Goal: Task Accomplishment & Management: Complete application form

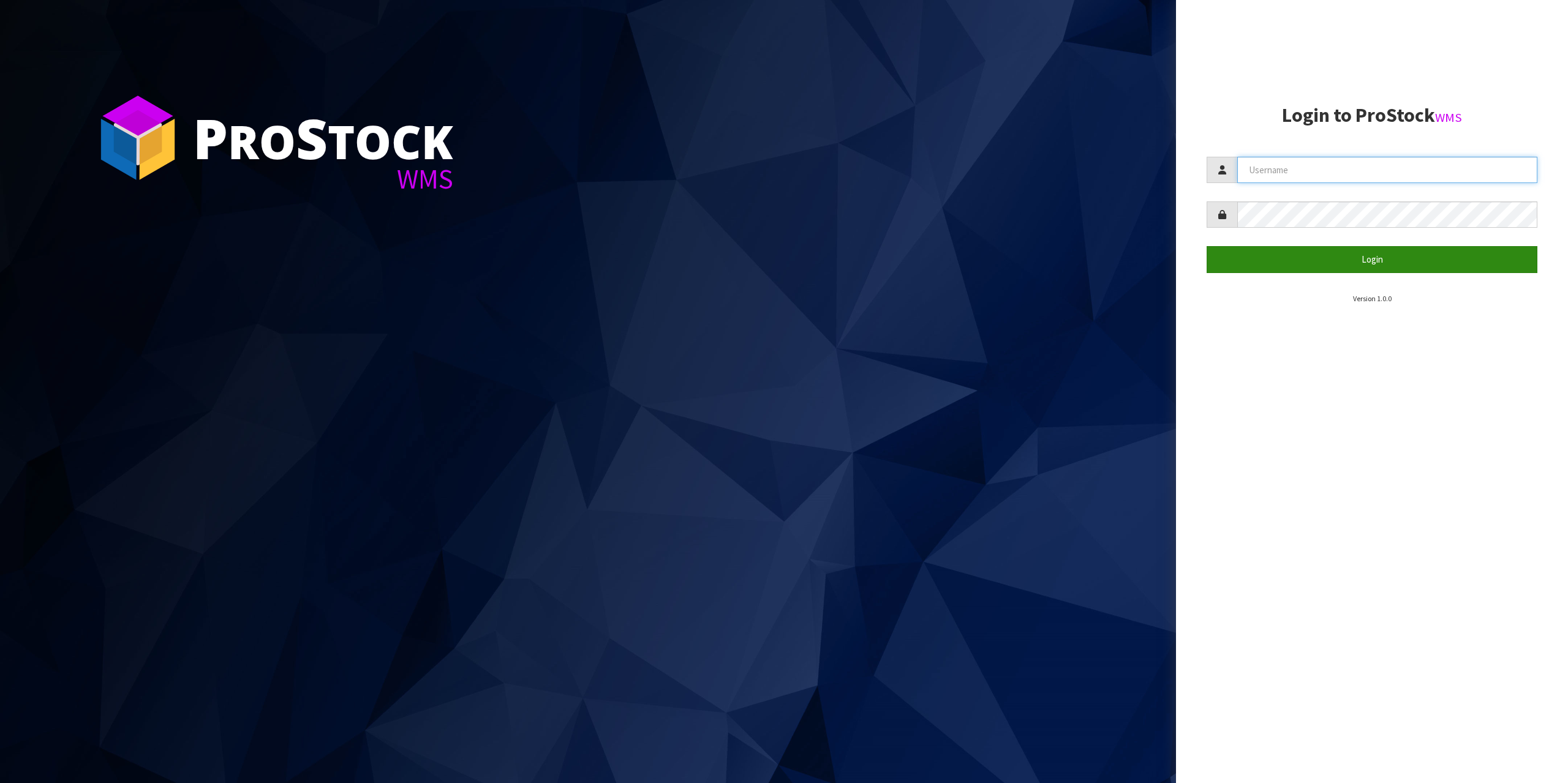
type input "[EMAIL_ADDRESS][DOMAIN_NAME]"
click at [1392, 261] on button "Login" at bounding box center [1372, 259] width 331 height 26
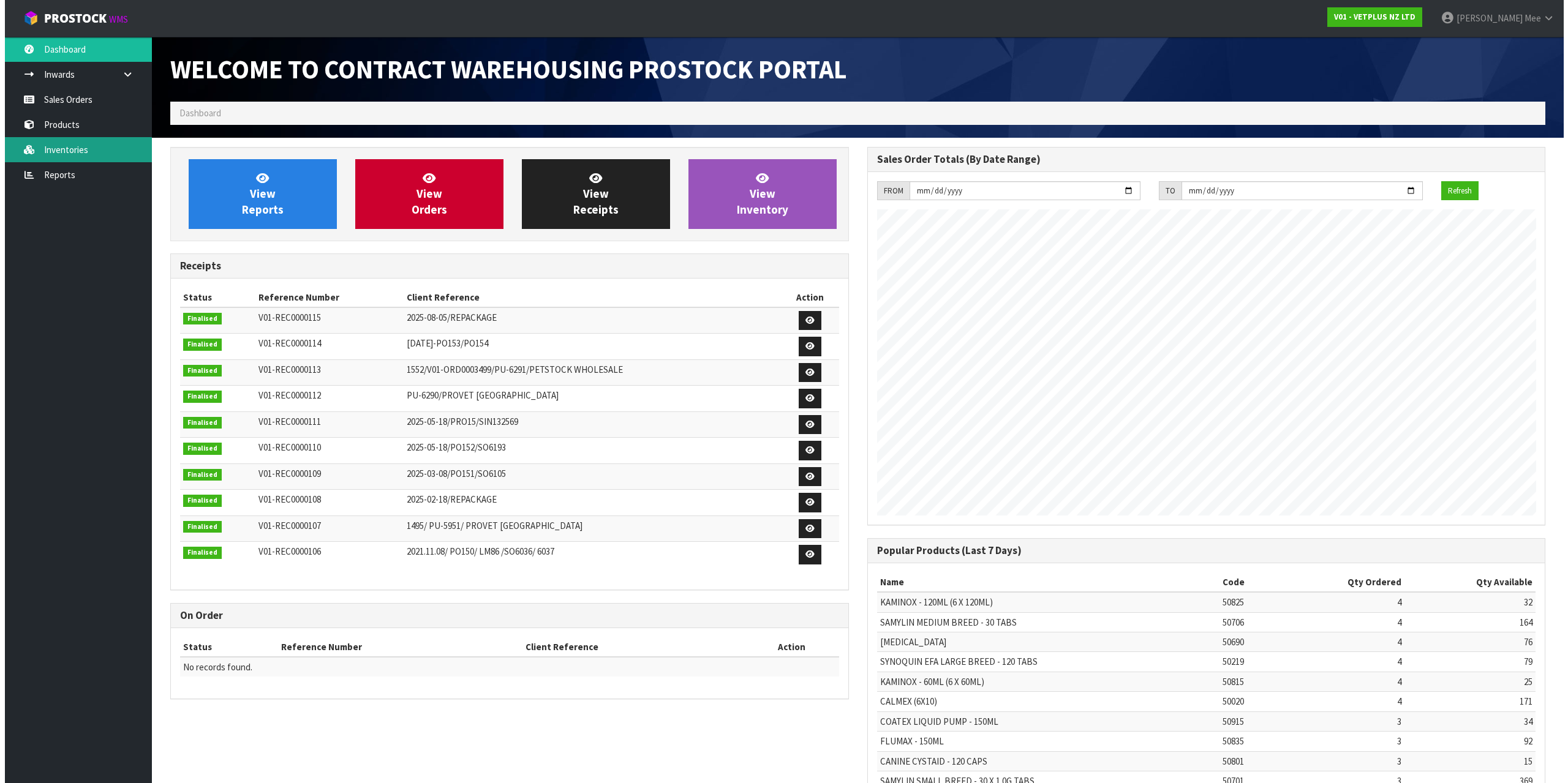
scroll to position [679, 697]
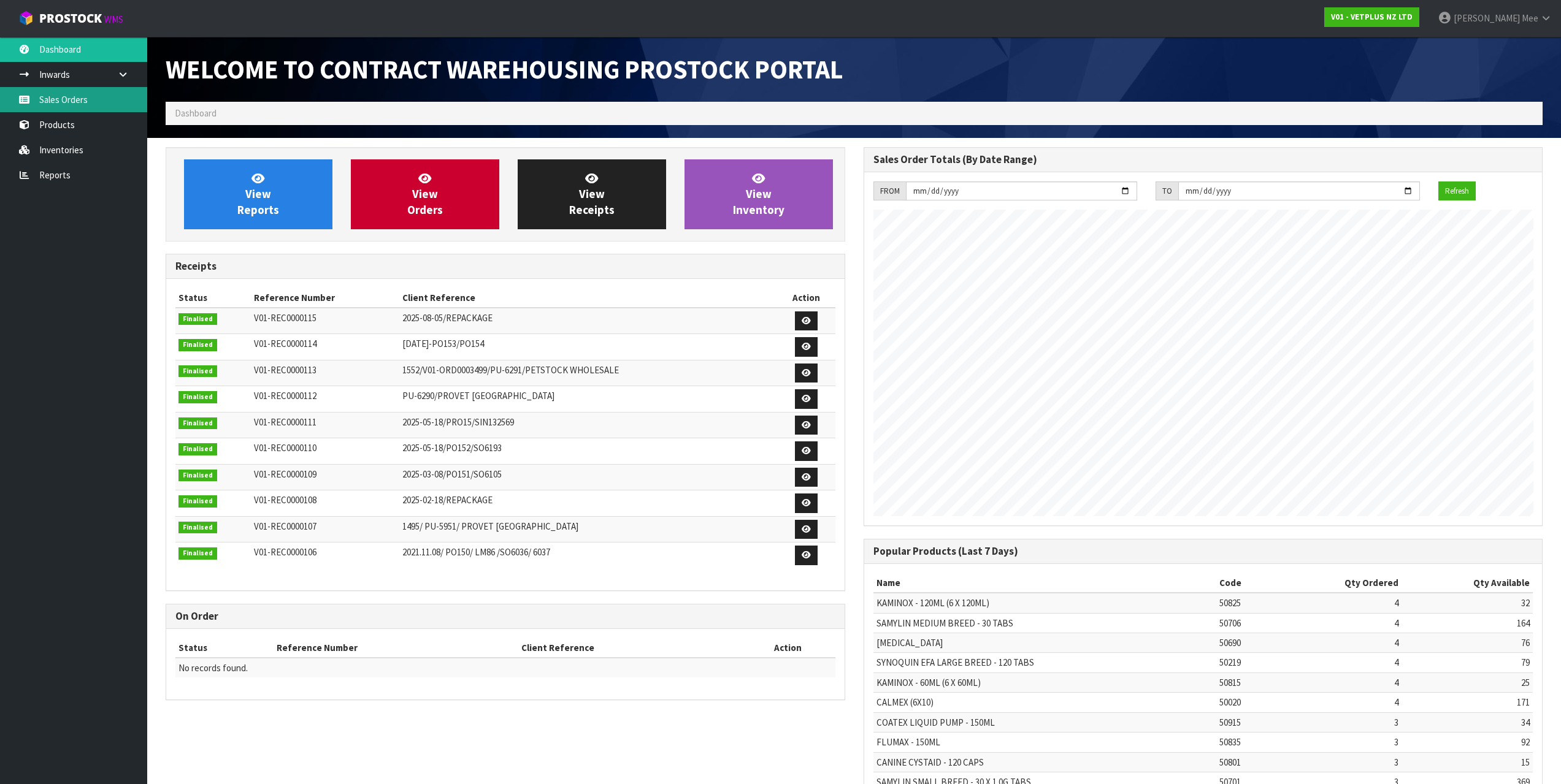
click at [63, 109] on link "Sales Orders" at bounding box center [74, 99] width 147 height 25
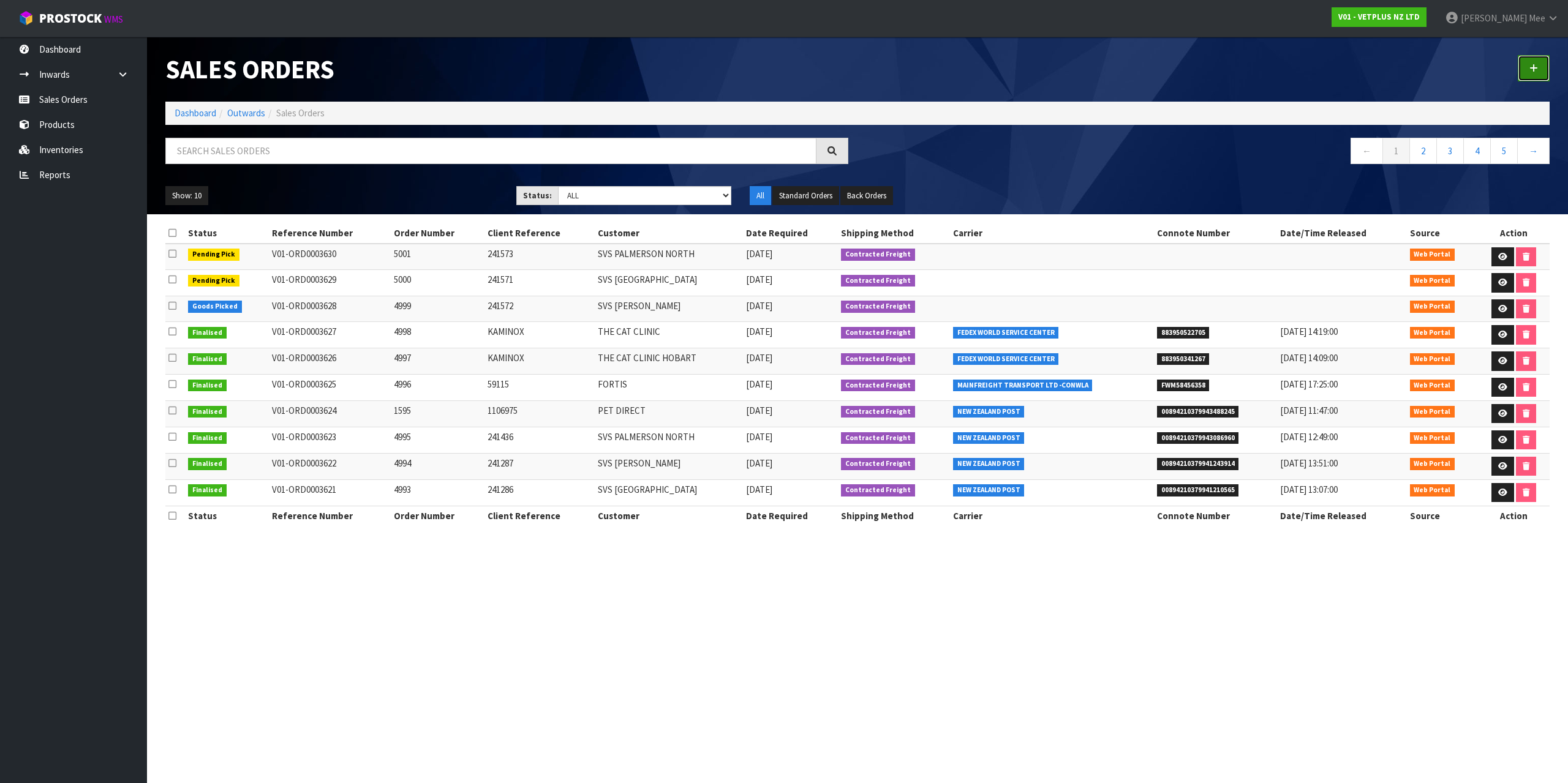
click at [1529, 60] on link at bounding box center [1534, 68] width 32 height 26
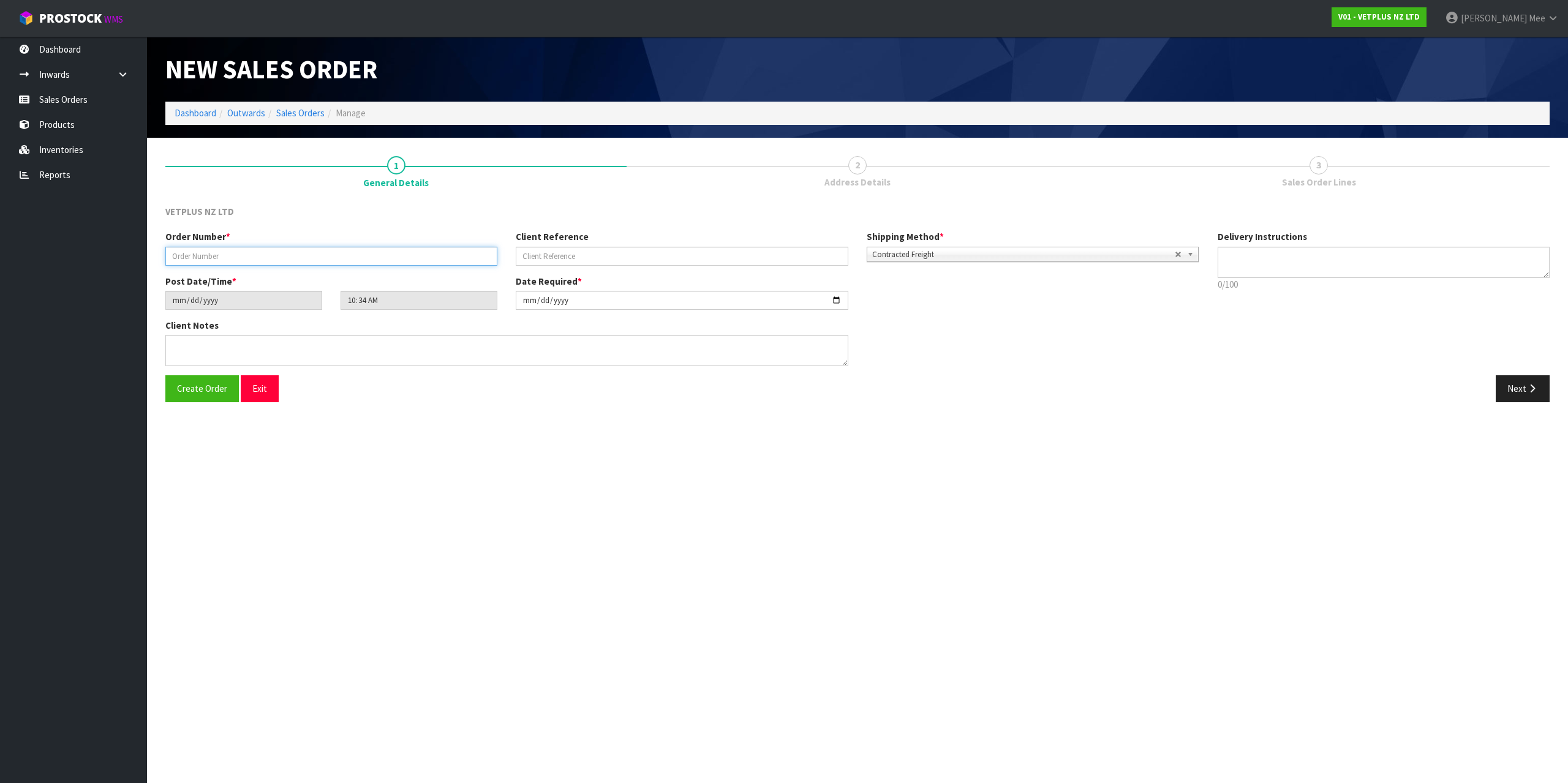
drag, startPoint x: 205, startPoint y: 256, endPoint x: 533, endPoint y: 205, distance: 331.9
click at [205, 256] on input "text" at bounding box center [332, 256] width 332 height 19
type input "1596"
click at [533, 255] on input "text" at bounding box center [682, 256] width 332 height 19
type input "241632"
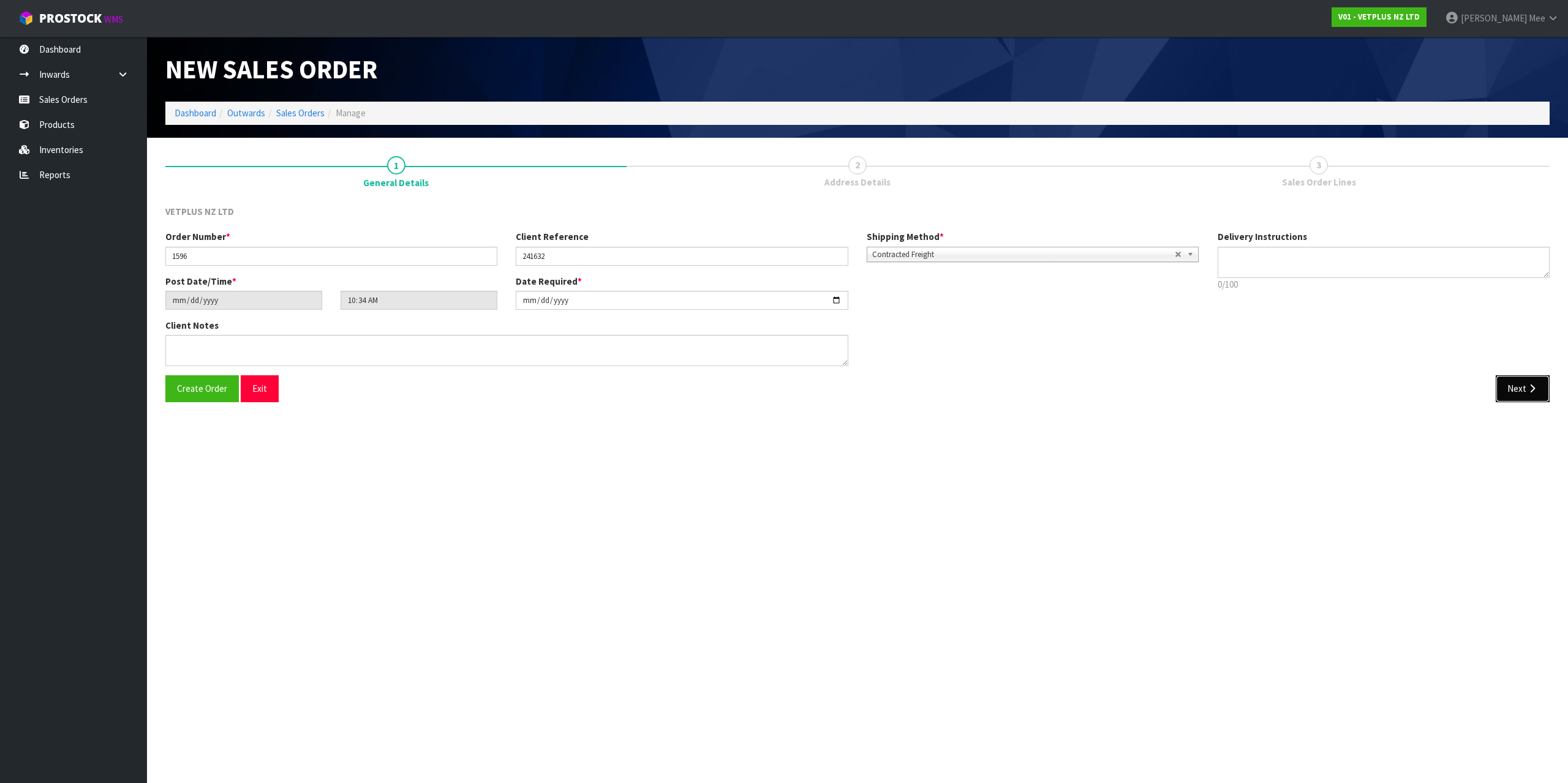
drag, startPoint x: 1504, startPoint y: 390, endPoint x: 1495, endPoint y: 390, distance: 9.0
click at [1504, 390] on button "Next" at bounding box center [1523, 388] width 54 height 26
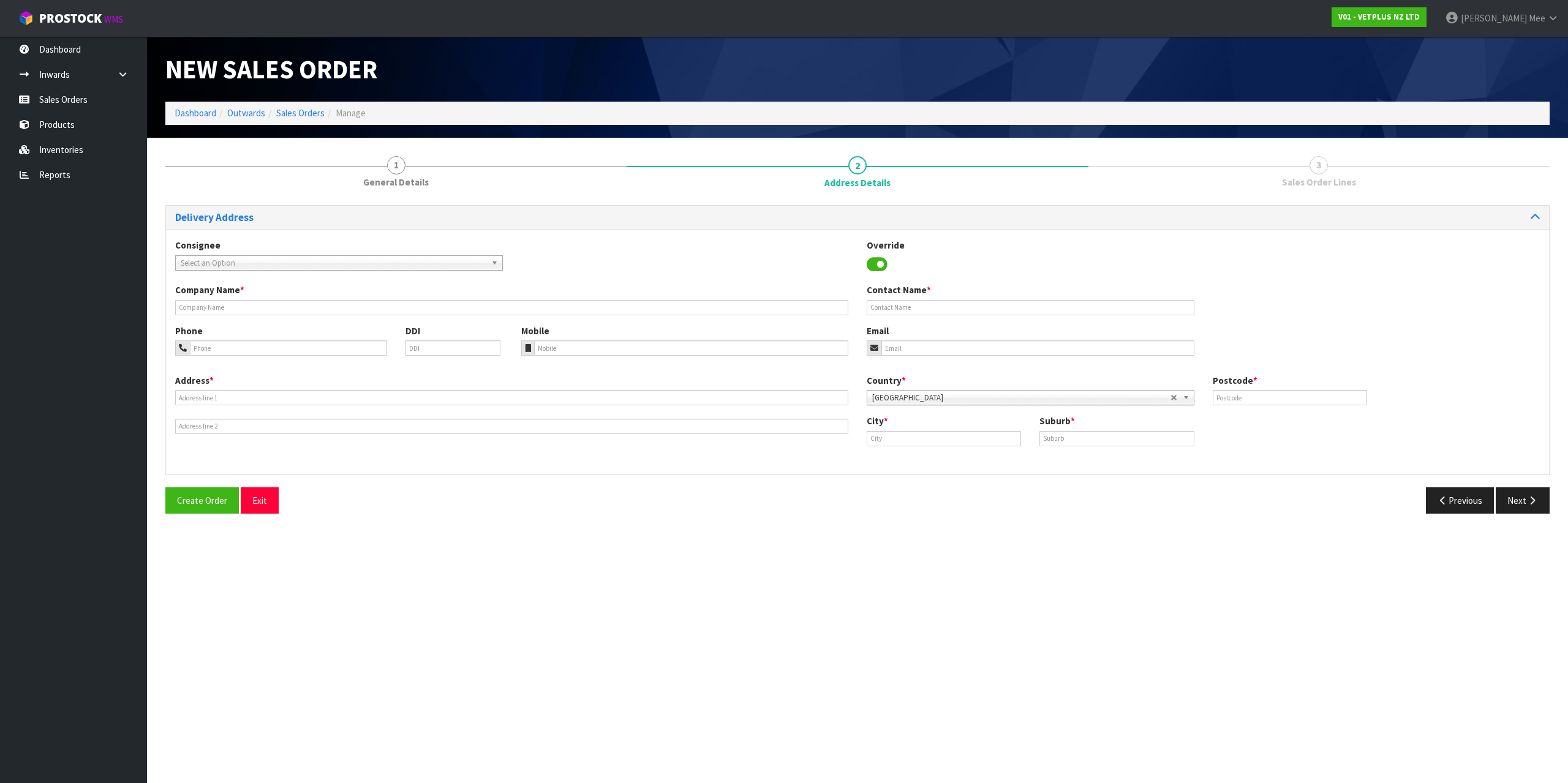
click at [207, 264] on span "Select an Option" at bounding box center [334, 263] width 306 height 15
type input "svs ham"
click at [278, 300] on li "SVSHLZ - SVS HAM ILTON" at bounding box center [339, 297] width 321 height 15
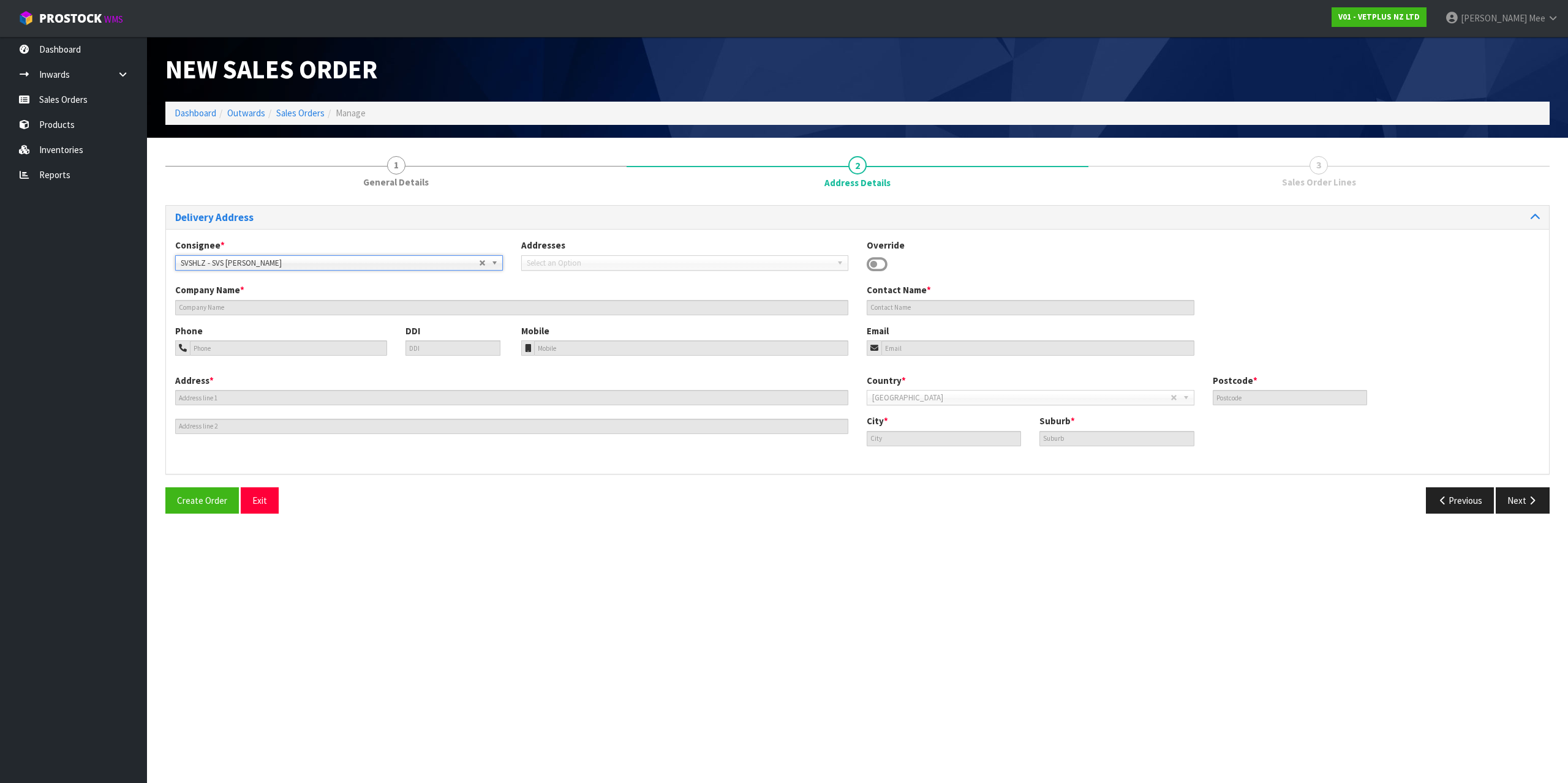
type input "SVS [PERSON_NAME]"
type input "[STREET_ADDRESS][PERSON_NAME]"
type input "3200"
type input "[PERSON_NAME]"
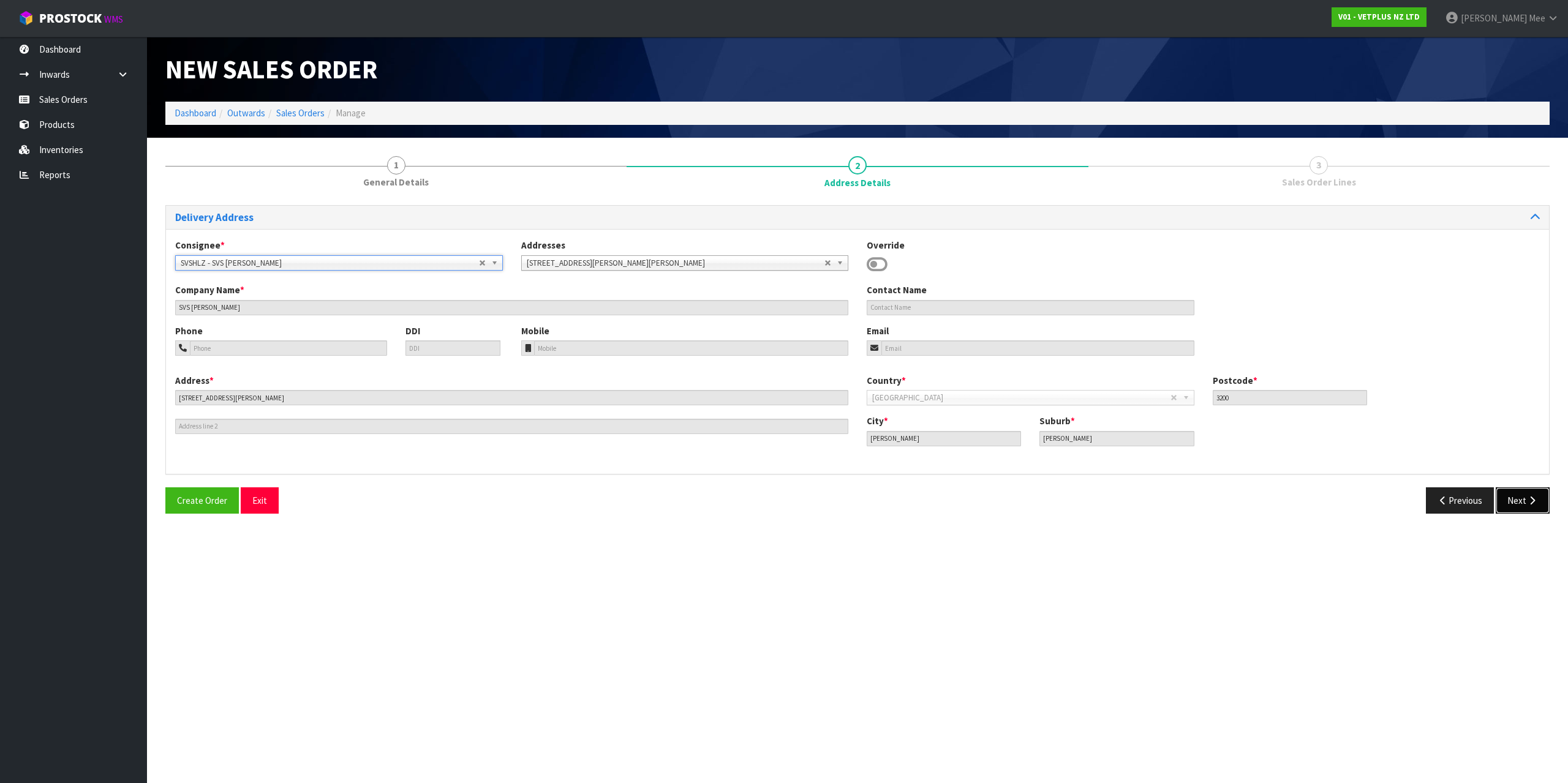
click at [1525, 505] on button "Next" at bounding box center [1523, 500] width 54 height 26
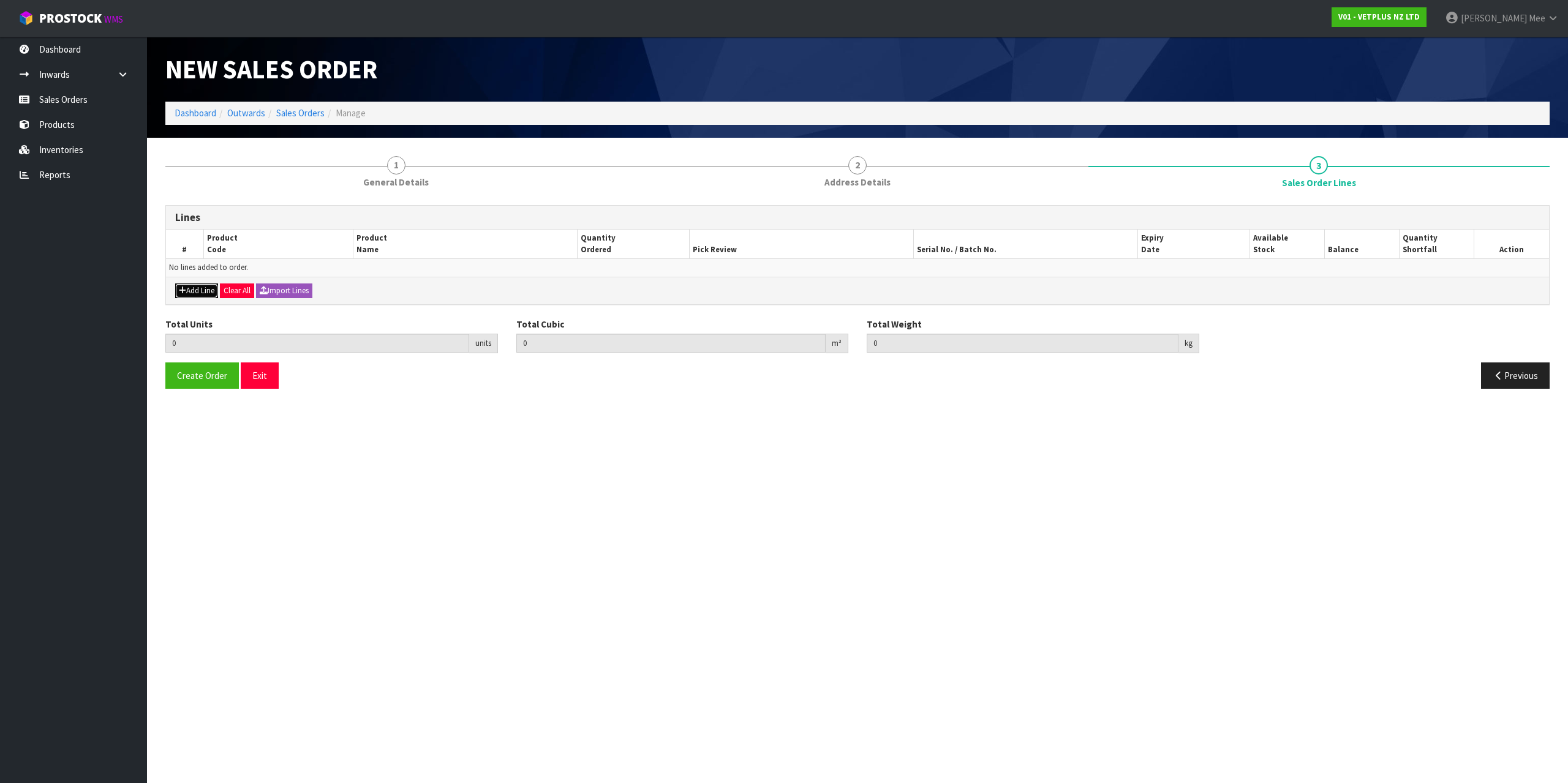
click at [213, 292] on button "Add Line" at bounding box center [196, 291] width 43 height 15
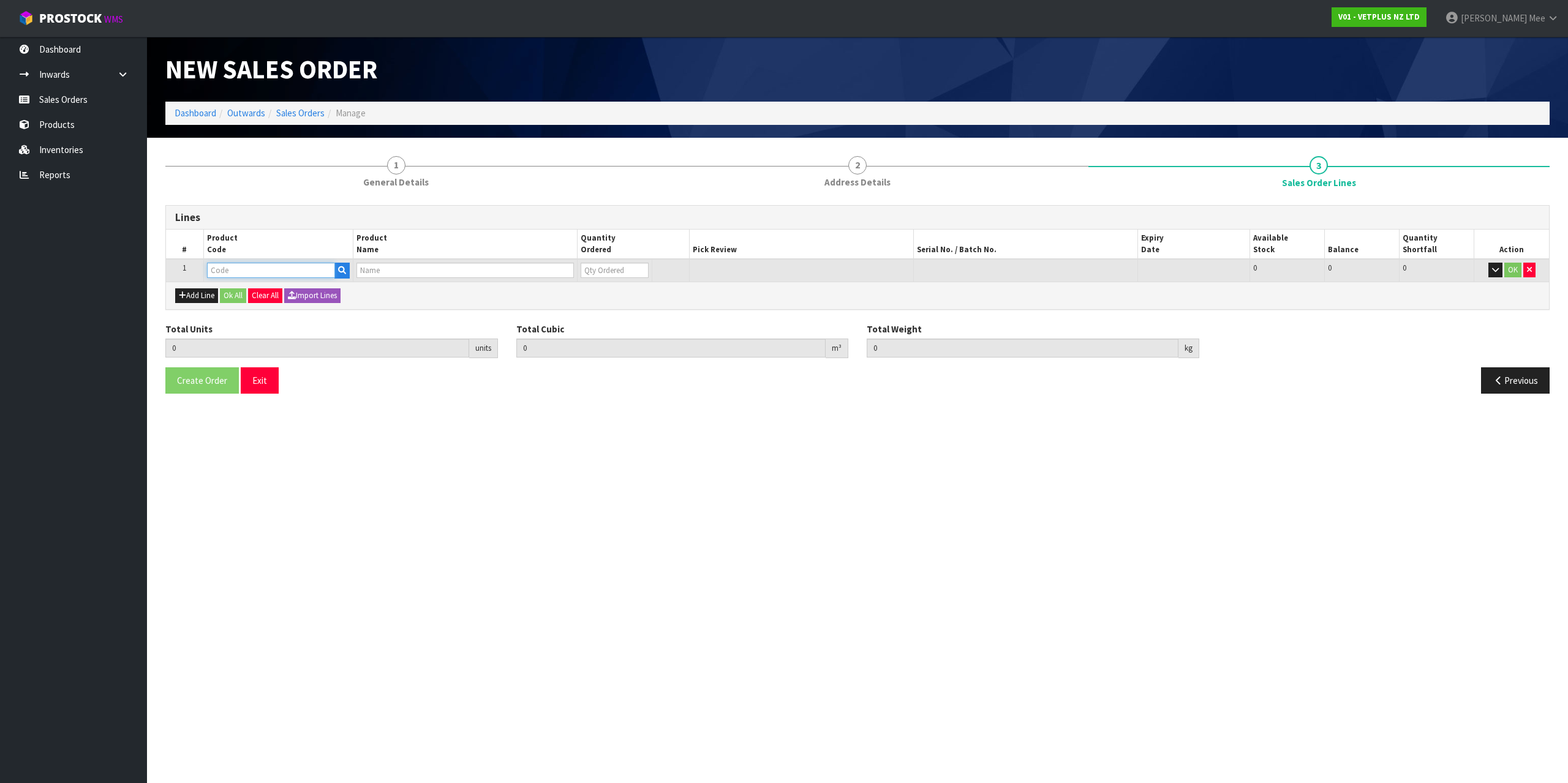
drag, startPoint x: 224, startPoint y: 271, endPoint x: 271, endPoint y: 271, distance: 47.0
click at [225, 271] on input "text" at bounding box center [271, 270] width 128 height 15
type input "60100"
type input "0.000000"
type input "0.000"
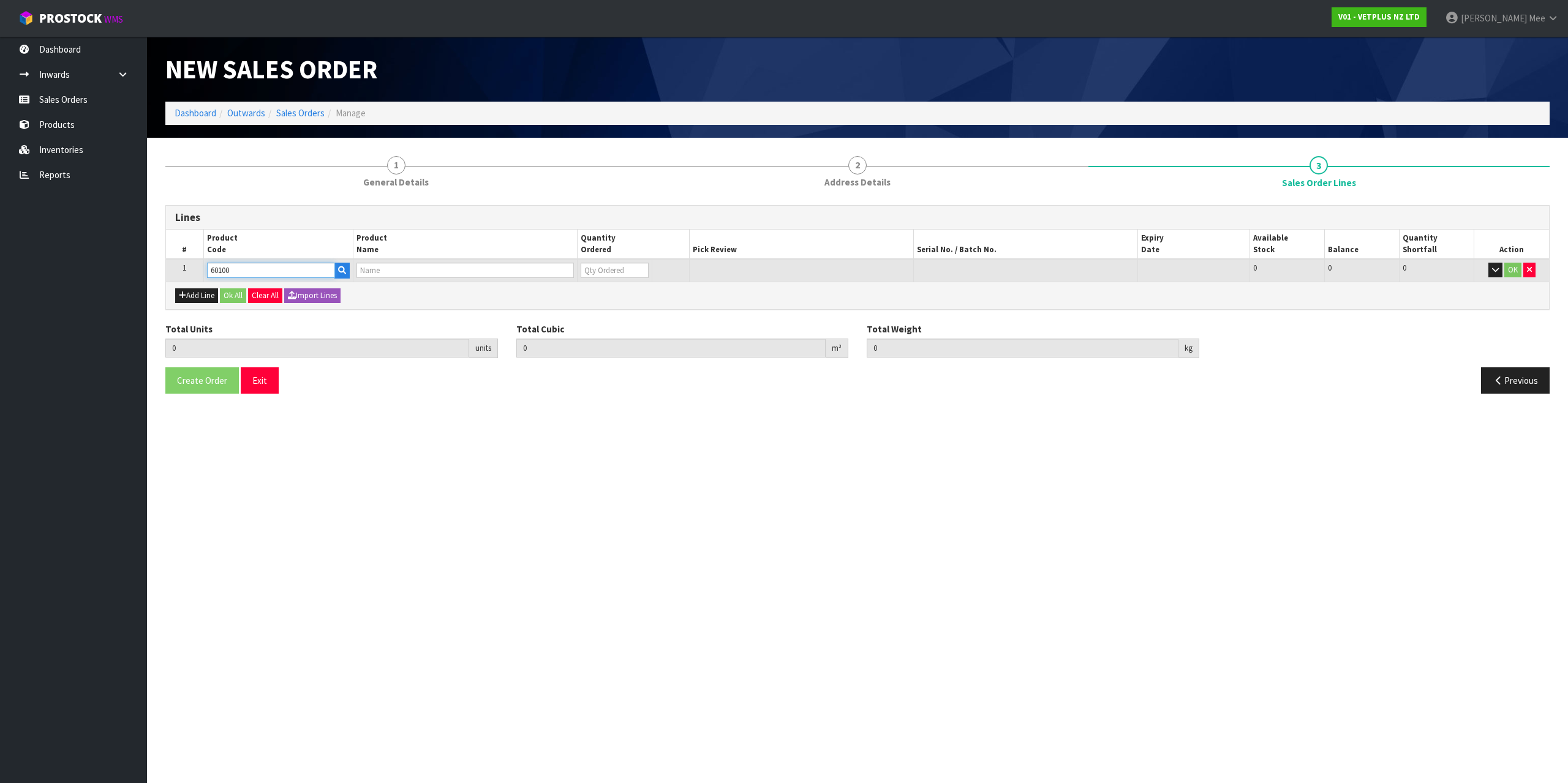
type input "KATKOR SAMPLING KIT-1 UNIT 1 CARDBOARD BOX"
type input "0"
type input "60100"
drag, startPoint x: 617, startPoint y: 271, endPoint x: 508, endPoint y: 255, distance: 110.2
click at [533, 257] on table "# Product Code Product Name Quantity Ordered Pick Review Serial No. / Batch No.…" at bounding box center [858, 255] width 1383 height 52
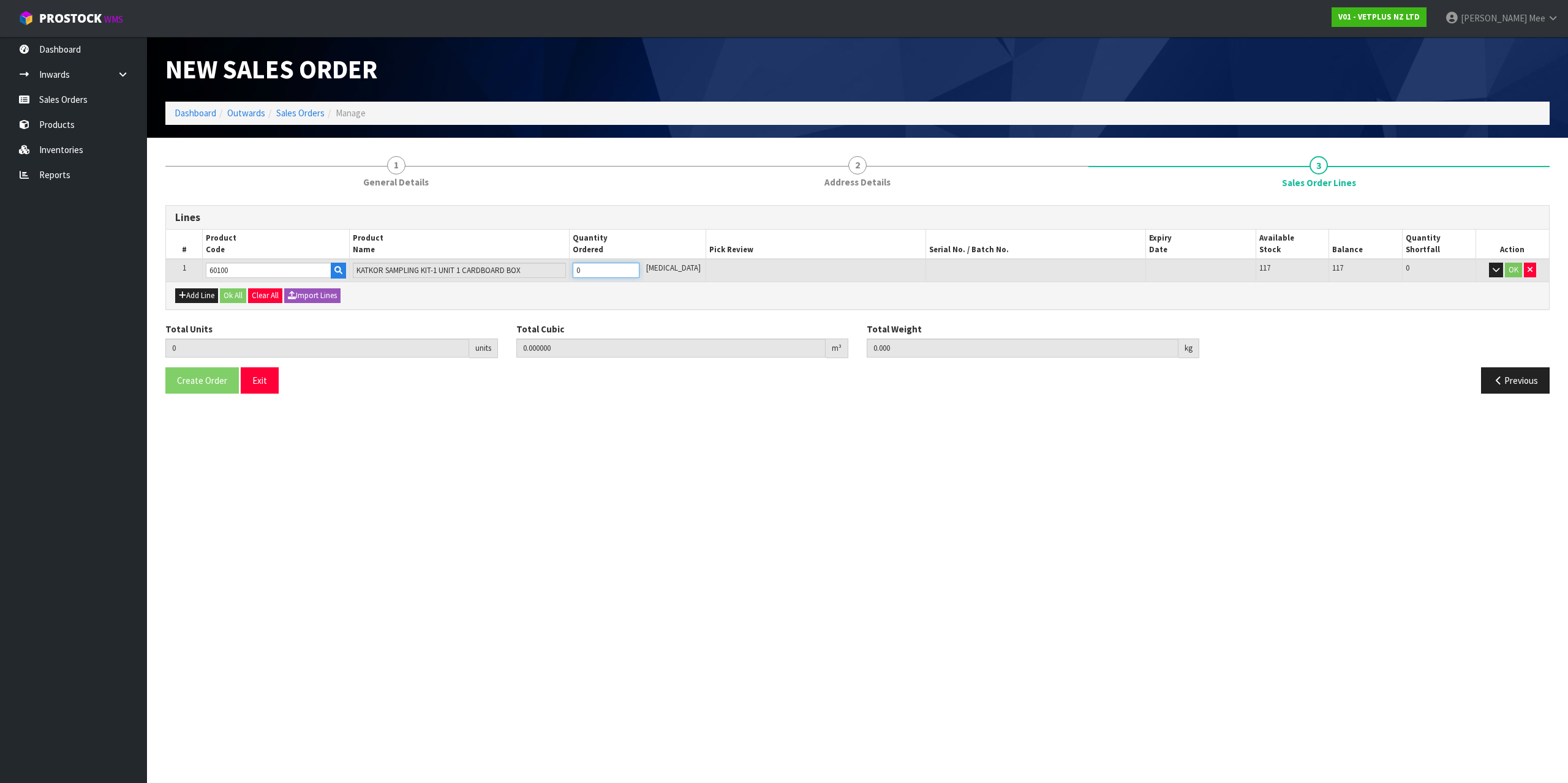
type input "1"
type input "0.003276"
type input "1.28"
type input "1"
type input "12"
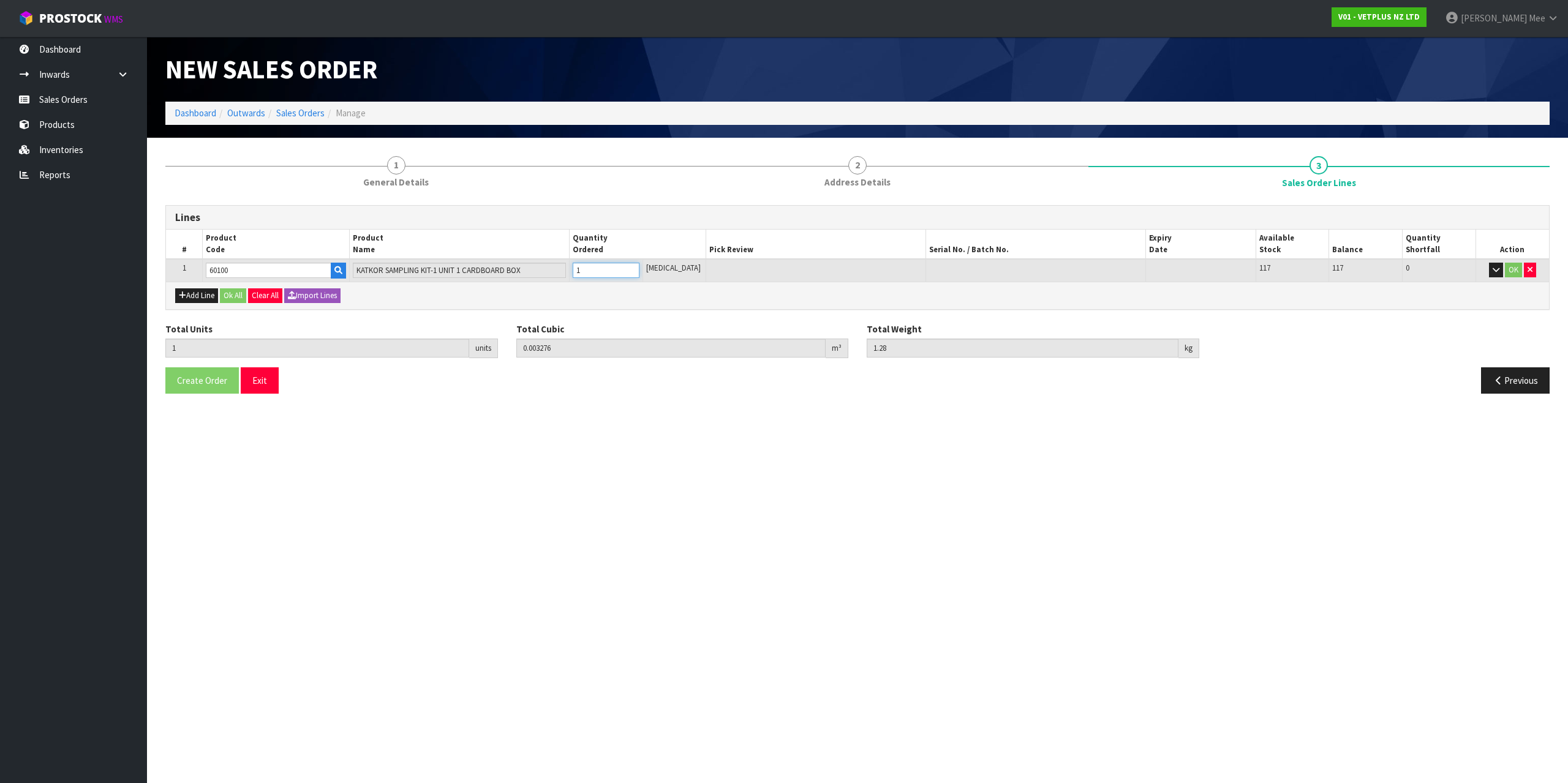
type input "0.039312"
type input "15.36"
type input "12"
click at [197, 291] on button "Add Line" at bounding box center [196, 296] width 43 height 15
type input "0"
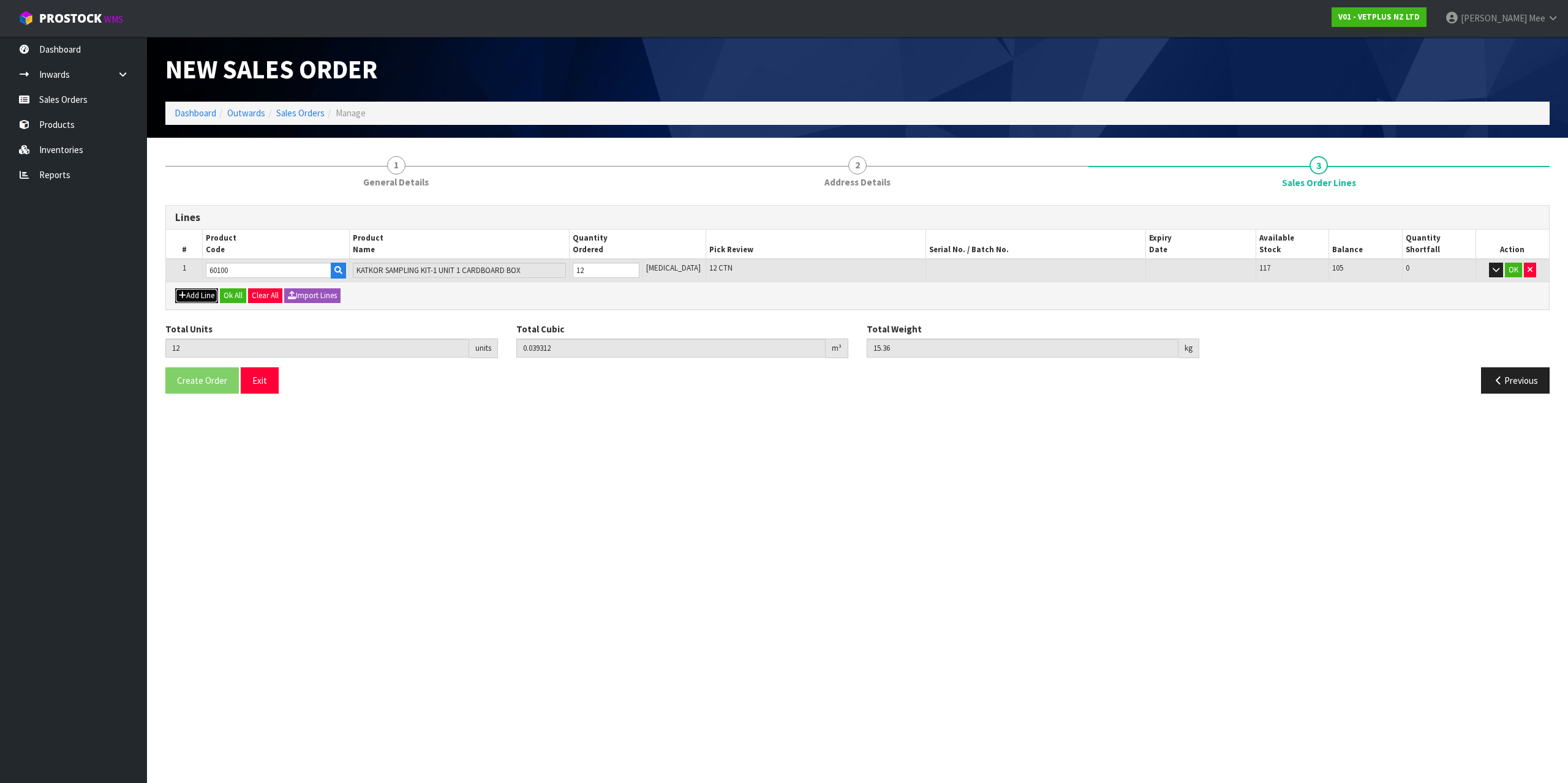
type input "0"
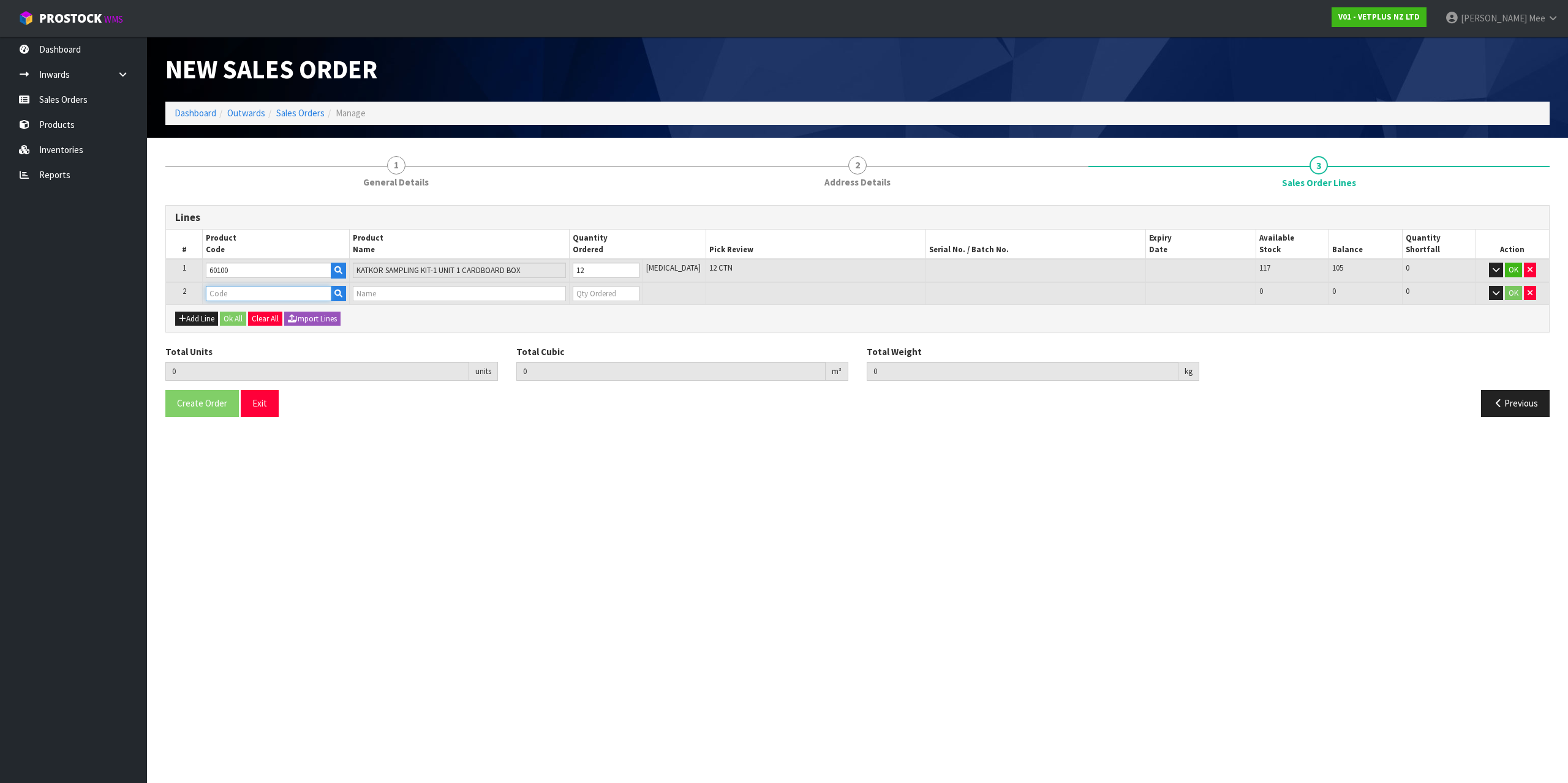
click at [286, 291] on input "text" at bounding box center [268, 294] width 125 height 15
type input "79489"
type input "12"
type input "0.039312"
type input "15.36"
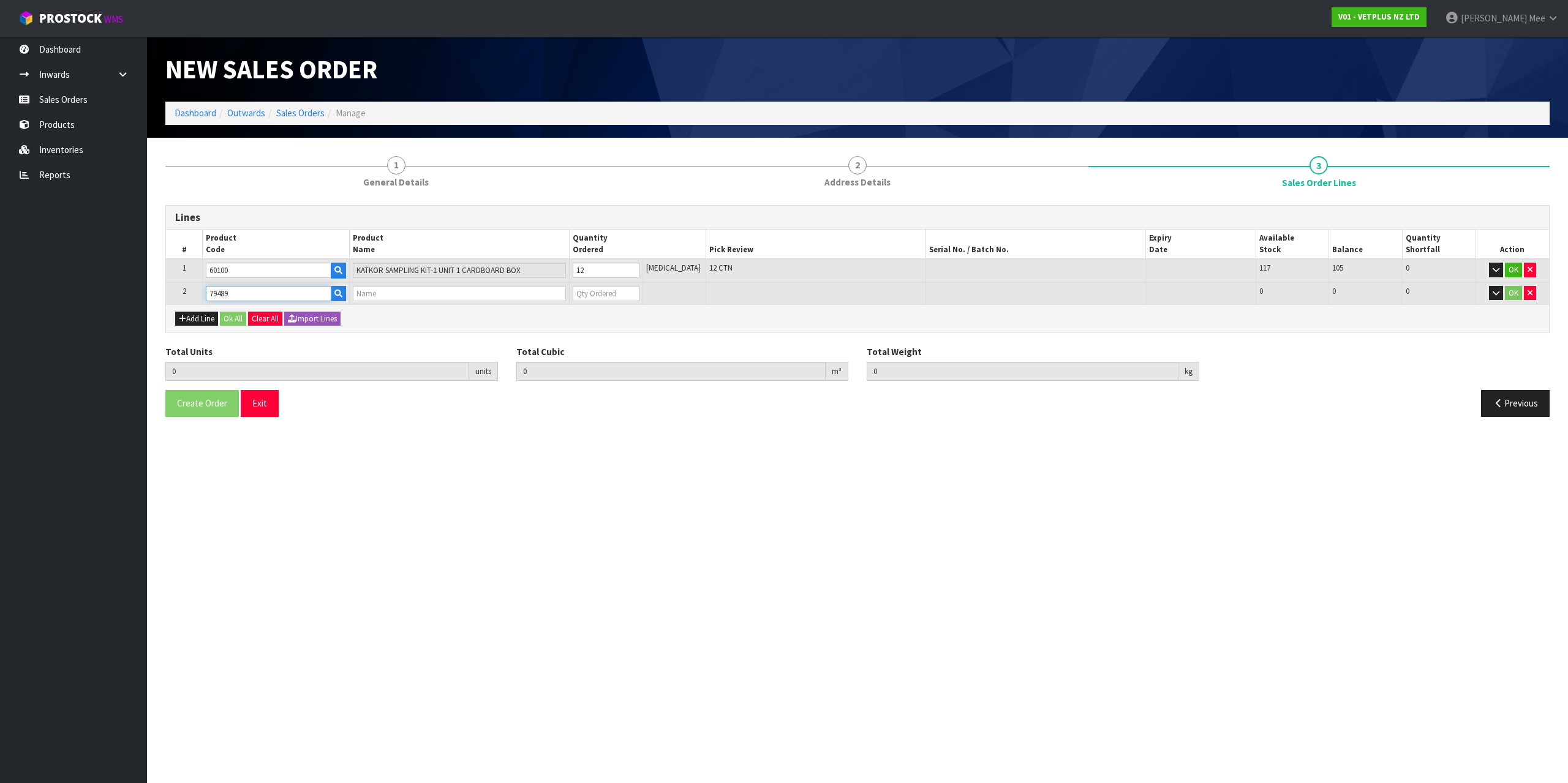
type input "PET REMEDY PLUG DIFFUSER 40ML (X6) OUTER(CALMING SPRAY)"
type input "0"
type input "79489"
click at [611, 292] on input "0" at bounding box center [606, 294] width 67 height 15
type input "13"
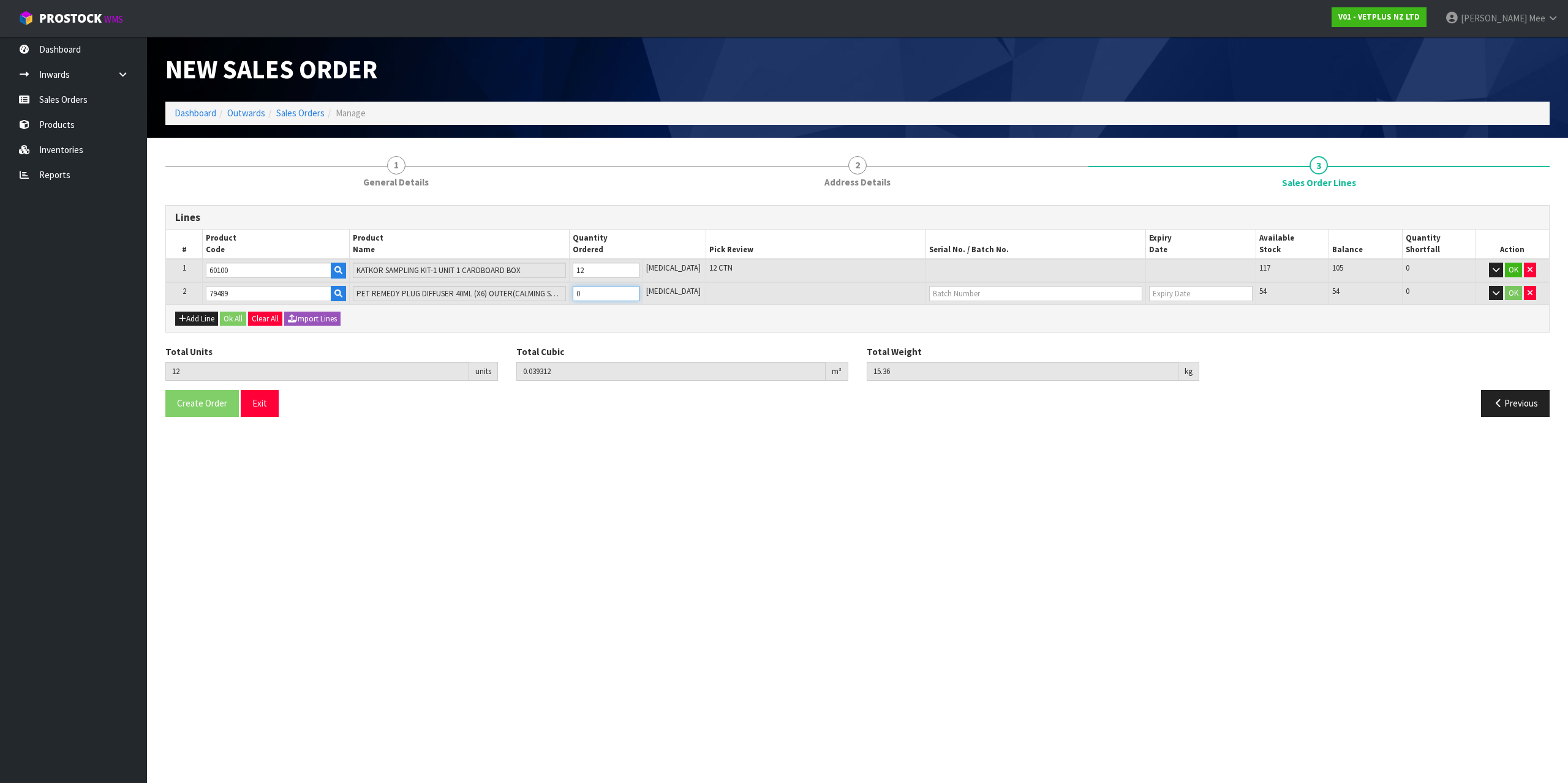
type input "0.043212"
type input "16.22"
type input "1"
click at [640, 290] on input "1" at bounding box center [606, 294] width 67 height 15
type input "14"
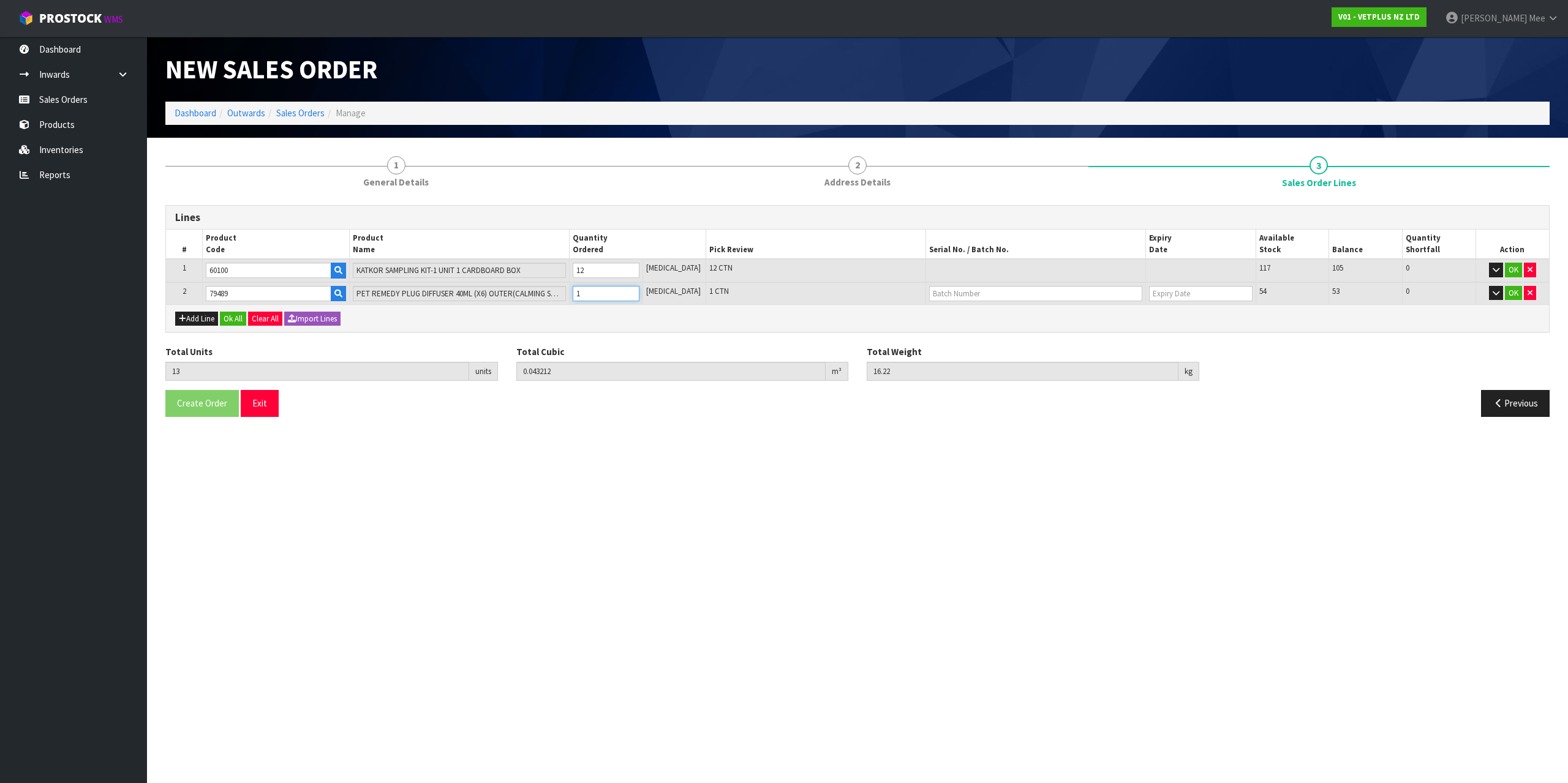
type input "0.047112"
type input "17.08"
type input "2"
click at [640, 290] on input "2" at bounding box center [606, 294] width 67 height 15
type input "15"
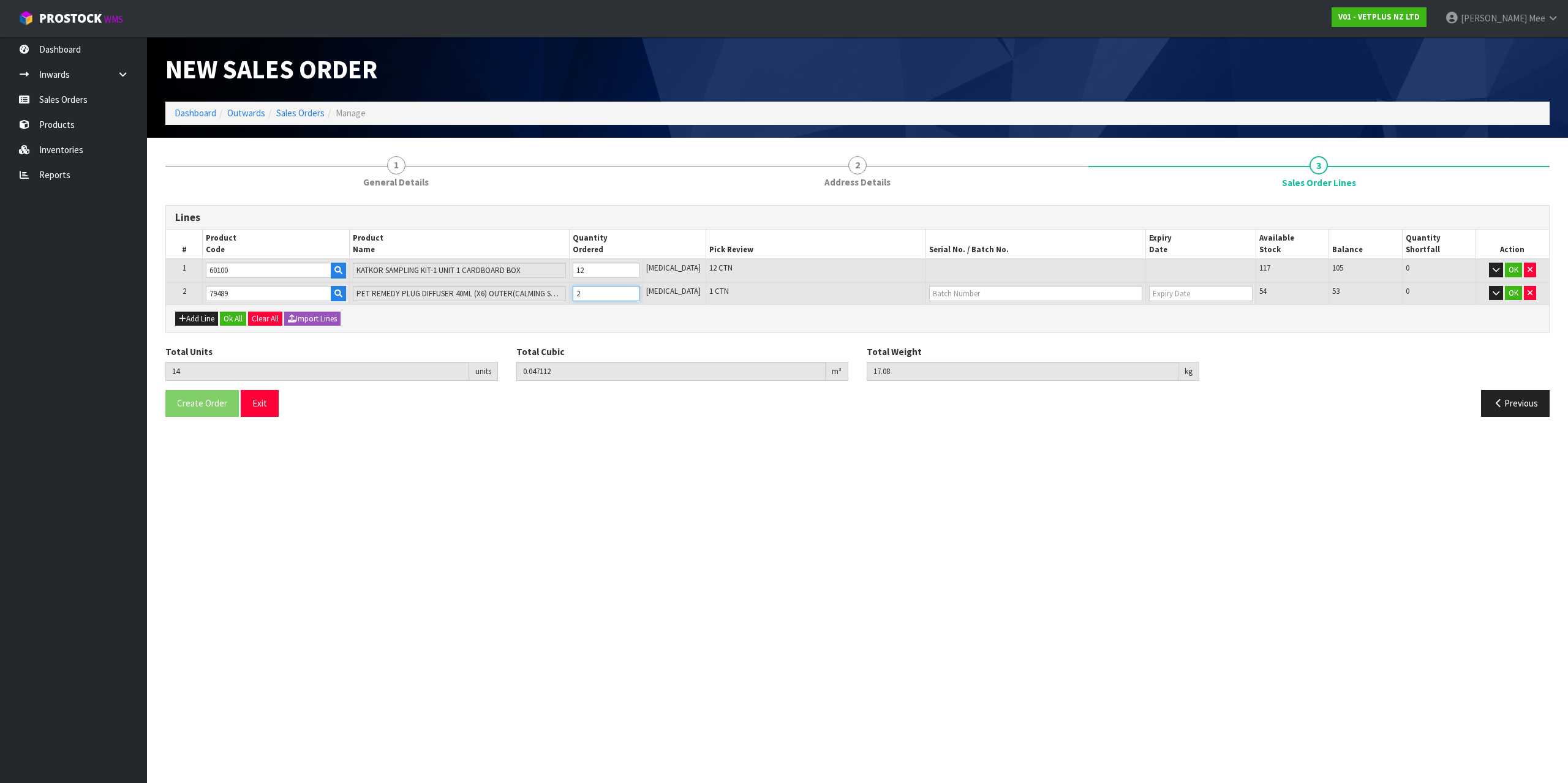
type input "0.051012"
type input "17.94"
type input "3"
click at [640, 290] on input "3" at bounding box center [606, 294] width 67 height 15
type input "16"
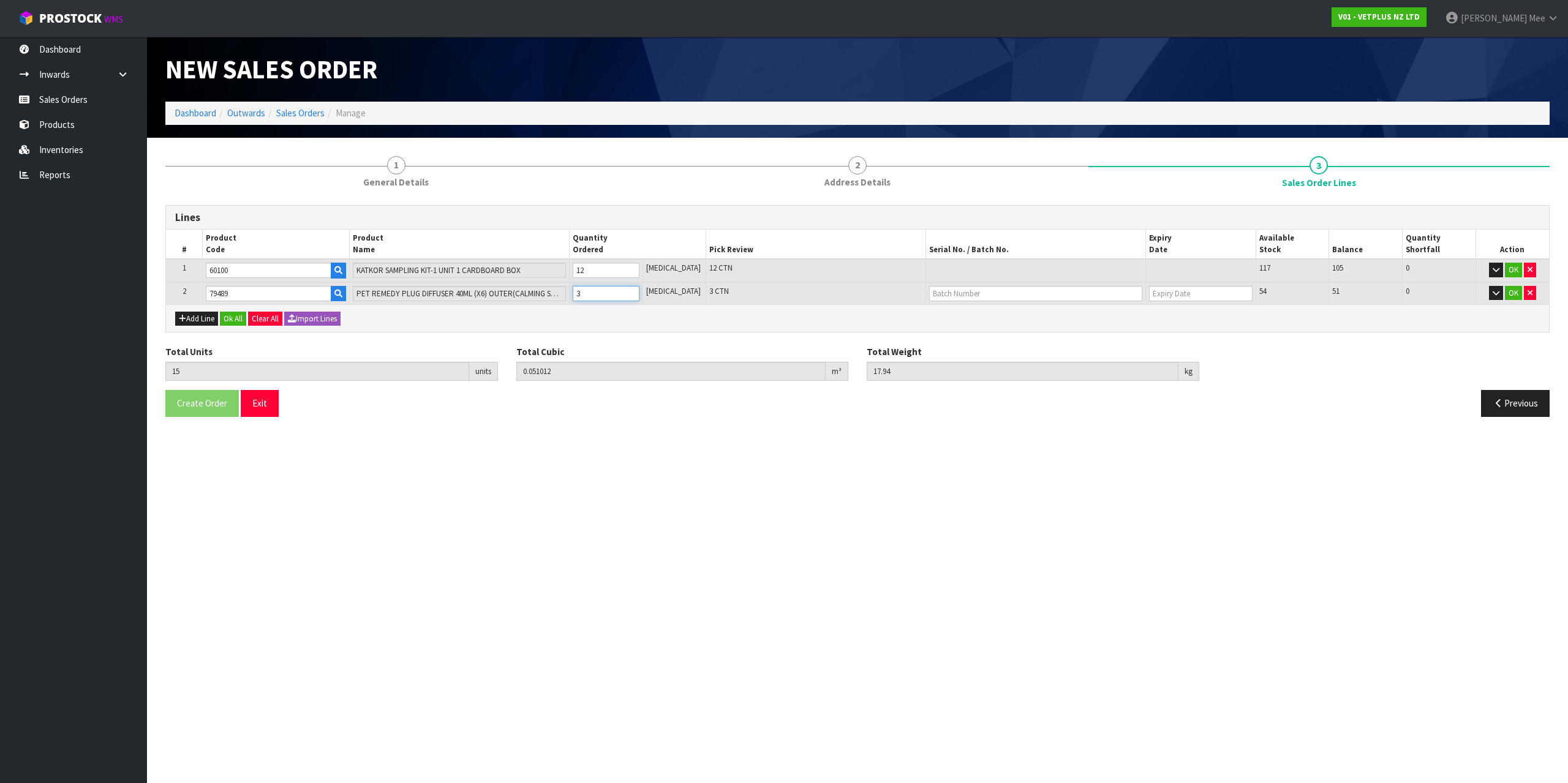
type input "0.054912"
type input "18.8"
type input "4"
click at [640, 290] on input "4" at bounding box center [606, 294] width 67 height 15
type input "17"
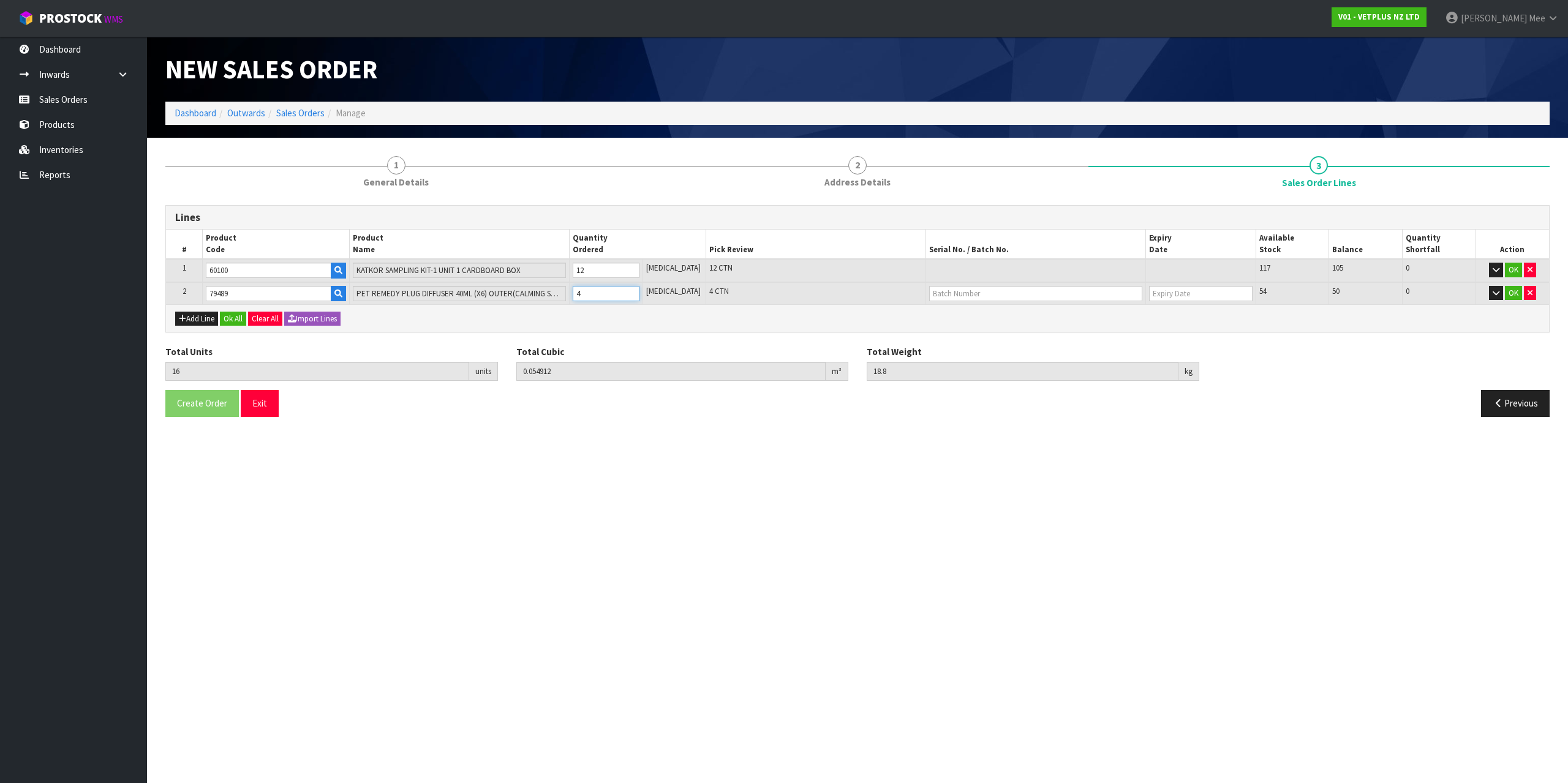
type input "0.058812"
type input "19.66"
type input "5"
click at [640, 290] on input "5" at bounding box center [606, 294] width 67 height 15
type input "18"
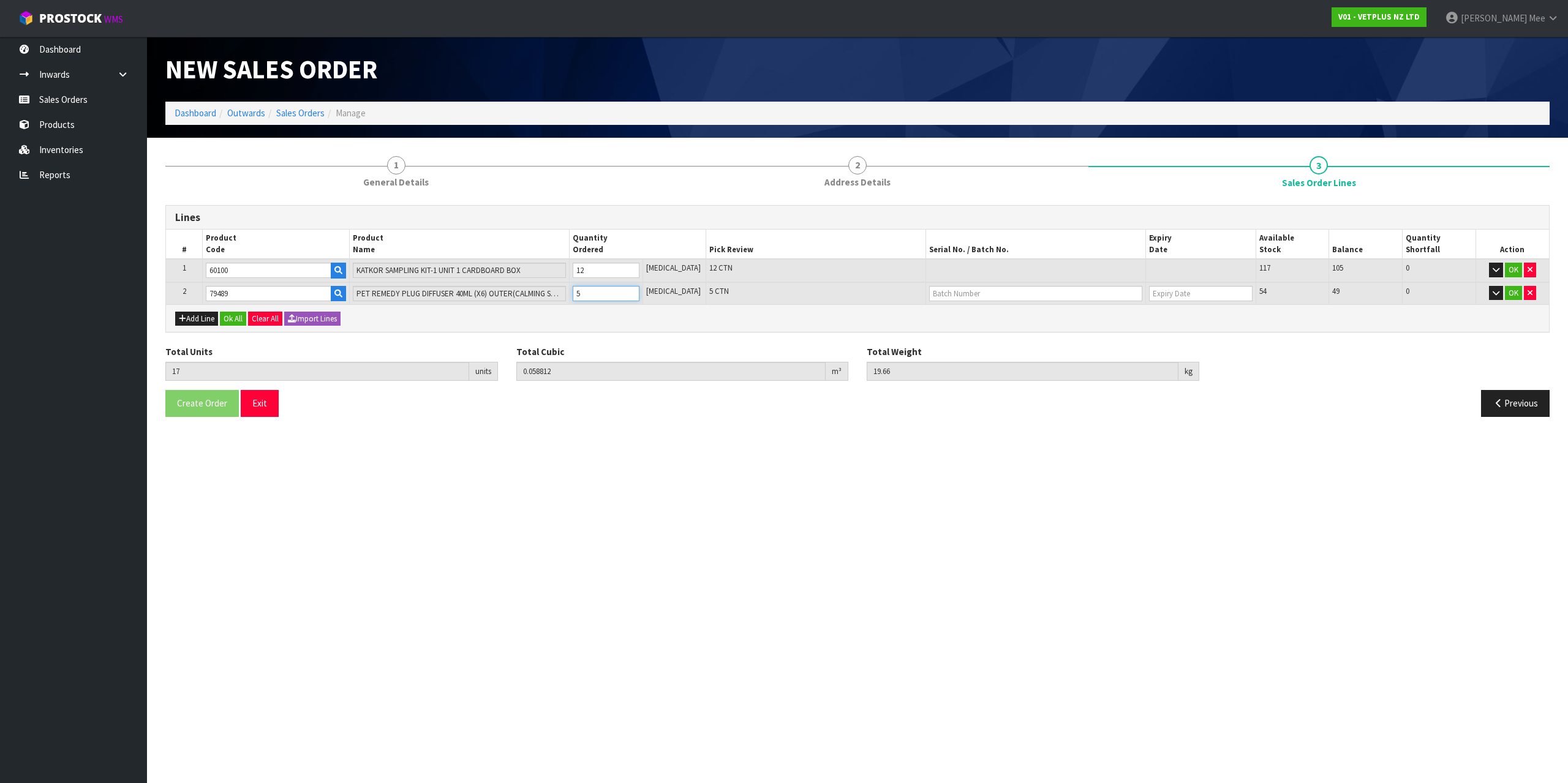
type input "0.062712"
type input "20.52"
type input "6"
click at [640, 290] on input "6" at bounding box center [606, 294] width 67 height 15
click at [204, 317] on button "Add Line" at bounding box center [196, 319] width 43 height 15
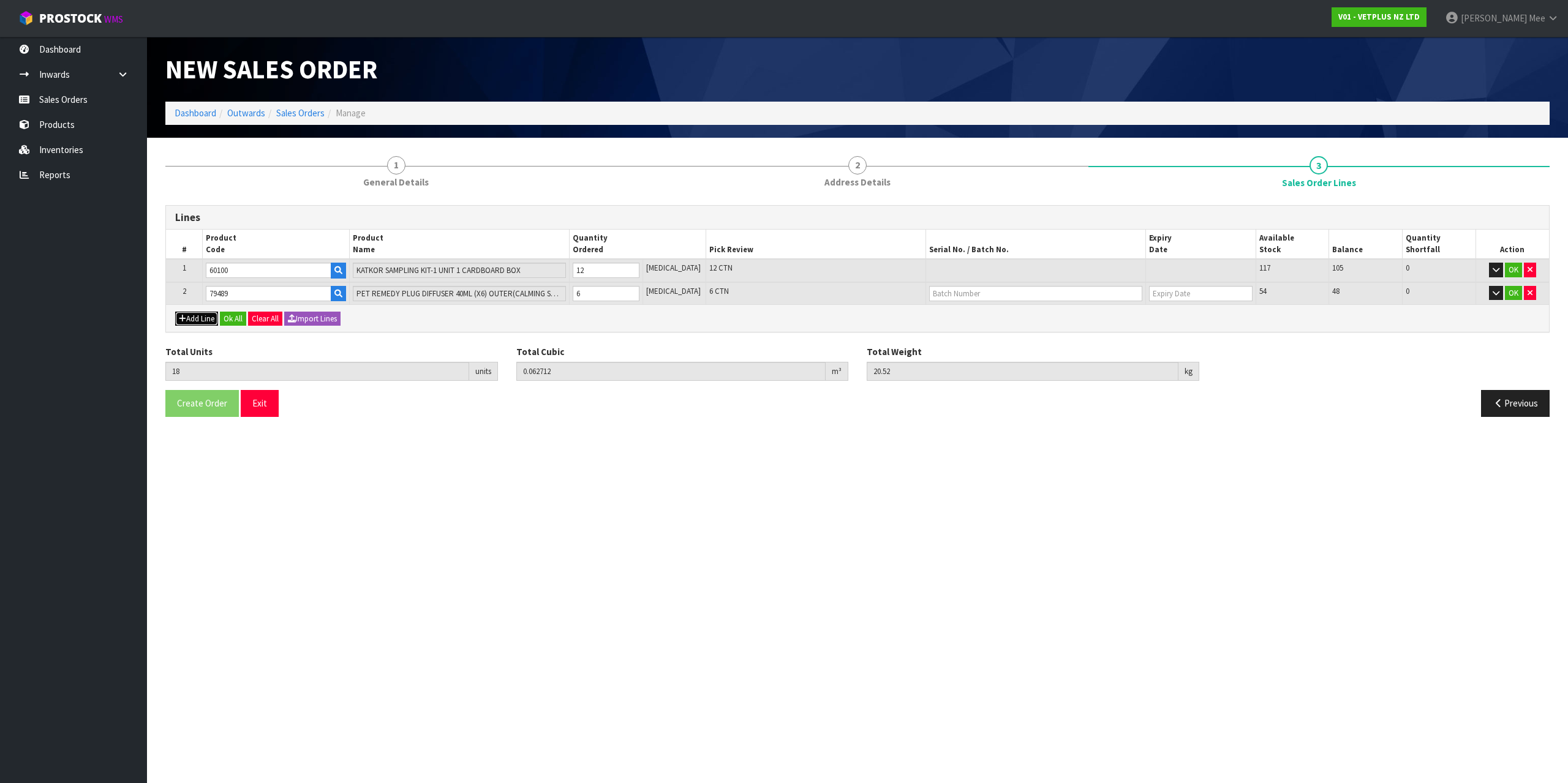
type input "0"
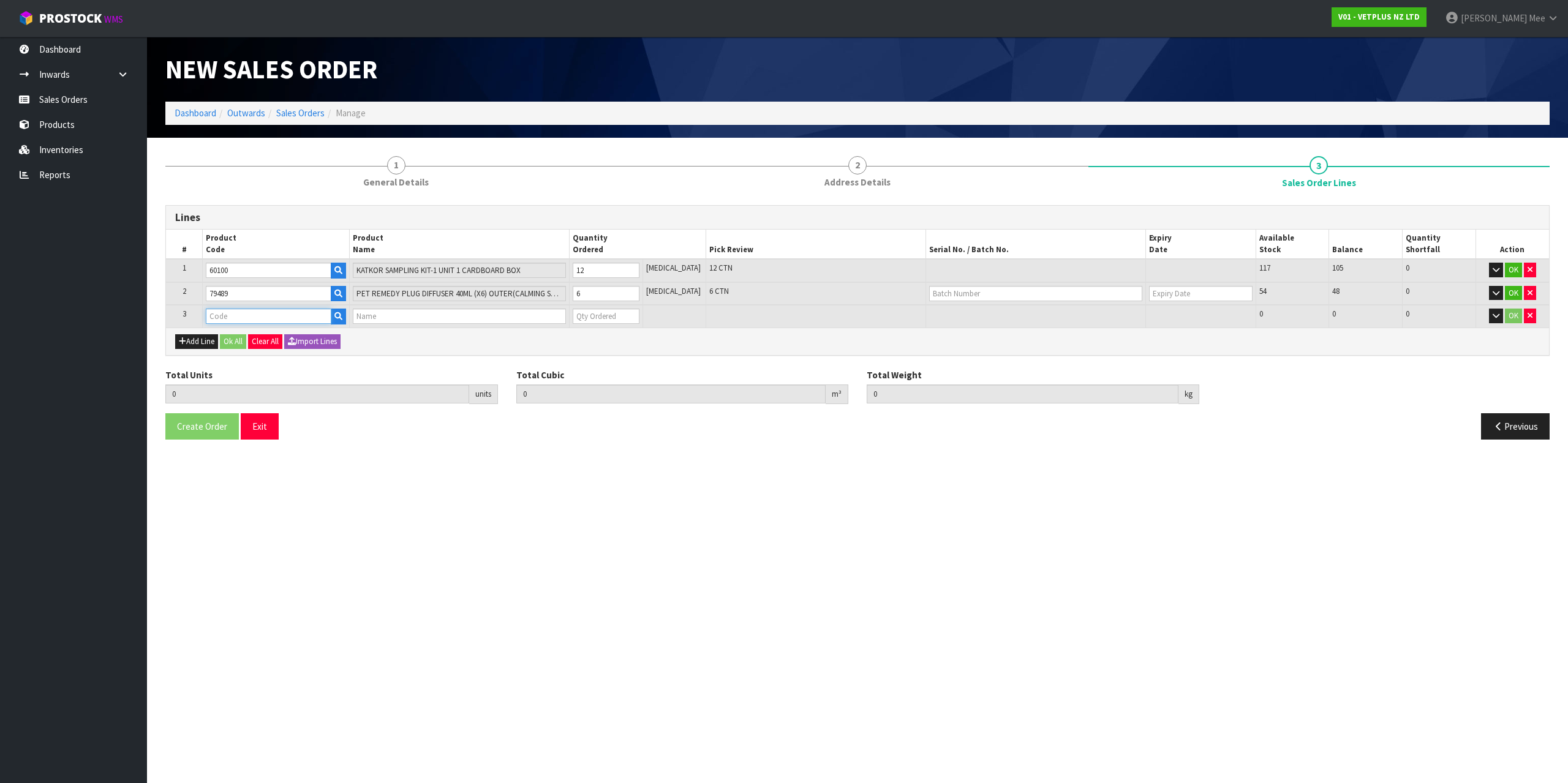
click at [230, 315] on input "text" at bounding box center [268, 316] width 125 height 15
type input "79493"
type input "18"
type input "0.062712"
type input "20.52"
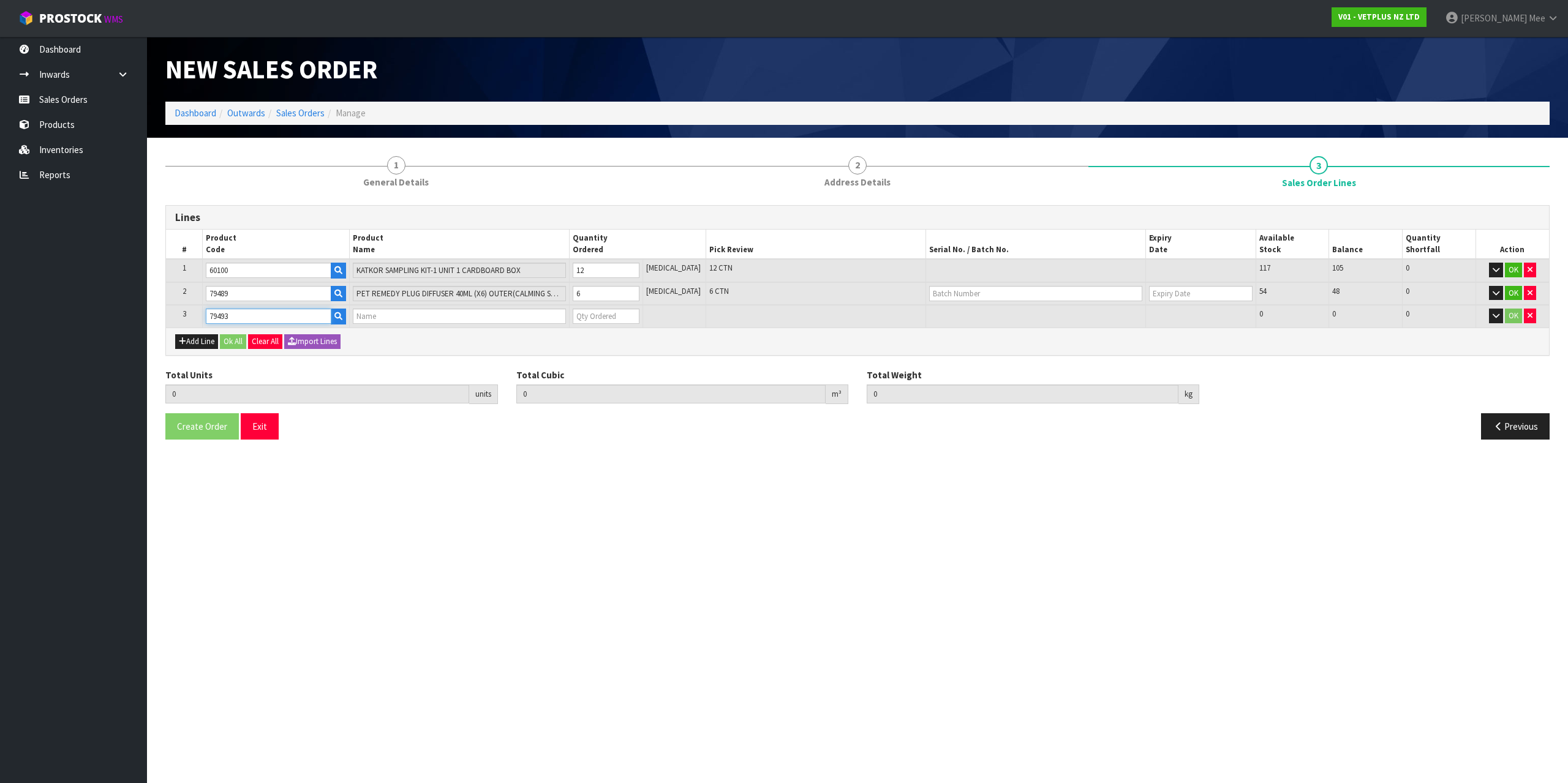
type input "PET REMEDY DIFFUSER REFILL 2 X 40ML (X6) OUTER"
type input "0"
type input "79493"
type input "19"
type input "0.067262"
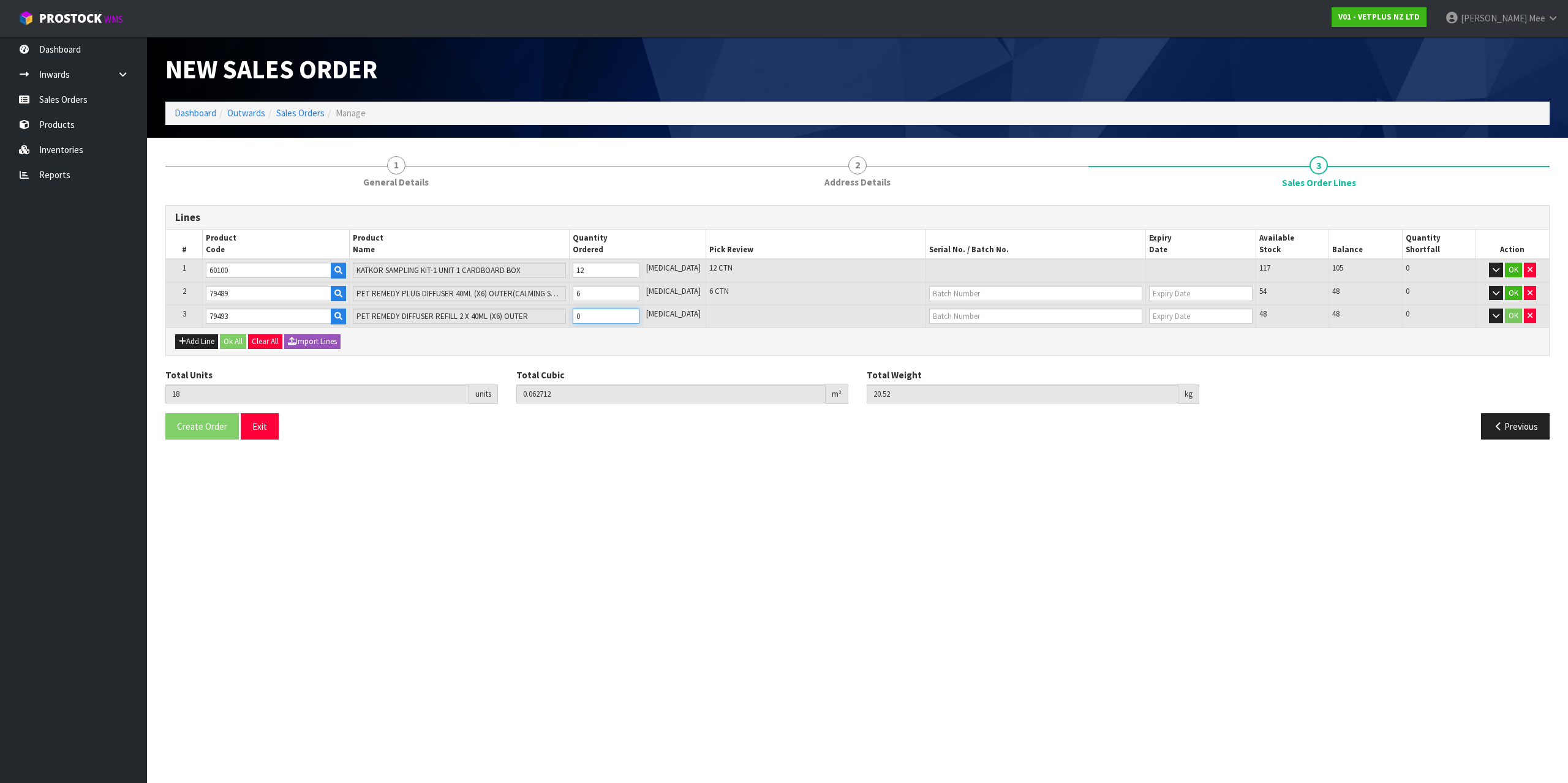
type input "21.5"
type input "1"
click at [640, 311] on input "1" at bounding box center [606, 316] width 67 height 15
type input "20"
type input "0.071812"
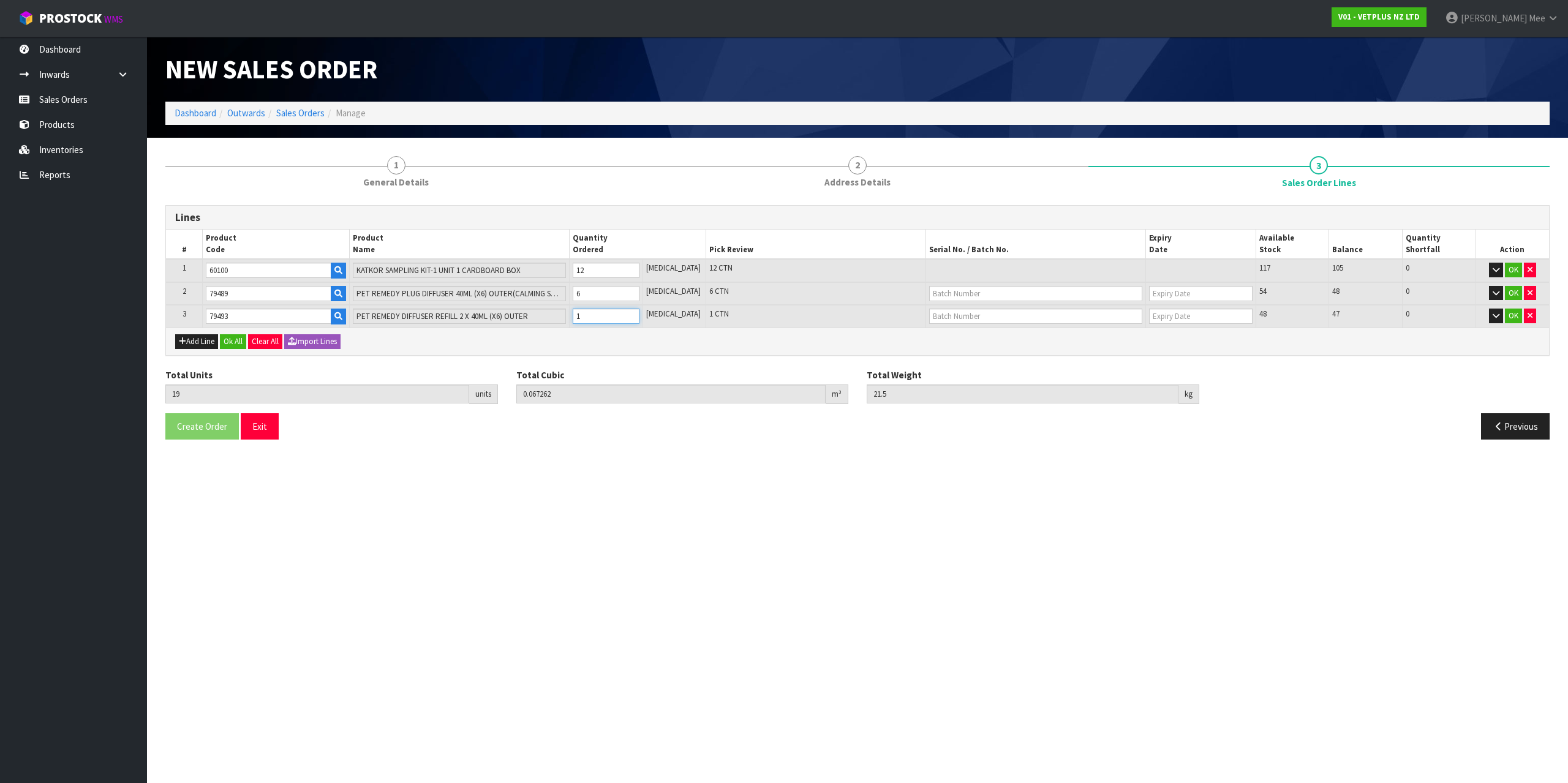
type input "22.48"
type input "2"
click at [640, 311] on input "2" at bounding box center [606, 316] width 67 height 15
type input "21"
type input "0.076362"
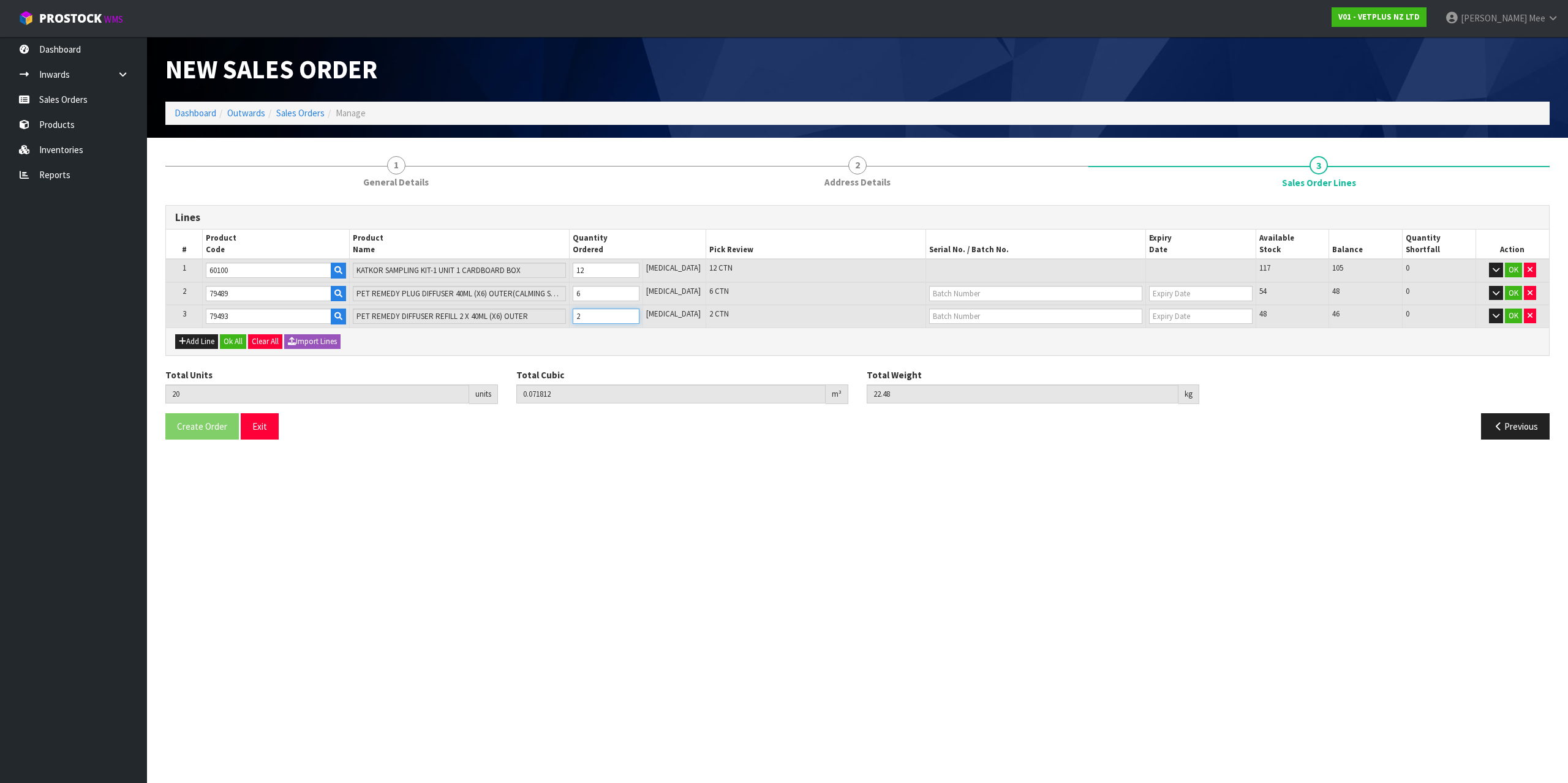
type input "23.46"
type input "3"
click at [640, 311] on input "3" at bounding box center [606, 316] width 67 height 15
type input "22"
type input "0.080912"
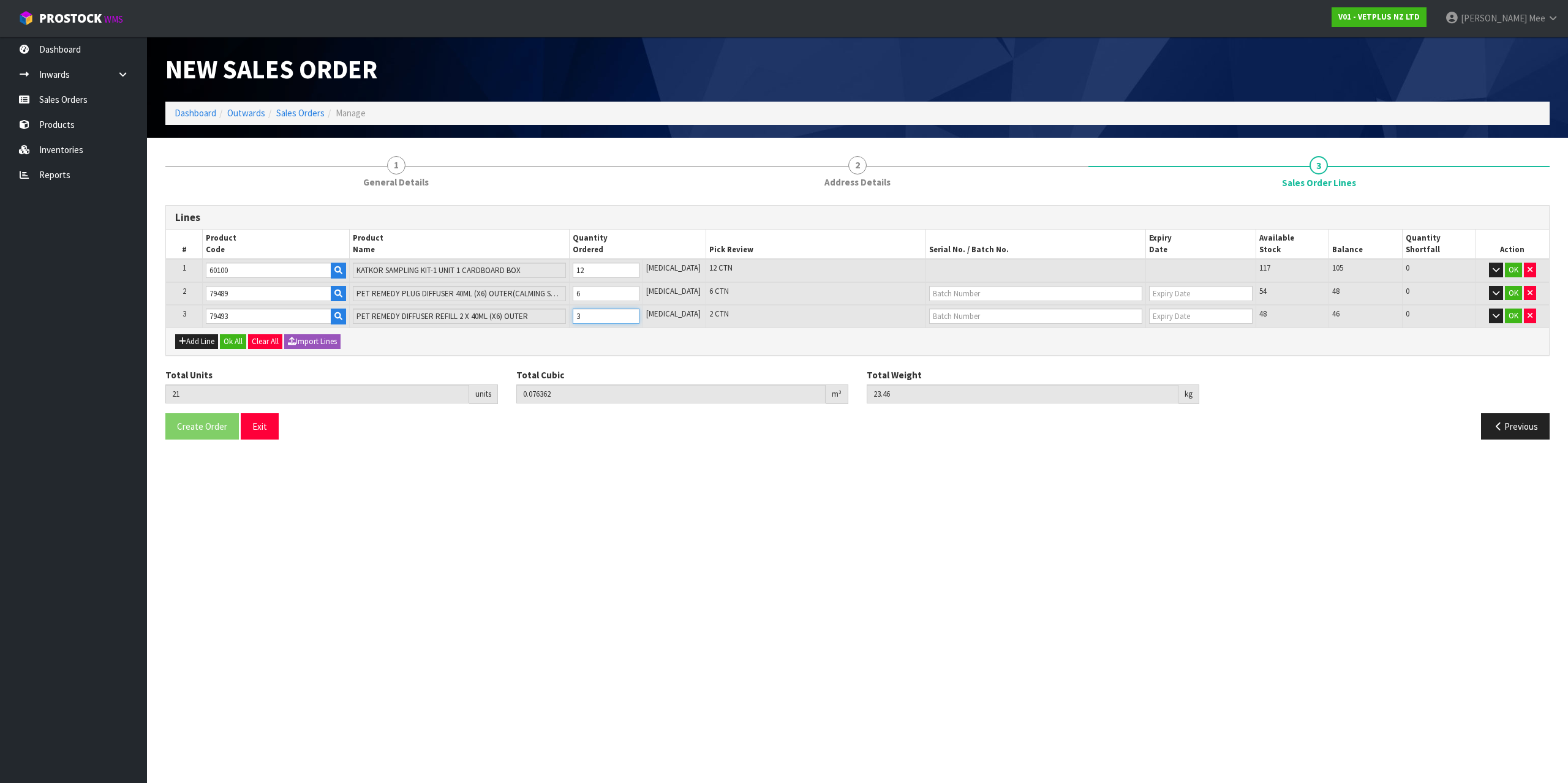
type input "24.44"
type input "4"
click at [640, 311] on input "4" at bounding box center [606, 316] width 67 height 15
type input "23"
type input "0.085462"
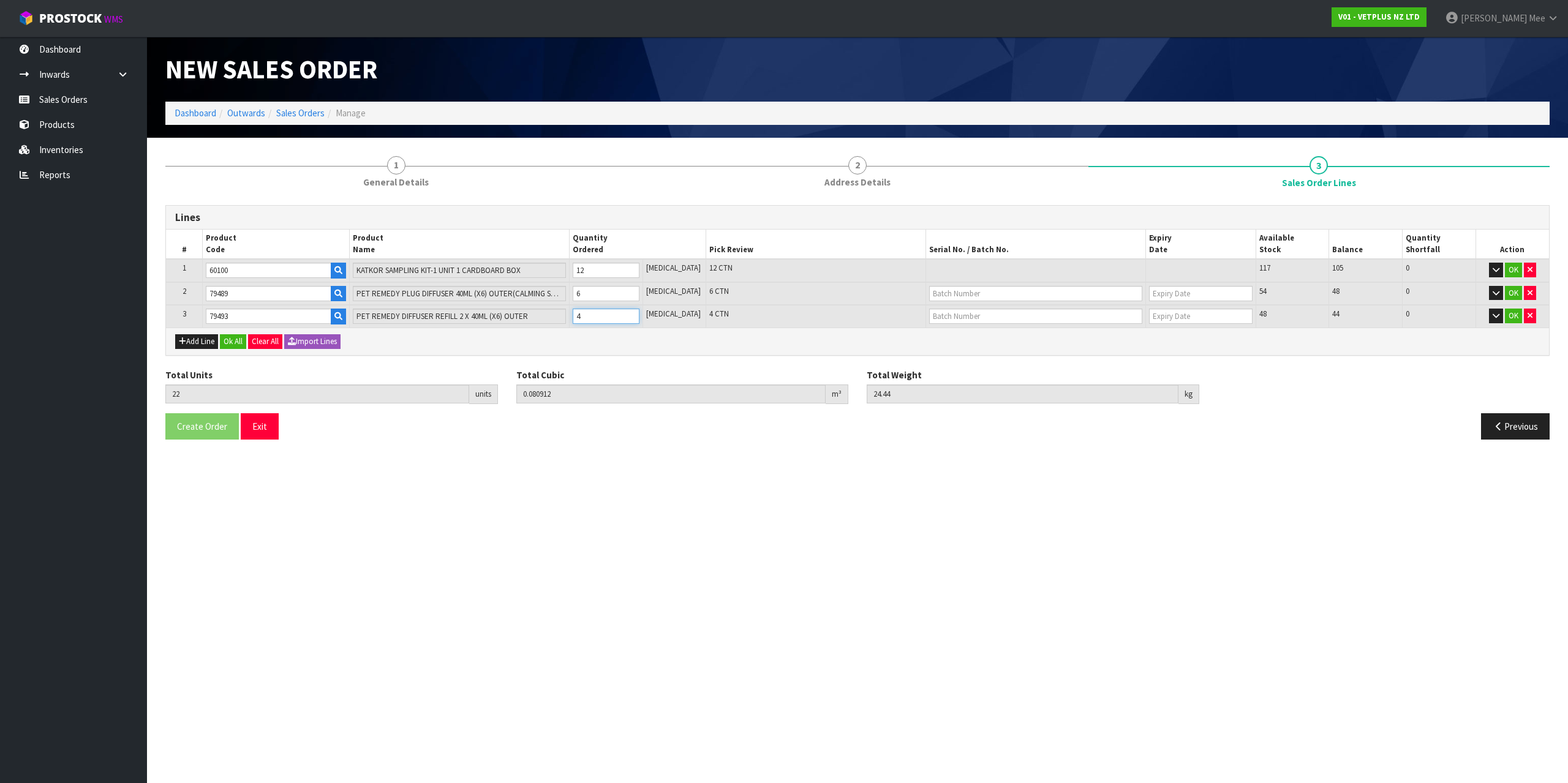
type input "25.42"
type input "5"
click at [640, 311] on input "5" at bounding box center [606, 316] width 67 height 15
type input "24"
type input "0.090012"
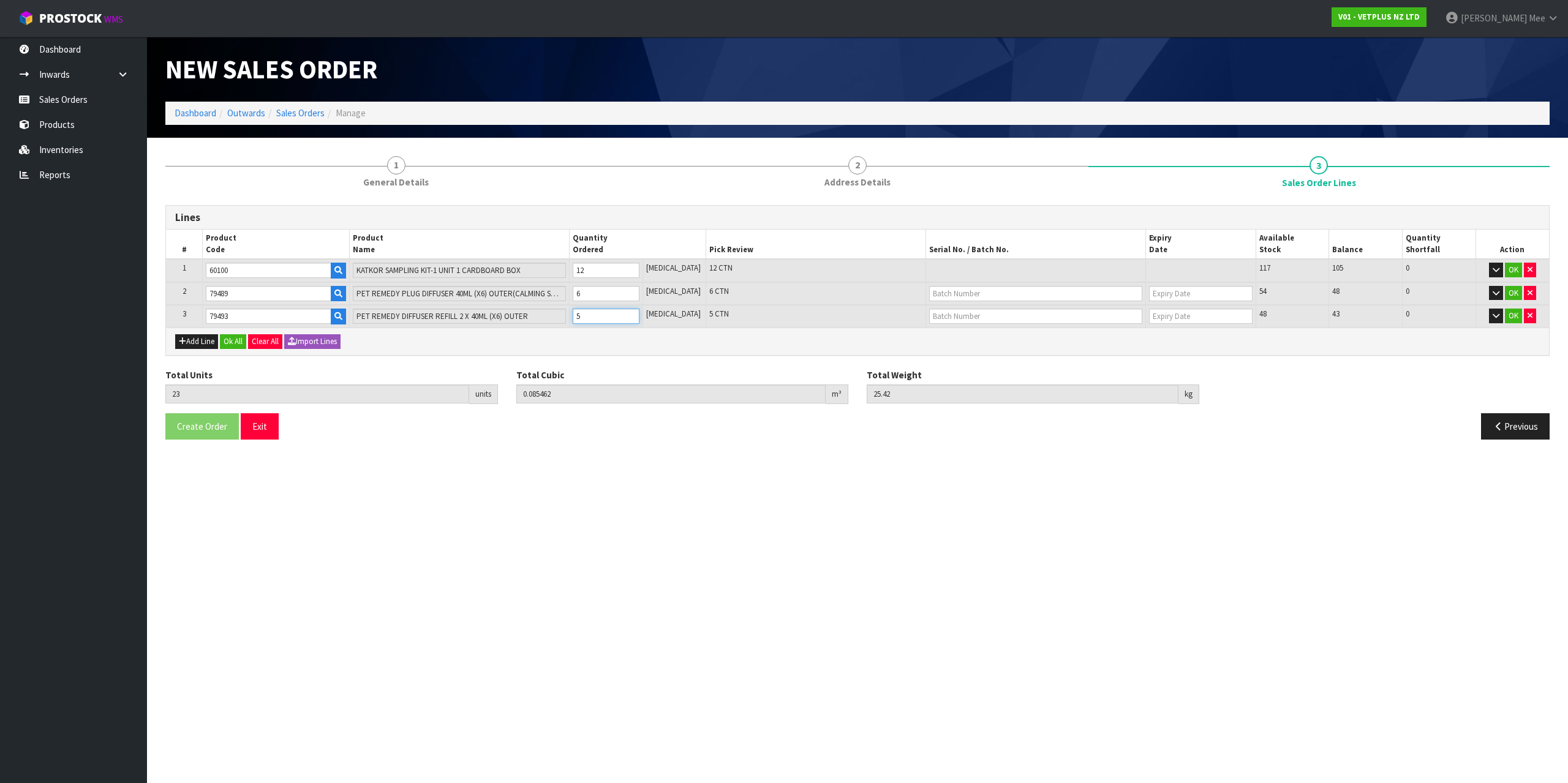
type input "26.4"
type input "6"
click at [640, 311] on input "6" at bounding box center [606, 316] width 67 height 15
click at [180, 339] on icon "button" at bounding box center [182, 341] width 7 height 8
type input "0"
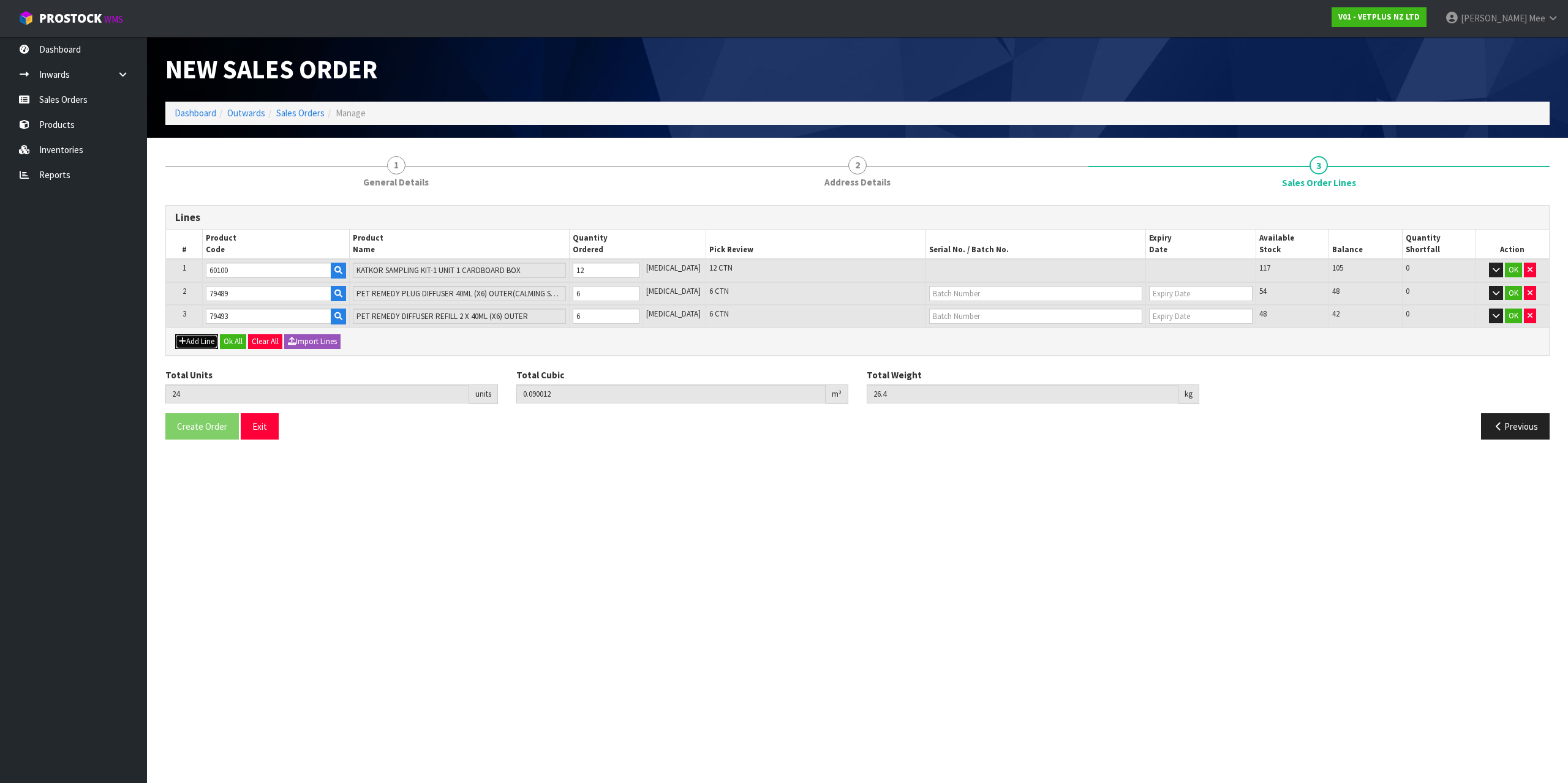
type input "0"
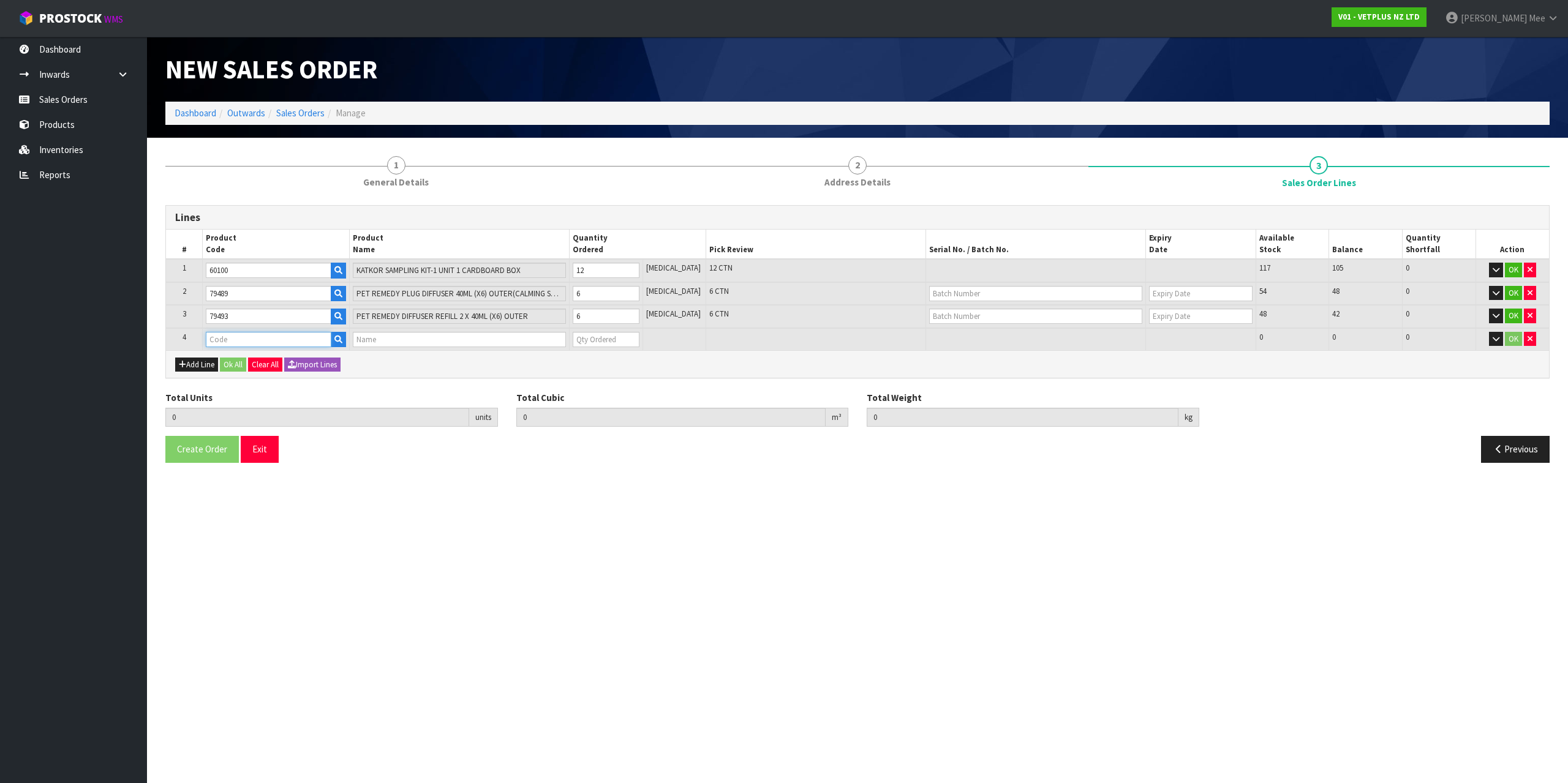
click at [229, 337] on input "text" at bounding box center [268, 339] width 125 height 15
type input "79664"
click at [259, 365] on link "79664" at bounding box center [257, 360] width 100 height 17
type input "79664"
type input "24"
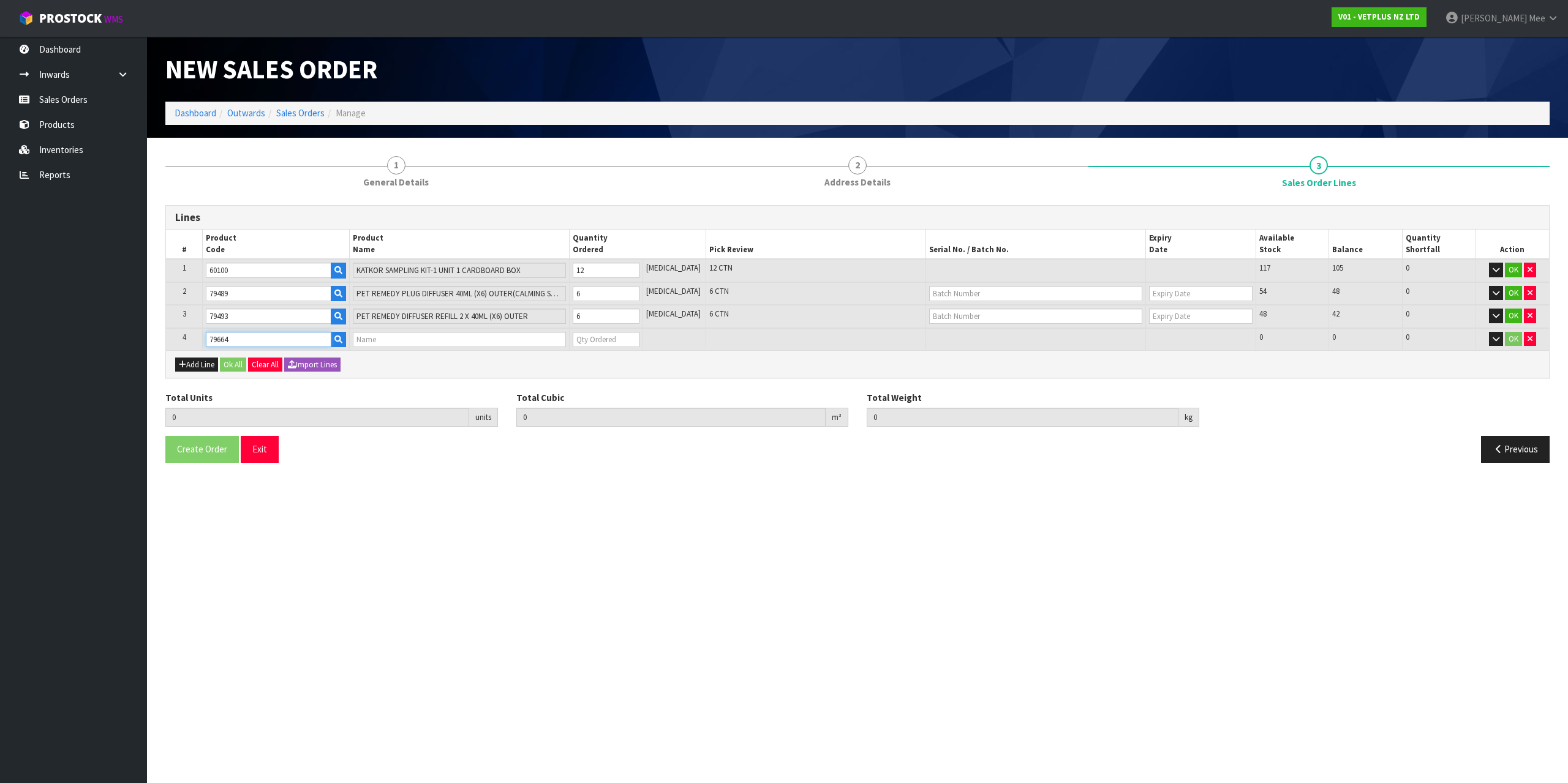
type input "0.090012"
type input "26.4"
type input "PET REMEDY SPRAY 15ML (X6) OUTER"
type input "0"
click at [599, 342] on input "0" at bounding box center [606, 339] width 67 height 15
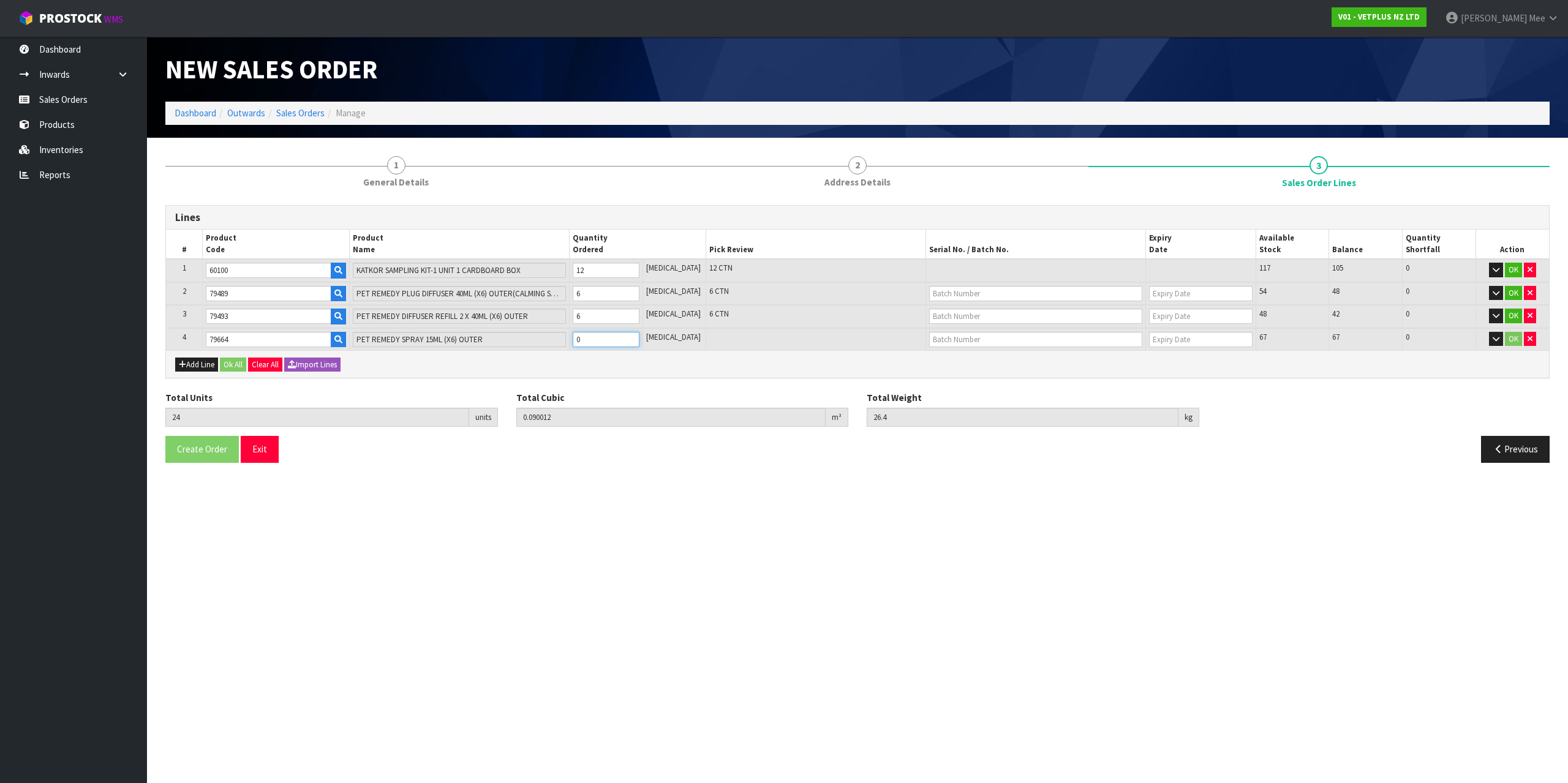
type input "25"
type input "0.090806"
type input "26.65"
type input "1"
click at [640, 337] on input "1" at bounding box center [606, 339] width 67 height 15
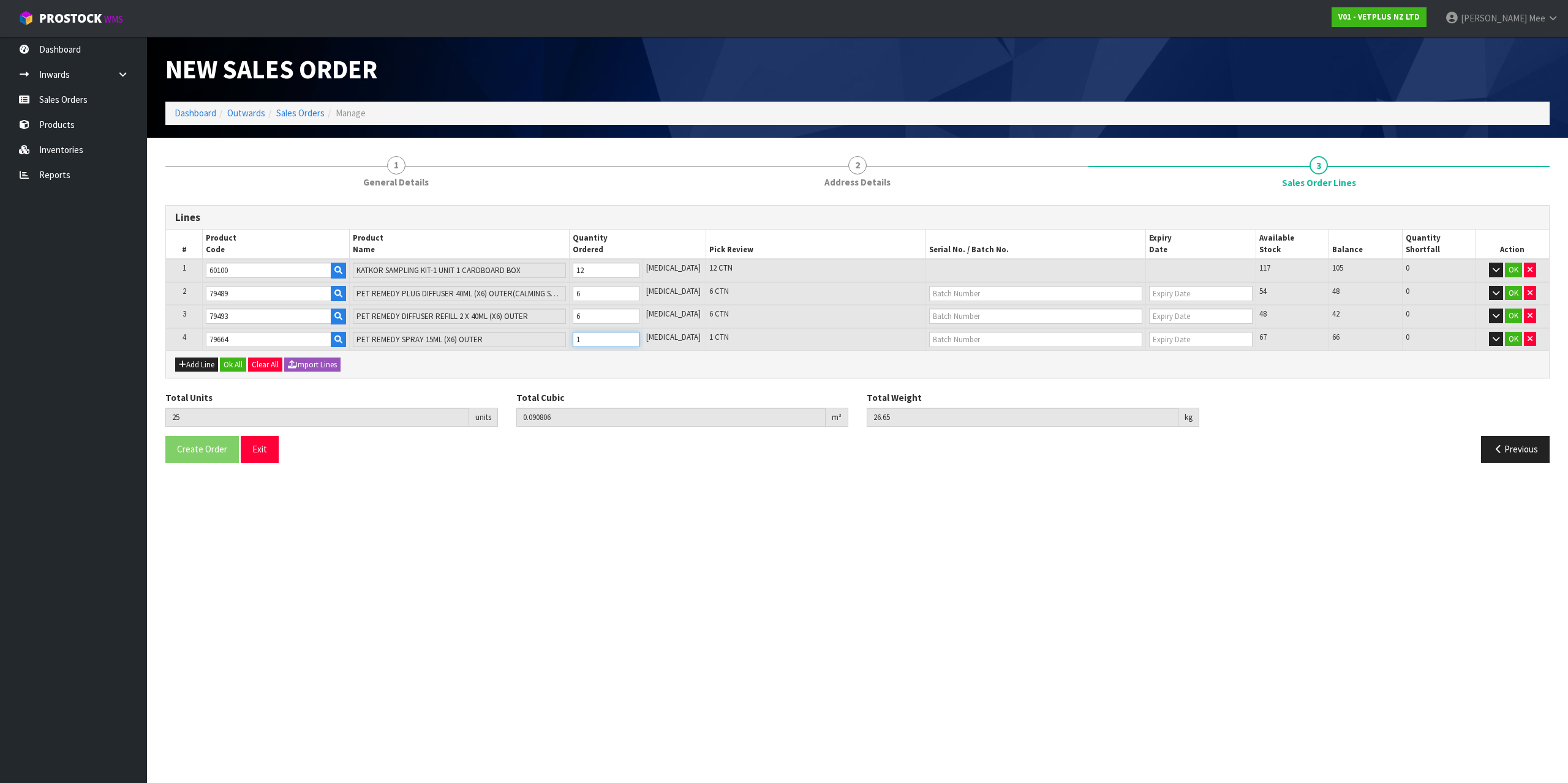
type input "26"
type input "0.0916"
type input "26.9"
type input "2"
click at [640, 337] on input "2" at bounding box center [606, 339] width 67 height 15
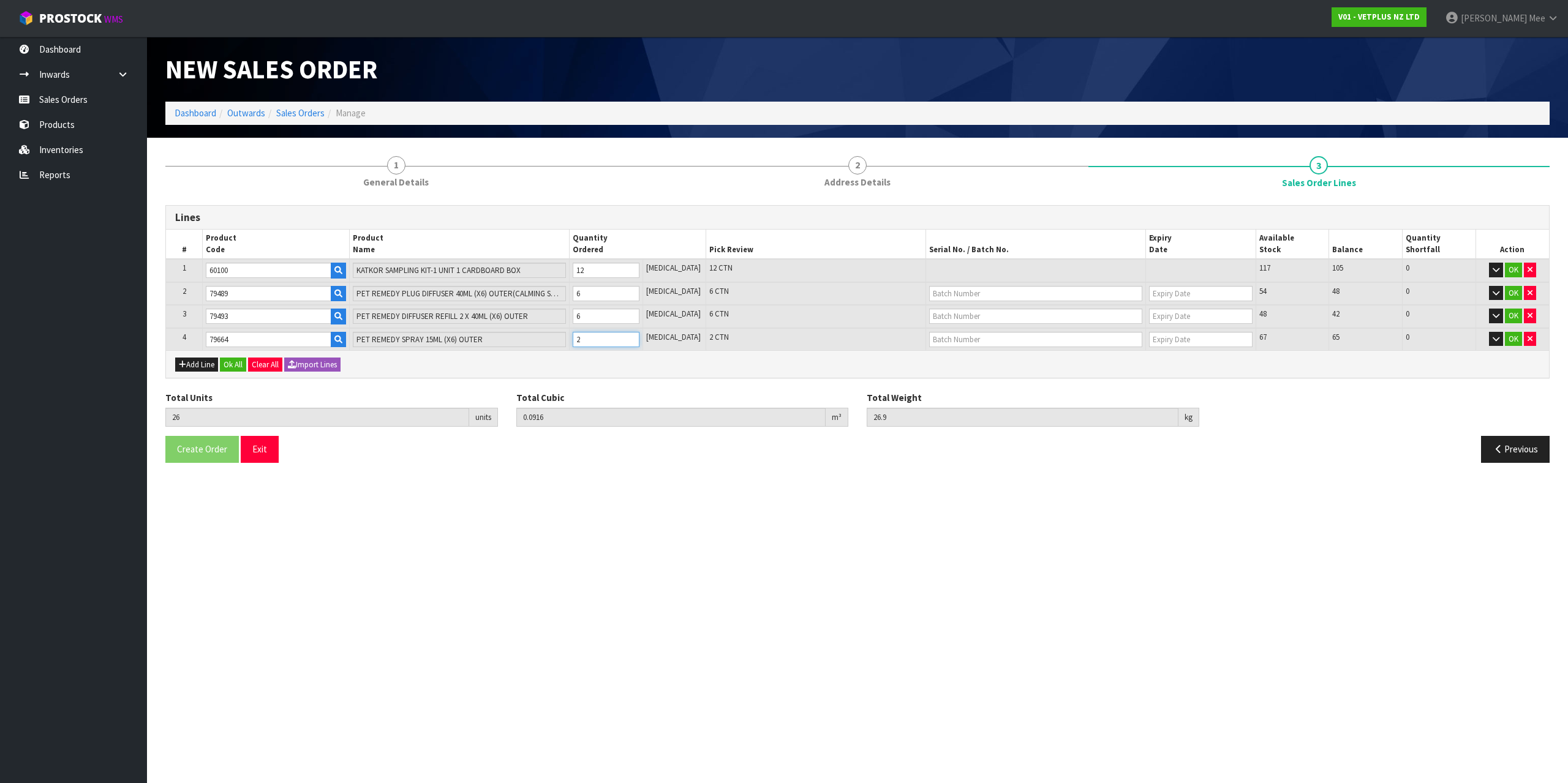
type input "27"
type input "0.092394"
type input "27.15"
type input "3"
click at [640, 337] on input "3" at bounding box center [606, 339] width 67 height 15
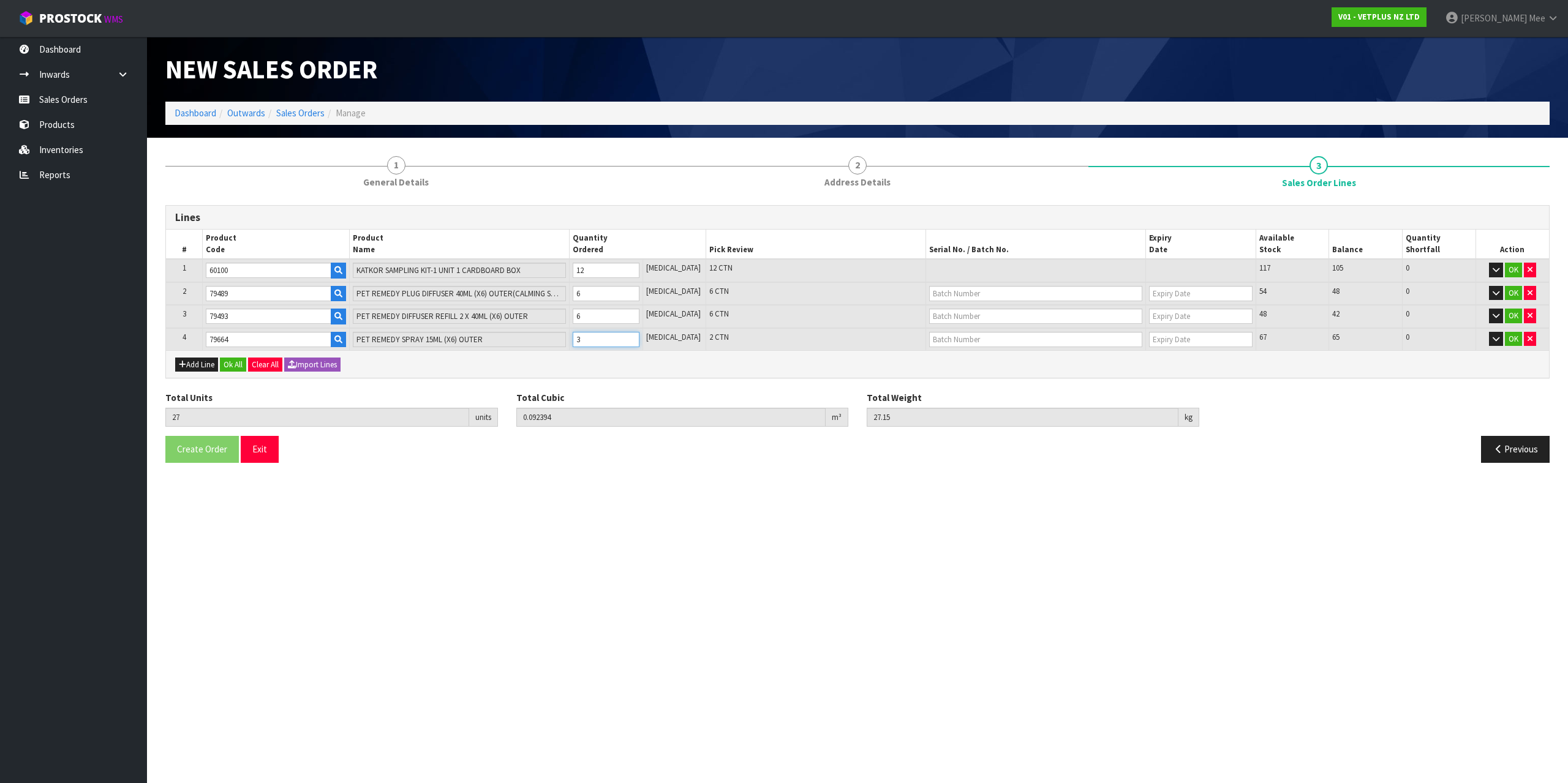
type input "28"
type input "0.093188"
type input "27.4"
type input "4"
click at [640, 337] on input "4" at bounding box center [606, 339] width 67 height 15
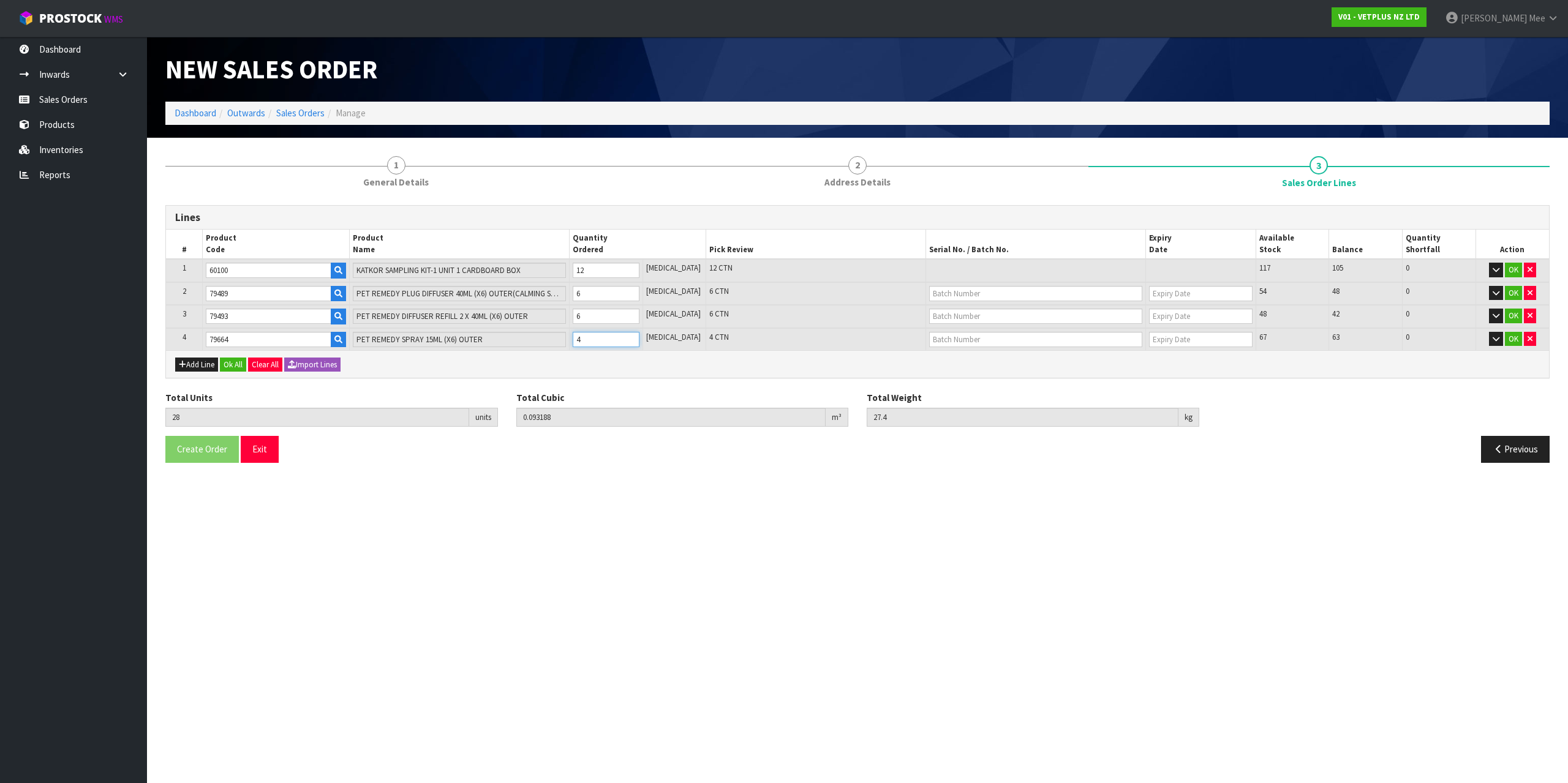
type input "29"
type input "0.093982"
type input "27.65"
type input "5"
click at [640, 337] on input "5" at bounding box center [606, 339] width 67 height 15
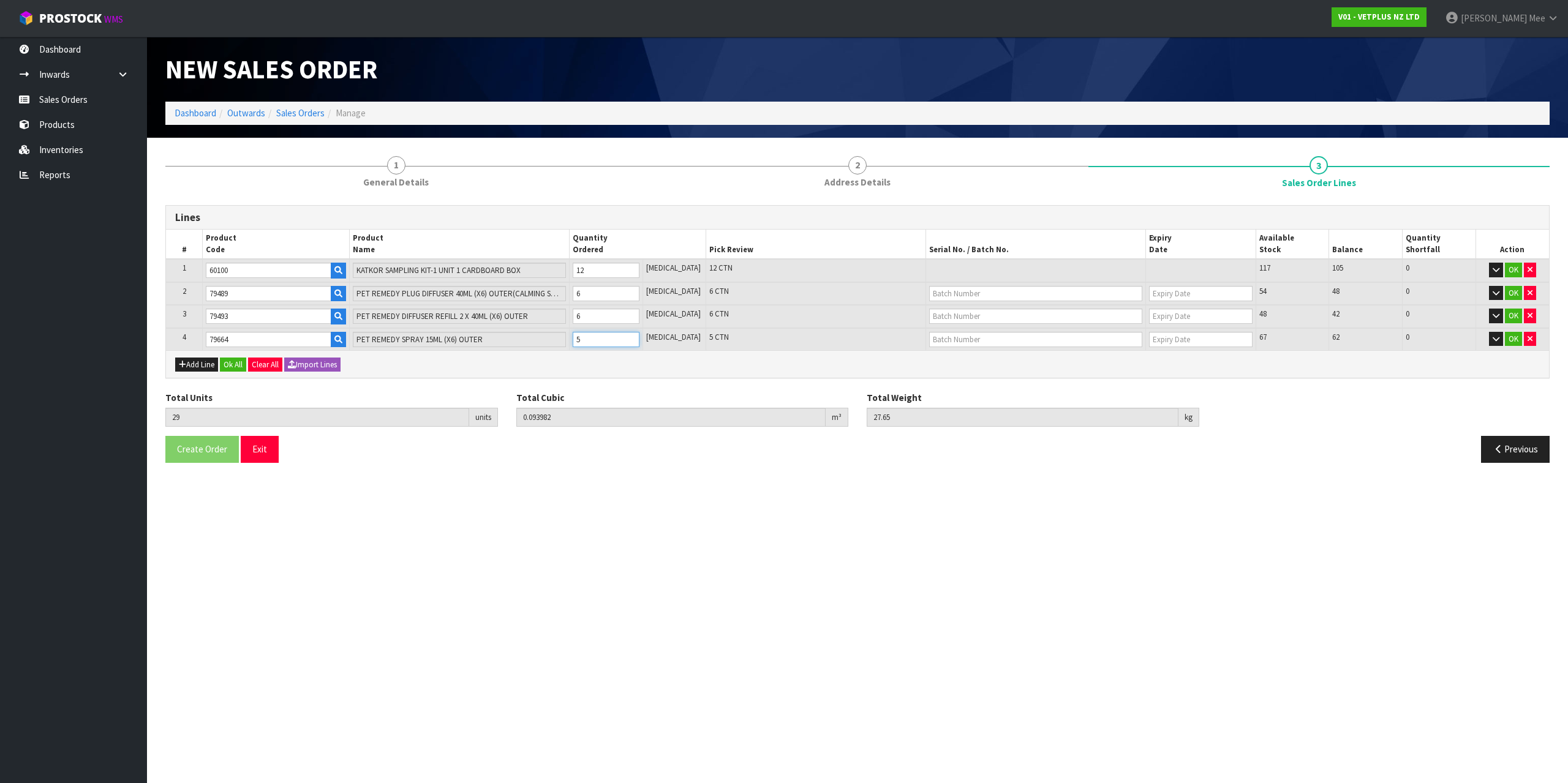
type input "30"
type input "0.094776"
type input "27.9"
type input "6"
click at [640, 337] on input "6" at bounding box center [606, 339] width 67 height 15
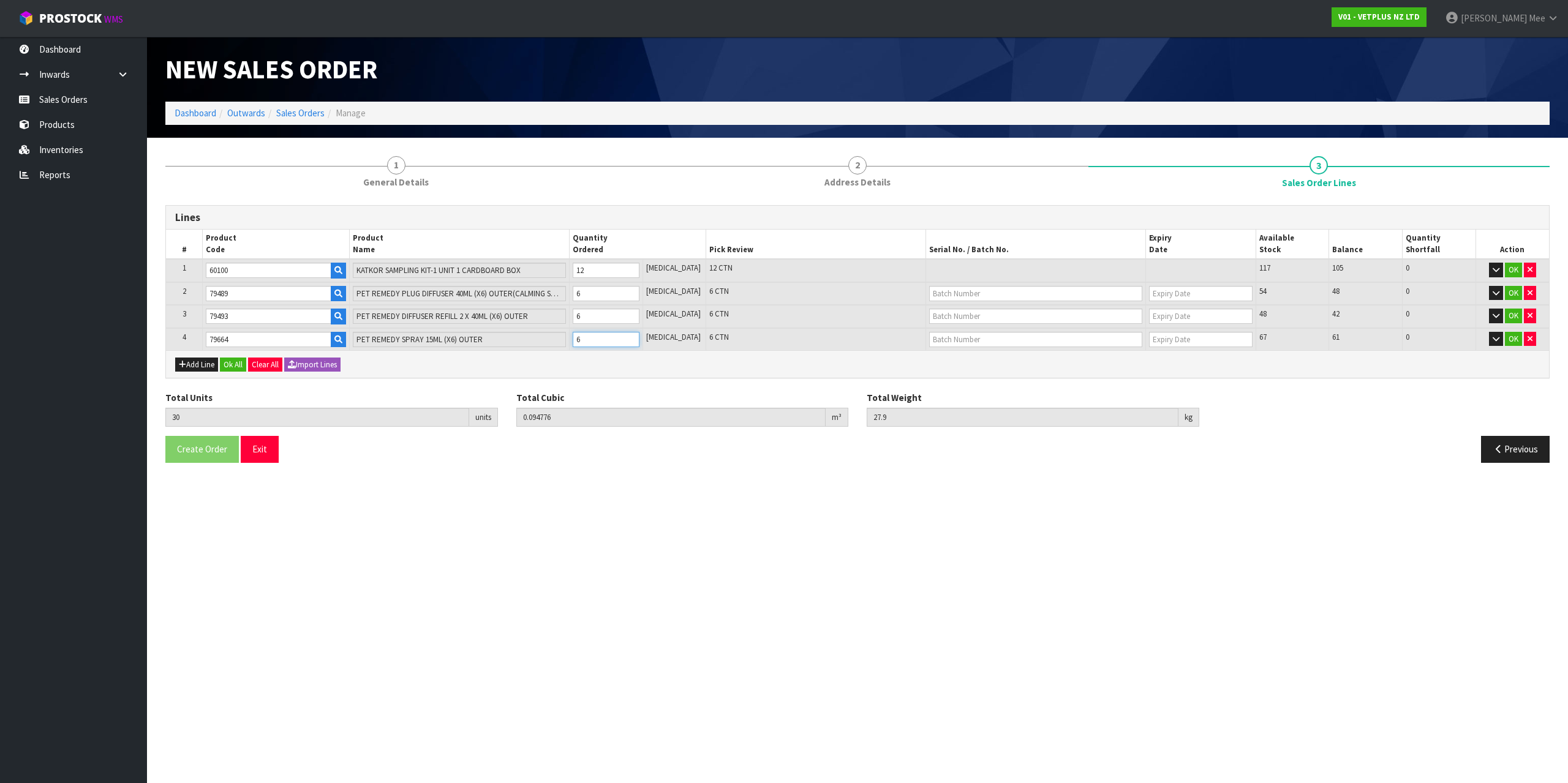
type input "31"
type input "0.09557"
type input "28.15"
type input "7"
click at [640, 337] on input "7" at bounding box center [606, 339] width 67 height 15
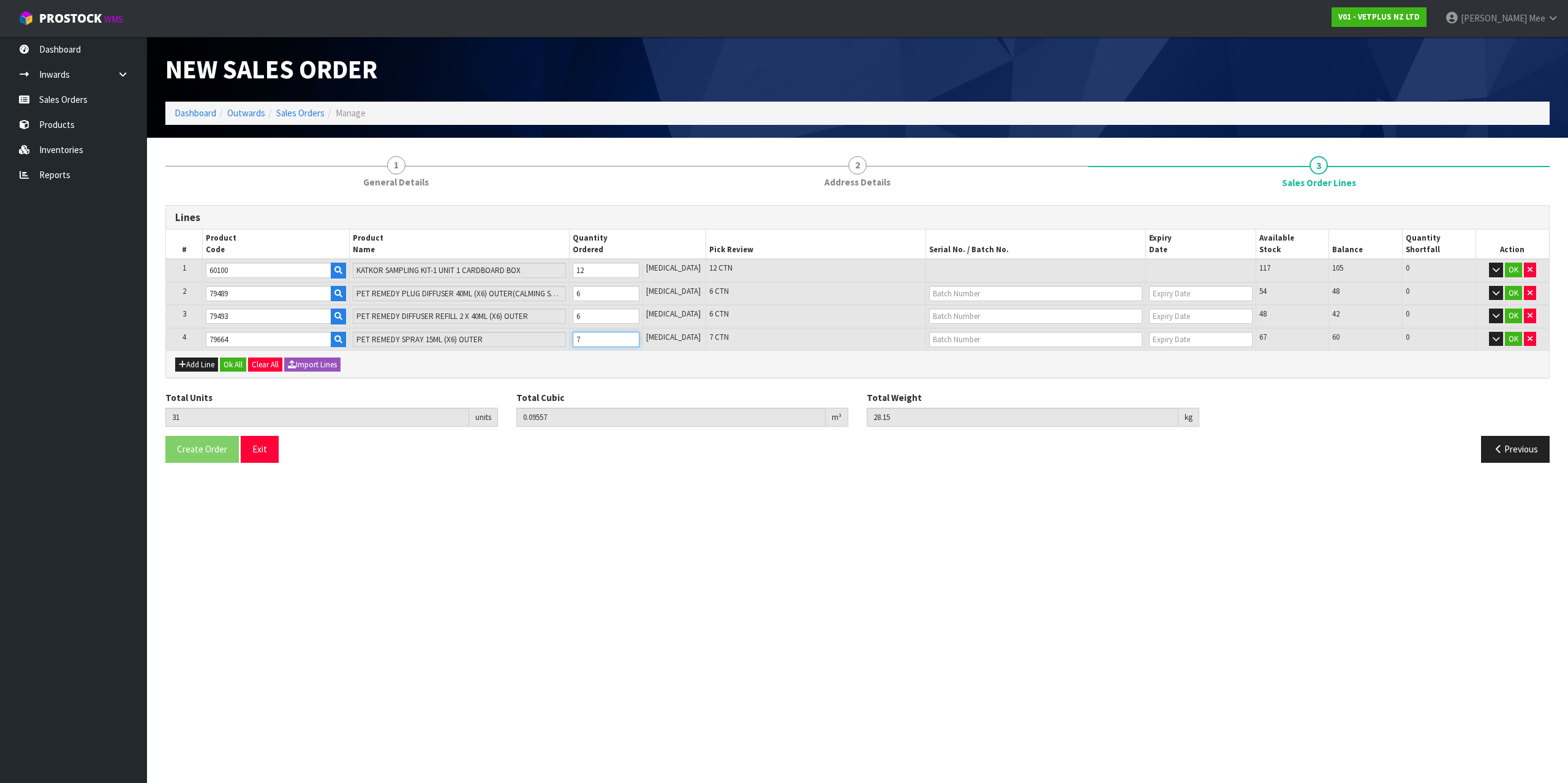
type input "32"
type input "0.096364"
type input "28.4"
type input "8"
click at [640, 337] on input "8" at bounding box center [606, 339] width 67 height 15
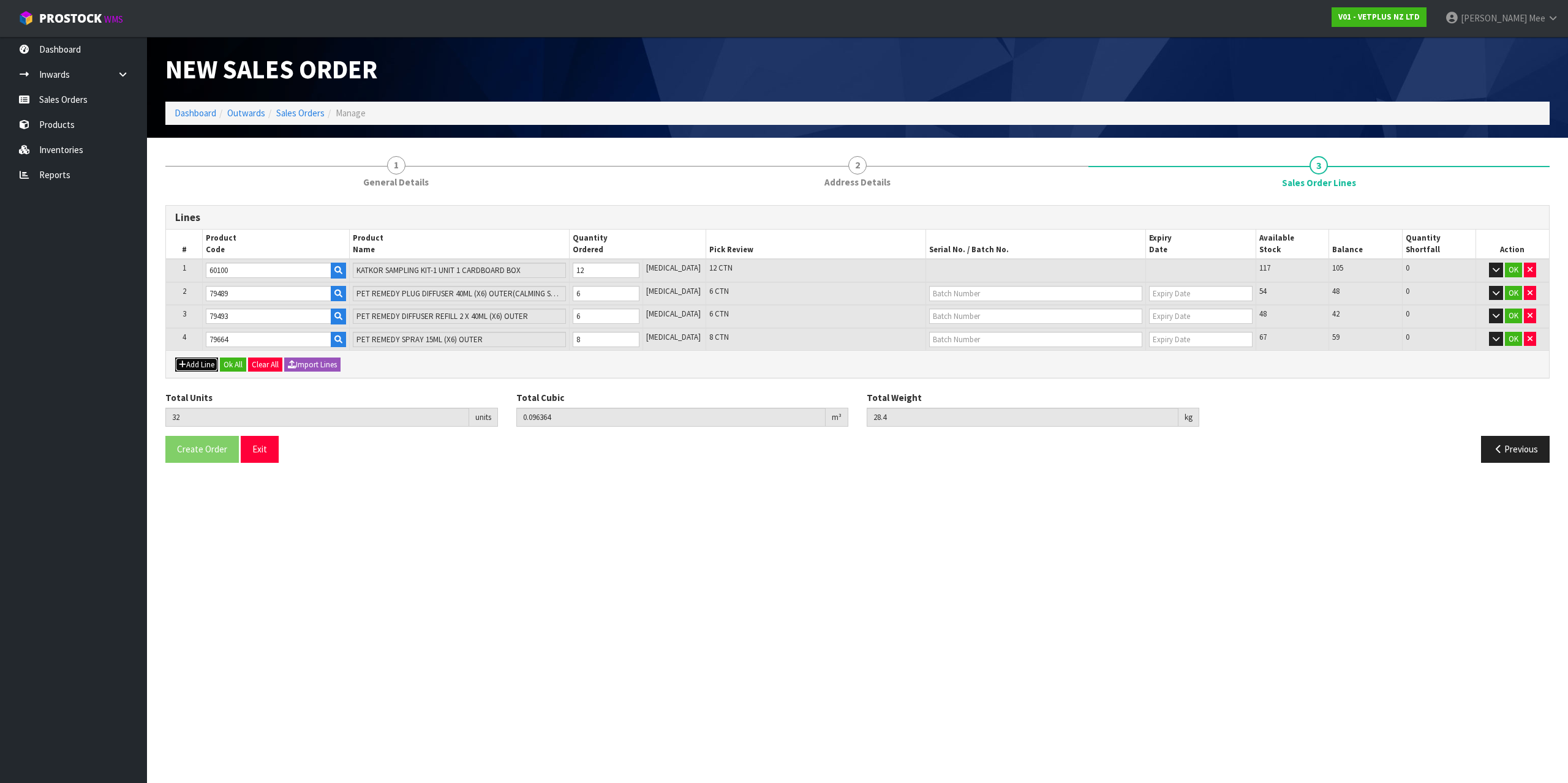
click at [205, 363] on button "Add Line" at bounding box center [196, 365] width 43 height 15
type input "0"
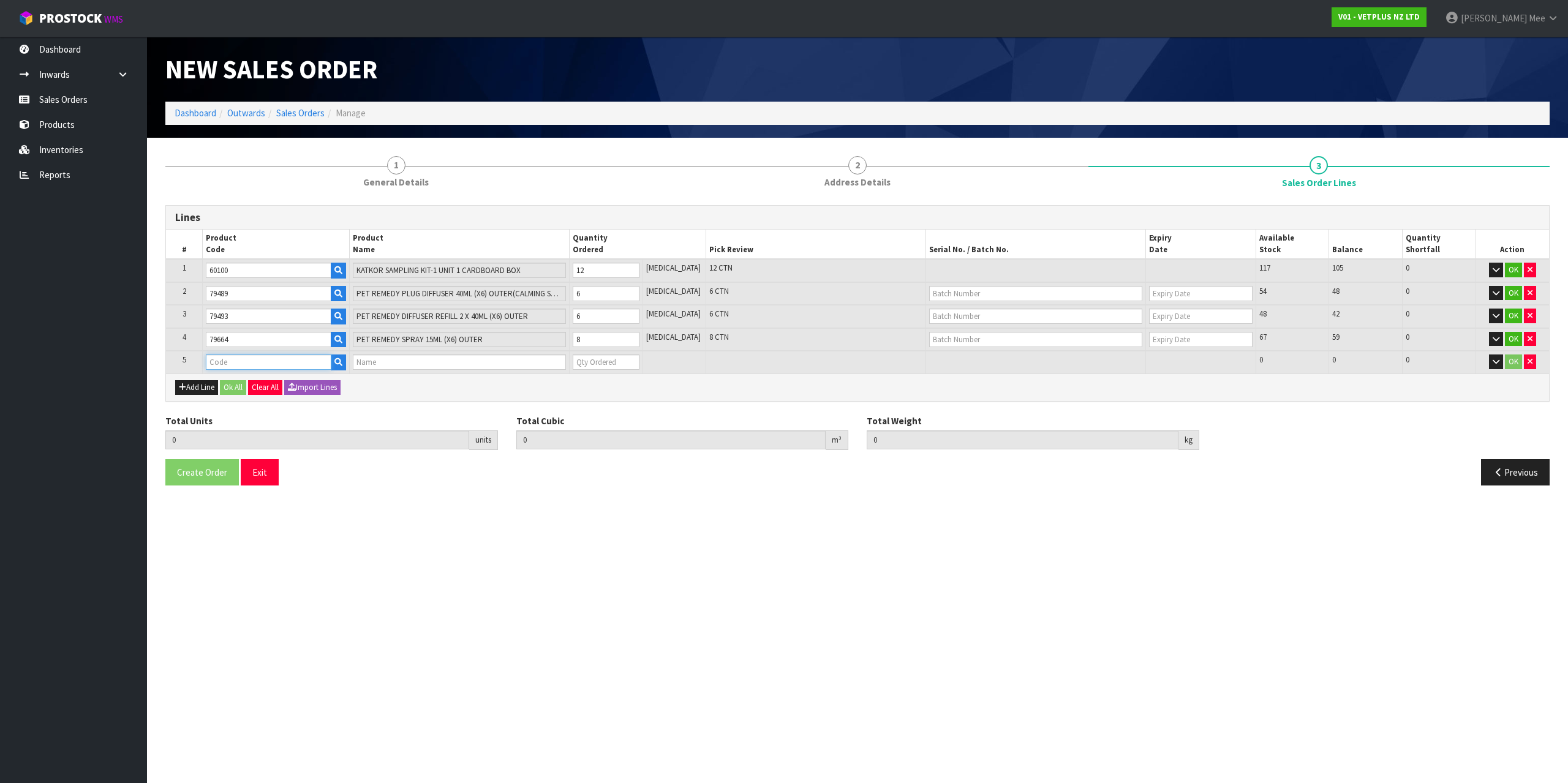
click at [294, 355] on input "text" at bounding box center [268, 362] width 125 height 15
type input "79583"
type input "32"
type input "0.096364"
type input "28.4"
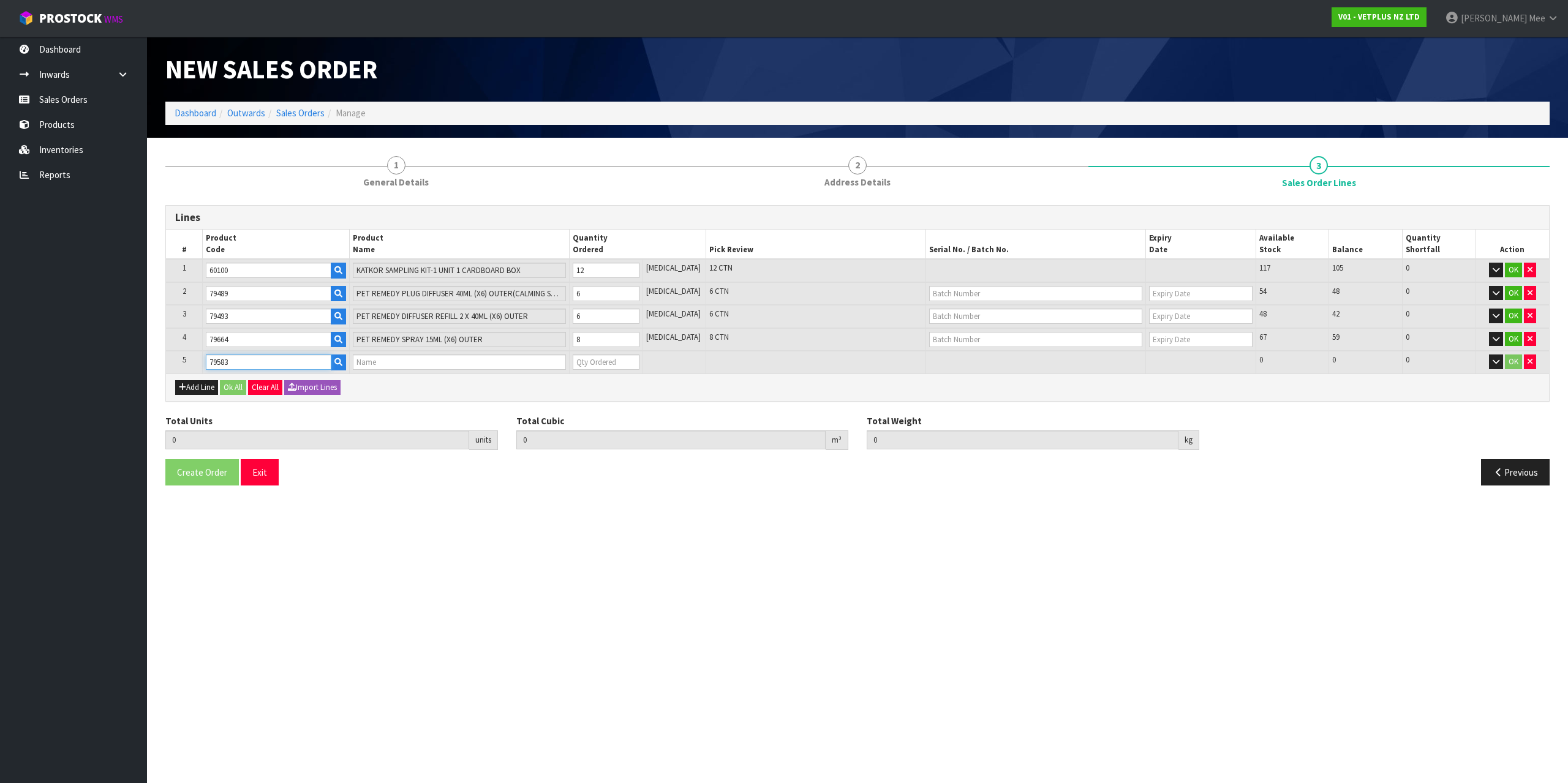
type input "PET REMEDY SPRAY 200ML (X6) OUTER"
type input "0"
type input "79583"
click at [637, 353] on td "0" at bounding box center [605, 362] width 74 height 23
type input "33"
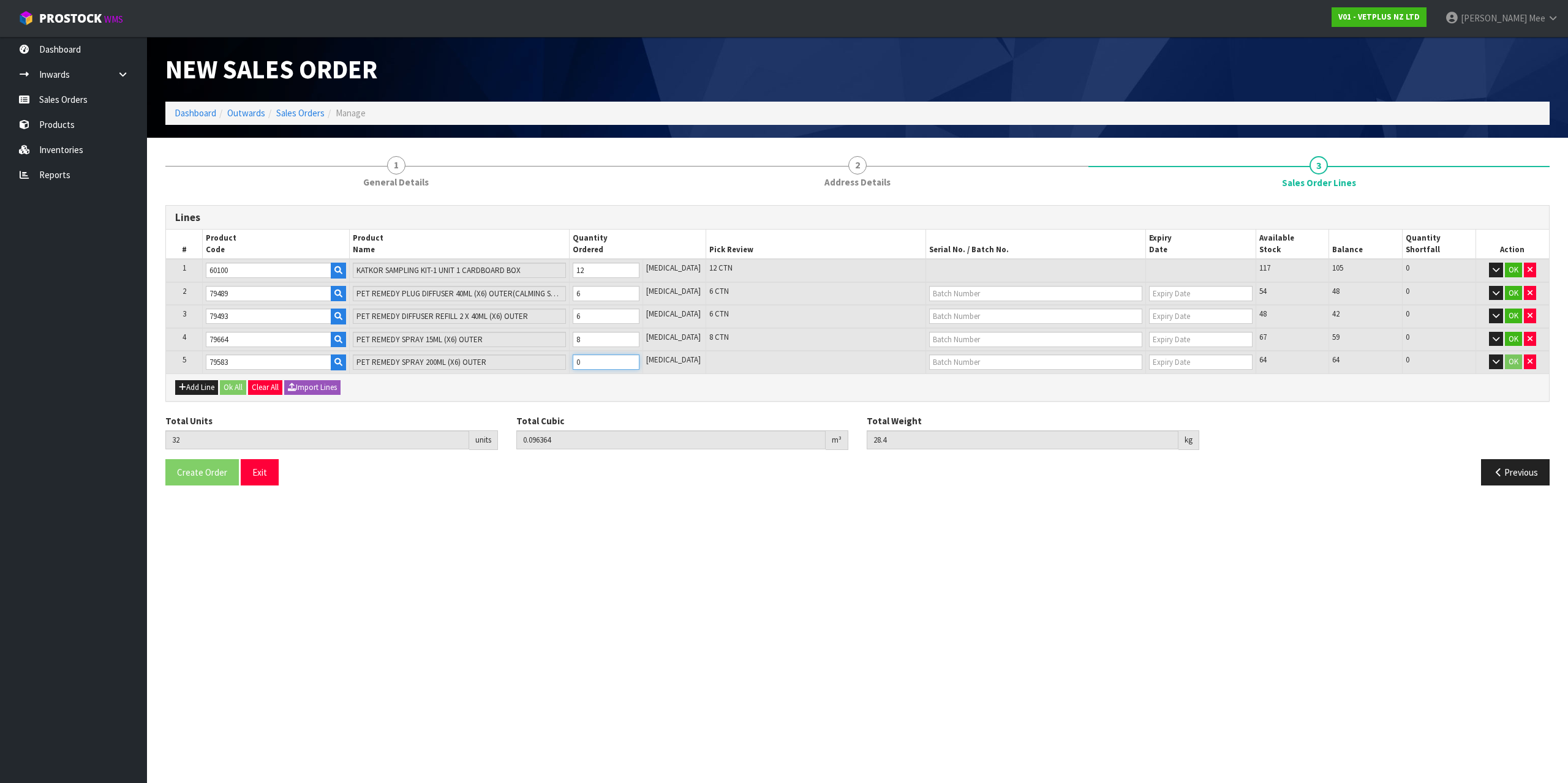
type input "0.099884"
type input "30.05"
type input "1"
click at [639, 361] on input "1" at bounding box center [606, 362] width 67 height 15
type input "34"
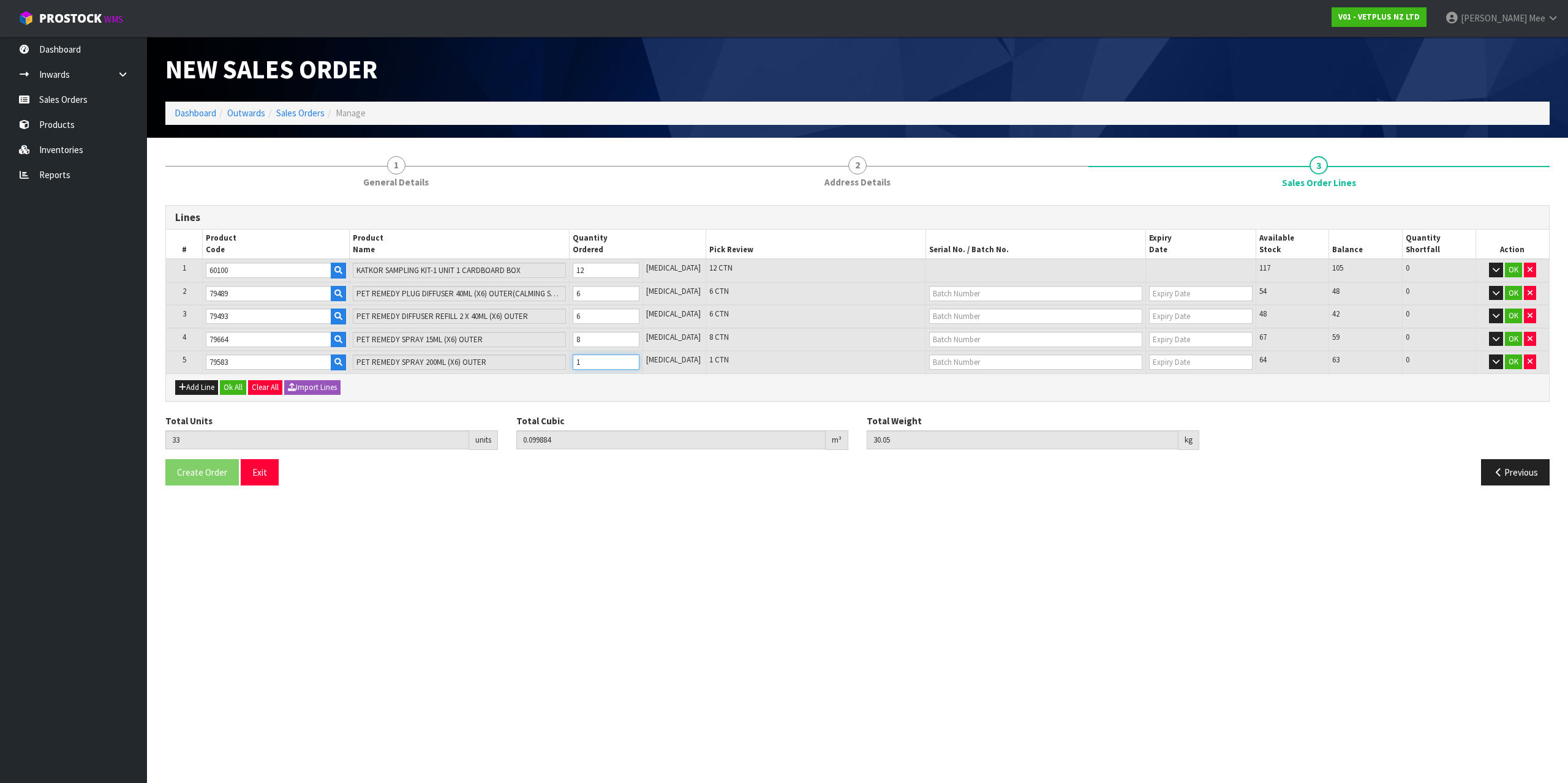
type input "0.103404"
type input "31.7"
type input "2"
click at [639, 361] on input "2" at bounding box center [606, 362] width 67 height 15
type input "35"
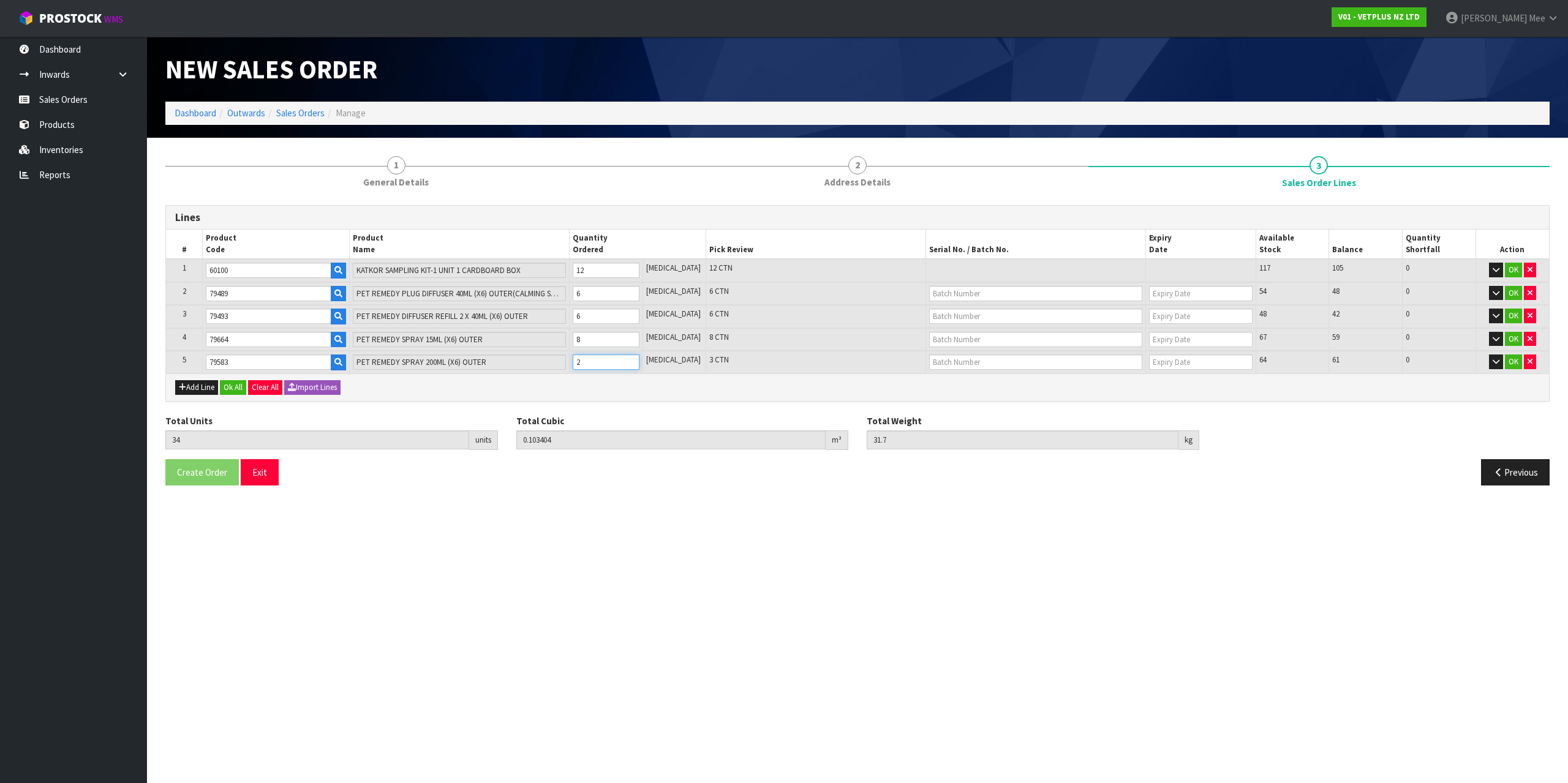
type input "0.106924"
type input "33.35"
type input "3"
click at [639, 361] on input "3" at bounding box center [606, 362] width 67 height 15
type input "36"
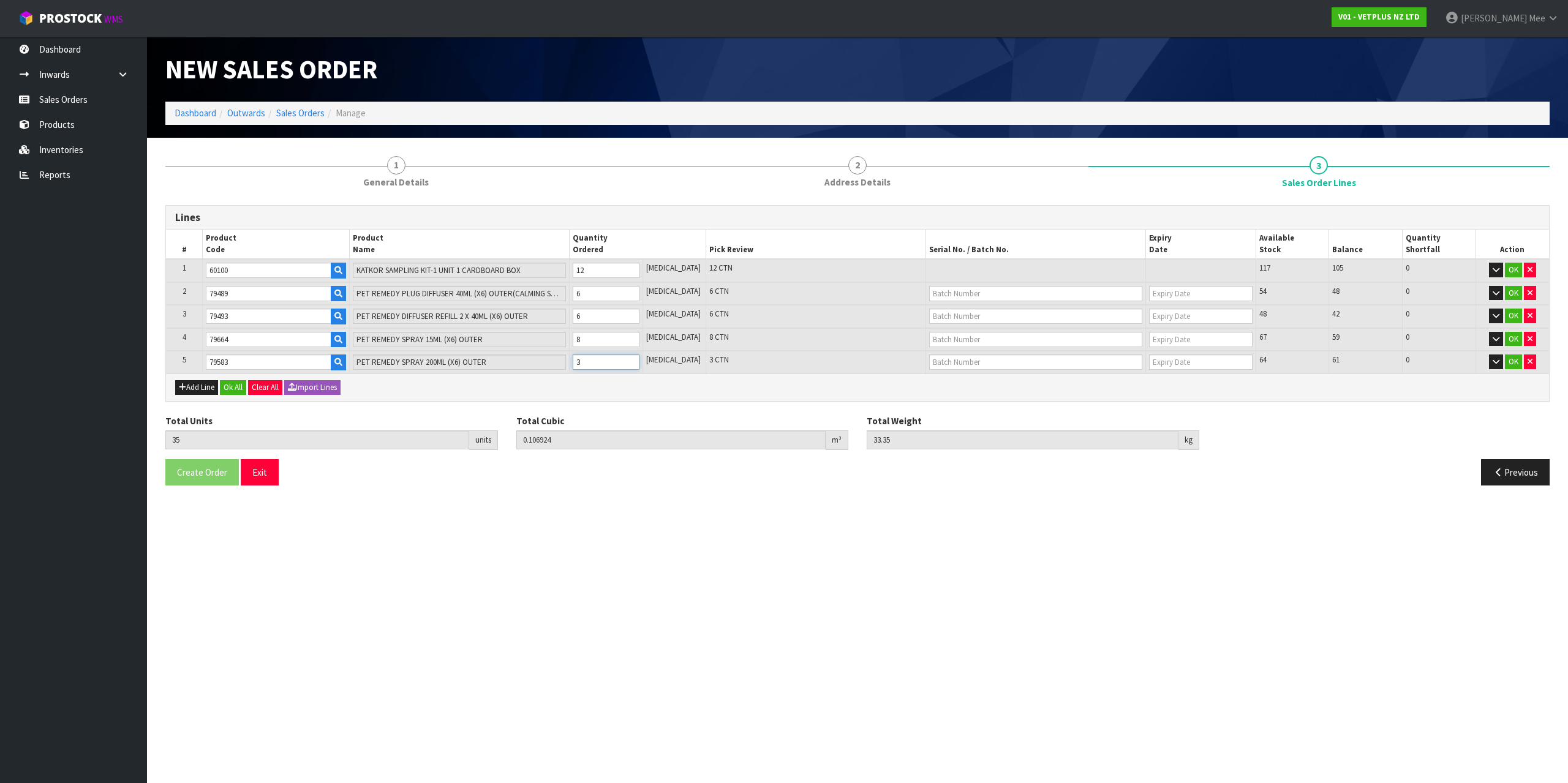
type input "0.110444"
type input "35"
type input "4"
click at [639, 361] on input "4" at bounding box center [606, 362] width 67 height 15
type input "37"
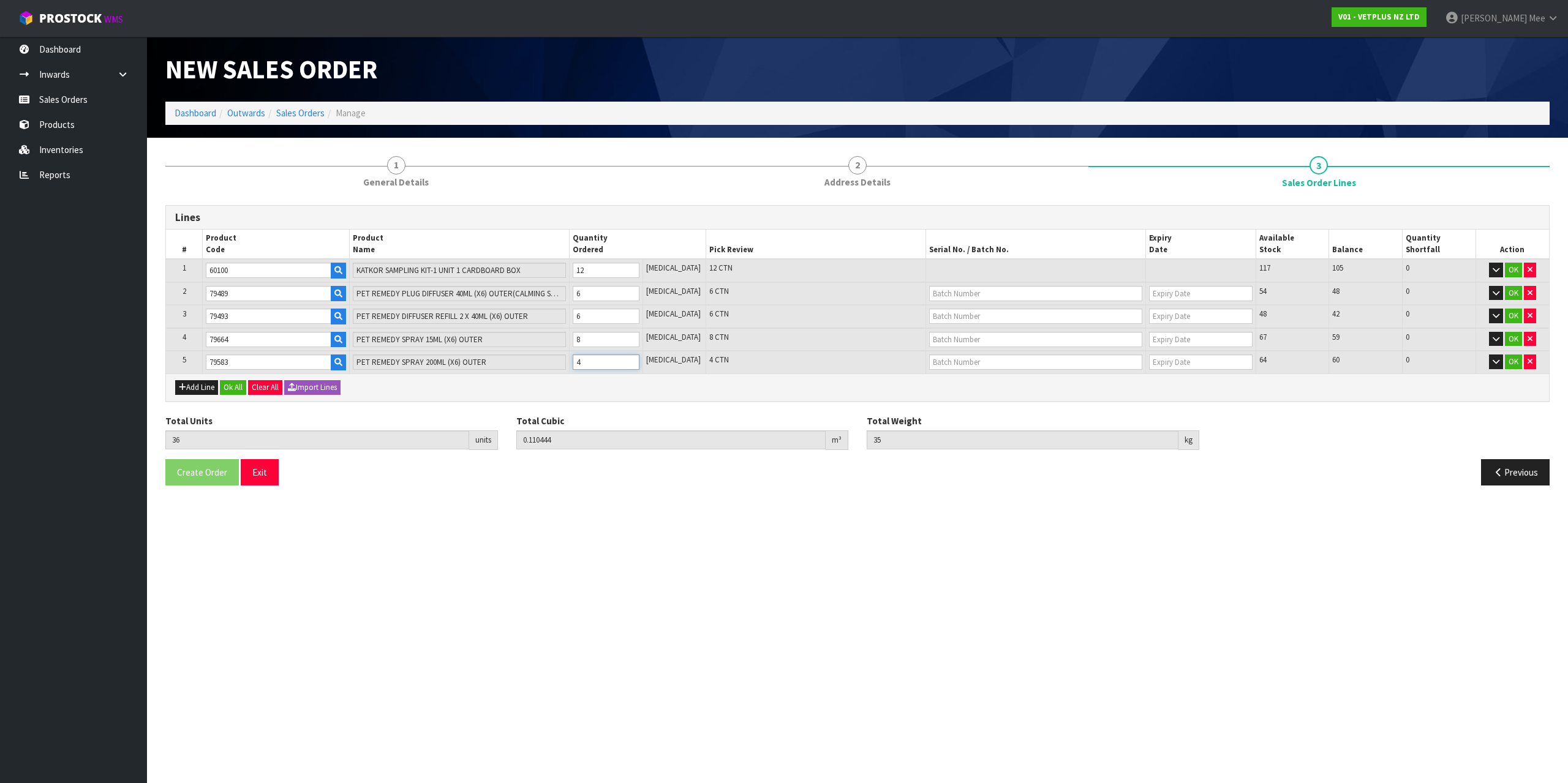
type input "0.113964"
type input "36.65"
type input "5"
click at [639, 361] on input "5" at bounding box center [606, 362] width 67 height 15
type input "38"
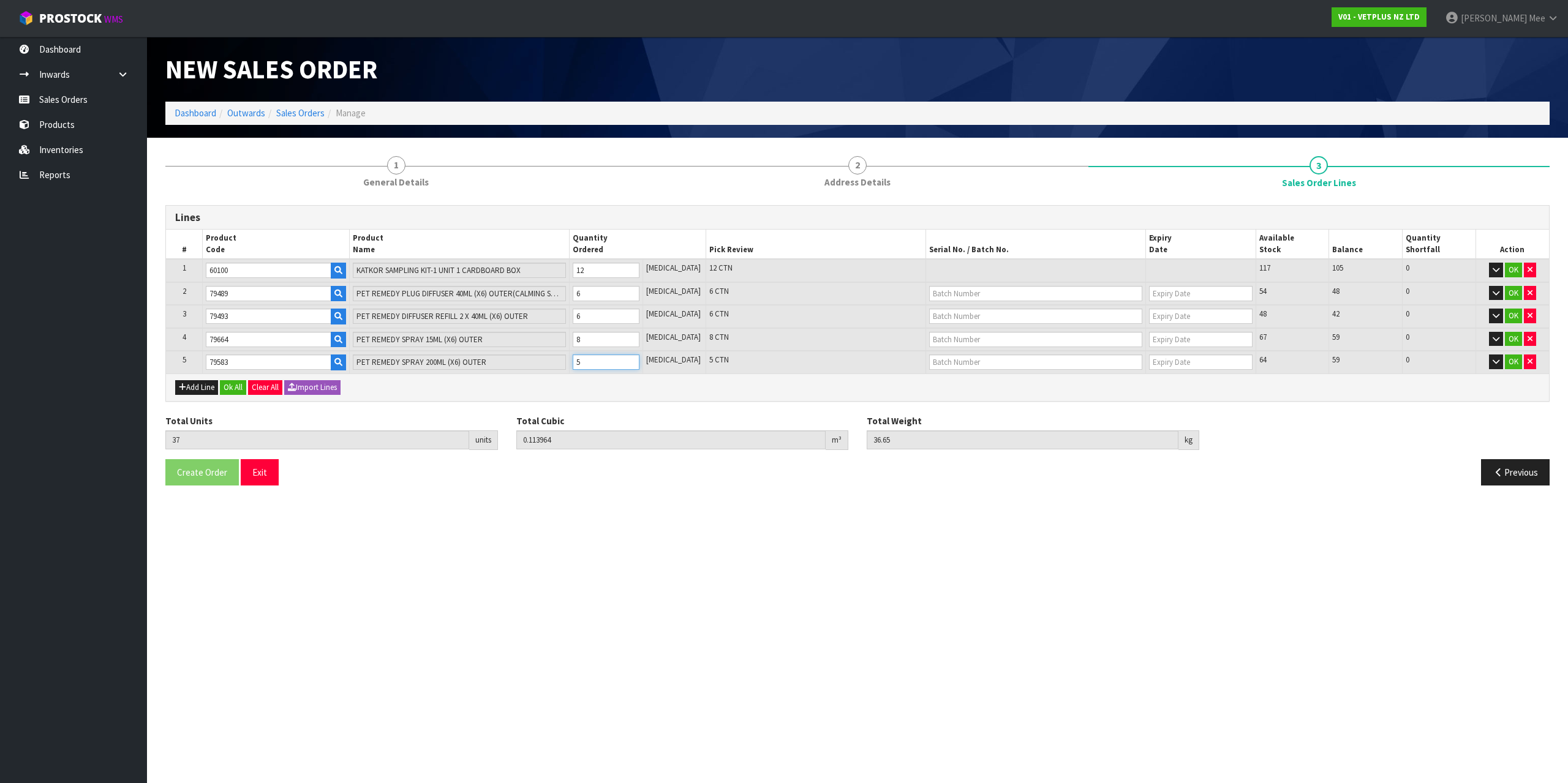
type input "0.117484"
type input "38.3"
type input "6"
click at [639, 361] on input "6" at bounding box center [606, 362] width 67 height 15
click at [205, 387] on button "Add Line" at bounding box center [196, 387] width 43 height 15
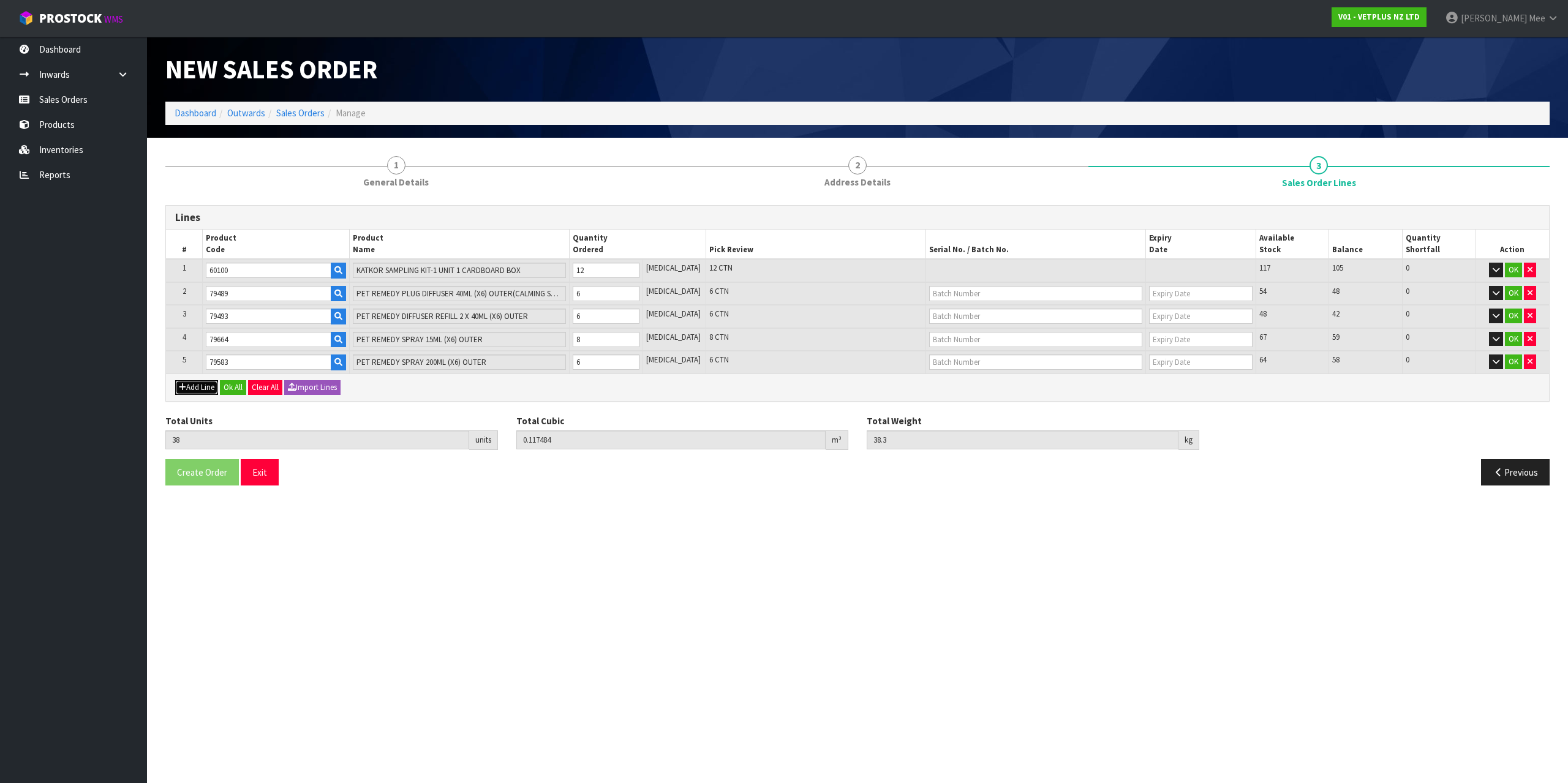
type input "0"
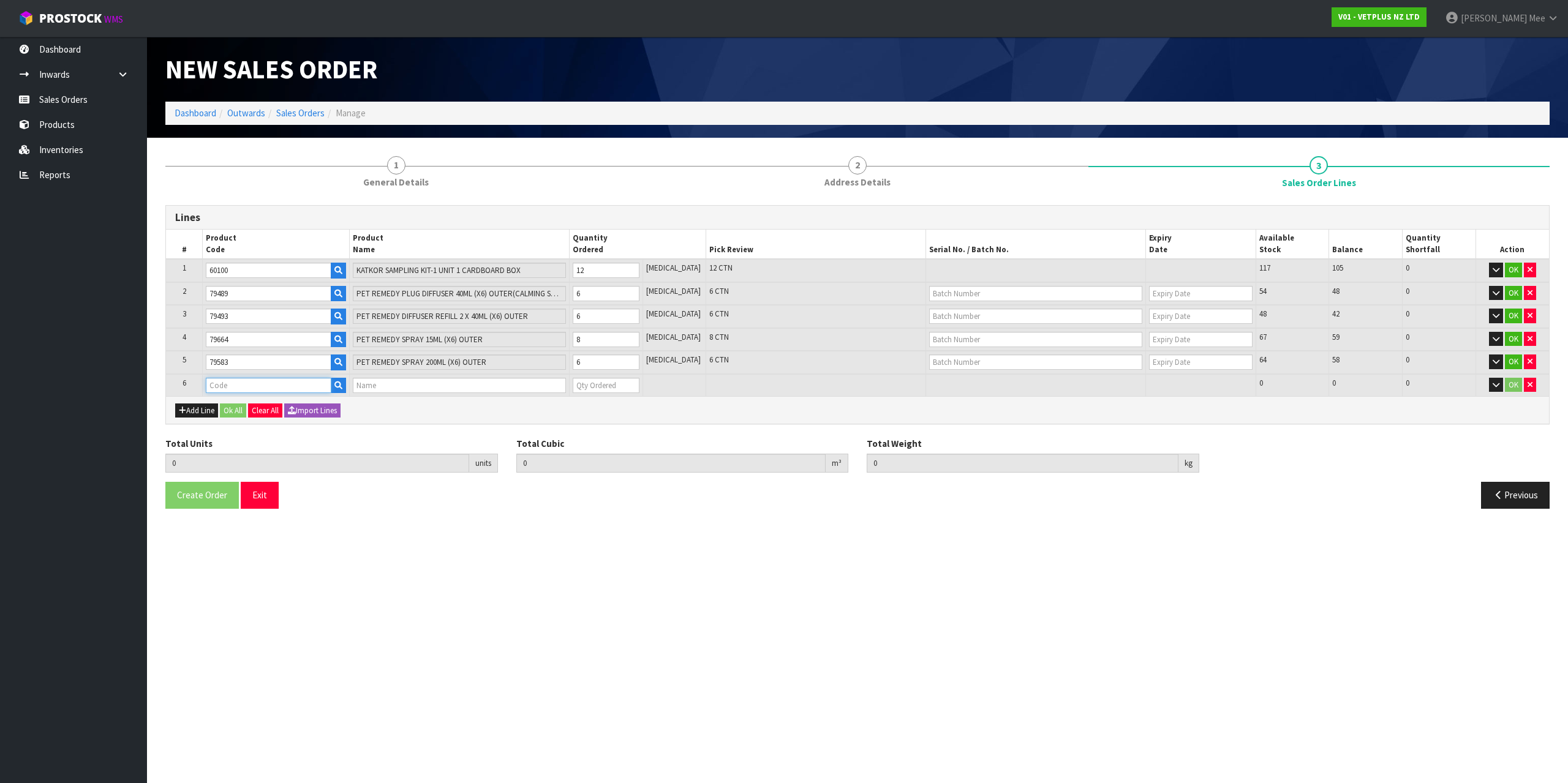
click at [224, 378] on input "text" at bounding box center [268, 385] width 125 height 15
type input "79881"
type input "38"
type input "0.117484"
type input "38.3"
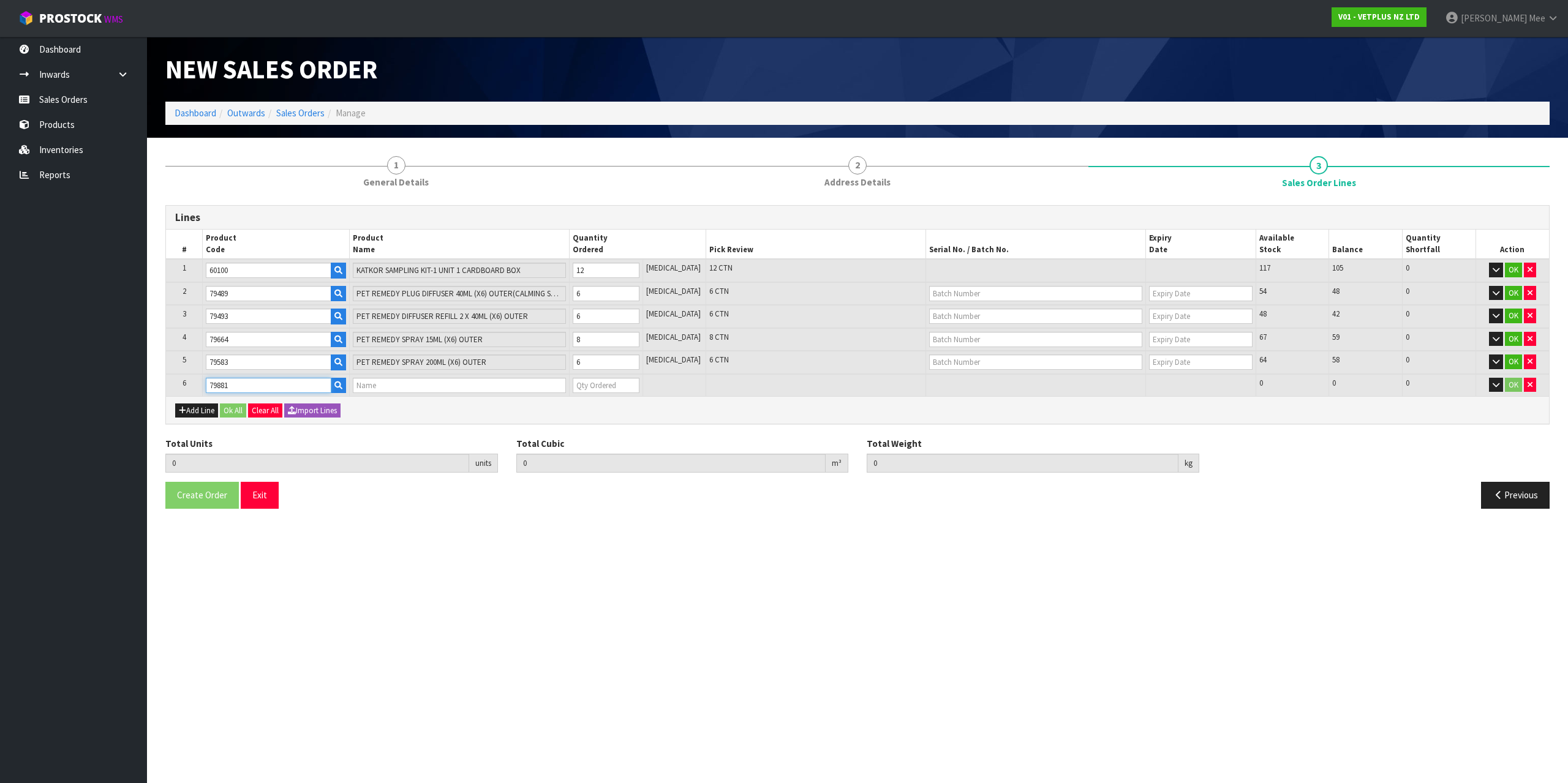
type input "PET REMEDY WIPES 12PK (X6) OUTER"
type input "0"
type input "79881"
type input "39"
type input "0.121516"
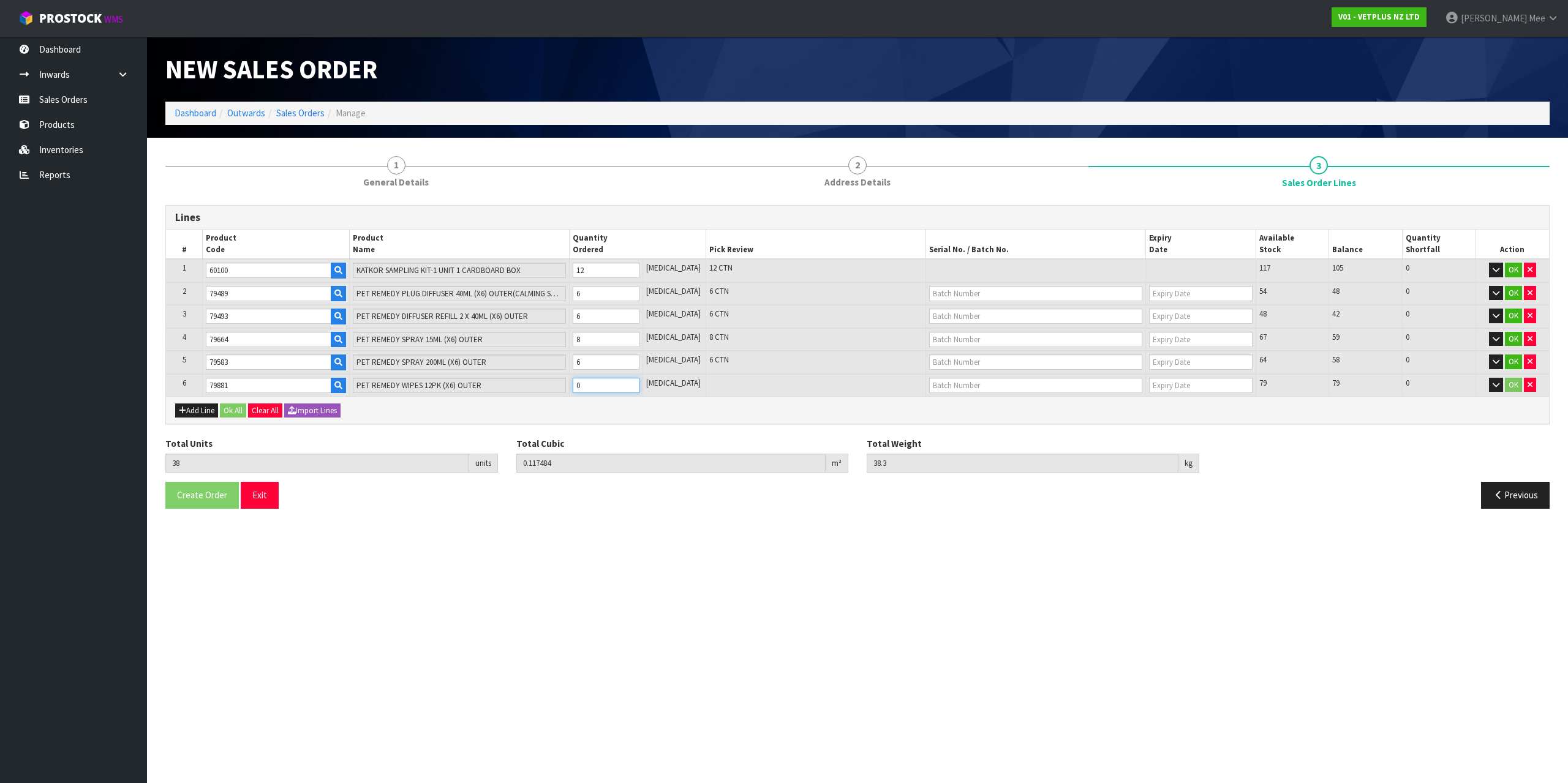
type input "38.85"
type input "1"
click at [640, 381] on input "1" at bounding box center [606, 385] width 67 height 15
type input "40"
type input "0.125548"
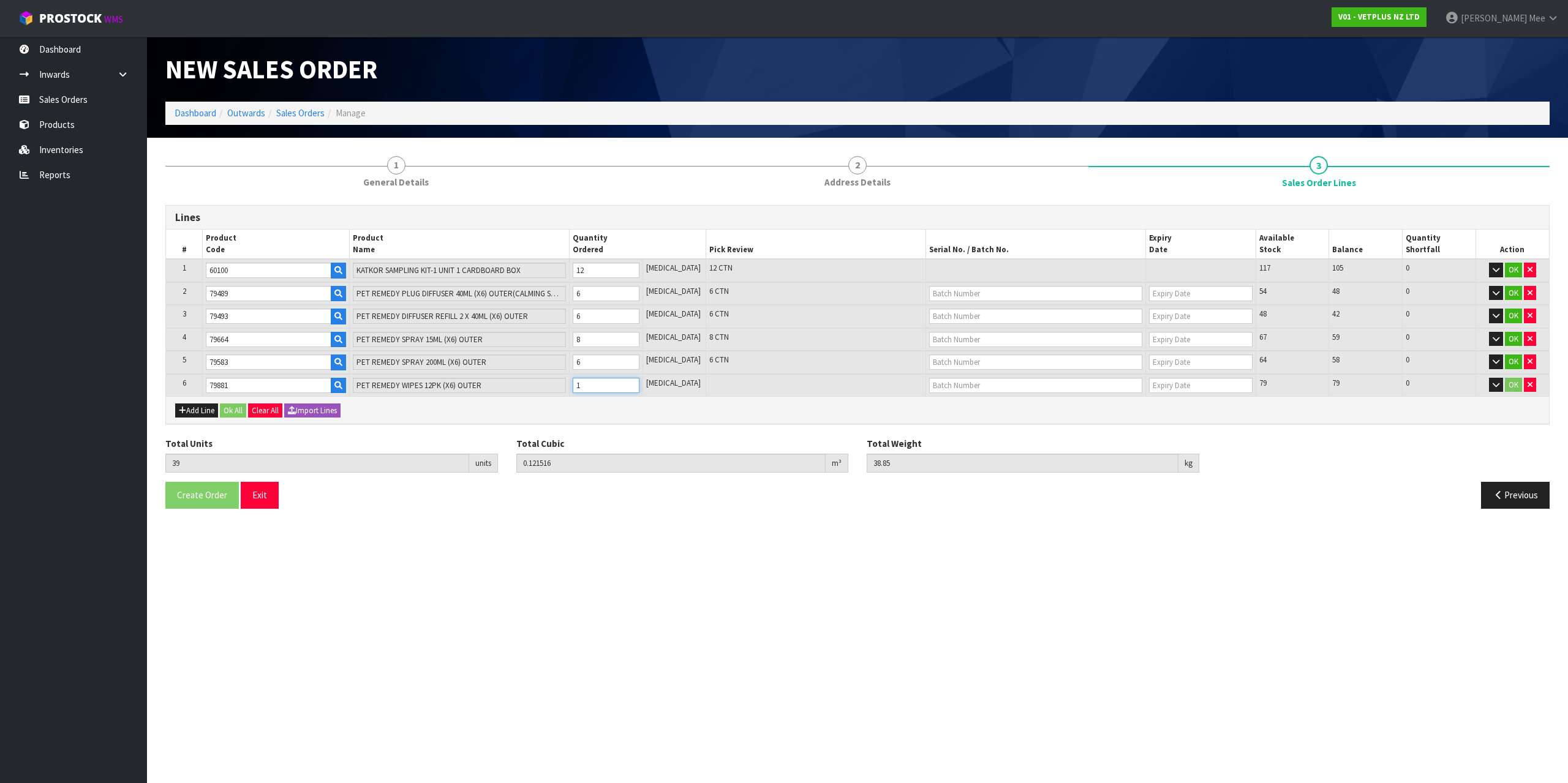
type input "39.4"
type input "2"
click at [640, 381] on input "2" at bounding box center [606, 385] width 67 height 15
type input "41"
type input "0.12958"
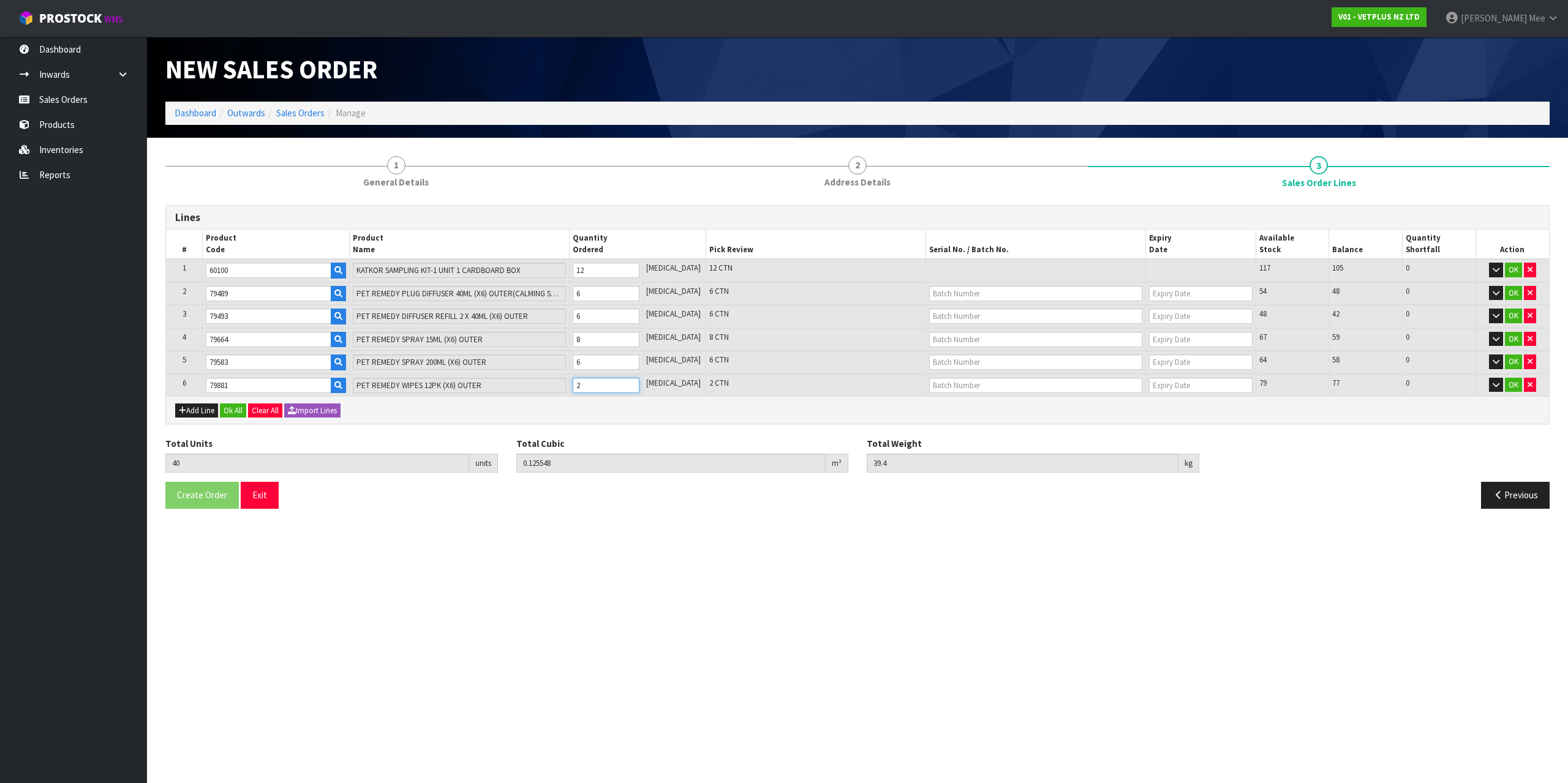
type input "39.95"
type input "3"
click at [640, 381] on input "3" at bounding box center [606, 385] width 67 height 15
click at [196, 412] on button "Add Line" at bounding box center [196, 411] width 43 height 15
type input "0"
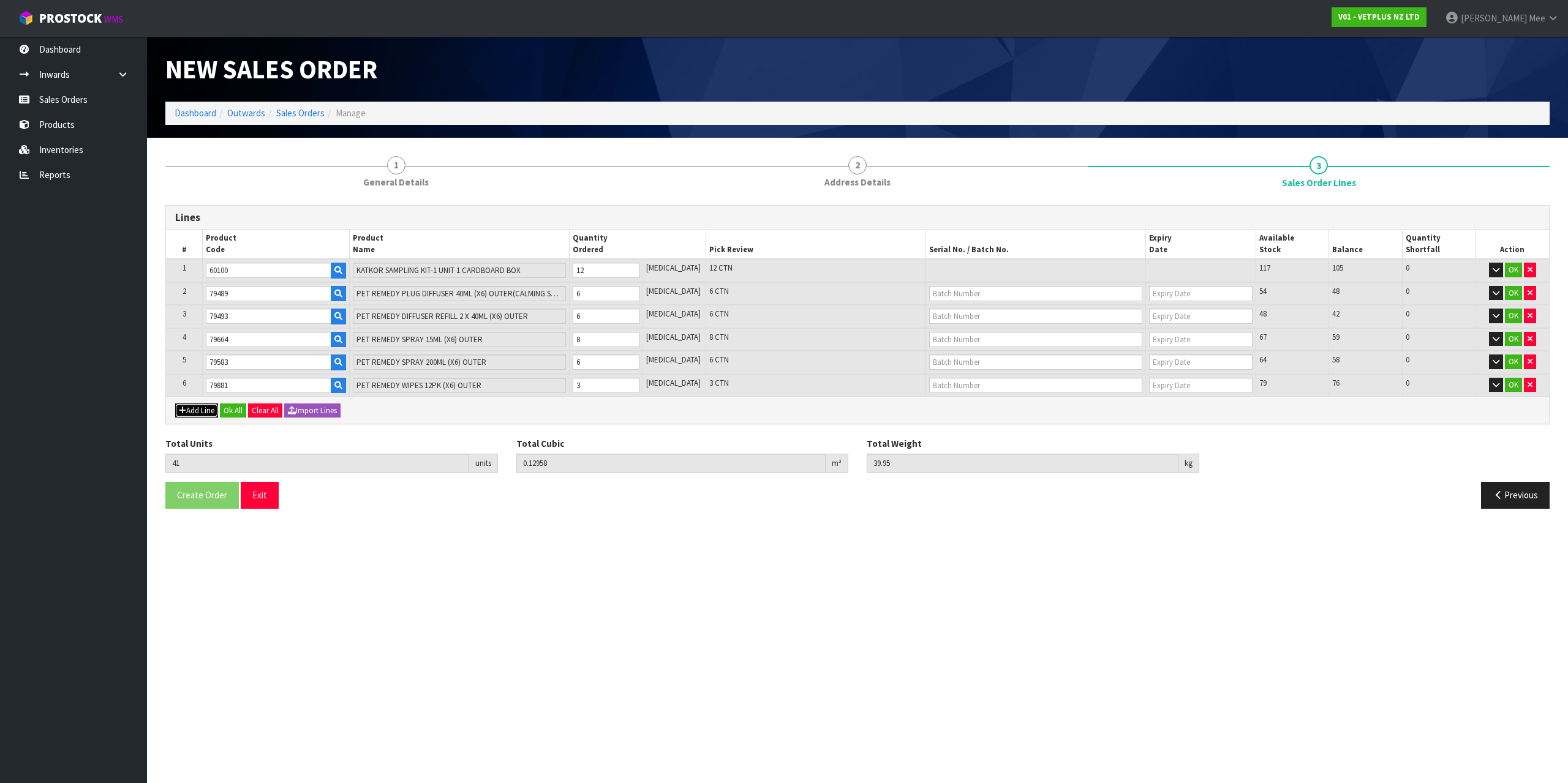
type input "0"
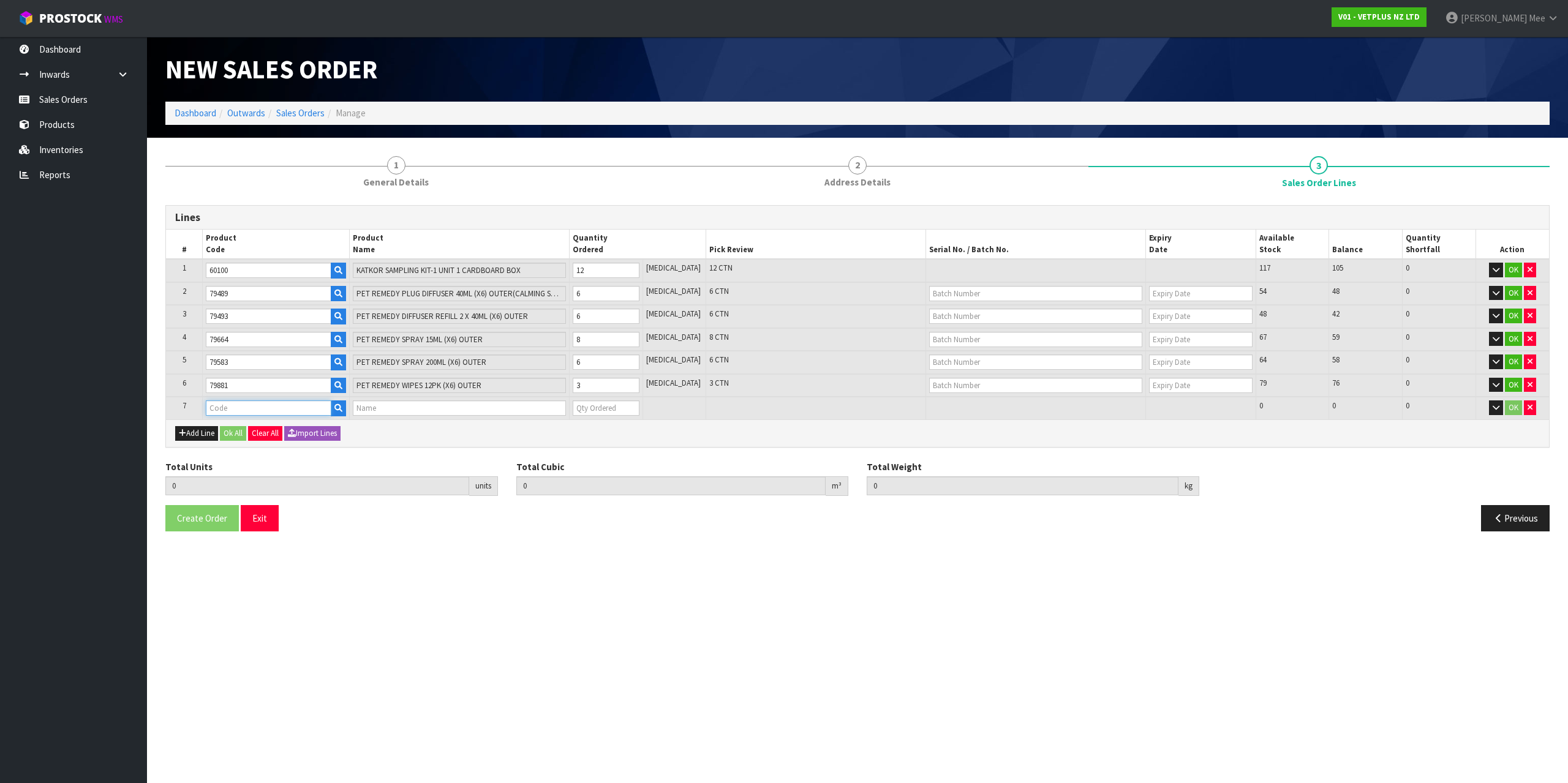
click at [220, 409] on input "text" at bounding box center [268, 408] width 125 height 15
type input "79946"
type input "41"
type input "0.12958"
type input "39.95"
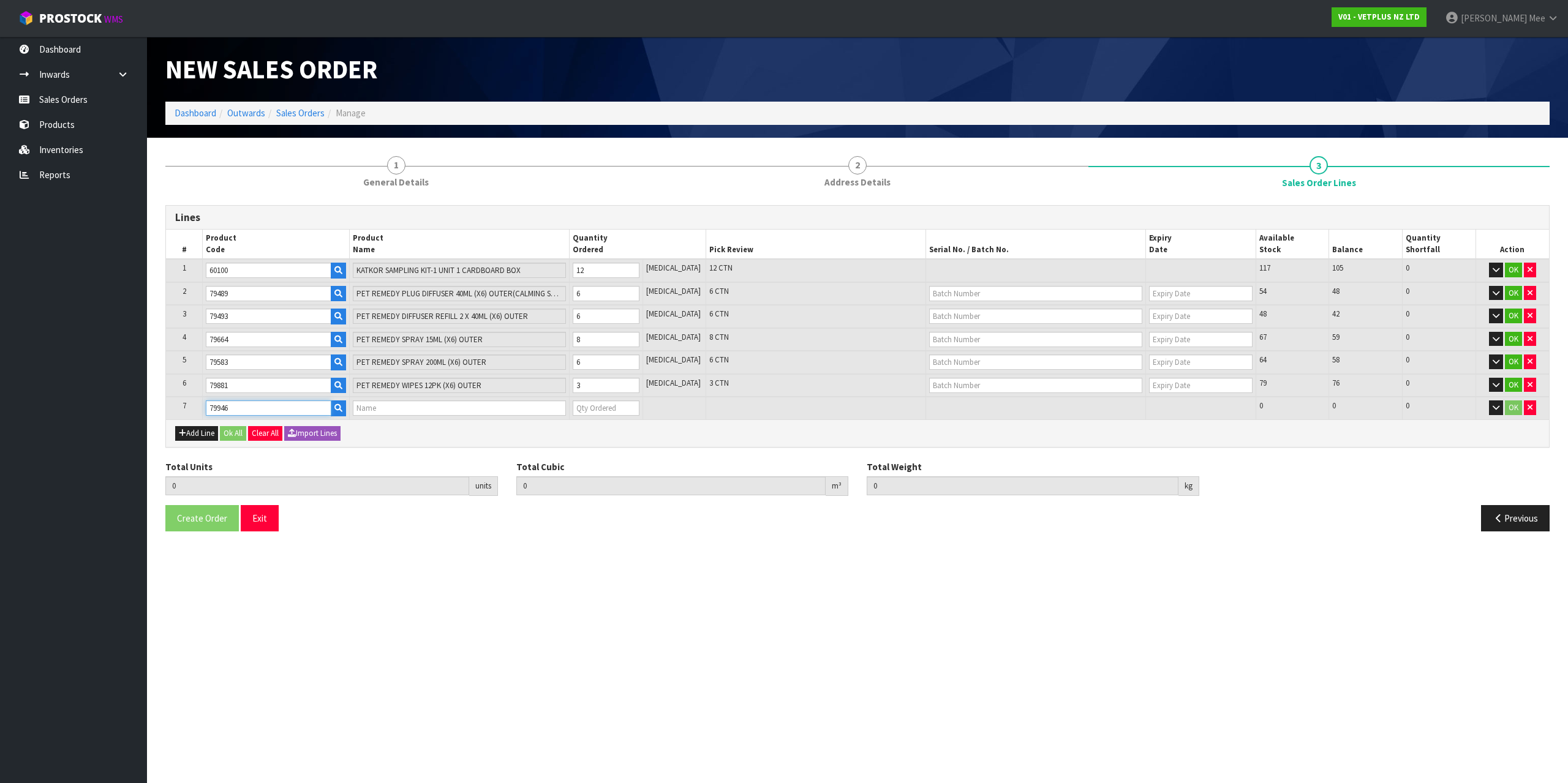
type input "PET REMEDY TRAVEL KIT (X6) OUTER"
click at [640, 403] on input "1" at bounding box center [606, 408] width 67 height 15
click at [233, 436] on button "Ok All" at bounding box center [233, 433] width 26 height 15
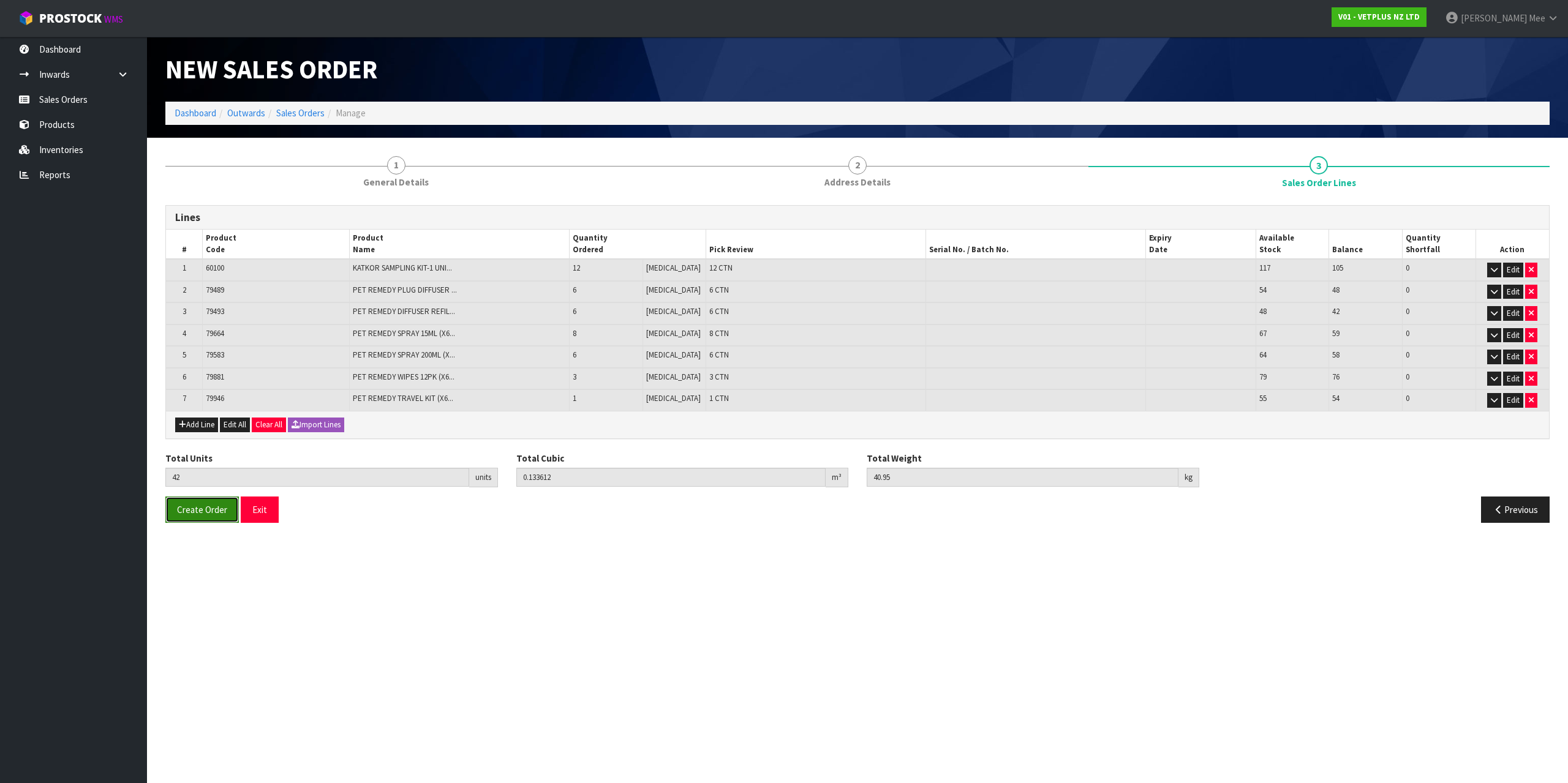
click at [200, 515] on span "Create Order" at bounding box center [202, 510] width 50 height 12
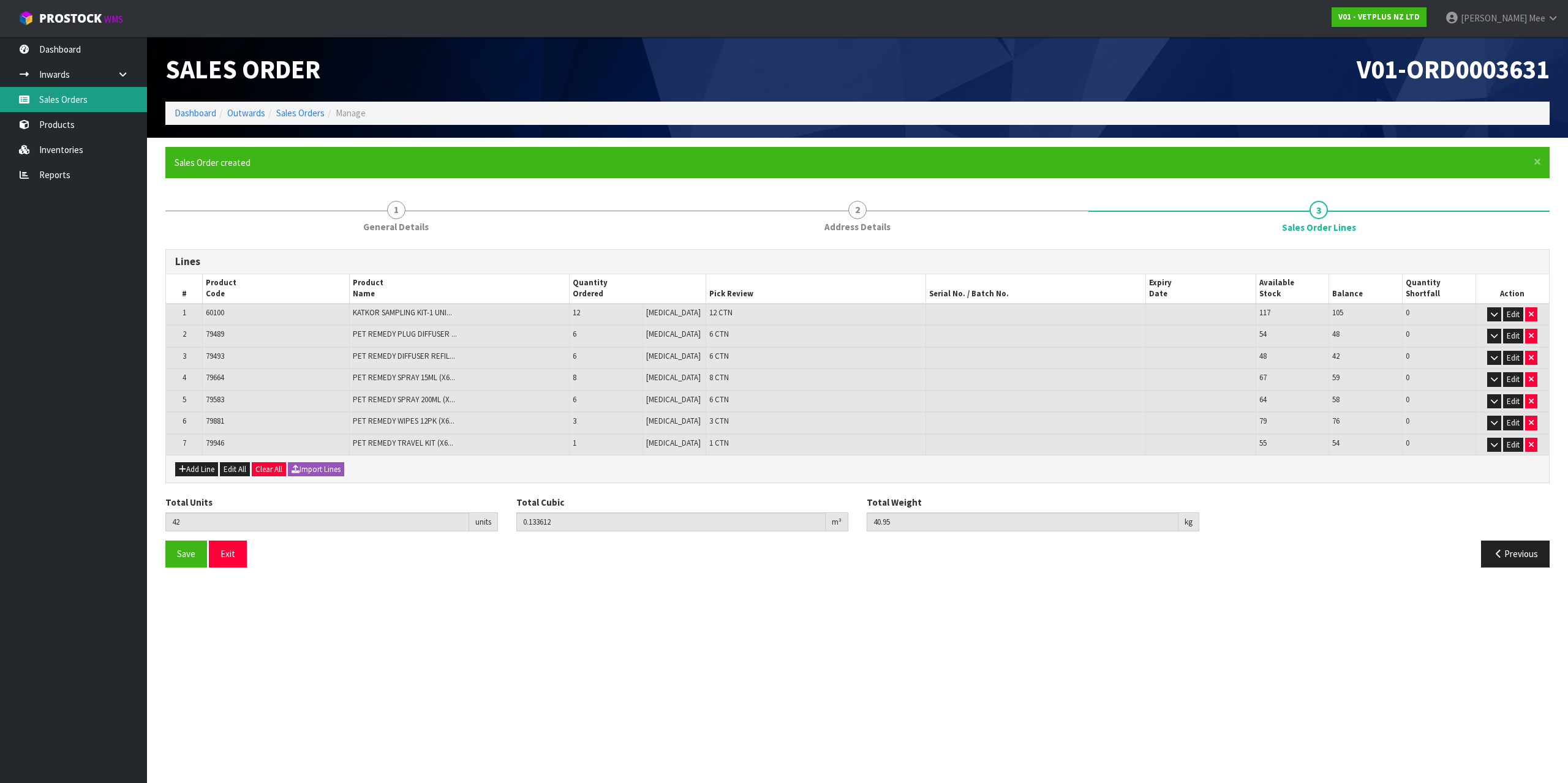
click at [50, 101] on link "Sales Orders" at bounding box center [74, 99] width 147 height 25
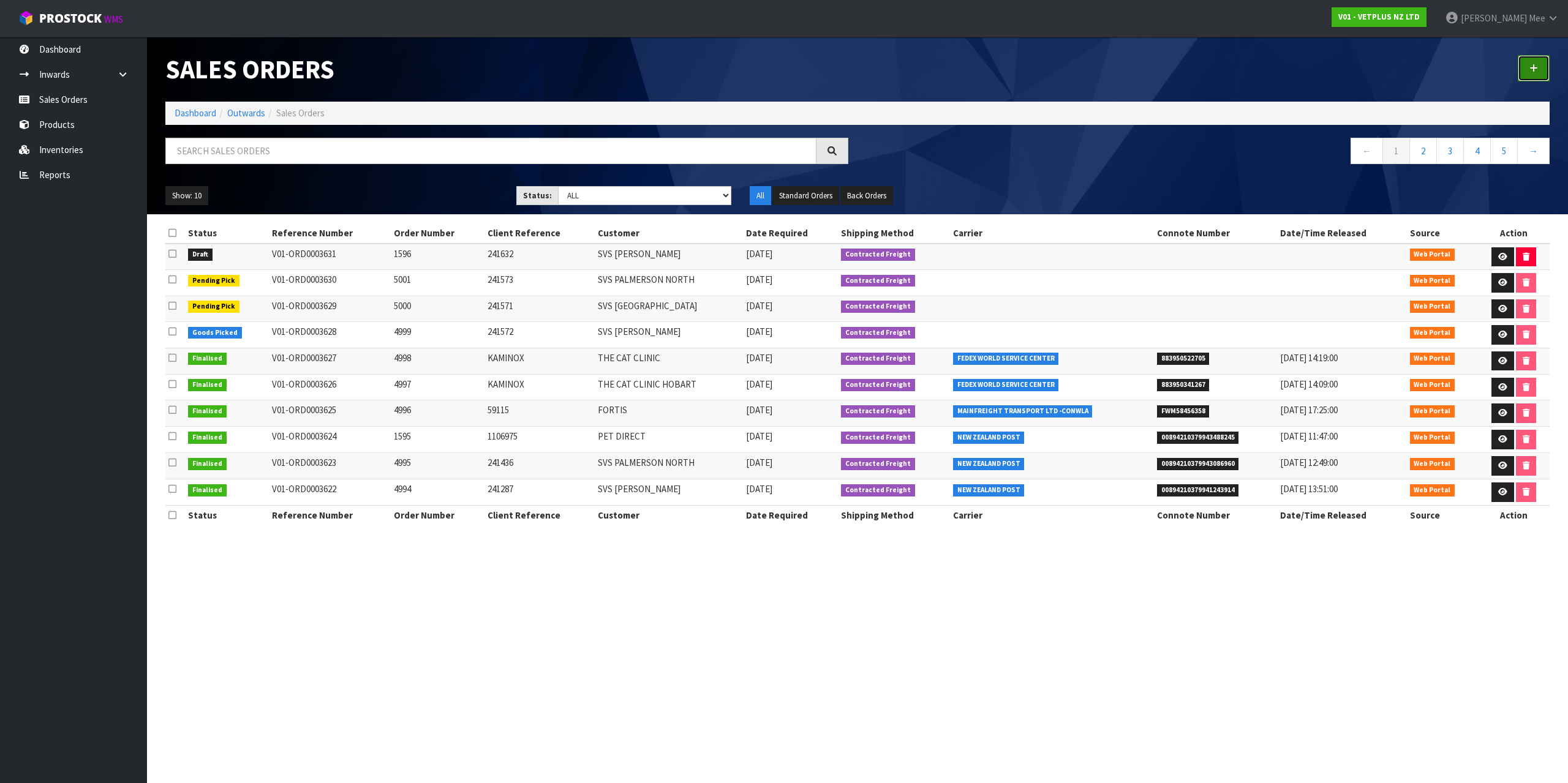
click at [1534, 71] on icon at bounding box center [1534, 68] width 9 height 9
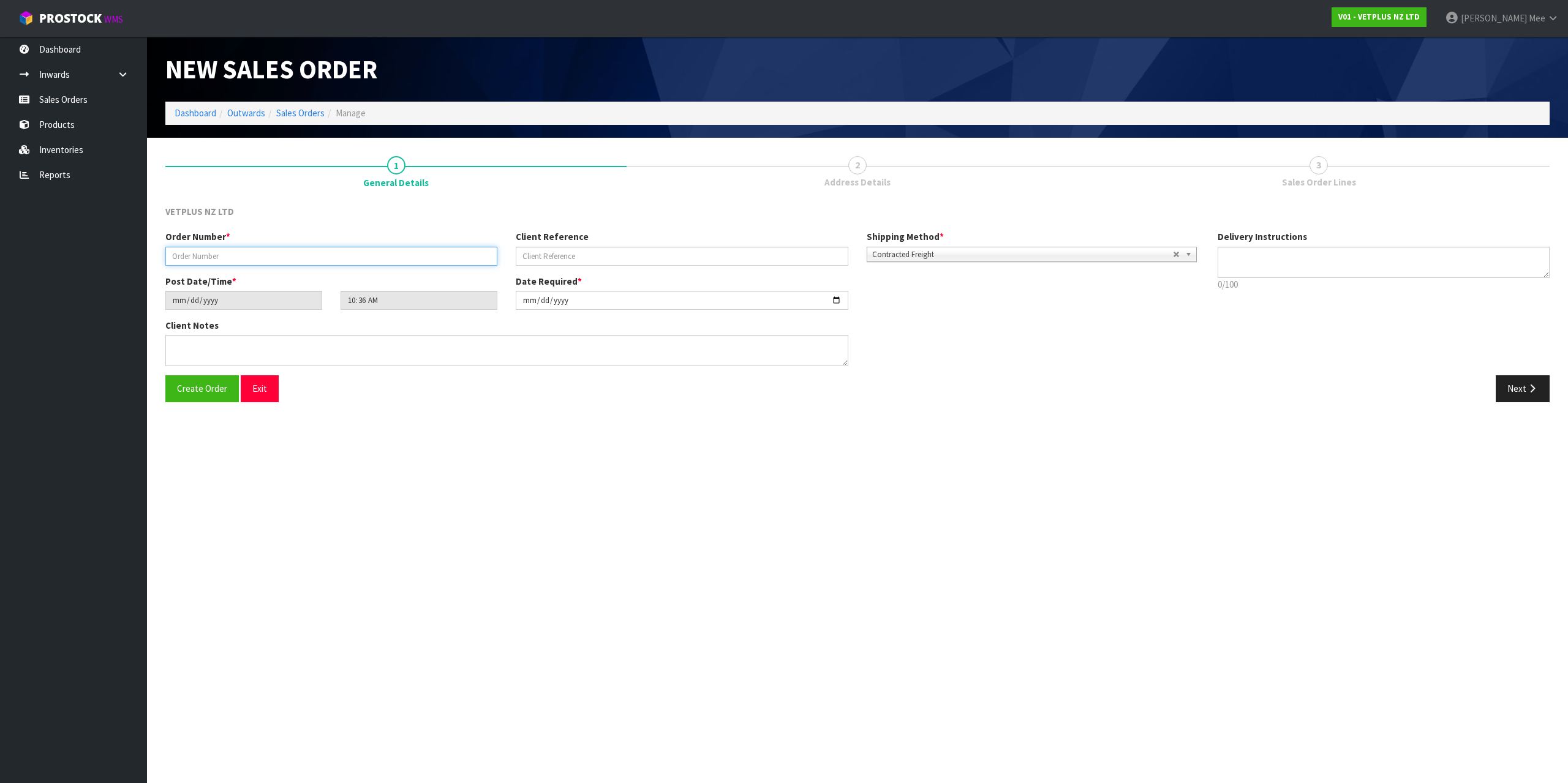
click at [213, 264] on input "text" at bounding box center [332, 256] width 332 height 19
click at [1536, 375] on button "Next" at bounding box center [1523, 388] width 54 height 26
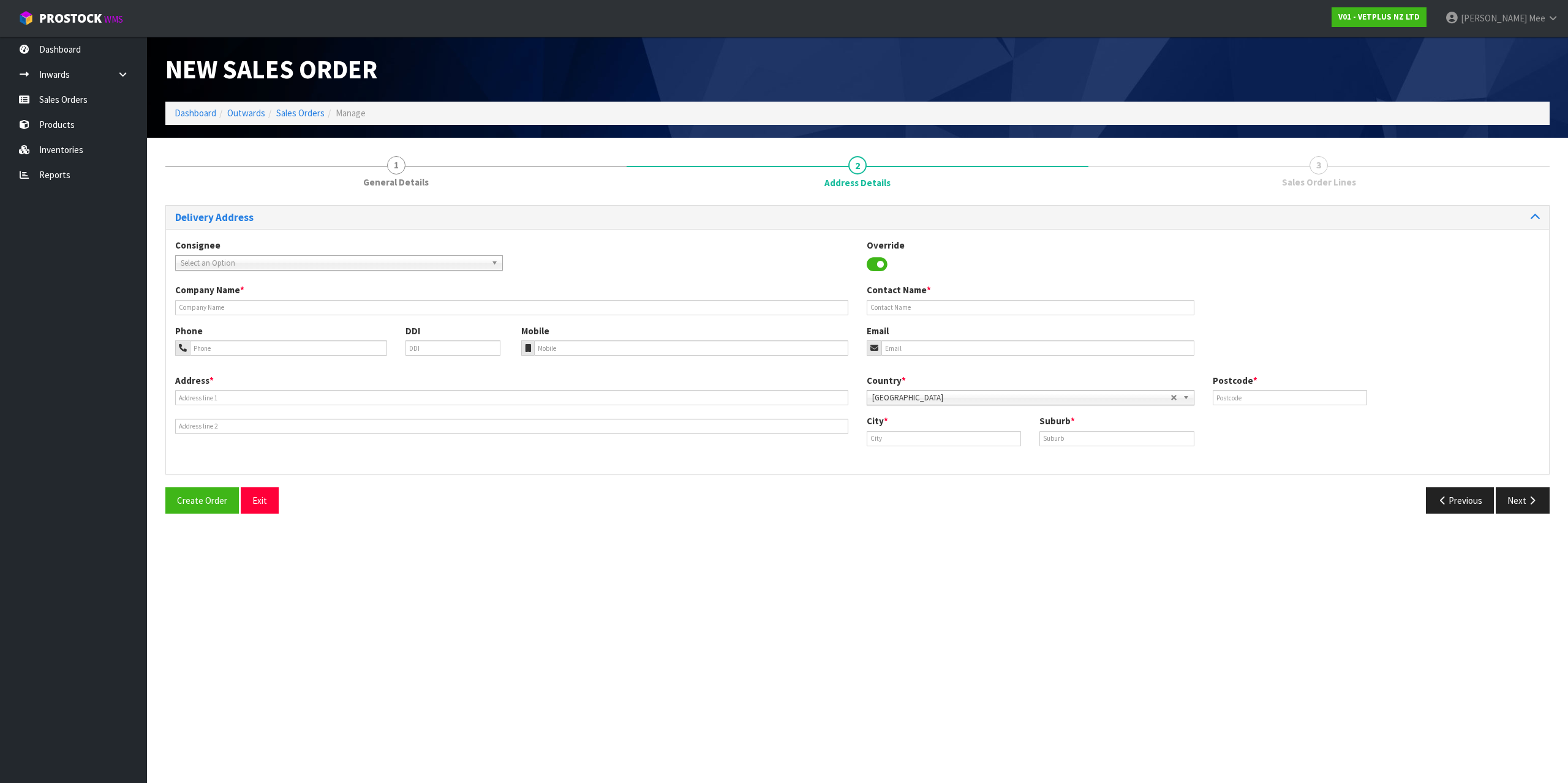
click at [193, 264] on span "Select an Option" at bounding box center [334, 263] width 306 height 15
click at [264, 294] on li "SVSCHRCHC - SVS CH RISTCHURCH" at bounding box center [339, 297] width 321 height 15
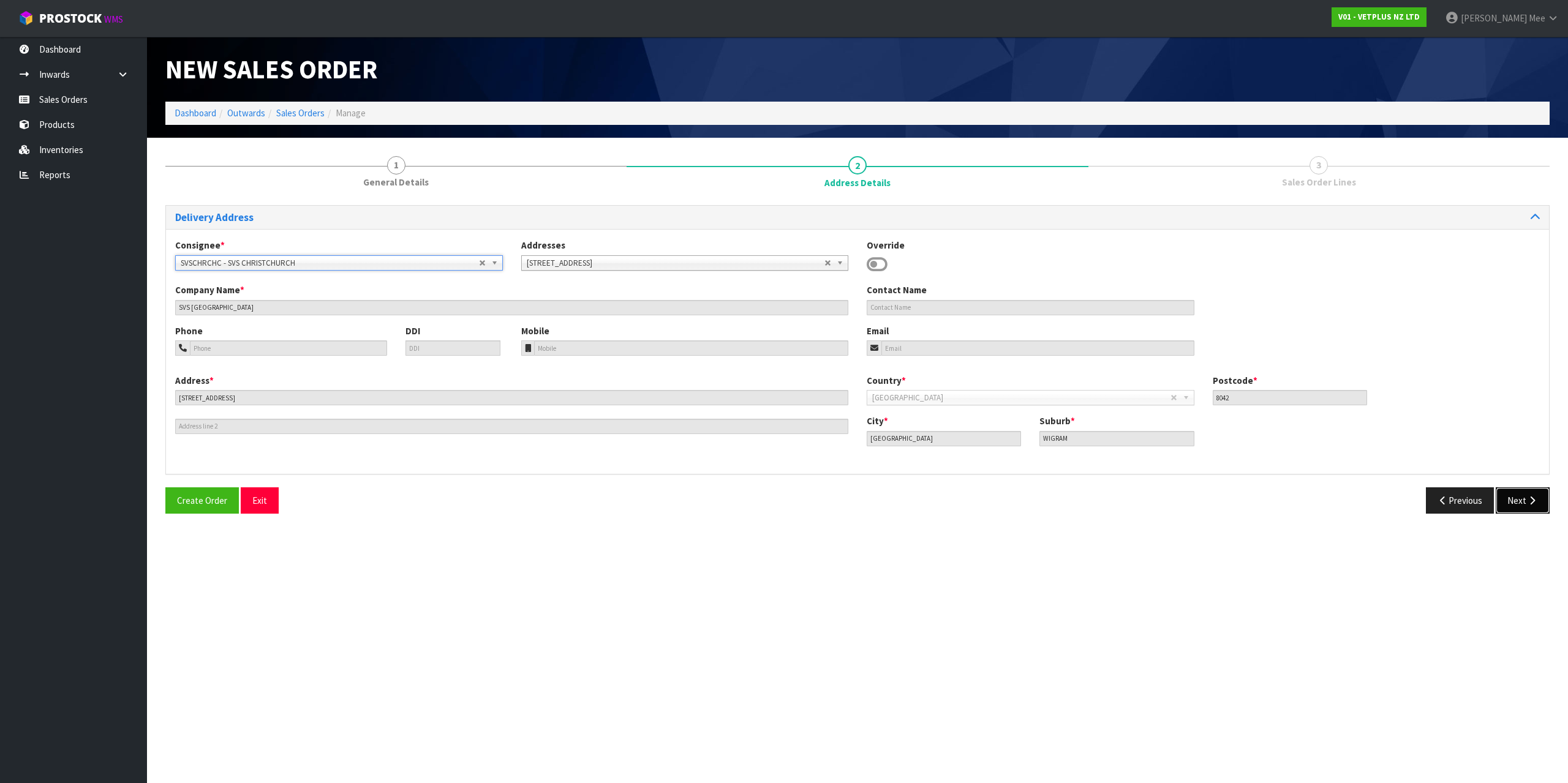
click at [1524, 494] on button "Next" at bounding box center [1523, 500] width 54 height 26
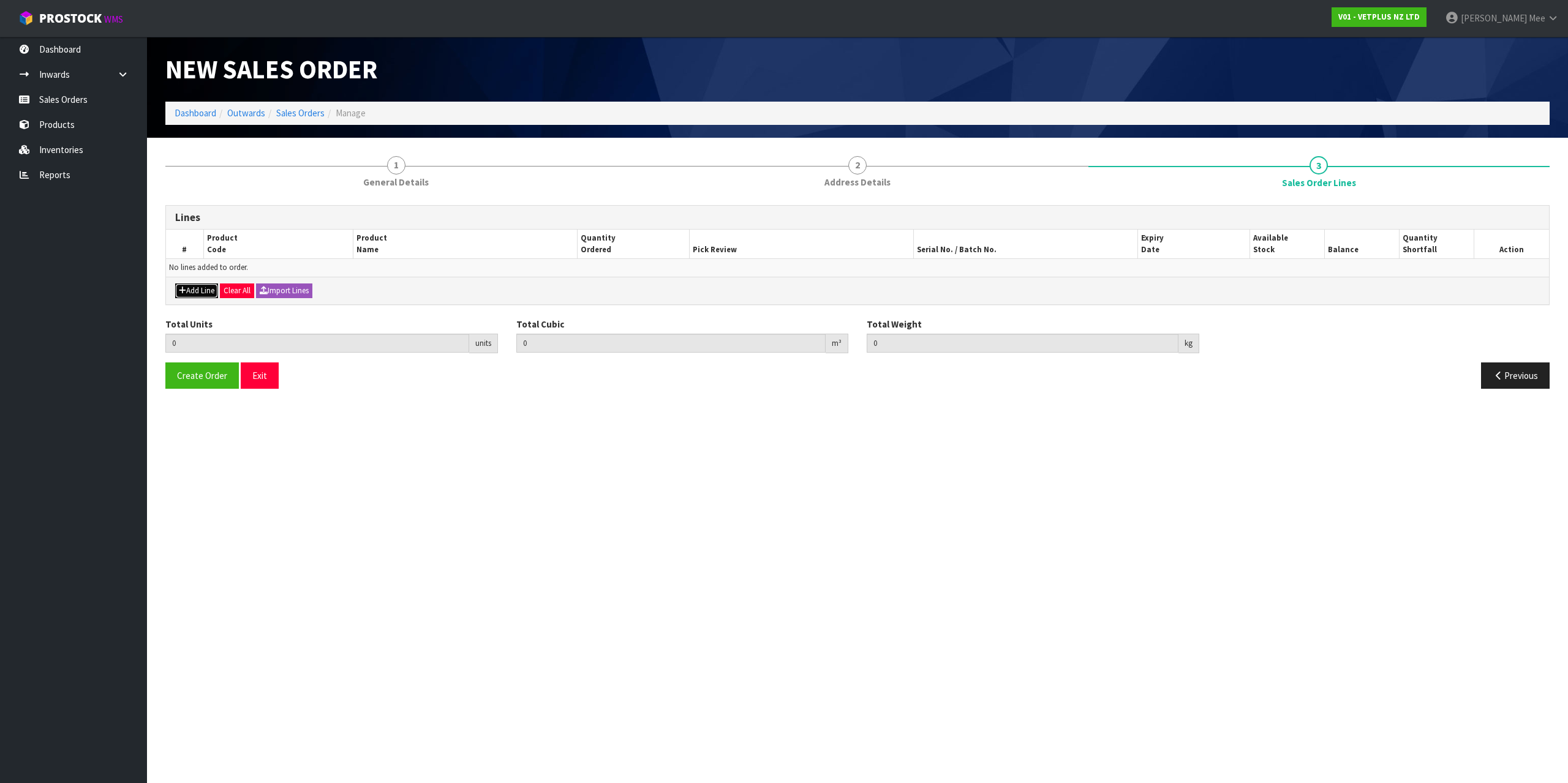
click at [198, 291] on button "Add Line" at bounding box center [196, 291] width 43 height 15
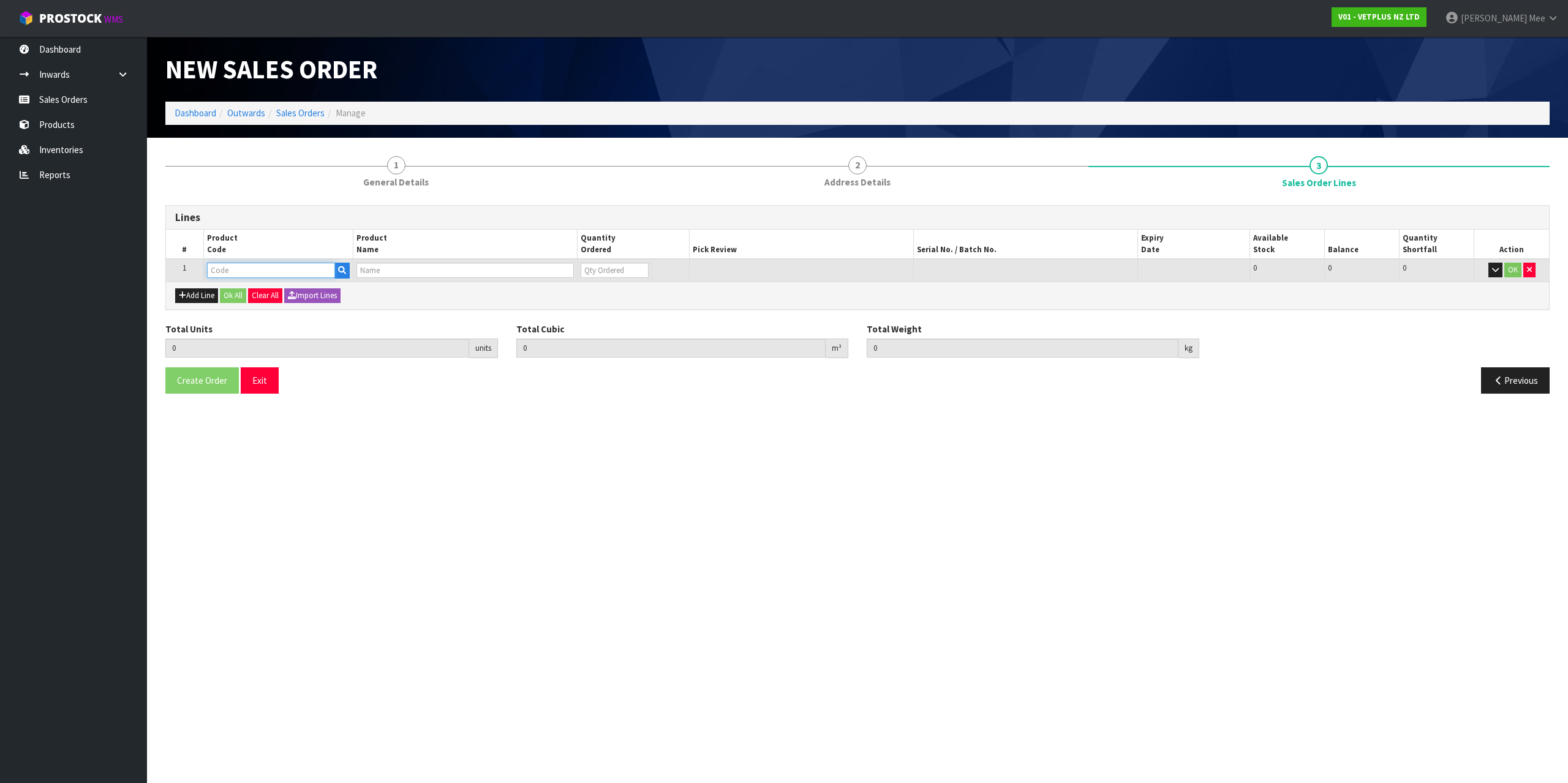
click at [237, 277] on input "text" at bounding box center [271, 270] width 128 height 15
click at [602, 271] on input "0" at bounding box center [606, 270] width 67 height 15
click at [638, 267] on input "1" at bounding box center [606, 270] width 67 height 15
click at [638, 267] on input "2" at bounding box center [606, 270] width 67 height 15
click at [638, 267] on input "3" at bounding box center [606, 270] width 67 height 15
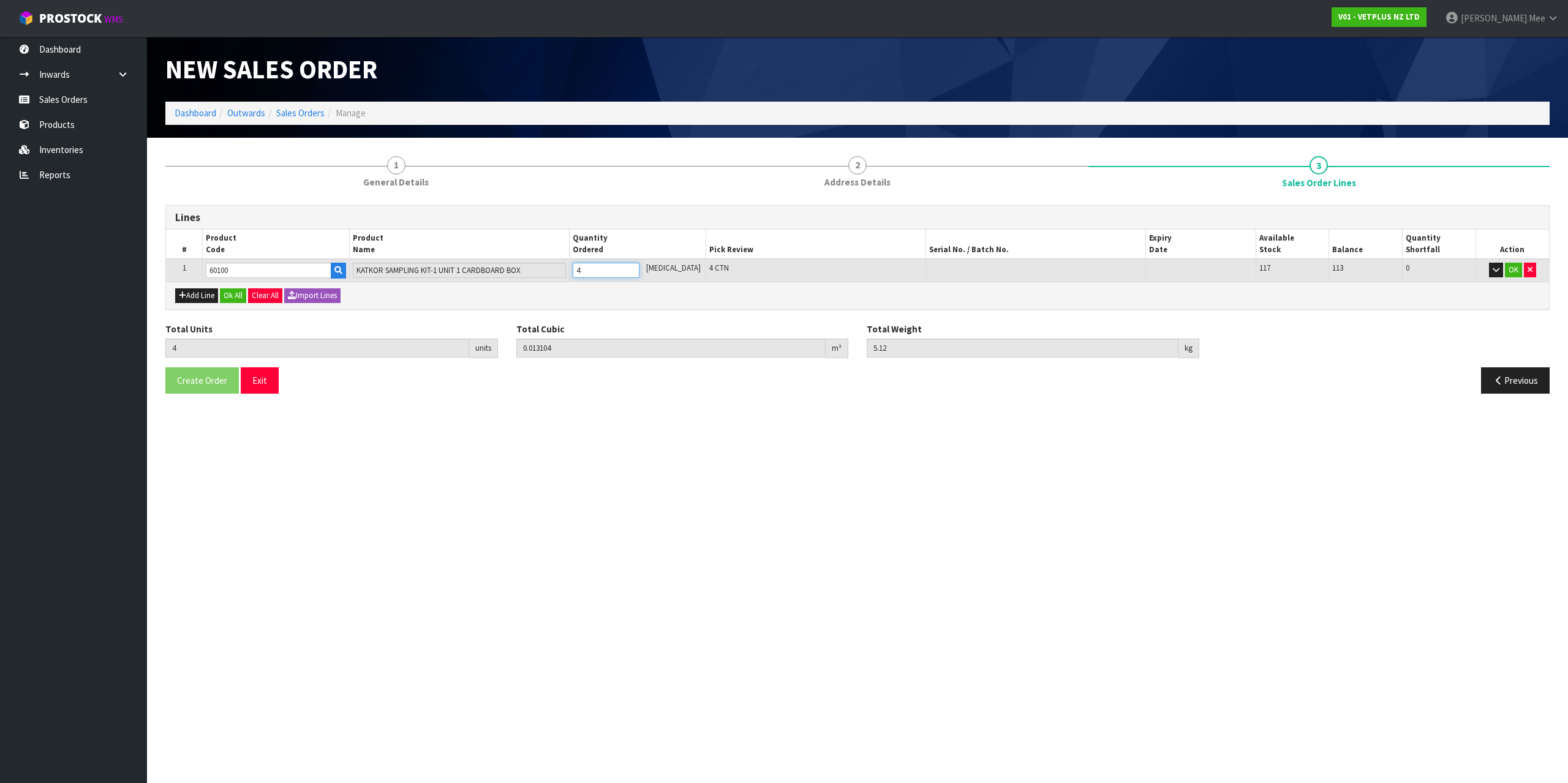
click at [638, 267] on input "4" at bounding box center [606, 270] width 67 height 15
click at [638, 267] on input "5" at bounding box center [606, 270] width 67 height 15
click at [638, 267] on input "6" at bounding box center [606, 270] width 67 height 15
click at [638, 267] on input "7" at bounding box center [606, 270] width 67 height 15
click at [638, 267] on input "8" at bounding box center [606, 270] width 67 height 15
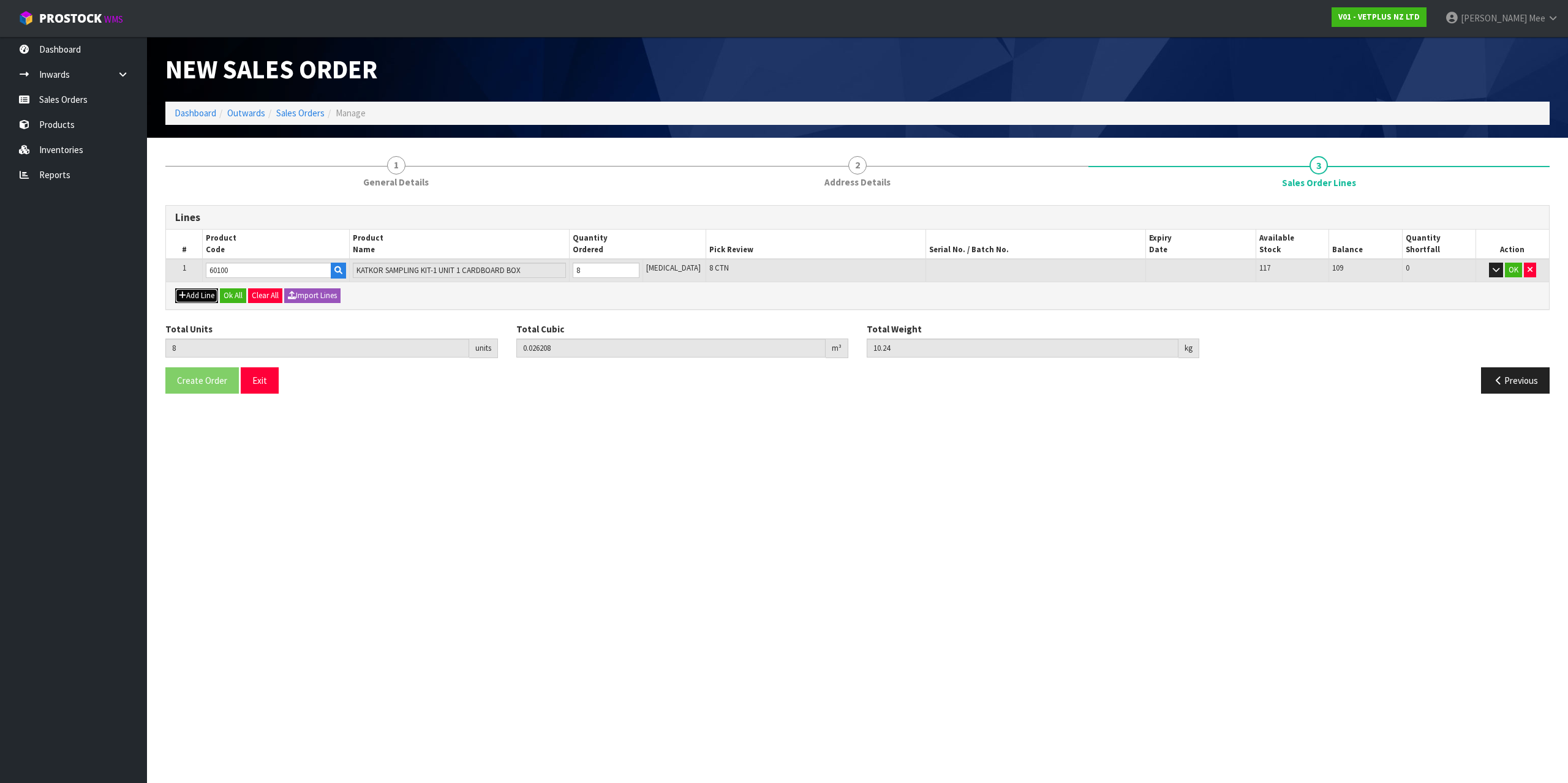
click at [195, 295] on button "Add Line" at bounding box center [196, 296] width 43 height 15
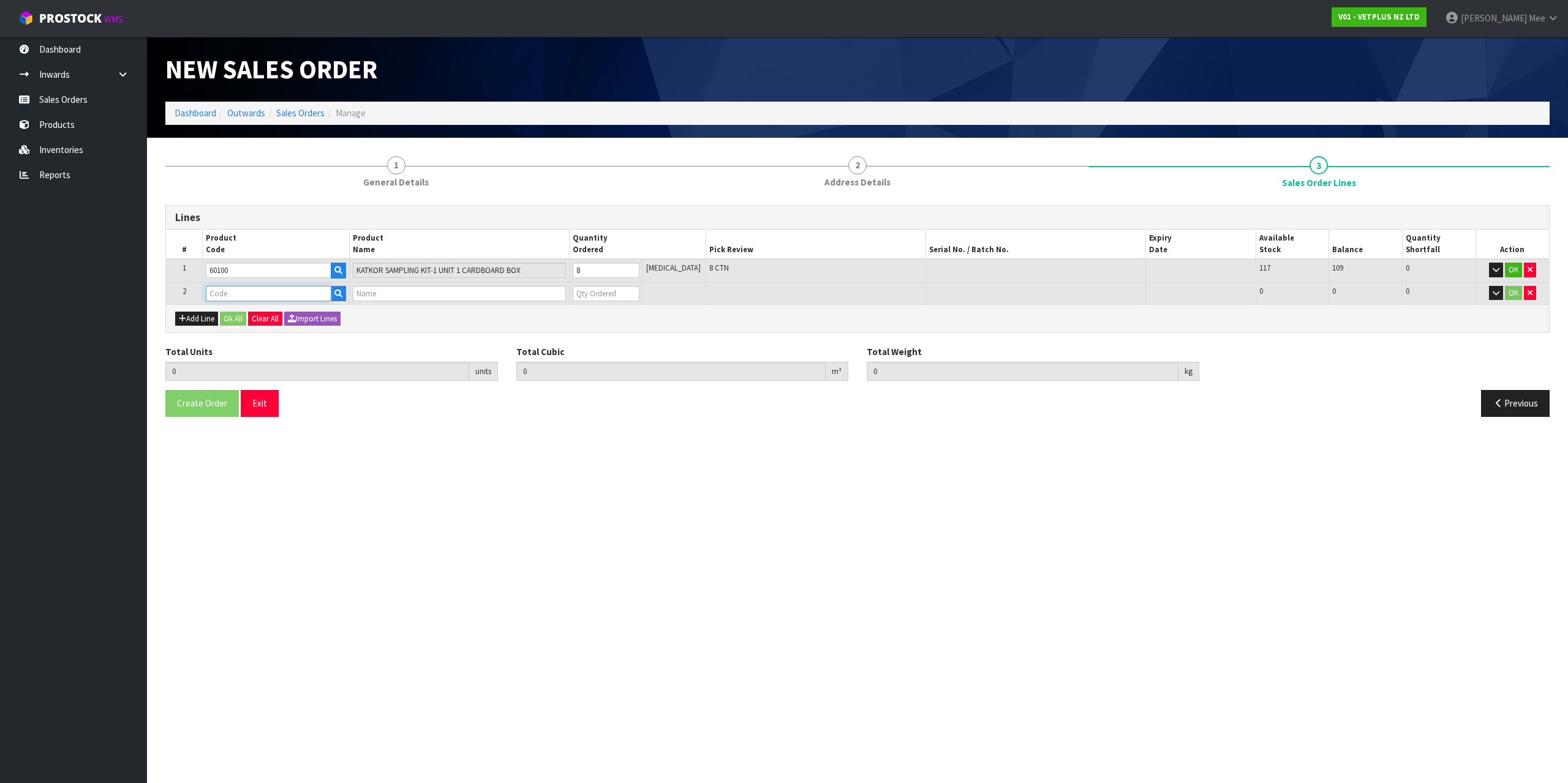
click at [221, 292] on input "text" at bounding box center [268, 294] width 125 height 15
click at [640, 290] on input "1" at bounding box center [606, 294] width 67 height 15
click at [204, 314] on button "Add Line" at bounding box center [196, 319] width 43 height 15
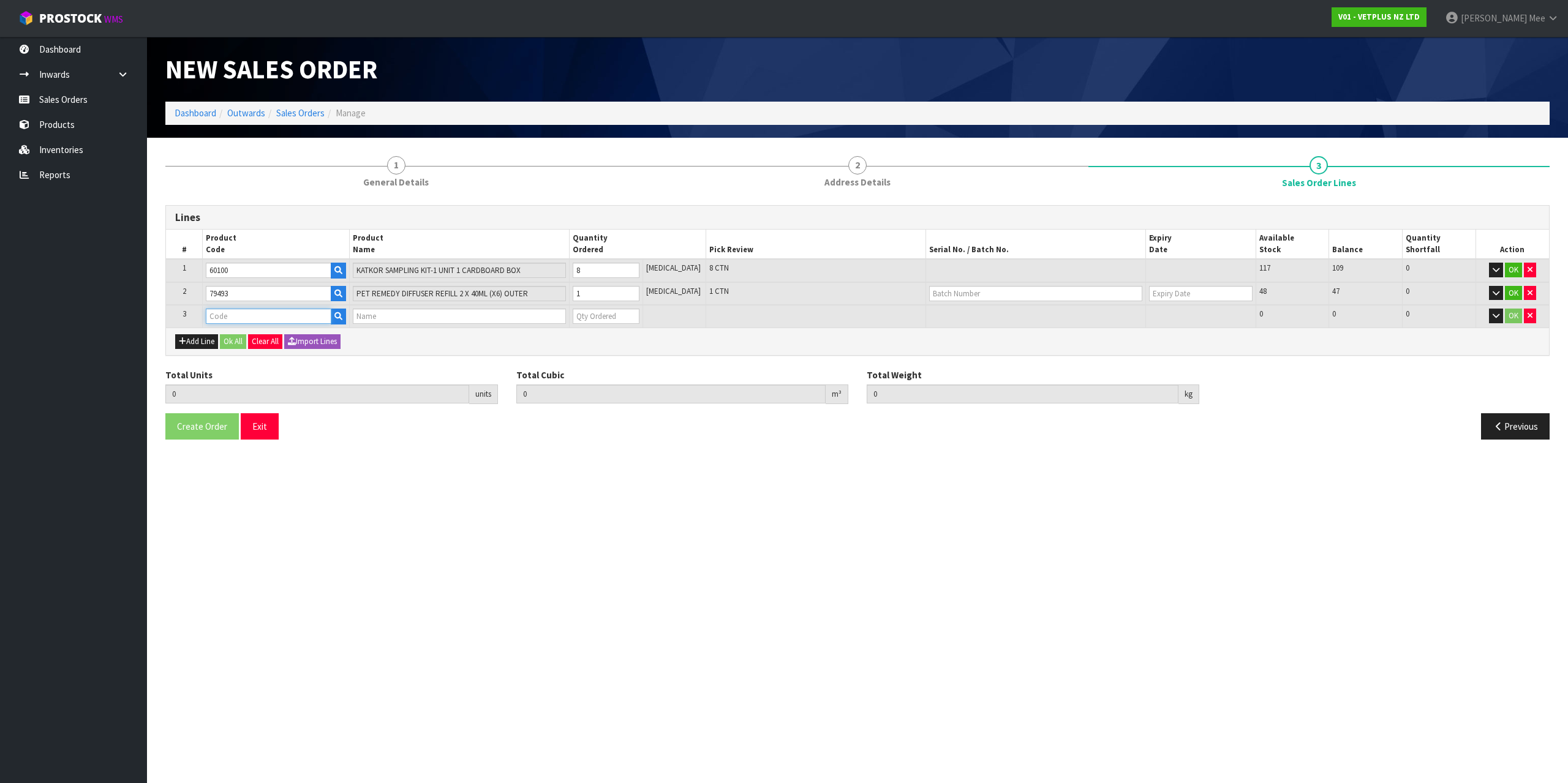
click at [239, 317] on input "text" at bounding box center [268, 316] width 125 height 15
click at [638, 311] on input "1" at bounding box center [606, 316] width 67 height 15
click at [232, 345] on button "Ok All" at bounding box center [233, 342] width 26 height 15
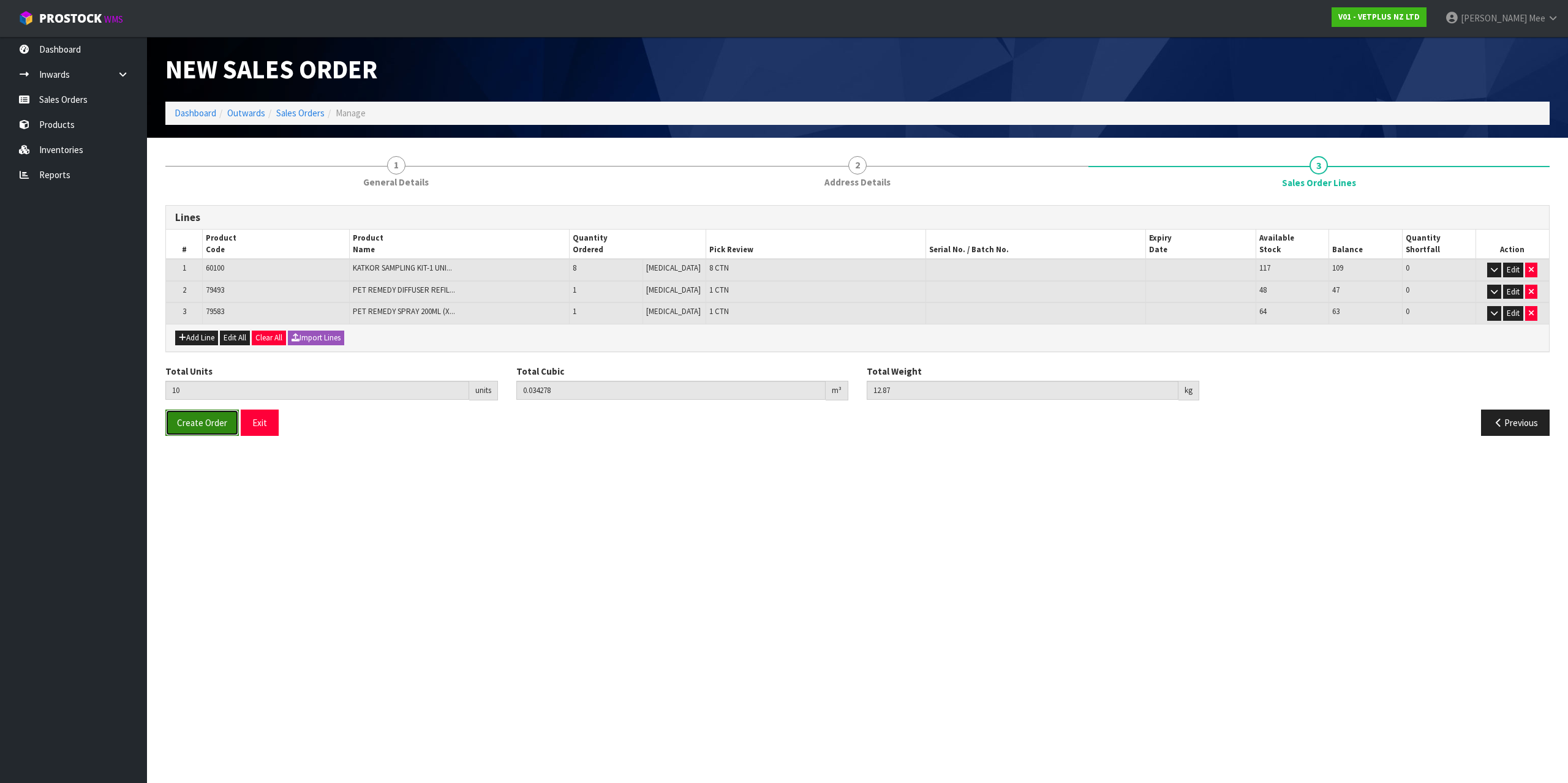
click at [188, 422] on span "Create Order" at bounding box center [202, 423] width 50 height 12
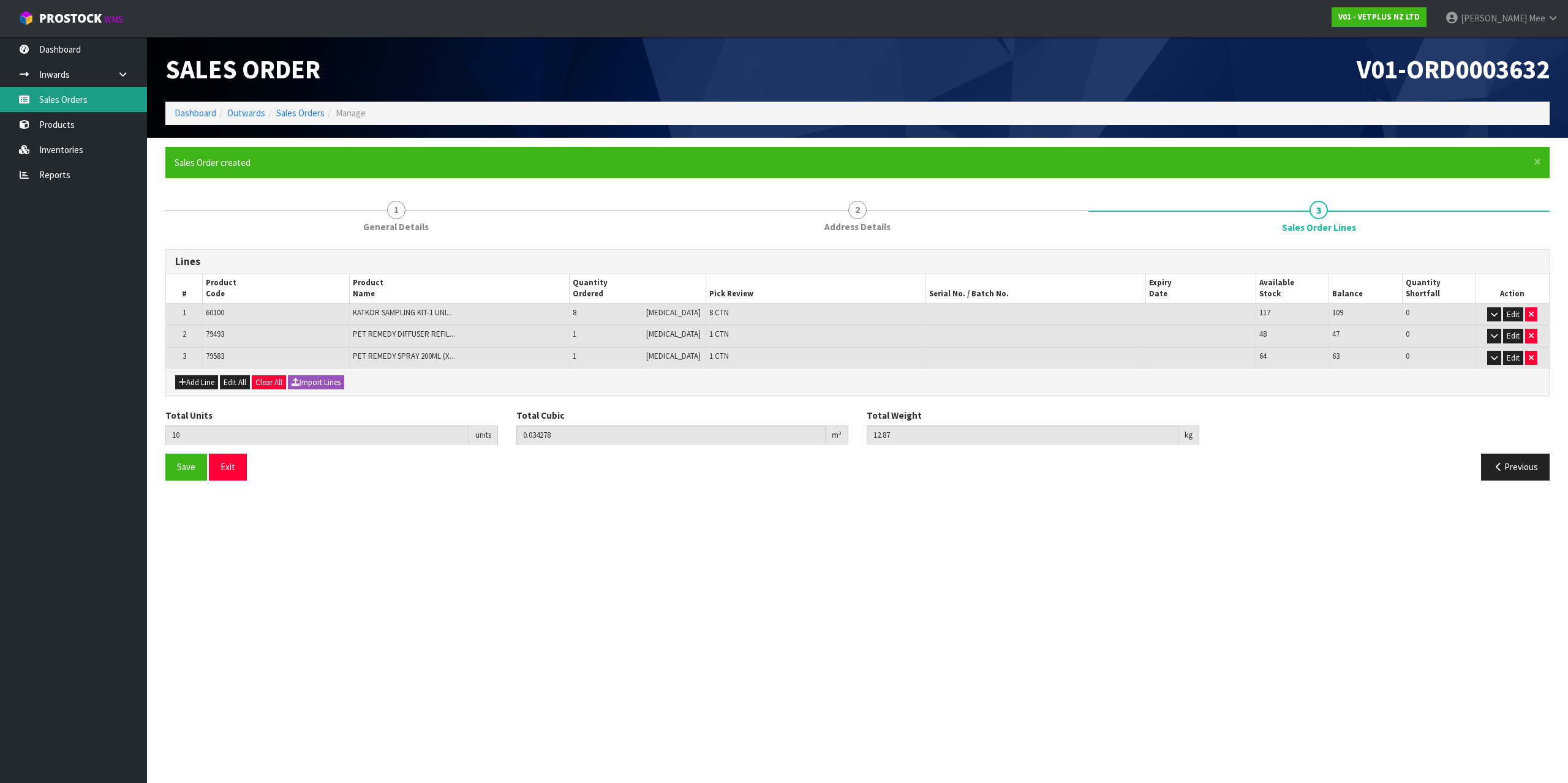
click at [59, 94] on link "Sales Orders" at bounding box center [74, 99] width 147 height 25
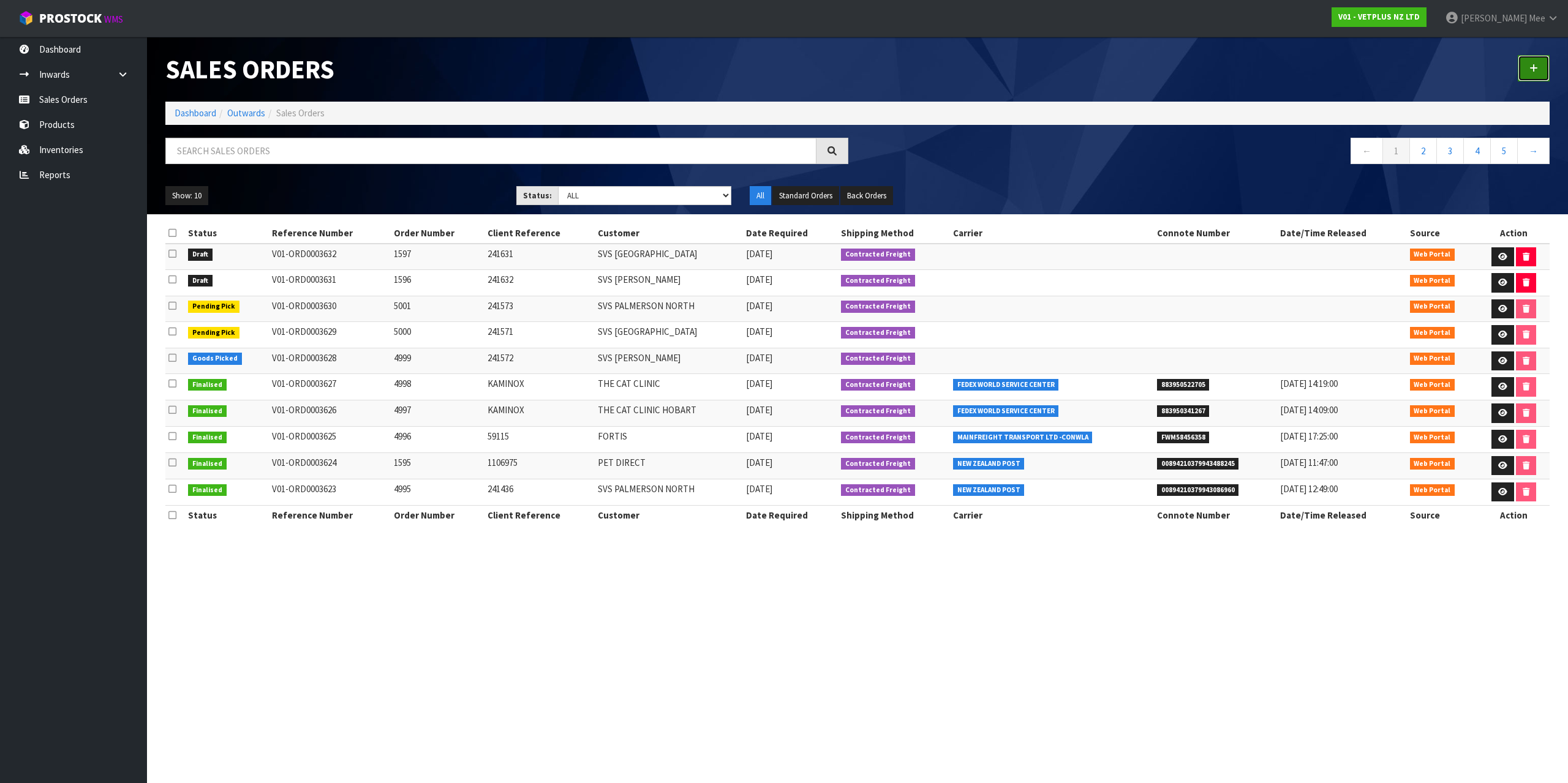
click at [1545, 71] on link at bounding box center [1534, 68] width 32 height 26
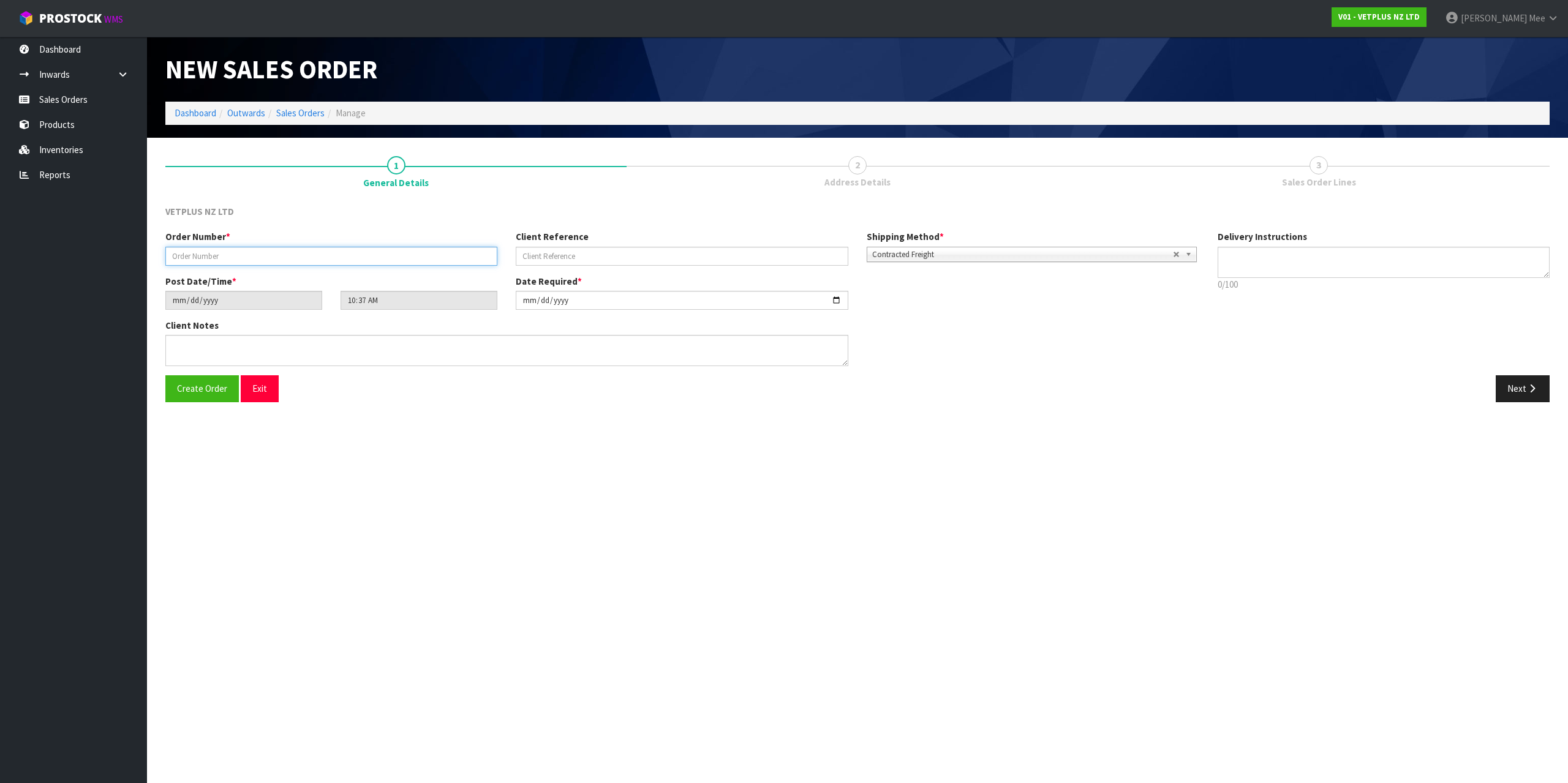
click at [190, 264] on input "text" at bounding box center [332, 256] width 332 height 19
click at [1500, 391] on button "Next" at bounding box center [1523, 388] width 54 height 26
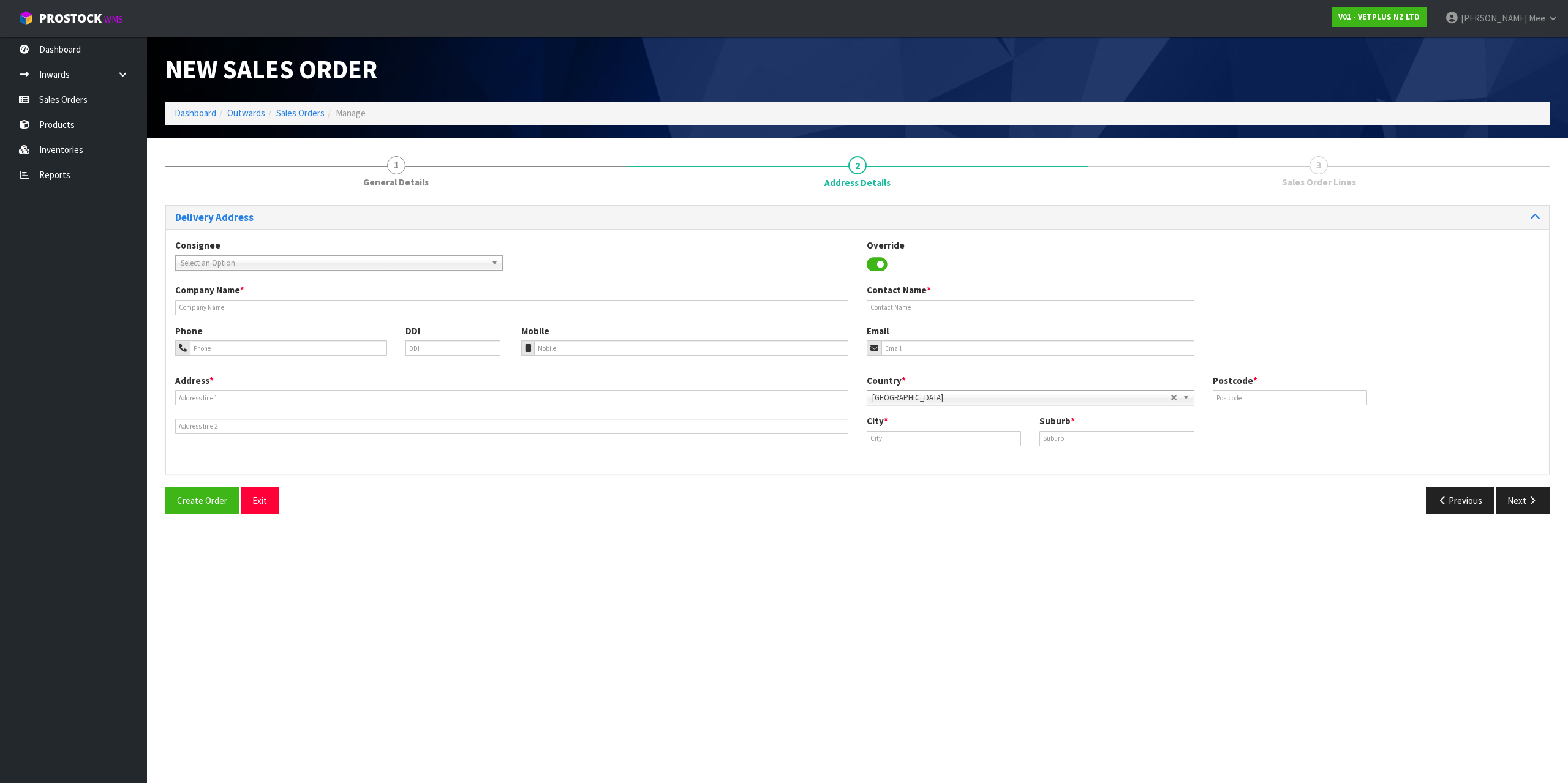
click at [225, 265] on span "Select an Option" at bounding box center [334, 263] width 306 height 15
click at [273, 296] on li "SVS PAL [PERSON_NAME] NORTH - SVS PALMERSON NORTH" at bounding box center [339, 297] width 321 height 15
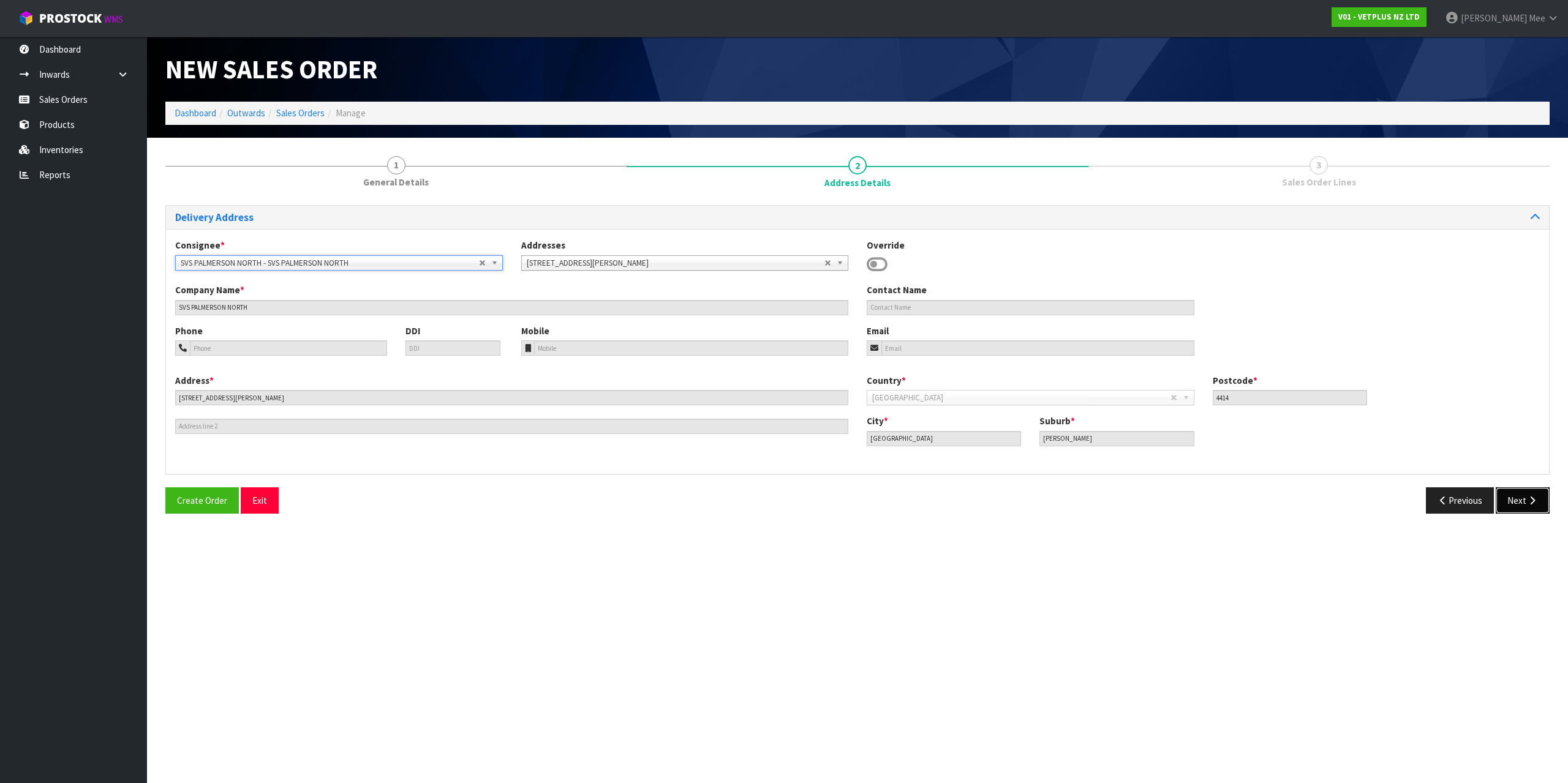
click at [1517, 503] on button "Next" at bounding box center [1523, 500] width 54 height 26
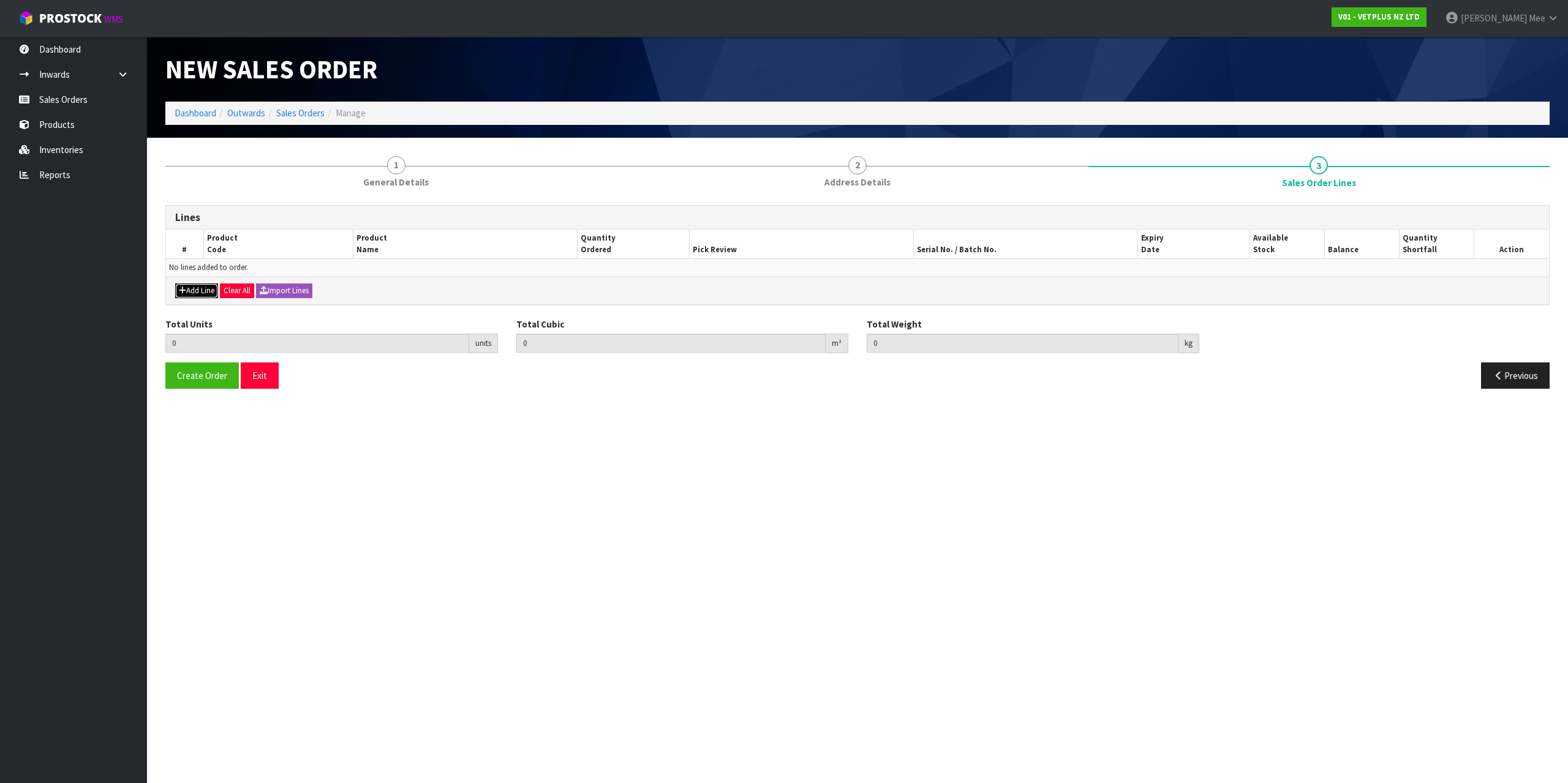
click at [183, 292] on icon "button" at bounding box center [182, 290] width 7 height 8
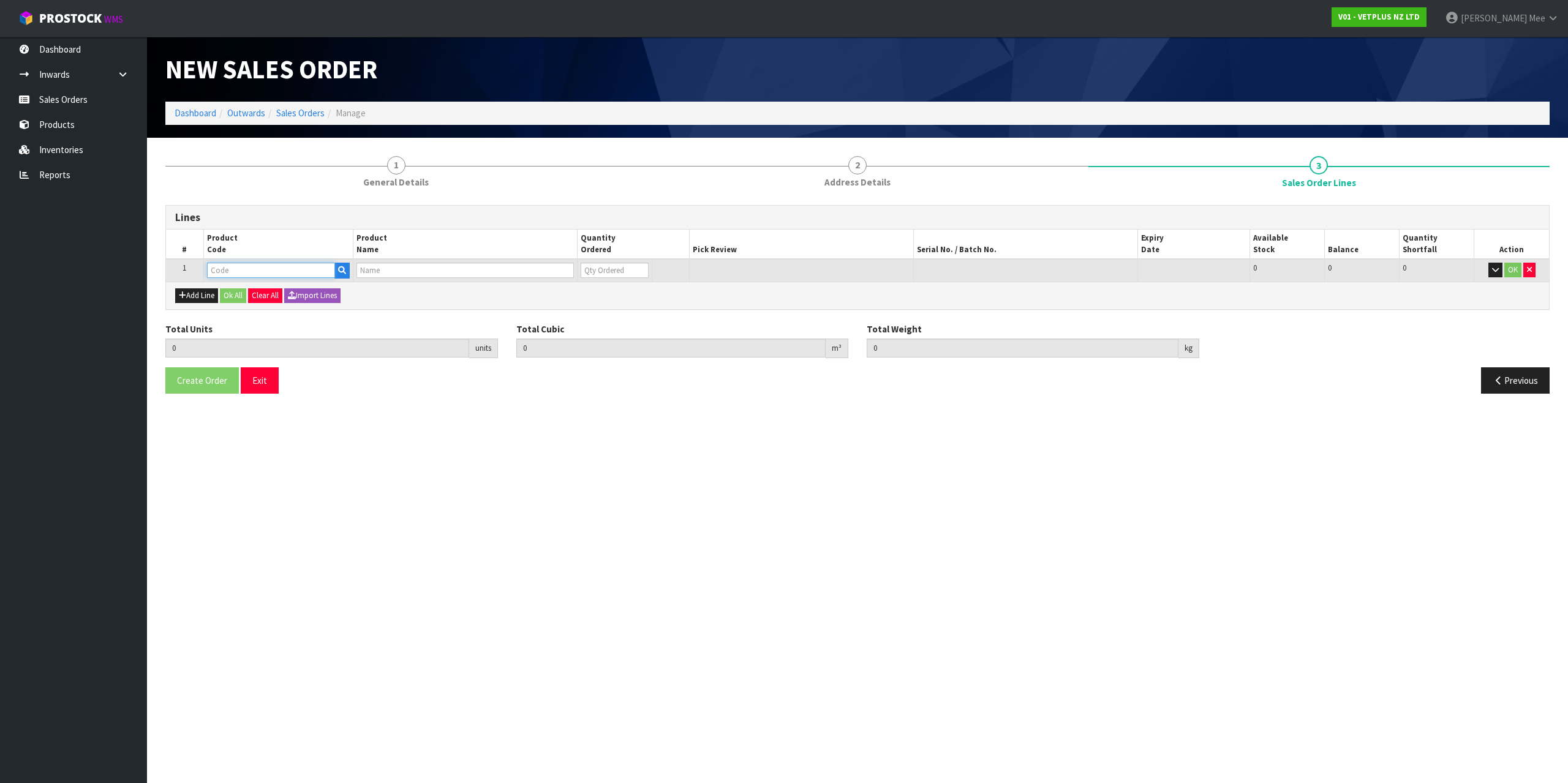
drag, startPoint x: 222, startPoint y: 267, endPoint x: 273, endPoint y: 272, distance: 51.2
click at [222, 267] on input "text" at bounding box center [271, 270] width 128 height 15
click at [583, 266] on input "0" at bounding box center [606, 270] width 67 height 15
click at [193, 299] on button "Add Line" at bounding box center [196, 296] width 43 height 15
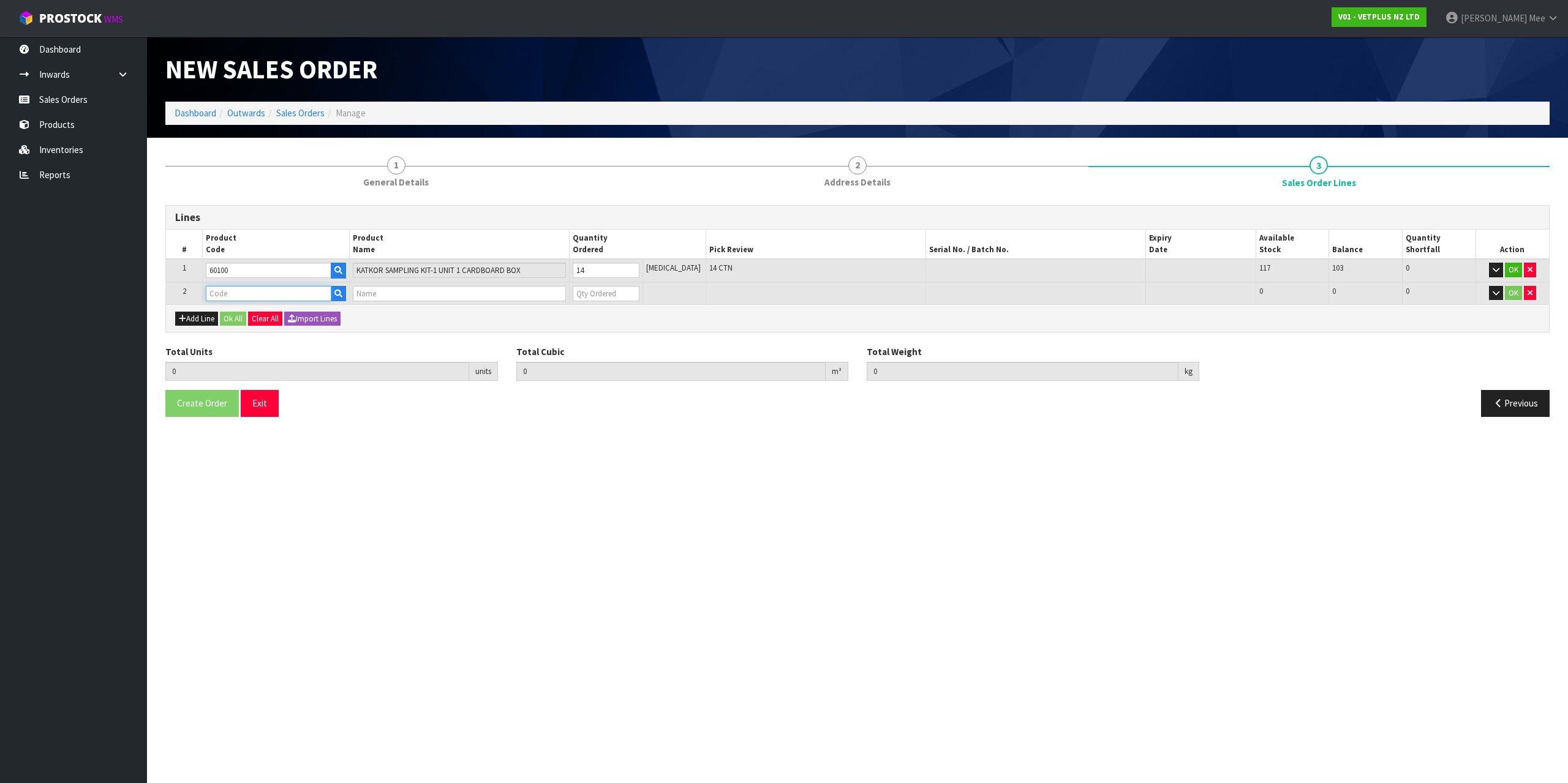
click at [219, 294] on input "text" at bounding box center [268, 294] width 125 height 15
click at [245, 318] on link "79664" at bounding box center [257, 314] width 100 height 17
click at [640, 288] on input "1" at bounding box center [606, 294] width 67 height 15
click at [206, 318] on button "Add Line" at bounding box center [196, 319] width 43 height 15
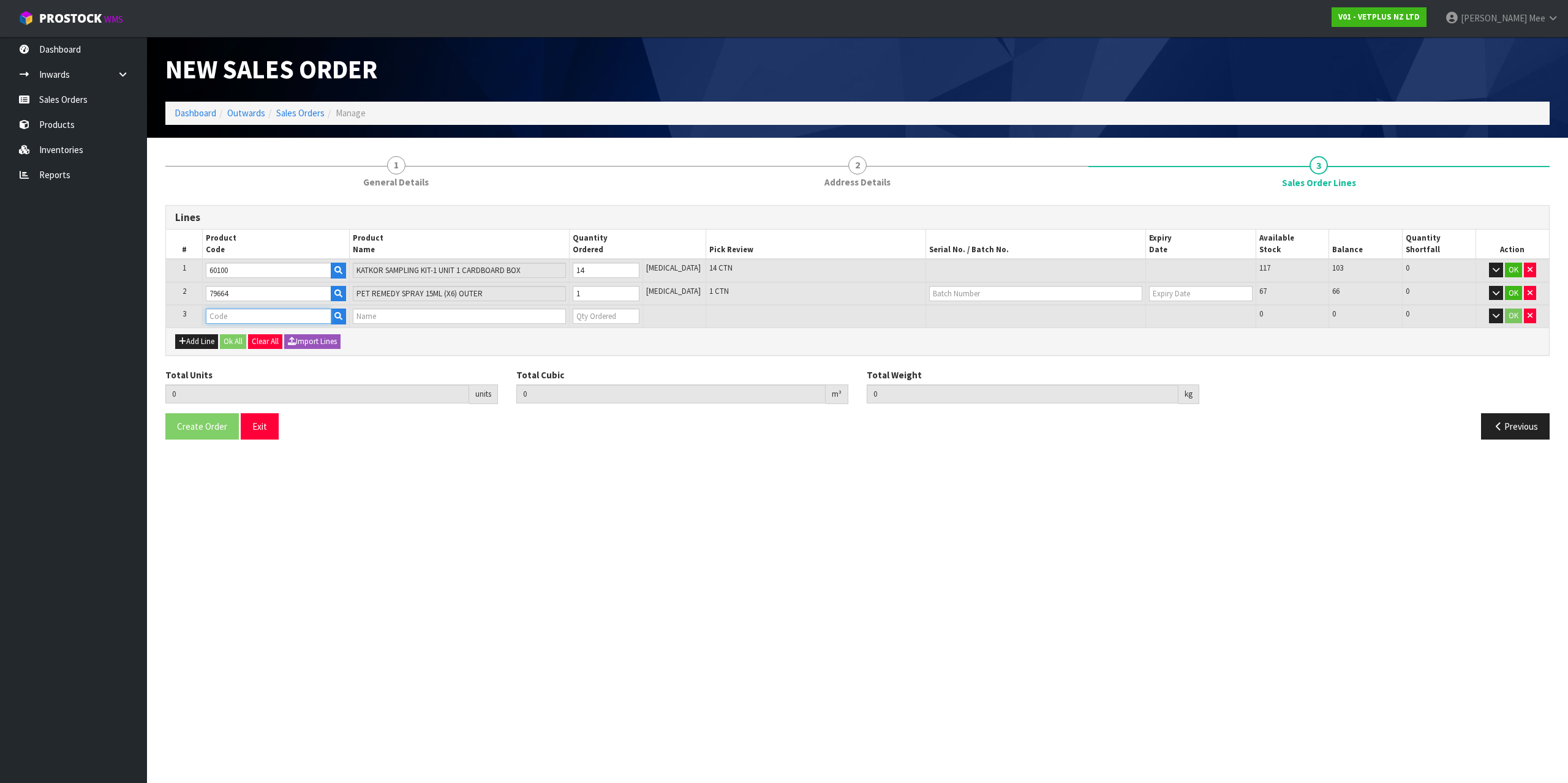
click at [216, 313] on input "text" at bounding box center [268, 316] width 125 height 15
click at [640, 313] on input "1" at bounding box center [606, 316] width 67 height 15
click at [640, 312] on input "2" at bounding box center [606, 316] width 67 height 15
click at [234, 342] on button "Ok All" at bounding box center [233, 342] width 26 height 15
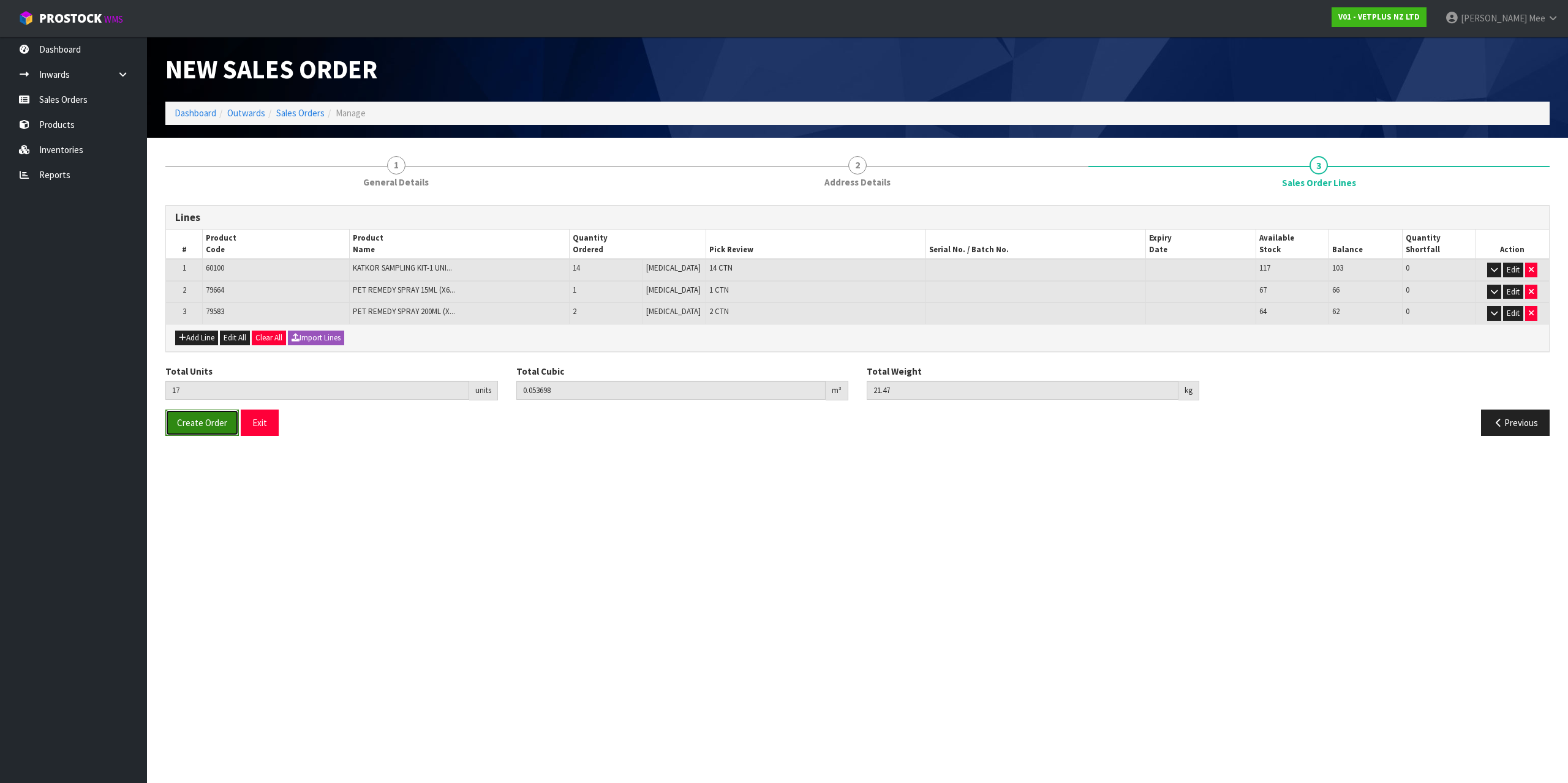
click at [213, 429] on button "Create Order" at bounding box center [202, 422] width 74 height 26
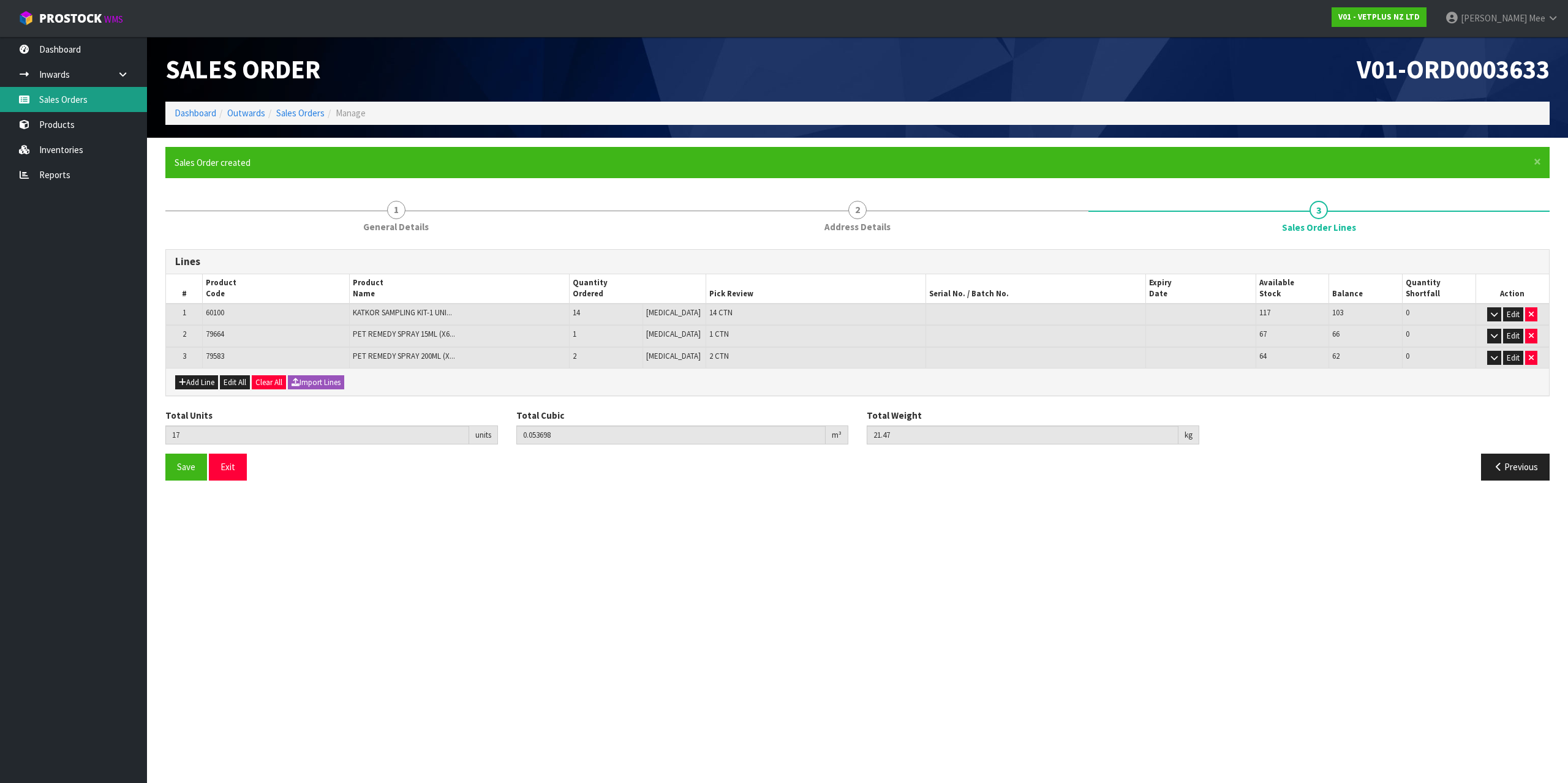
click at [77, 97] on link "Sales Orders" at bounding box center [74, 99] width 147 height 25
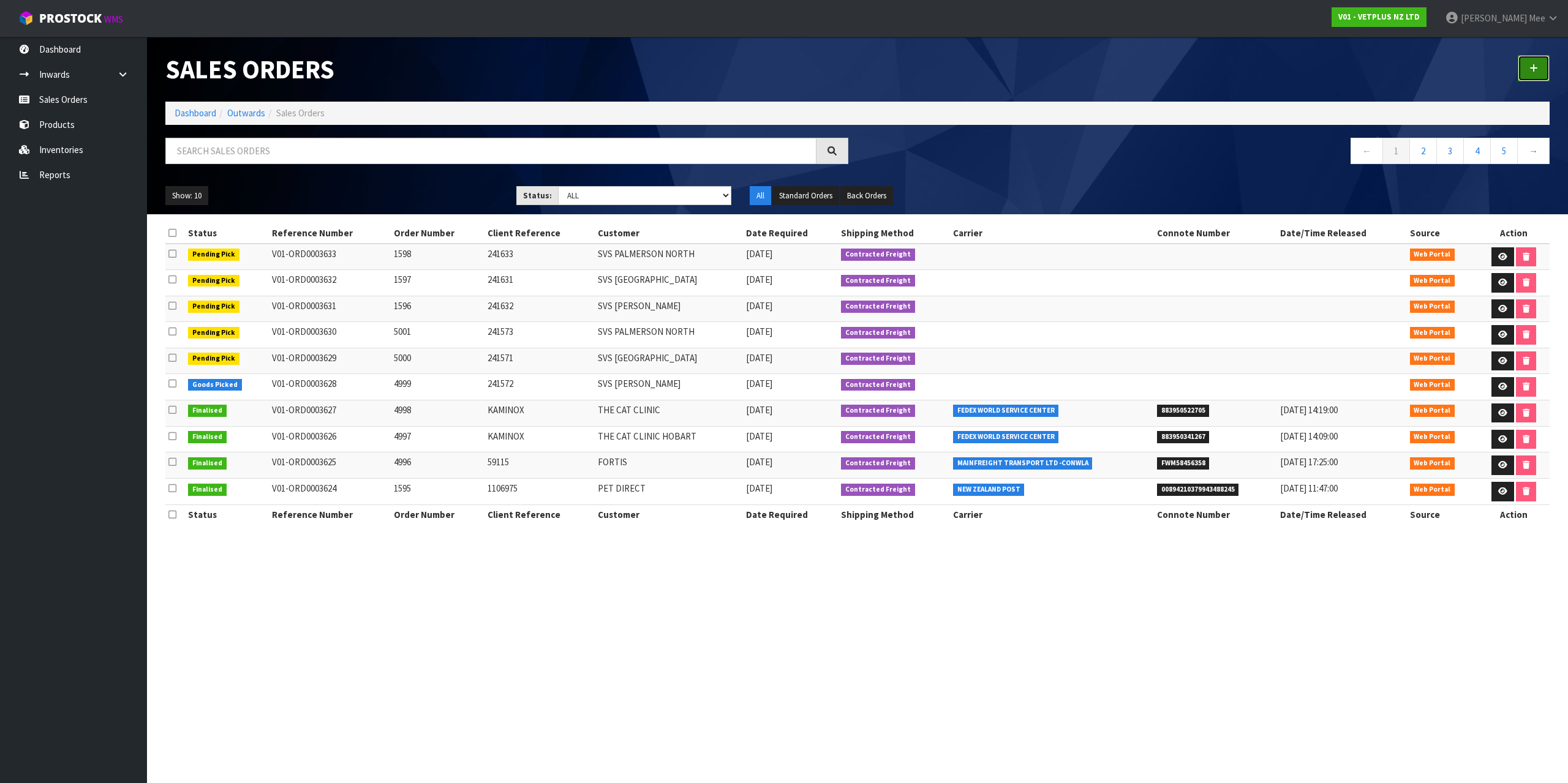
click at [1538, 56] on link at bounding box center [1534, 68] width 32 height 26
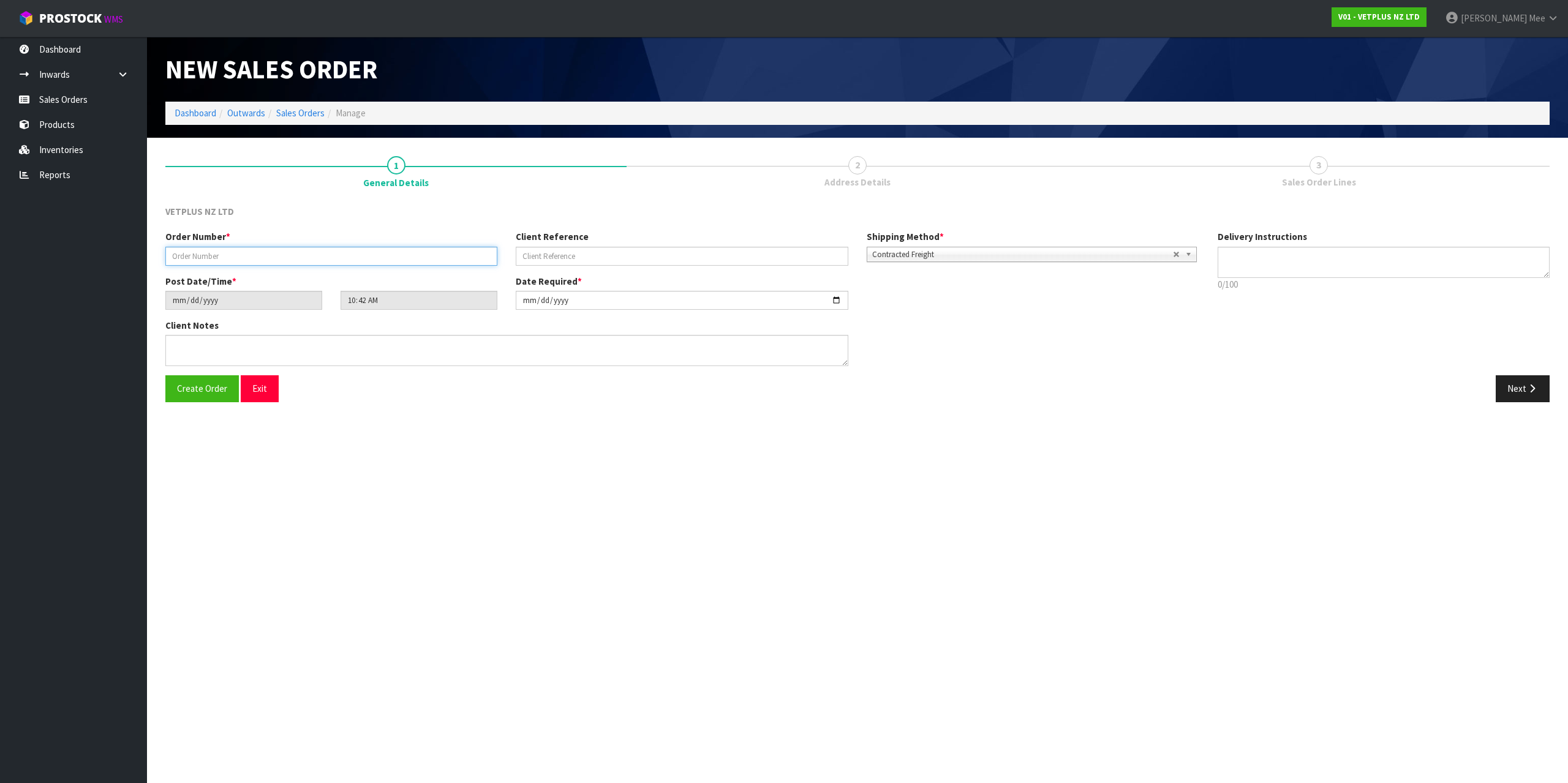
drag, startPoint x: 248, startPoint y: 250, endPoint x: 261, endPoint y: 248, distance: 13.2
click at [248, 250] on input "text" at bounding box center [332, 256] width 332 height 19
click at [1518, 387] on button "Next" at bounding box center [1523, 388] width 54 height 26
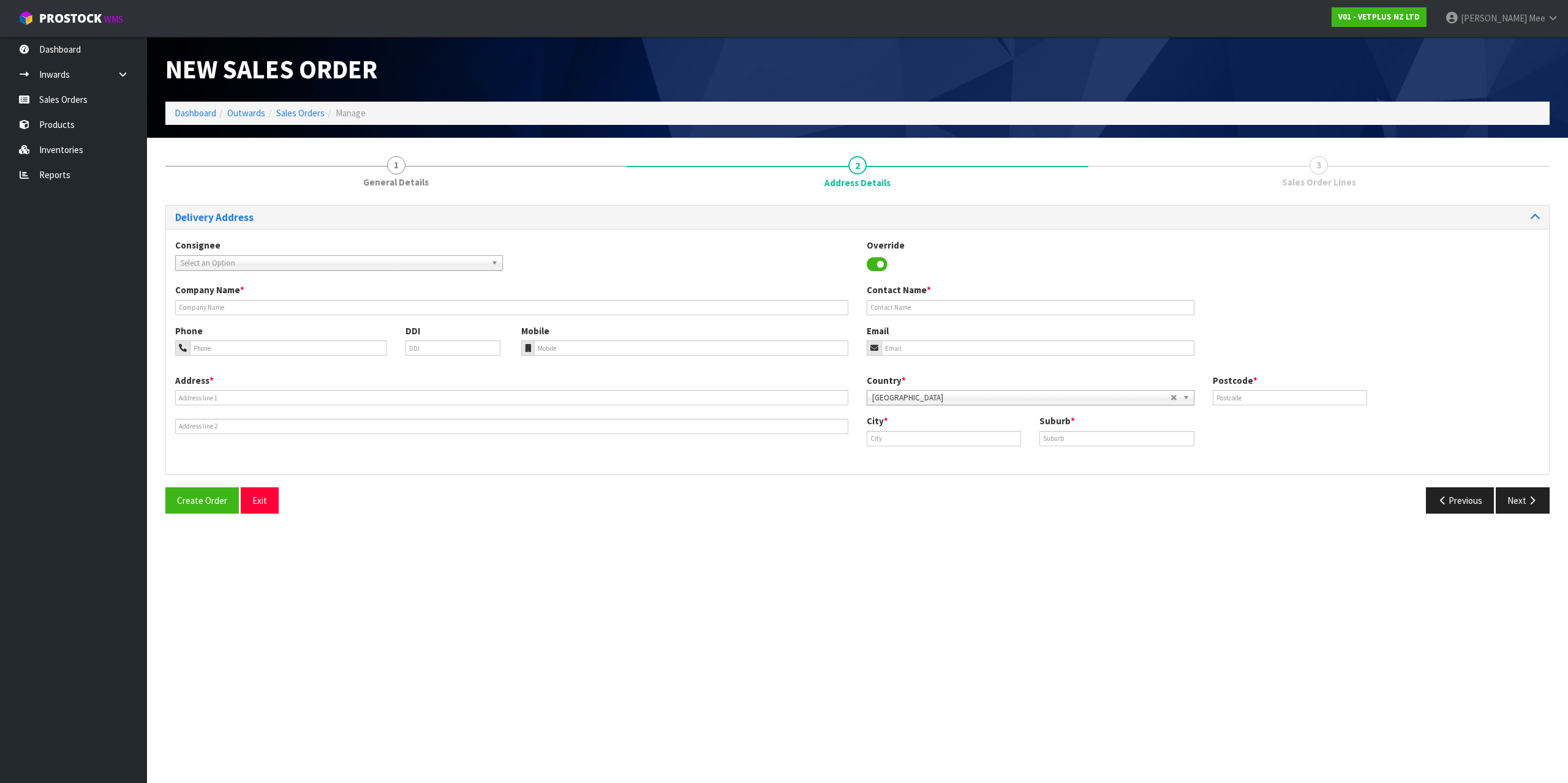
click at [206, 263] on span "Select an Option" at bounding box center [334, 263] width 306 height 15
drag, startPoint x: 282, startPoint y: 272, endPoint x: 154, endPoint y: 267, distance: 128.1
click at [170, 271] on div "Consignee 000001.BAY MECHANICS - BAY MECHANICS 000001A - BRAKE & TRANSMISSION N…" at bounding box center [858, 261] width 1383 height 44
click at [242, 262] on span "Select an Option" at bounding box center [334, 263] width 306 height 15
click at [266, 297] on li "PPD LTDLH - PPD LTD" at bounding box center [339, 297] width 321 height 15
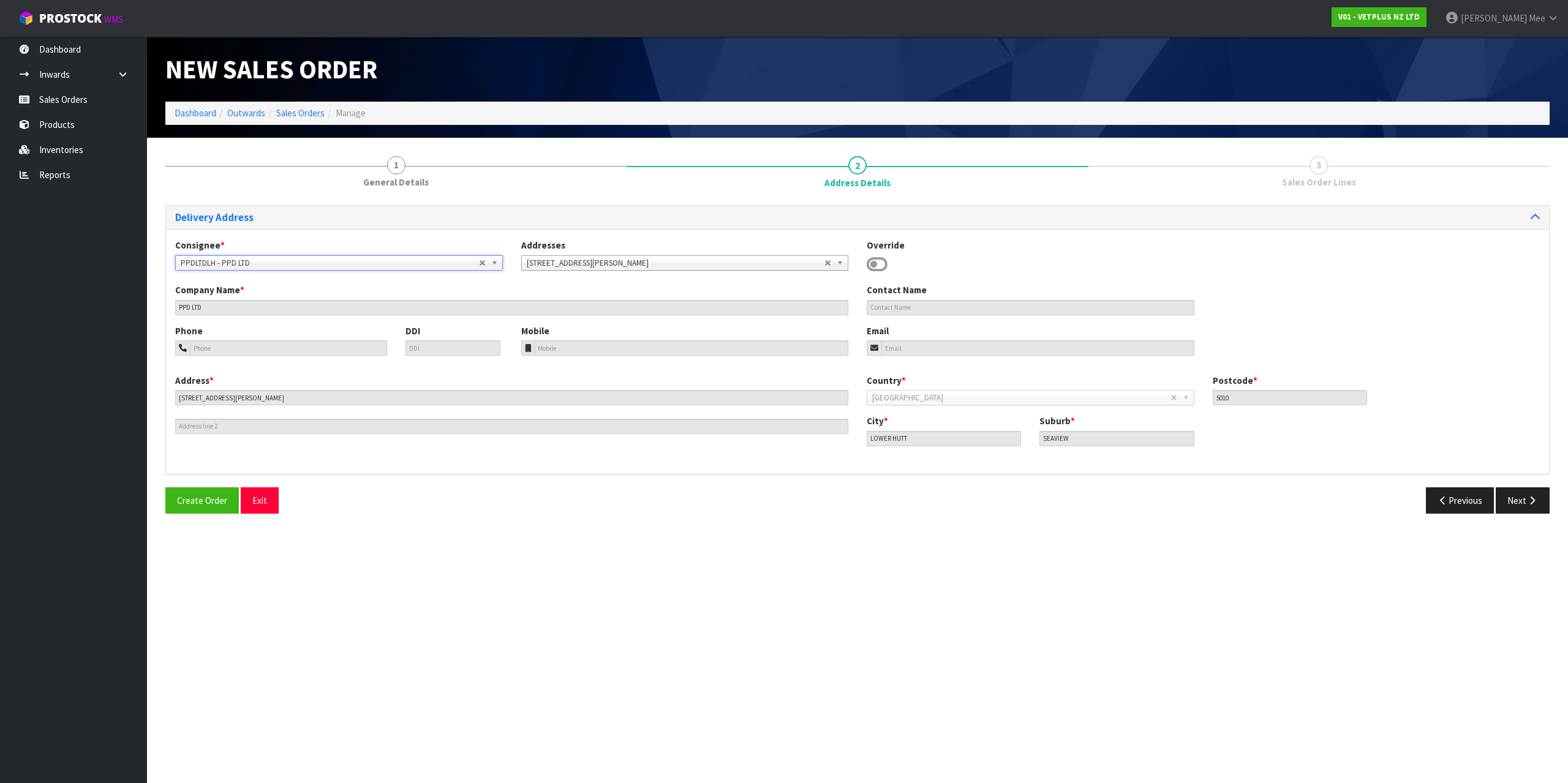
click at [270, 262] on span "PPDLTDLH - PPD LTD" at bounding box center [329, 263] width 298 height 15
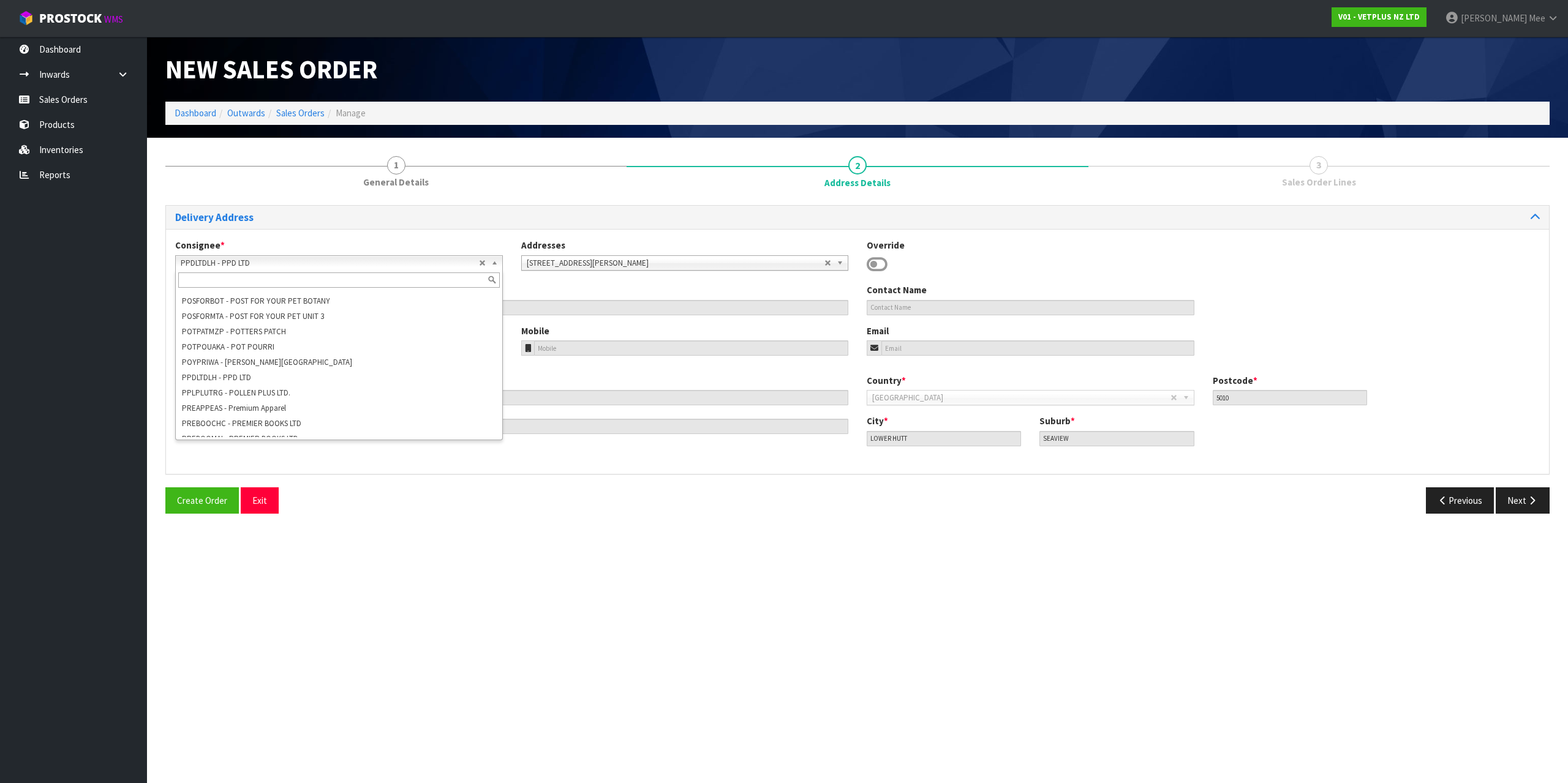
scroll to position [68785, 0]
click at [369, 499] on div "Create Order Exit" at bounding box center [506, 500] width 702 height 26
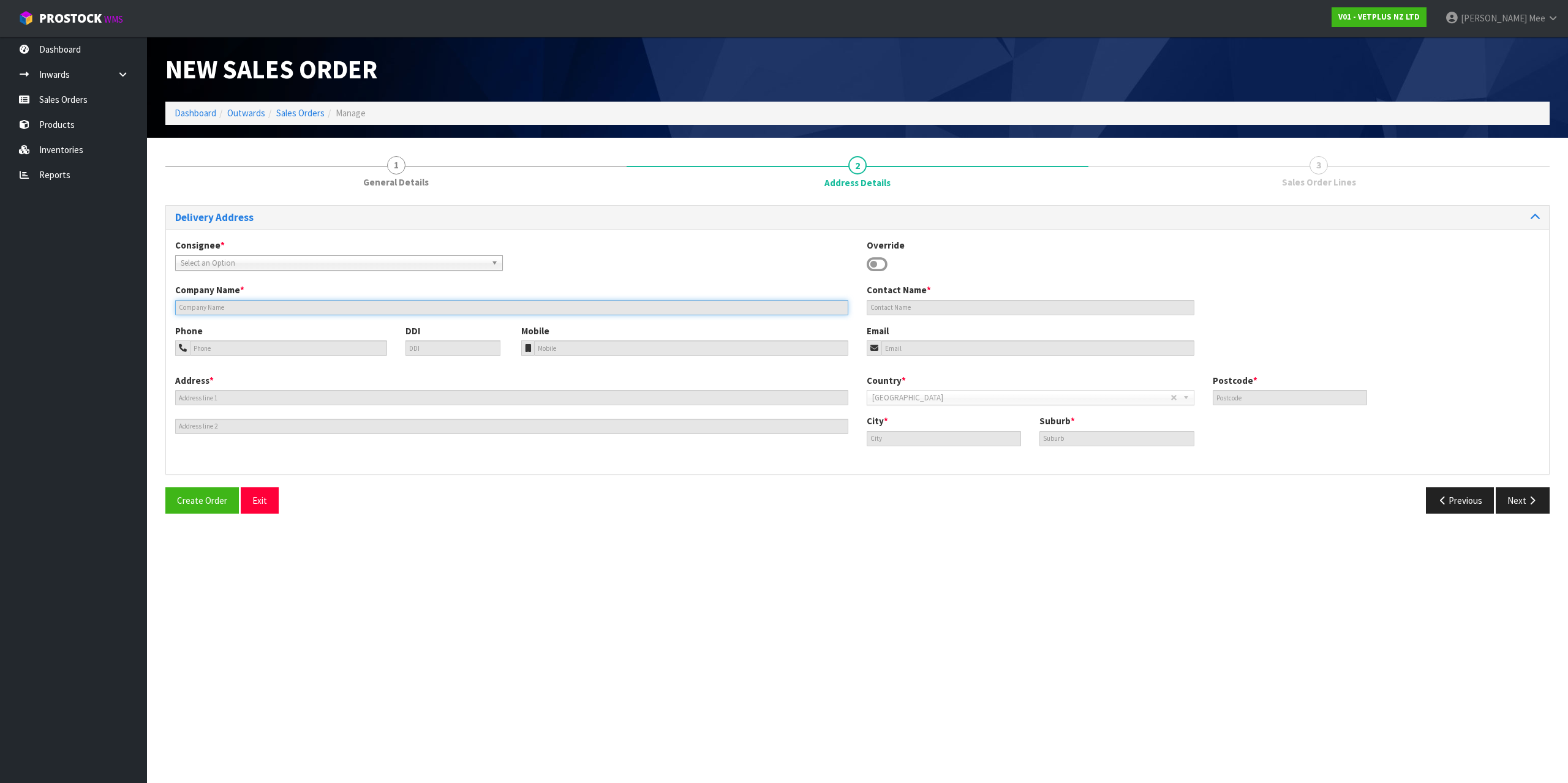
click at [228, 307] on input "text" at bounding box center [511, 307] width 673 height 15
click at [881, 264] on icon at bounding box center [877, 264] width 21 height 18
click at [210, 307] on input "text" at bounding box center [511, 307] width 673 height 15
click at [885, 264] on icon at bounding box center [877, 264] width 21 height 18
drag, startPoint x: 885, startPoint y: 264, endPoint x: 874, endPoint y: 271, distance: 13.0
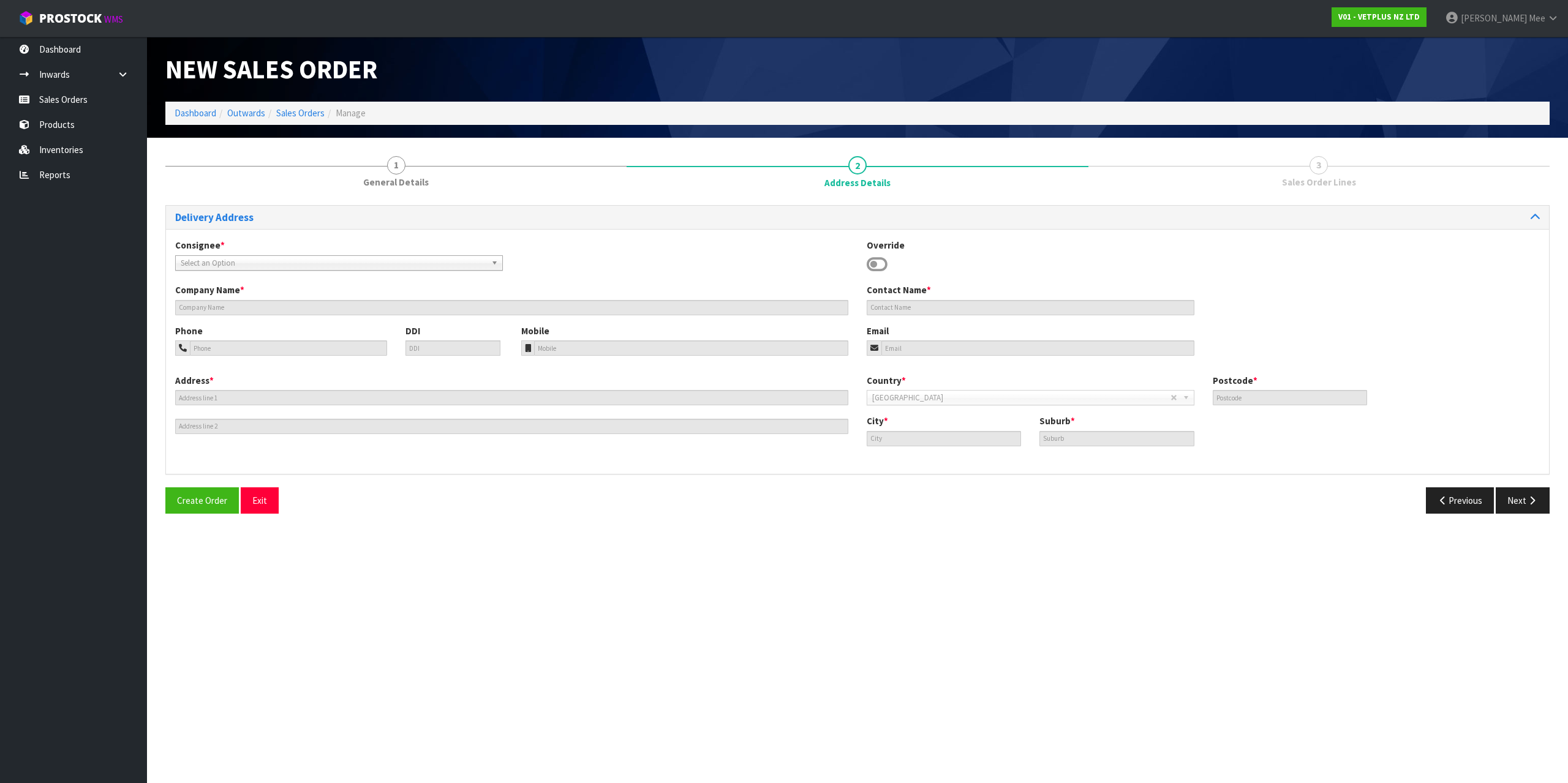
click at [885, 266] on icon at bounding box center [877, 264] width 21 height 18
click at [226, 361] on div "Phone DDI" at bounding box center [339, 345] width 346 height 40
click at [879, 261] on icon at bounding box center [877, 264] width 21 height 18
click at [879, 261] on icon at bounding box center [877, 264] width 21 height 18
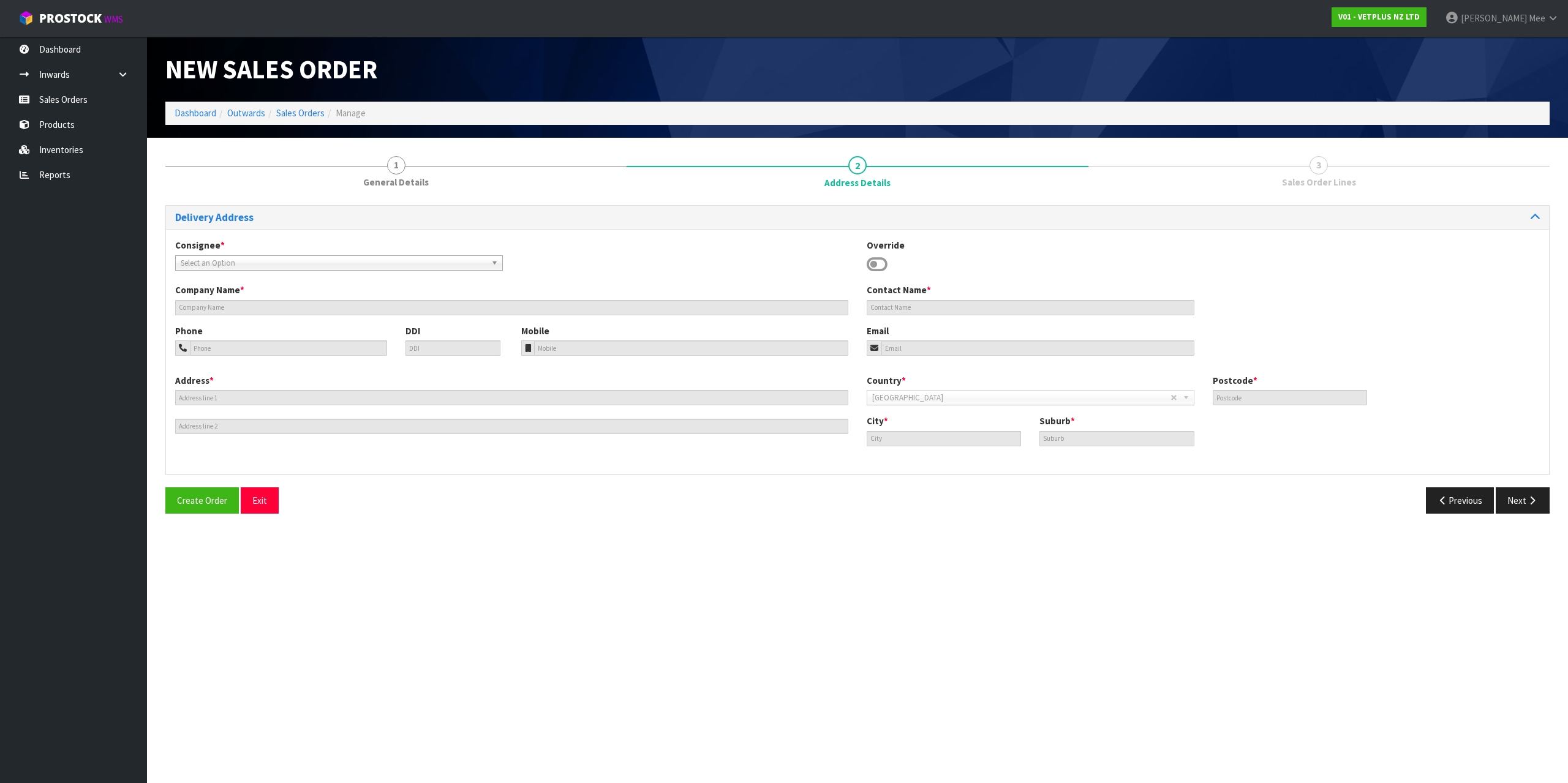
click at [879, 261] on icon at bounding box center [877, 264] width 21 height 18
click at [240, 259] on span "Select an Option" at bounding box center [329, 263] width 298 height 15
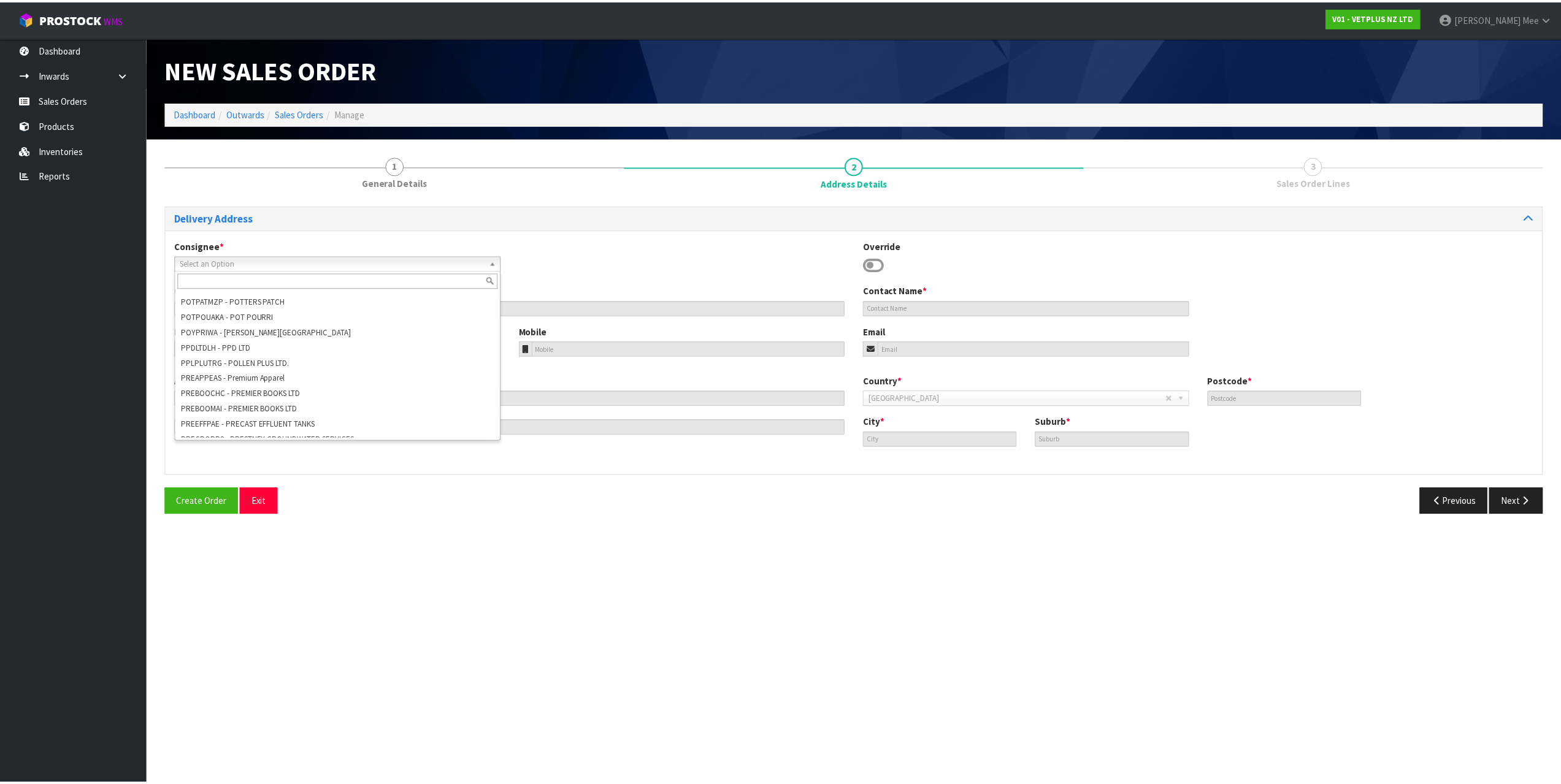
scroll to position [0, 0]
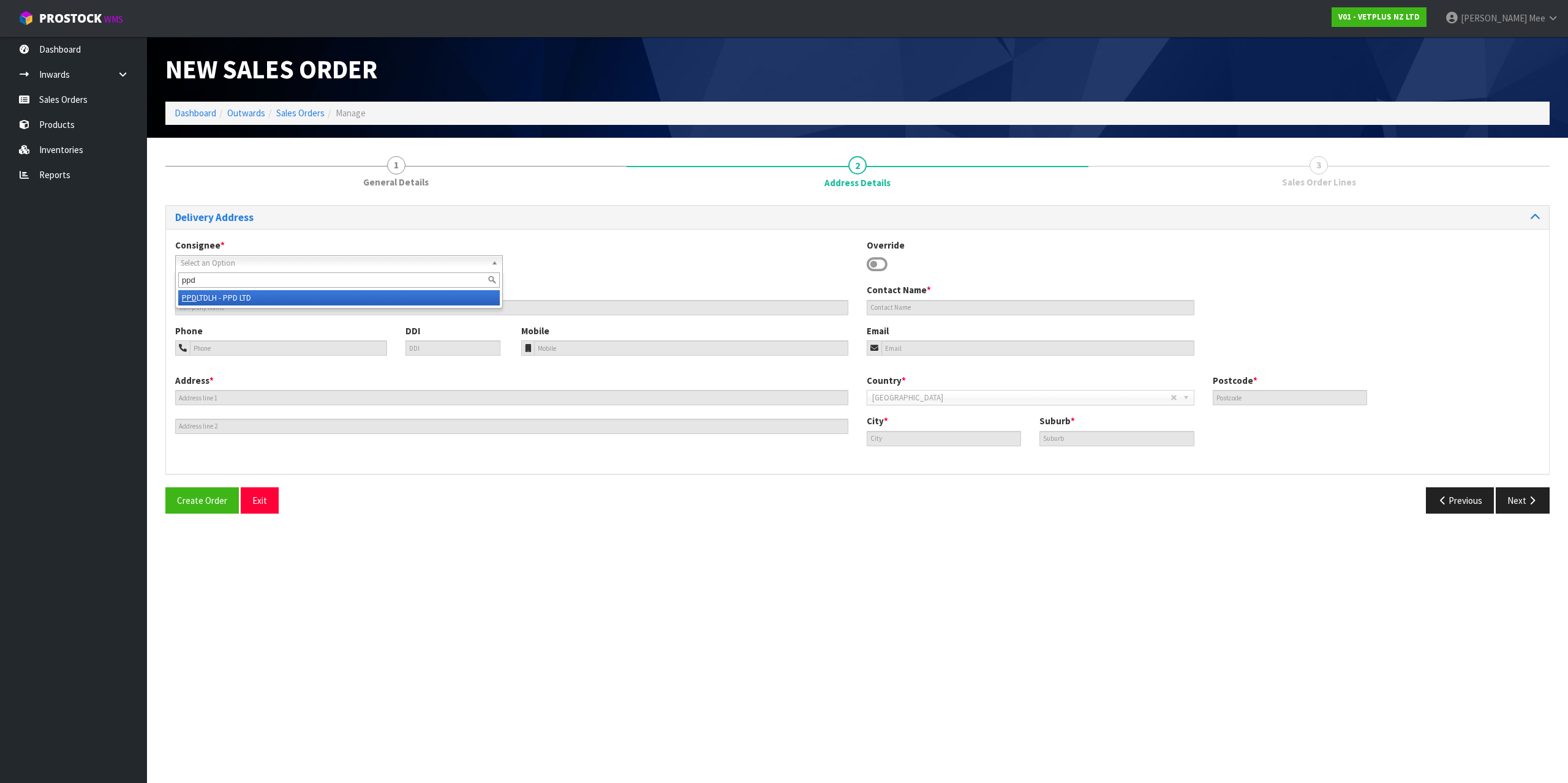
click at [258, 302] on li "PPD LTDLH - PPD LTD" at bounding box center [339, 297] width 321 height 15
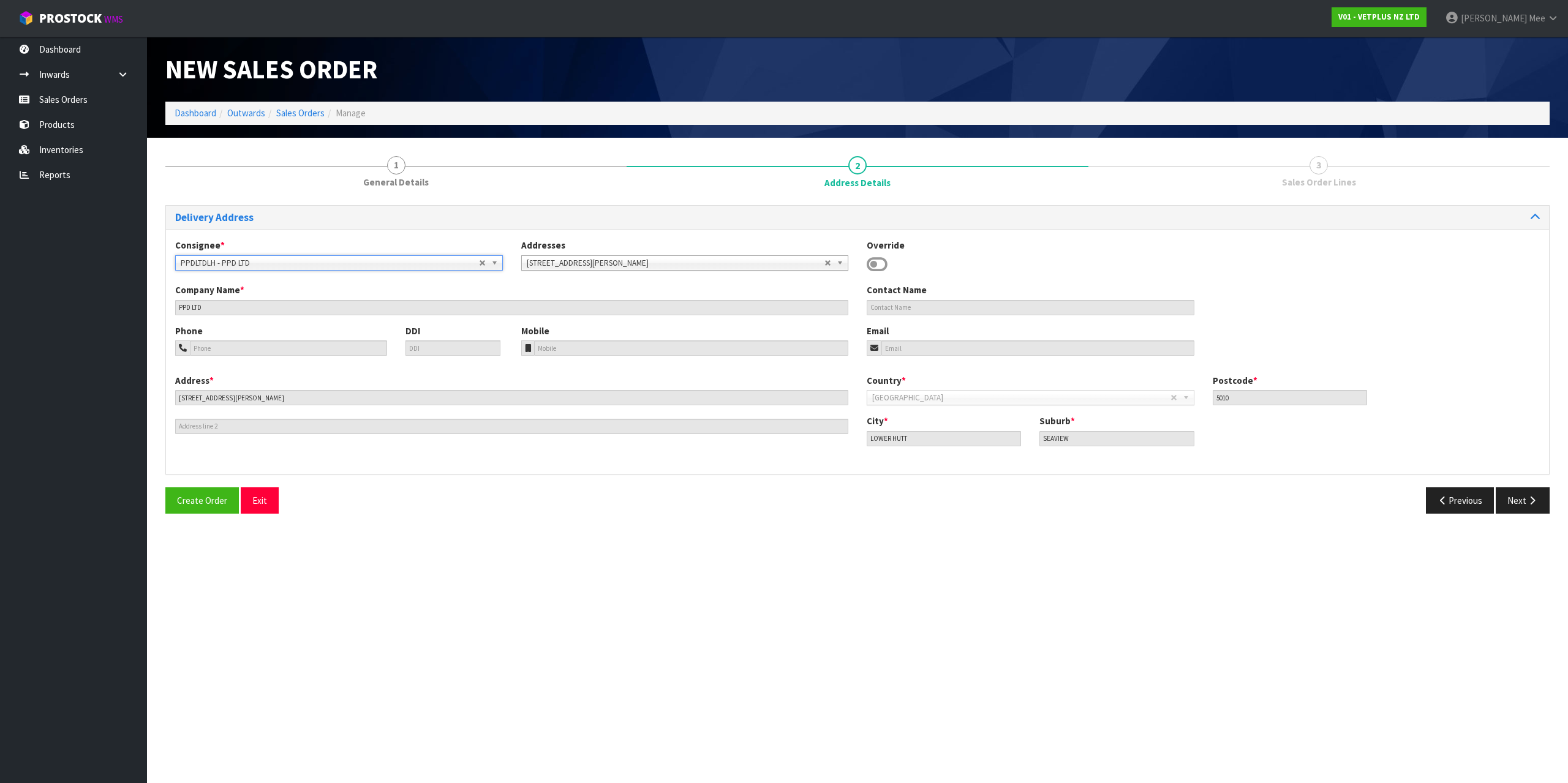
click at [879, 268] on icon at bounding box center [877, 264] width 21 height 18
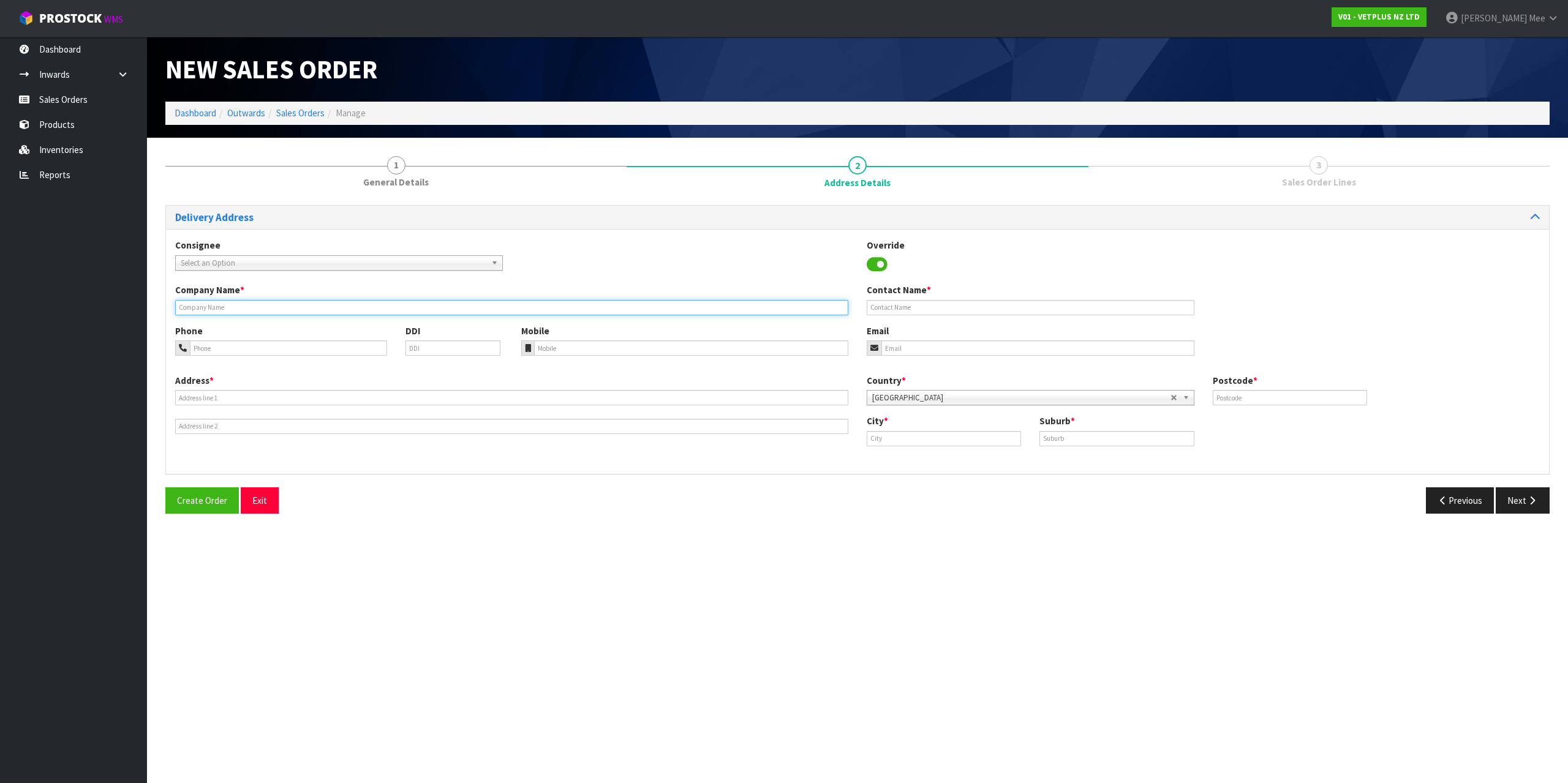
click at [220, 306] on input "text" at bounding box center [511, 307] width 673 height 15
click at [205, 390] on div "Address *" at bounding box center [511, 404] width 691 height 60
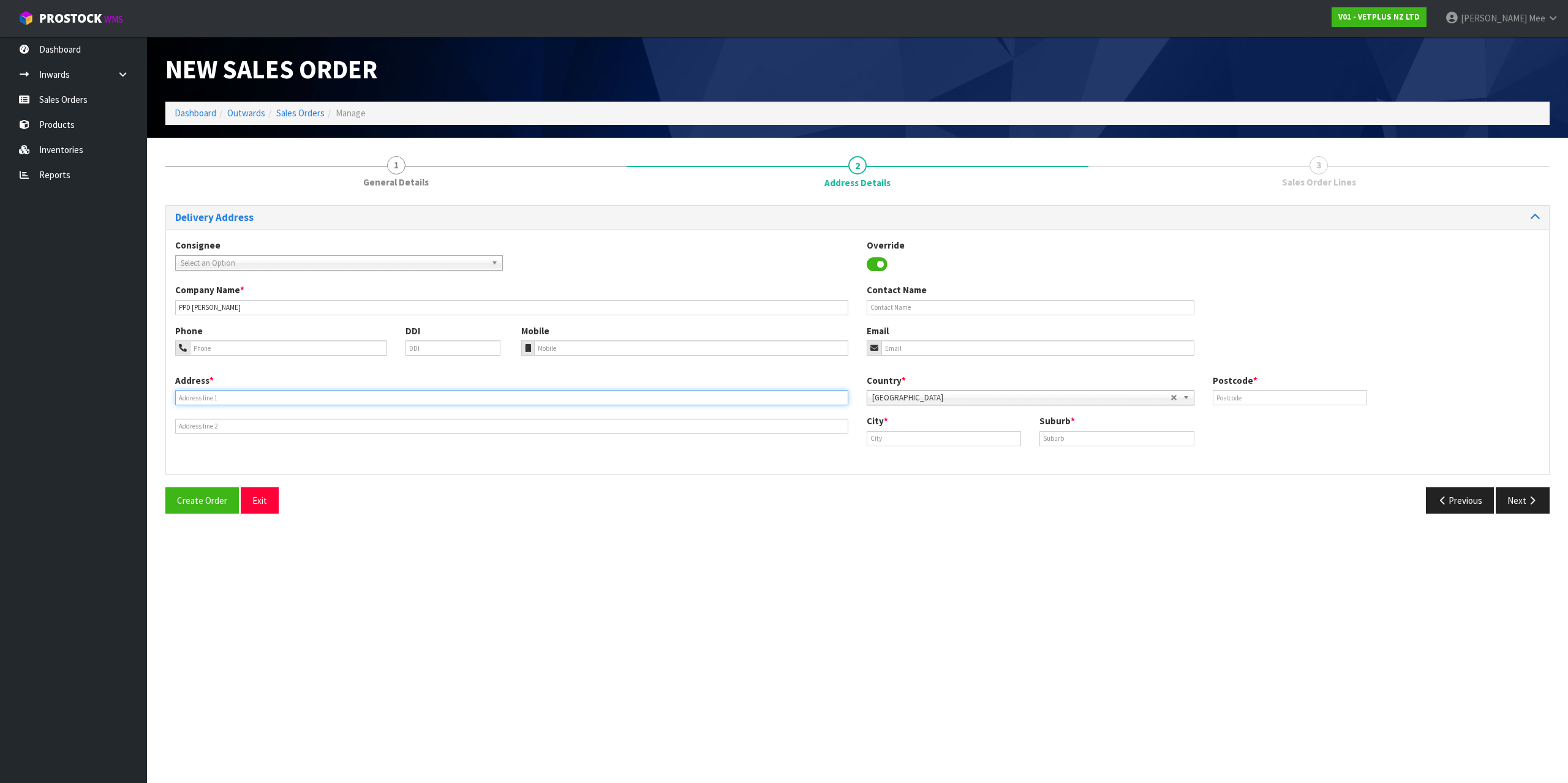
click at [238, 394] on input "text" at bounding box center [511, 398] width 673 height 15
click at [1237, 391] on input "text" at bounding box center [1290, 398] width 154 height 15
click at [1056, 440] on input "text" at bounding box center [1117, 438] width 154 height 15
click at [933, 440] on input "text" at bounding box center [944, 438] width 154 height 15
click at [914, 456] on link "[PERSON_NAME]" at bounding box center [915, 460] width 97 height 17
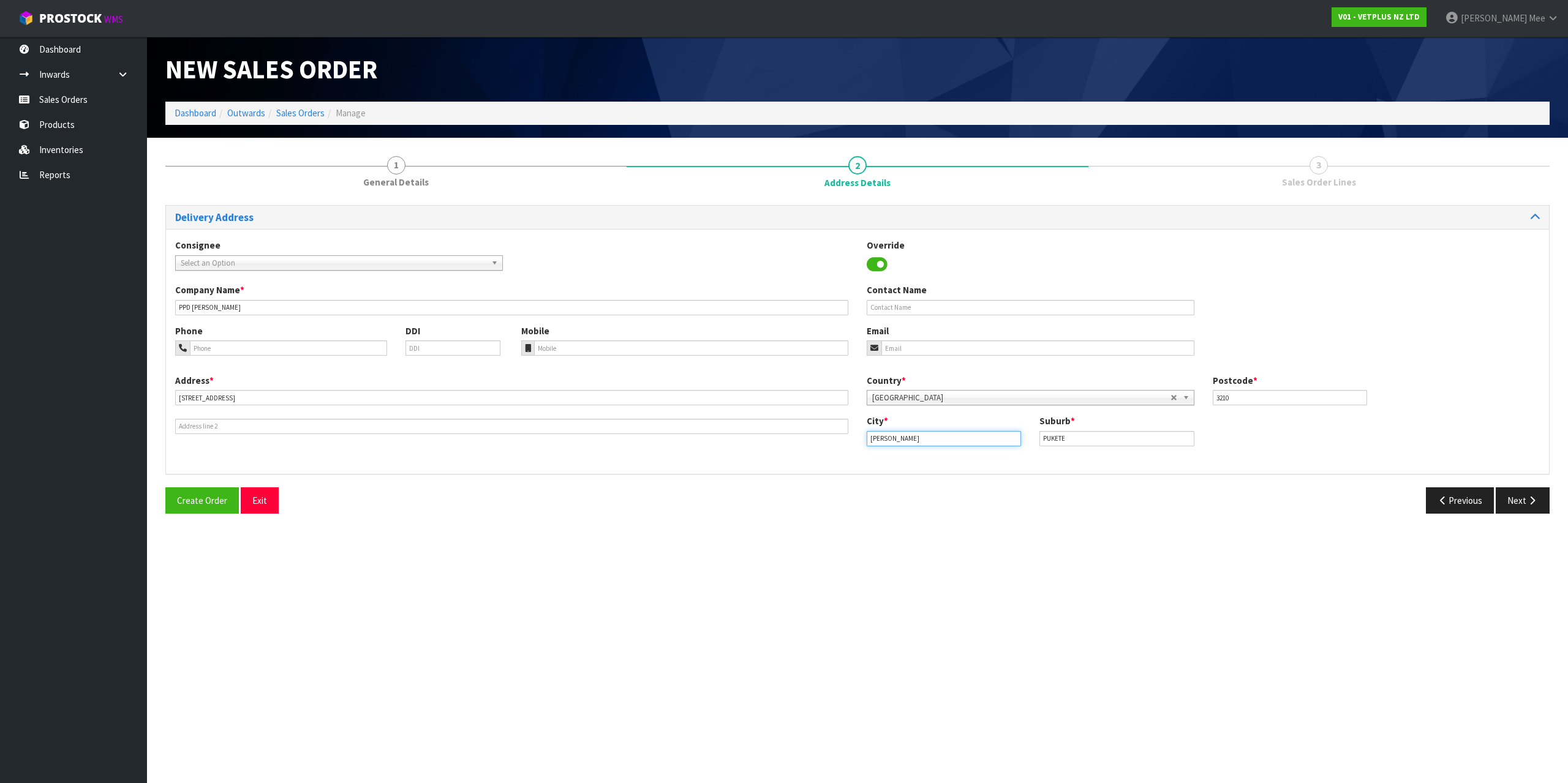
drag, startPoint x: 924, startPoint y: 440, endPoint x: 755, endPoint y: 420, distance: 170.2
click at [755, 420] on div "Address * [STREET_ADDRESS] Country * [GEOGRAPHIC_DATA] [GEOGRAPHIC_DATA] [GEOGR…" at bounding box center [858, 420] width 1383 height 90
click at [1228, 554] on section "New Sales Order Dashboard Outwards Sales Orders Manage New Sales Order Dashboar…" at bounding box center [784, 391] width 1568 height 783
click at [1525, 504] on button "Next" at bounding box center [1523, 500] width 54 height 26
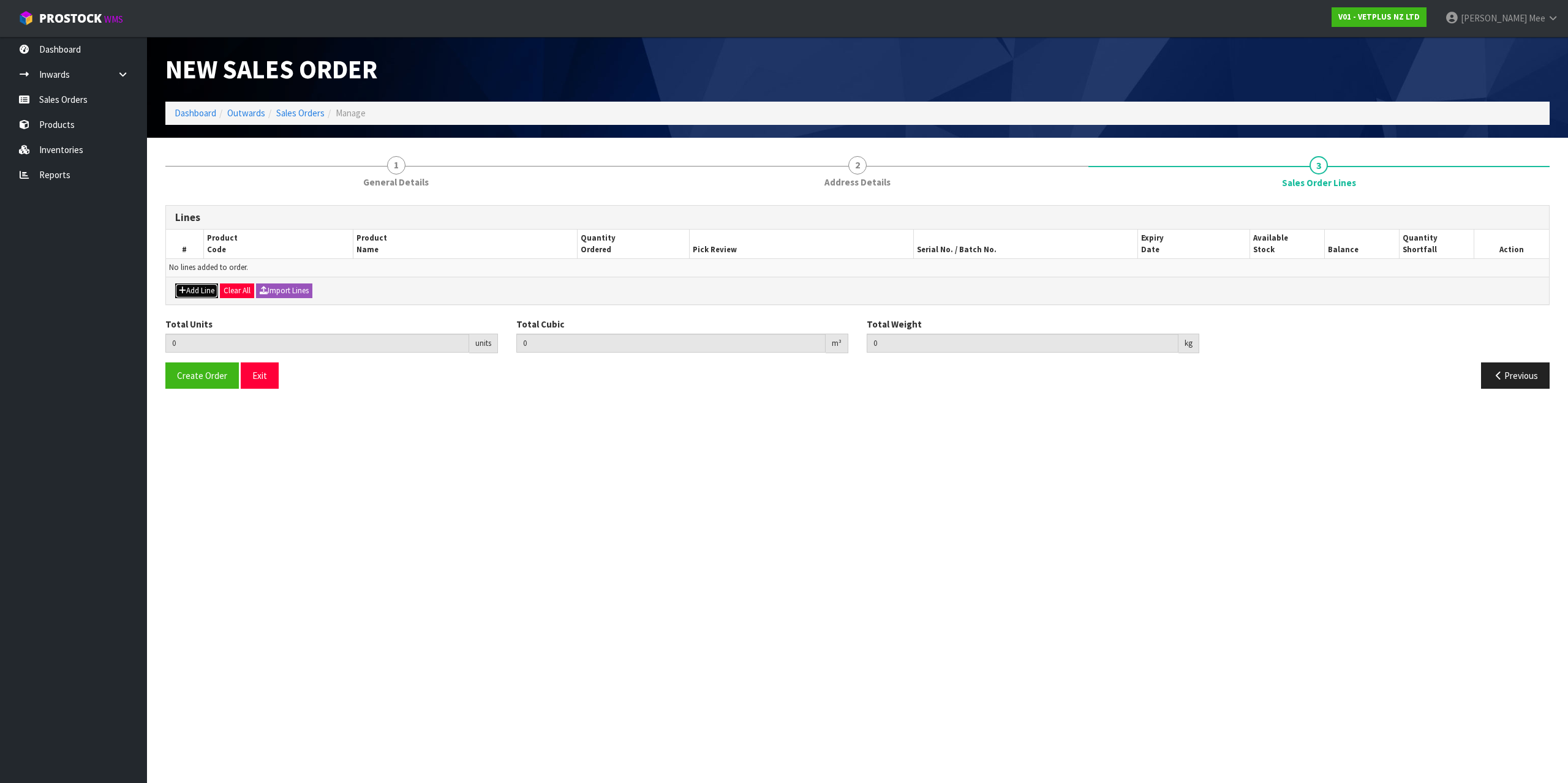
click at [200, 288] on button "Add Line" at bounding box center [196, 291] width 43 height 15
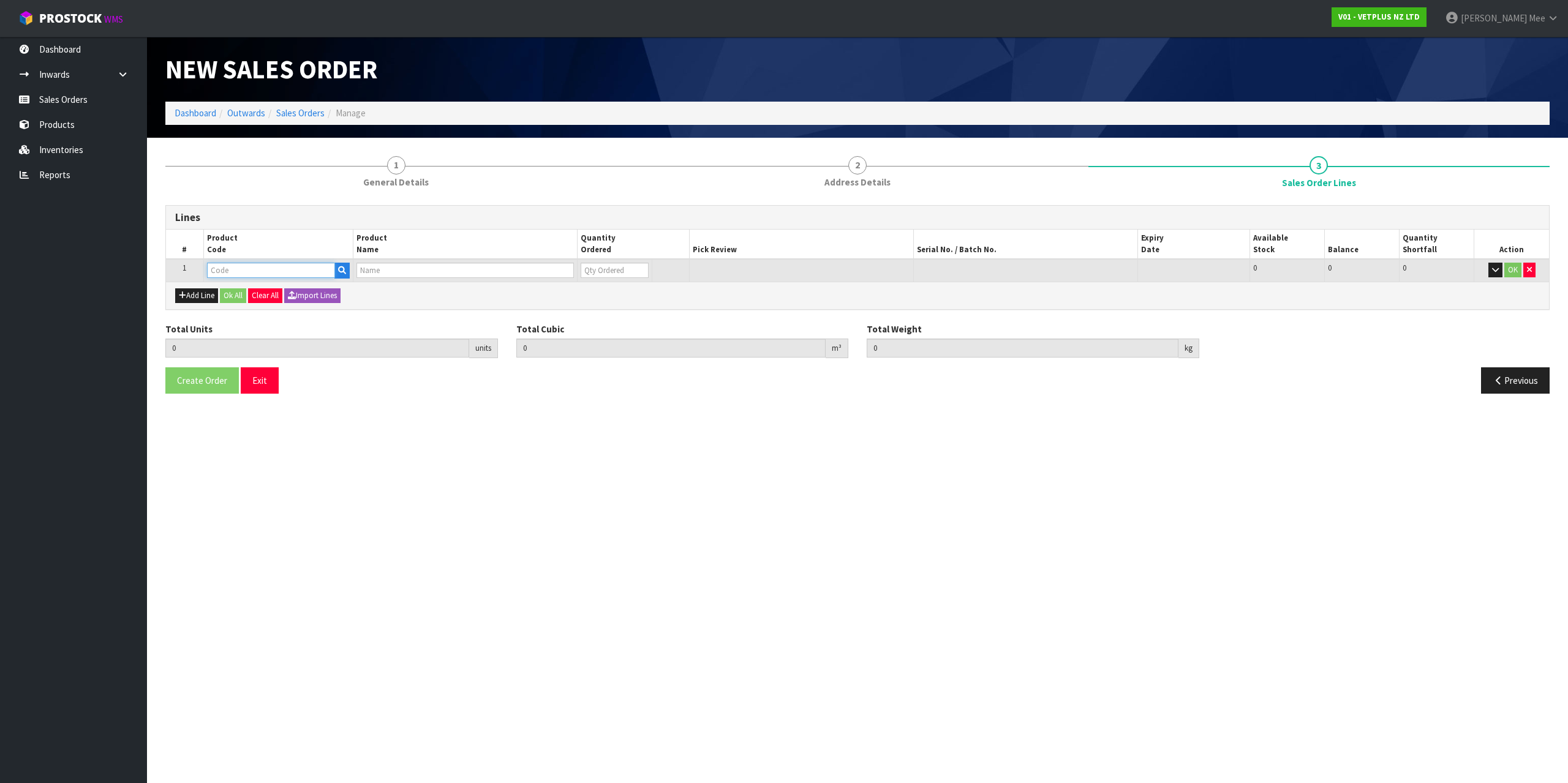
click at [218, 267] on input "text" at bounding box center [271, 270] width 128 height 15
click at [601, 269] on input "0" at bounding box center [606, 270] width 67 height 15
click at [640, 265] on input "1" at bounding box center [606, 270] width 67 height 15
click at [640, 265] on input "2" at bounding box center [606, 270] width 67 height 15
click at [640, 265] on input "3" at bounding box center [606, 270] width 67 height 15
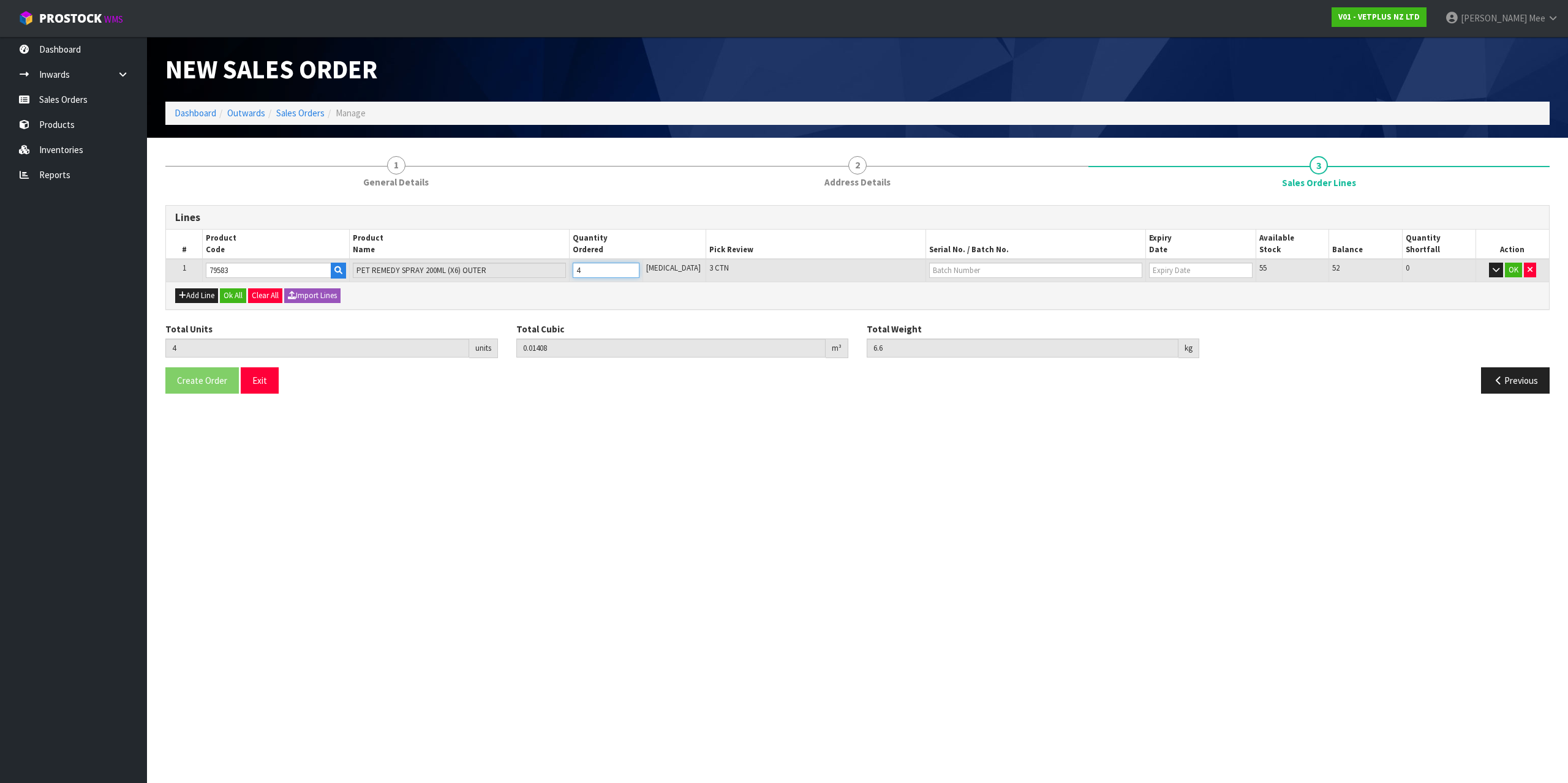
click at [640, 265] on input "4" at bounding box center [606, 270] width 67 height 15
click at [640, 265] on input "5" at bounding box center [606, 270] width 67 height 15
click at [640, 265] on input "6" at bounding box center [606, 270] width 67 height 15
click at [640, 265] on input "7" at bounding box center [606, 270] width 67 height 15
click at [640, 265] on input "8" at bounding box center [606, 270] width 67 height 15
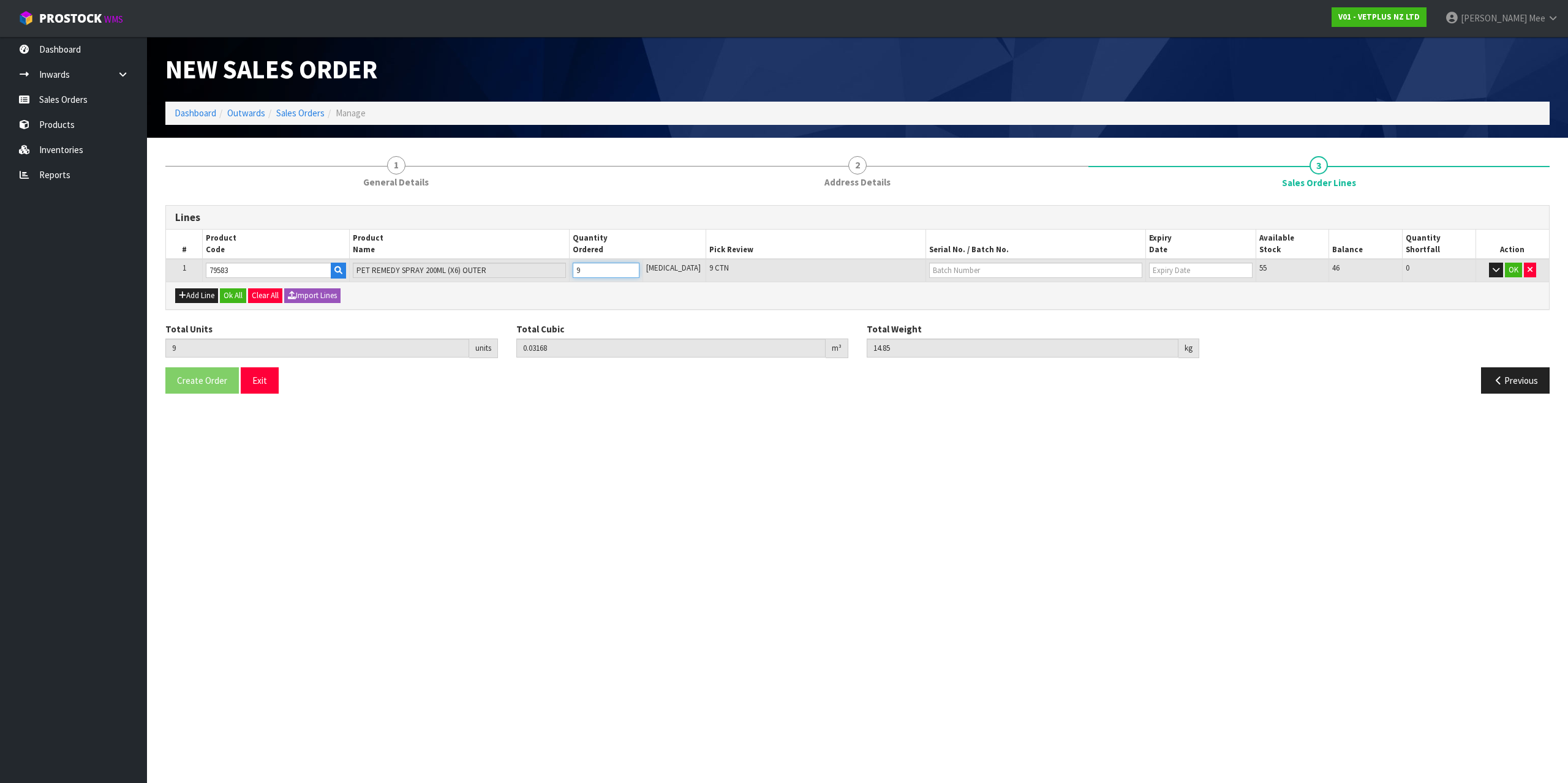
click at [640, 265] on input "9" at bounding box center [606, 270] width 67 height 15
click at [640, 265] on input "10" at bounding box center [606, 270] width 67 height 15
click at [206, 294] on button "Add Line" at bounding box center [196, 296] width 43 height 15
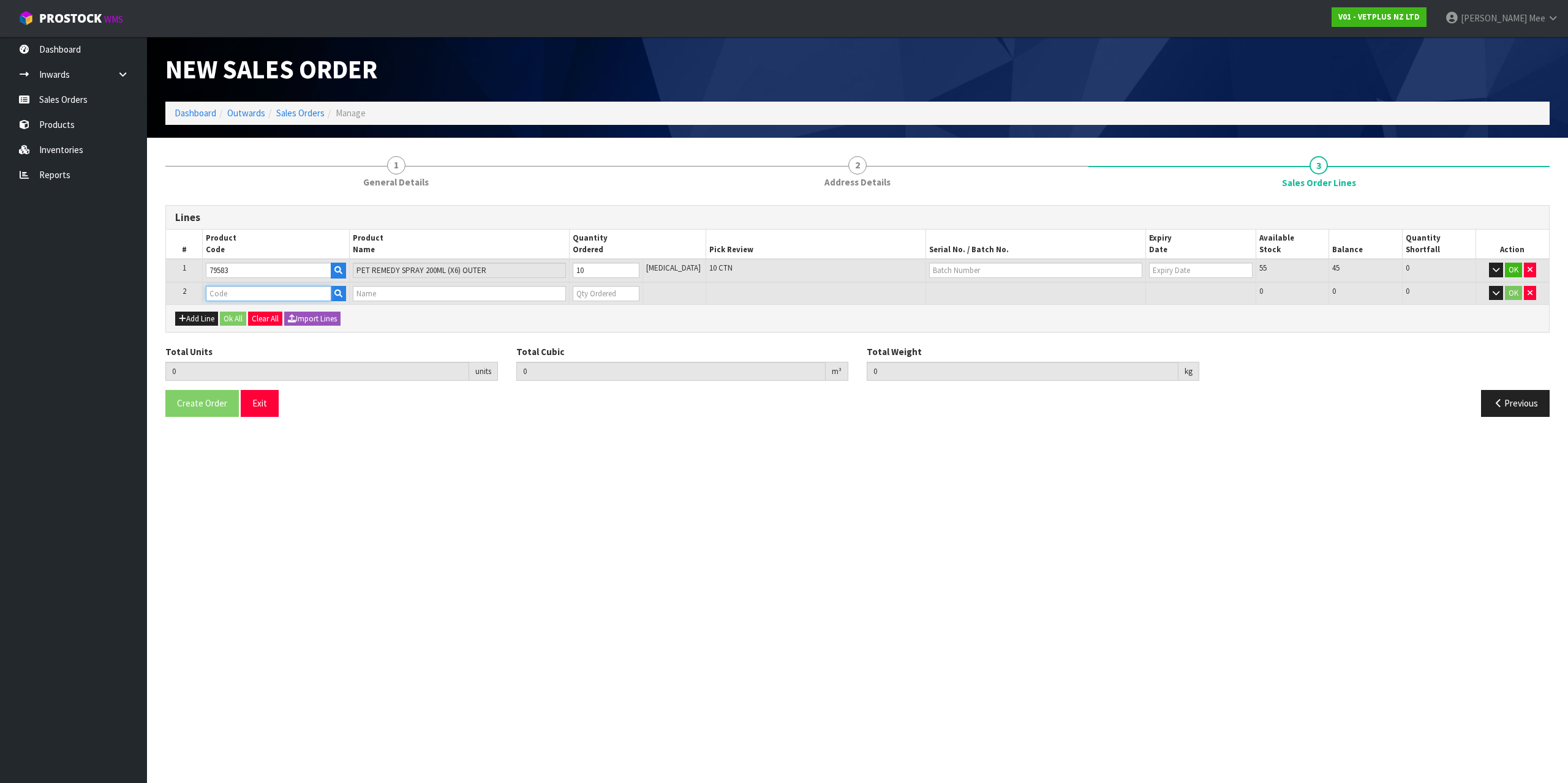
click at [227, 290] on input "text" at bounding box center [268, 294] width 125 height 15
click at [638, 290] on input "1" at bounding box center [606, 294] width 67 height 15
click at [638, 290] on input "2" at bounding box center [606, 294] width 67 height 15
click at [638, 290] on input "3" at bounding box center [606, 294] width 67 height 15
click at [638, 290] on input "4" at bounding box center [606, 294] width 67 height 15
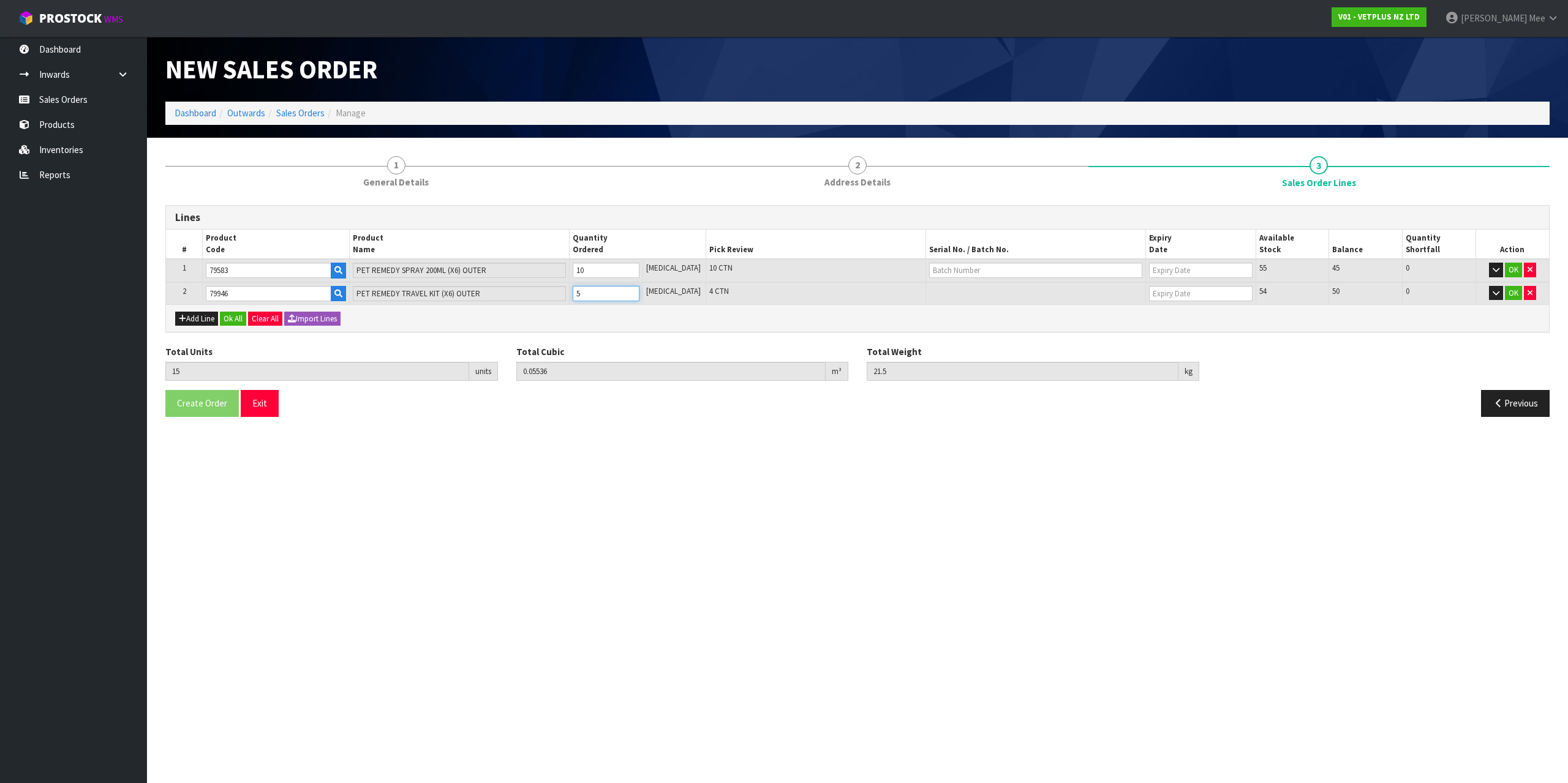
click at [638, 290] on input "5" at bounding box center [606, 294] width 67 height 15
click at [638, 290] on input "6" at bounding box center [606, 294] width 67 height 15
click at [638, 290] on input "7" at bounding box center [606, 294] width 67 height 15
click at [638, 290] on input "8" at bounding box center [606, 294] width 67 height 15
click at [638, 290] on input "9" at bounding box center [606, 294] width 67 height 15
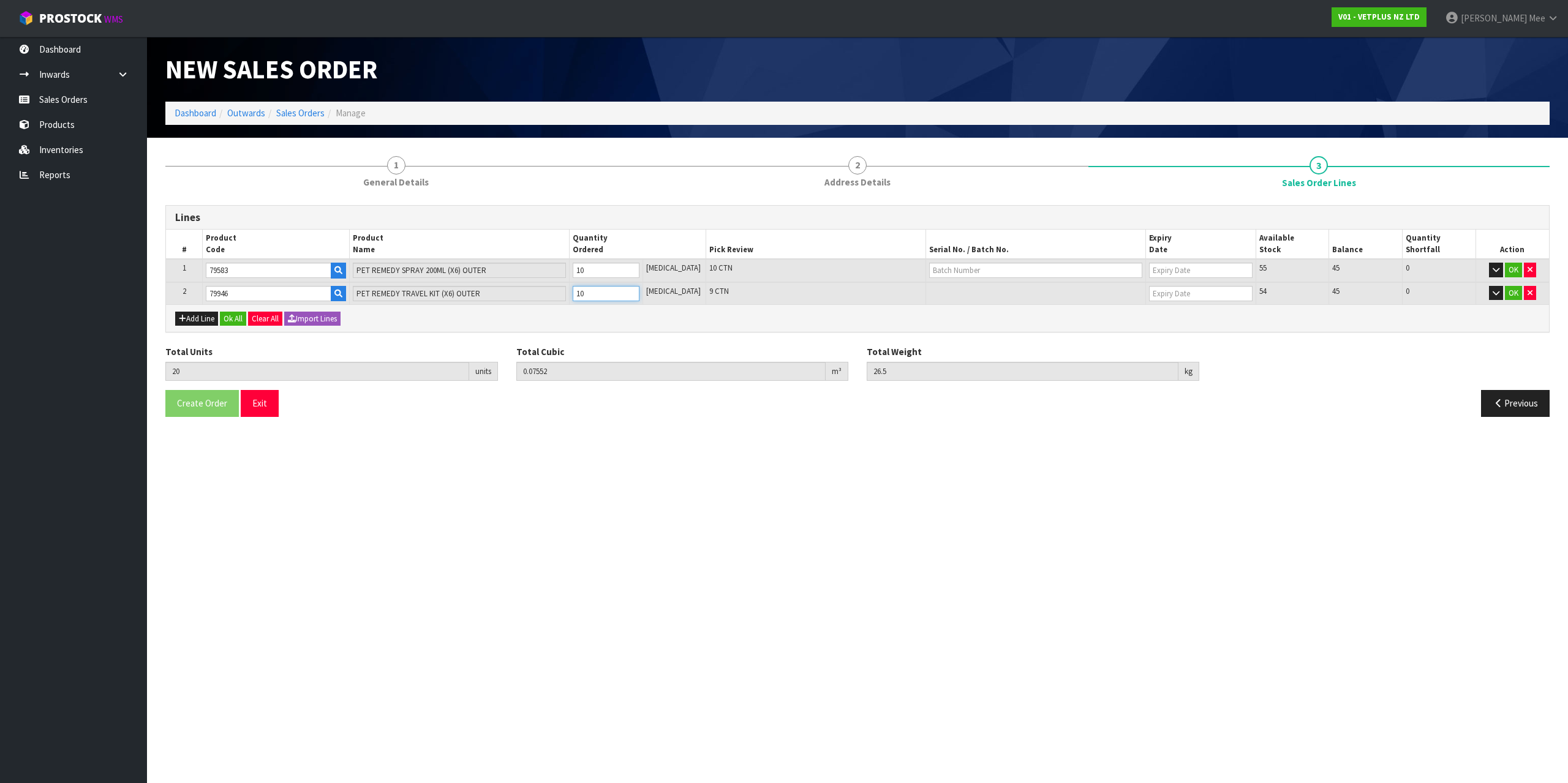
click at [637, 290] on input "10" at bounding box center [606, 294] width 67 height 15
click at [195, 325] on button "Add Line" at bounding box center [196, 319] width 43 height 15
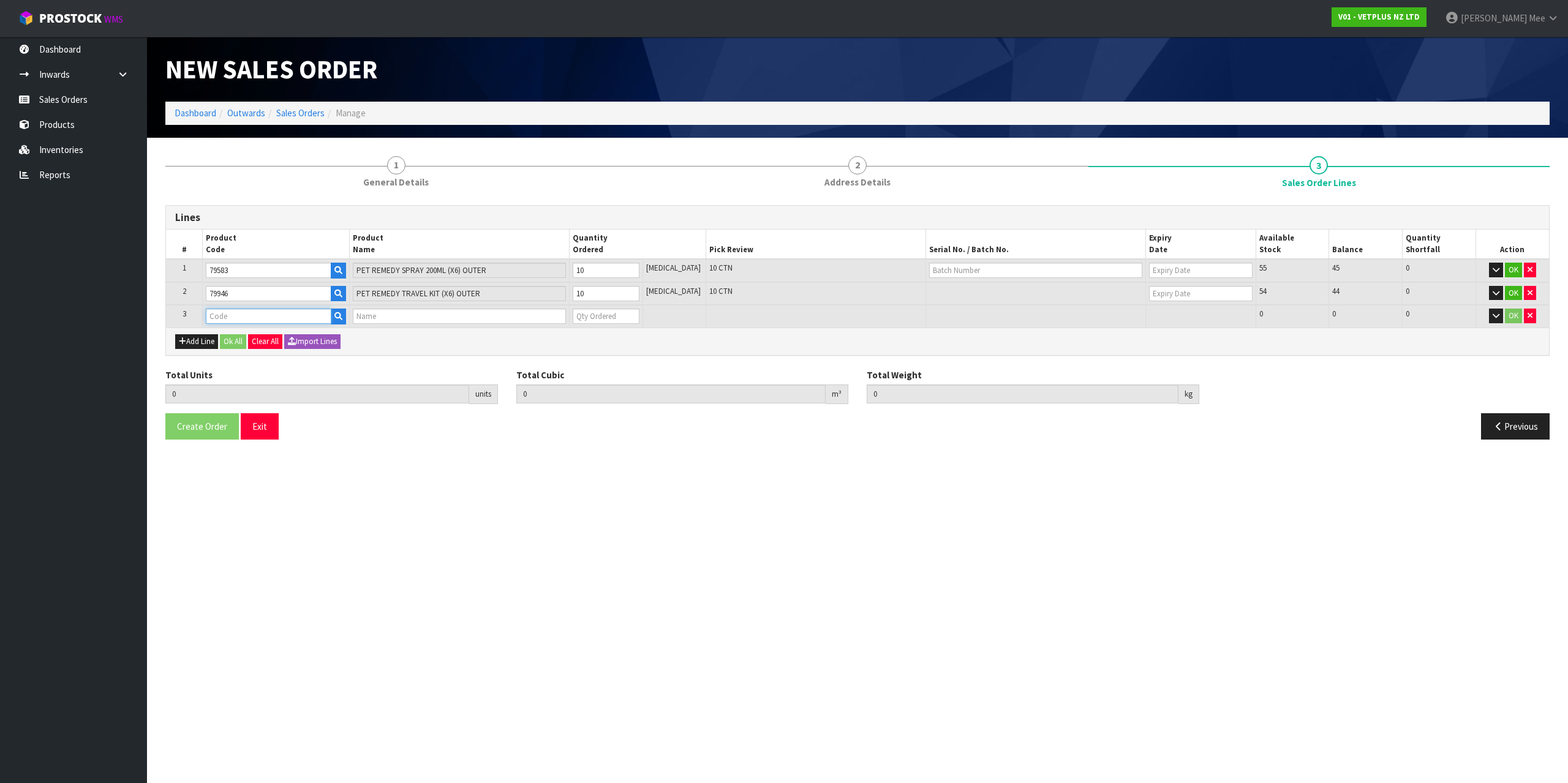
drag, startPoint x: 231, startPoint y: 319, endPoint x: 242, endPoint y: 318, distance: 11.0
click at [232, 318] on input "text" at bounding box center [268, 316] width 125 height 15
click at [640, 312] on input "1" at bounding box center [606, 316] width 67 height 15
click at [640, 311] on input "2" at bounding box center [606, 316] width 67 height 15
click at [640, 311] on input "3" at bounding box center [606, 316] width 67 height 15
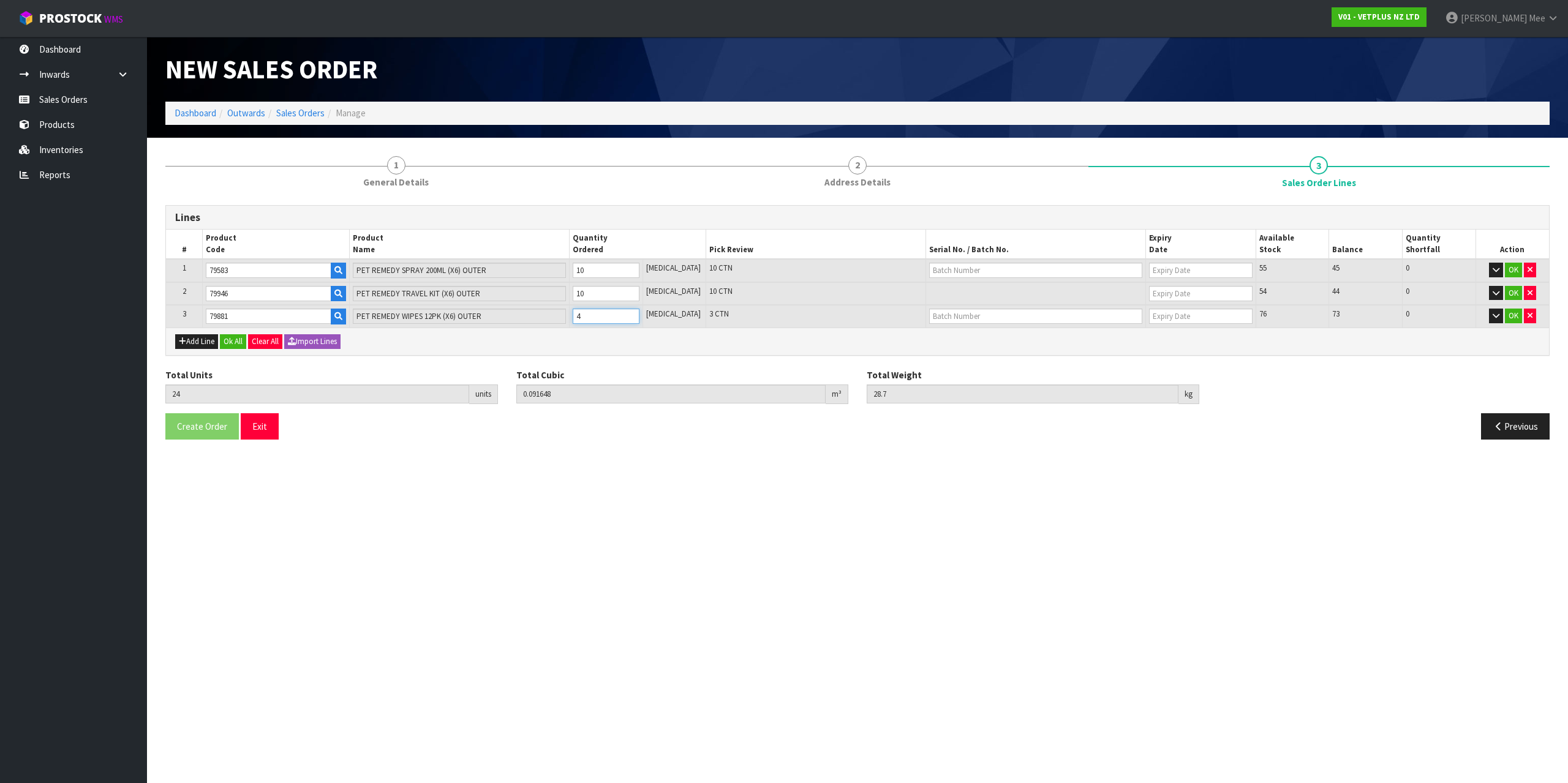
click at [640, 311] on input "4" at bounding box center [606, 316] width 67 height 15
click at [640, 311] on input "5" at bounding box center [606, 316] width 67 height 15
click at [191, 349] on div "Add Line Ok All Clear All Import Lines" at bounding box center [858, 342] width 1383 height 28
click at [209, 339] on button "Add Line" at bounding box center [196, 342] width 43 height 15
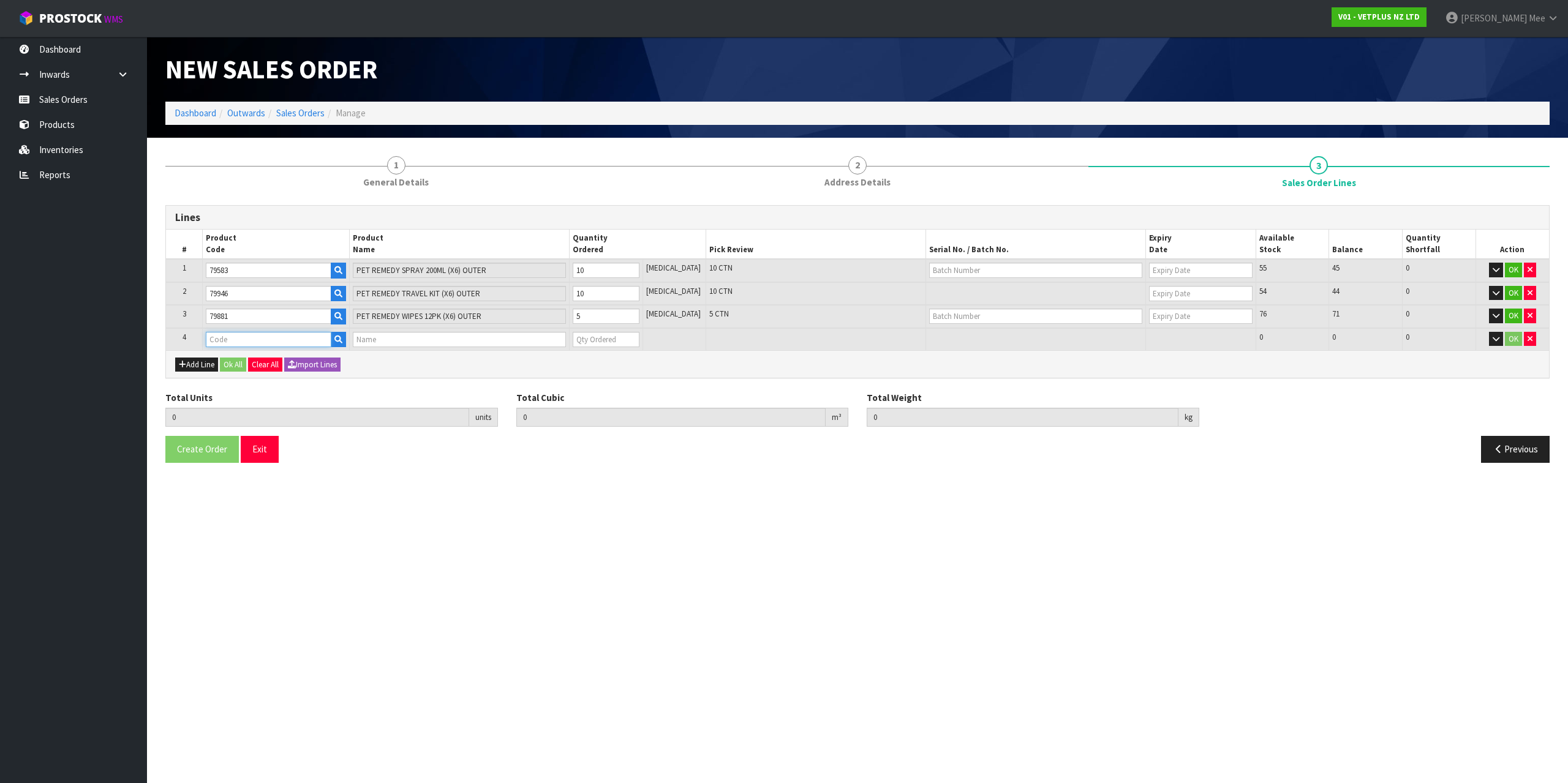
click at [218, 334] on input "text" at bounding box center [268, 339] width 125 height 15
click at [640, 338] on input "1" at bounding box center [606, 339] width 67 height 15
click at [640, 338] on input "2" at bounding box center [606, 339] width 67 height 15
click at [640, 338] on input "3" at bounding box center [606, 339] width 67 height 15
click at [640, 338] on input "4" at bounding box center [606, 339] width 67 height 15
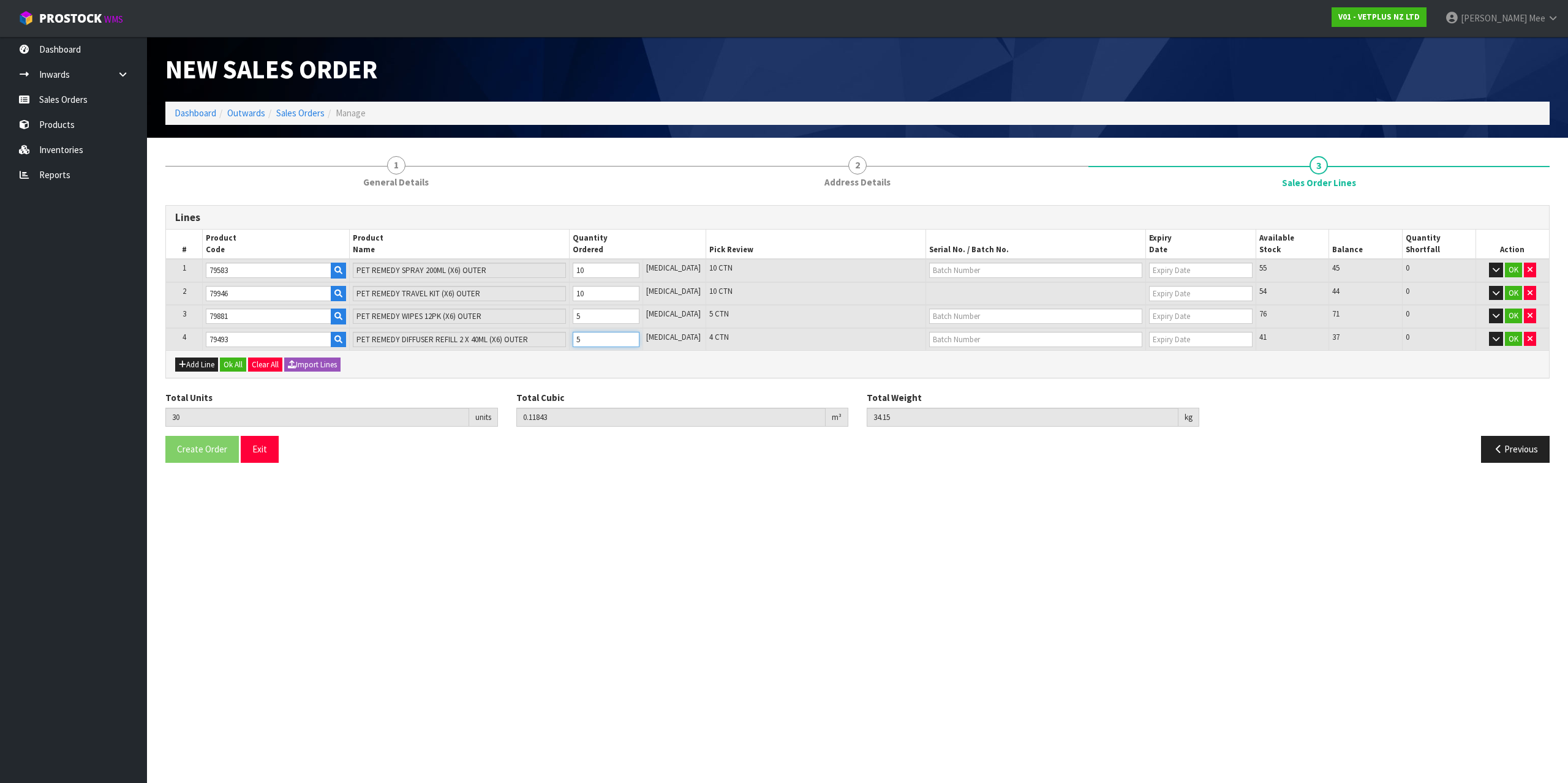
click at [640, 338] on input "5" at bounding box center [606, 339] width 67 height 15
click at [187, 363] on button "Add Line" at bounding box center [196, 365] width 43 height 15
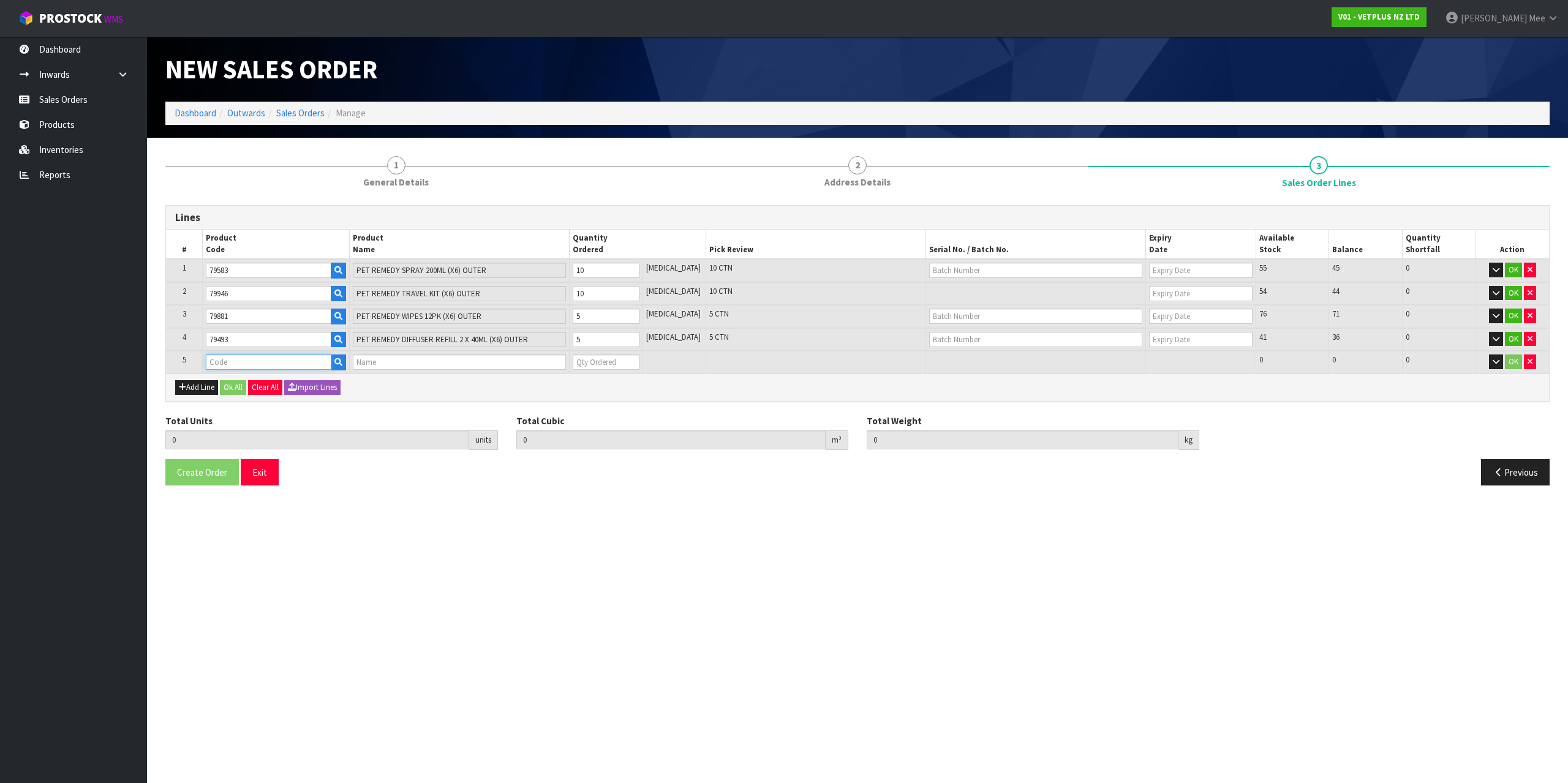
click at [225, 356] on input "text" at bounding box center [268, 362] width 125 height 15
click at [640, 359] on input "1" at bounding box center [606, 362] width 67 height 15
click at [640, 359] on input "2" at bounding box center [606, 362] width 67 height 15
click at [640, 359] on input "3" at bounding box center [606, 362] width 67 height 15
click at [640, 359] on input "4" at bounding box center [606, 362] width 67 height 15
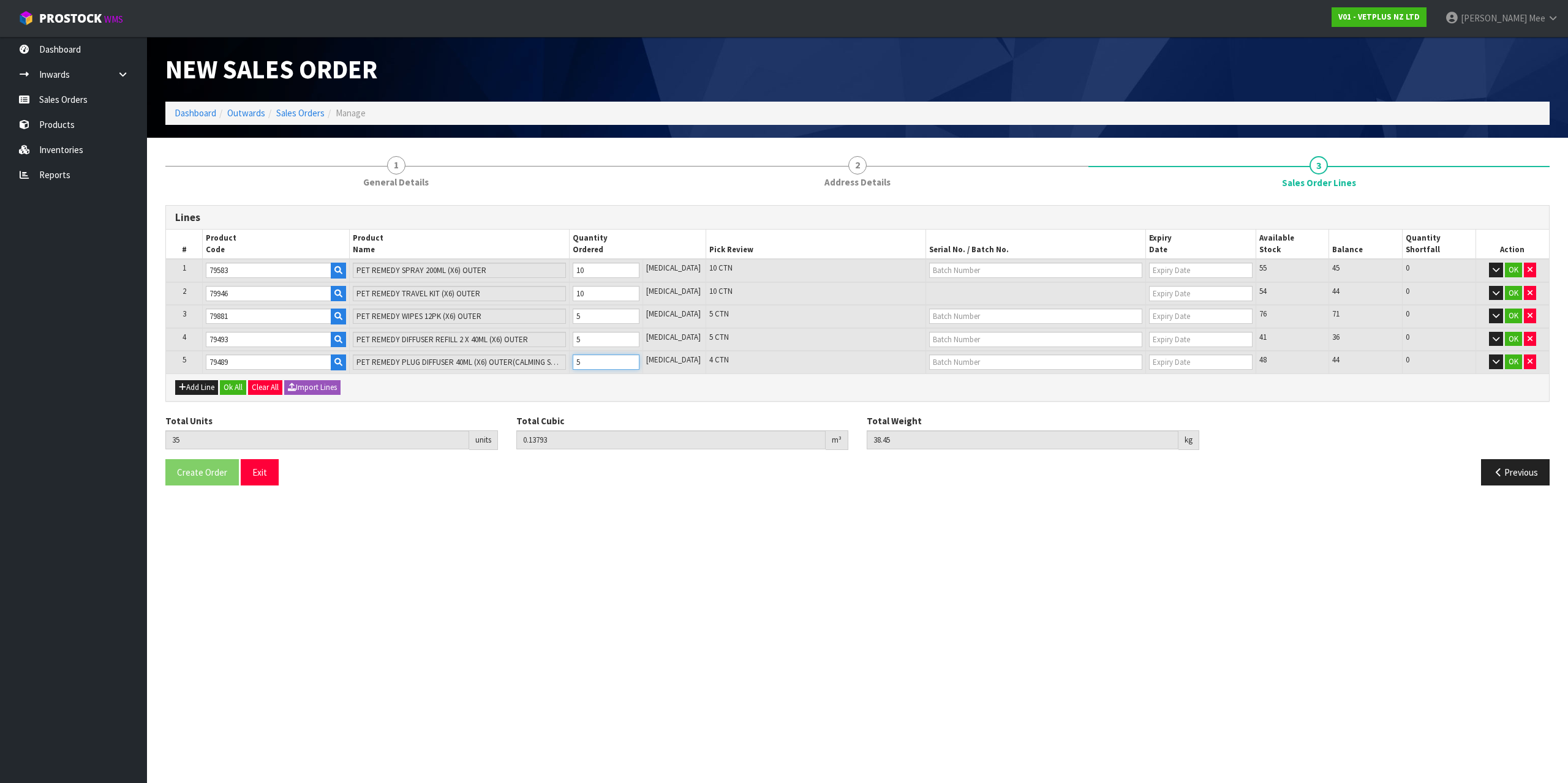
click at [640, 359] on input "5" at bounding box center [606, 362] width 67 height 15
click at [228, 393] on button "Ok All" at bounding box center [233, 387] width 26 height 15
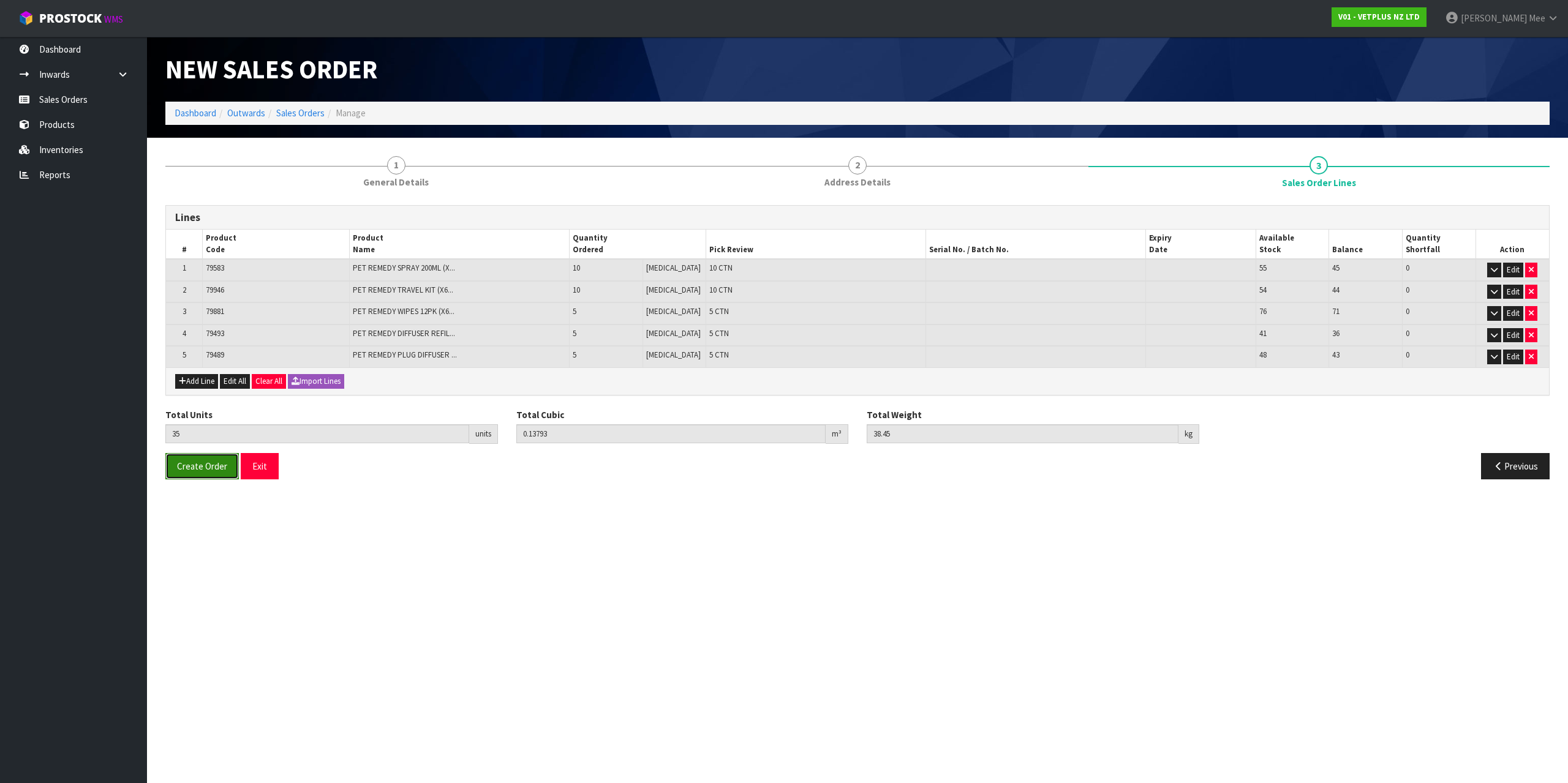
click at [212, 467] on span "Create Order" at bounding box center [202, 466] width 50 height 12
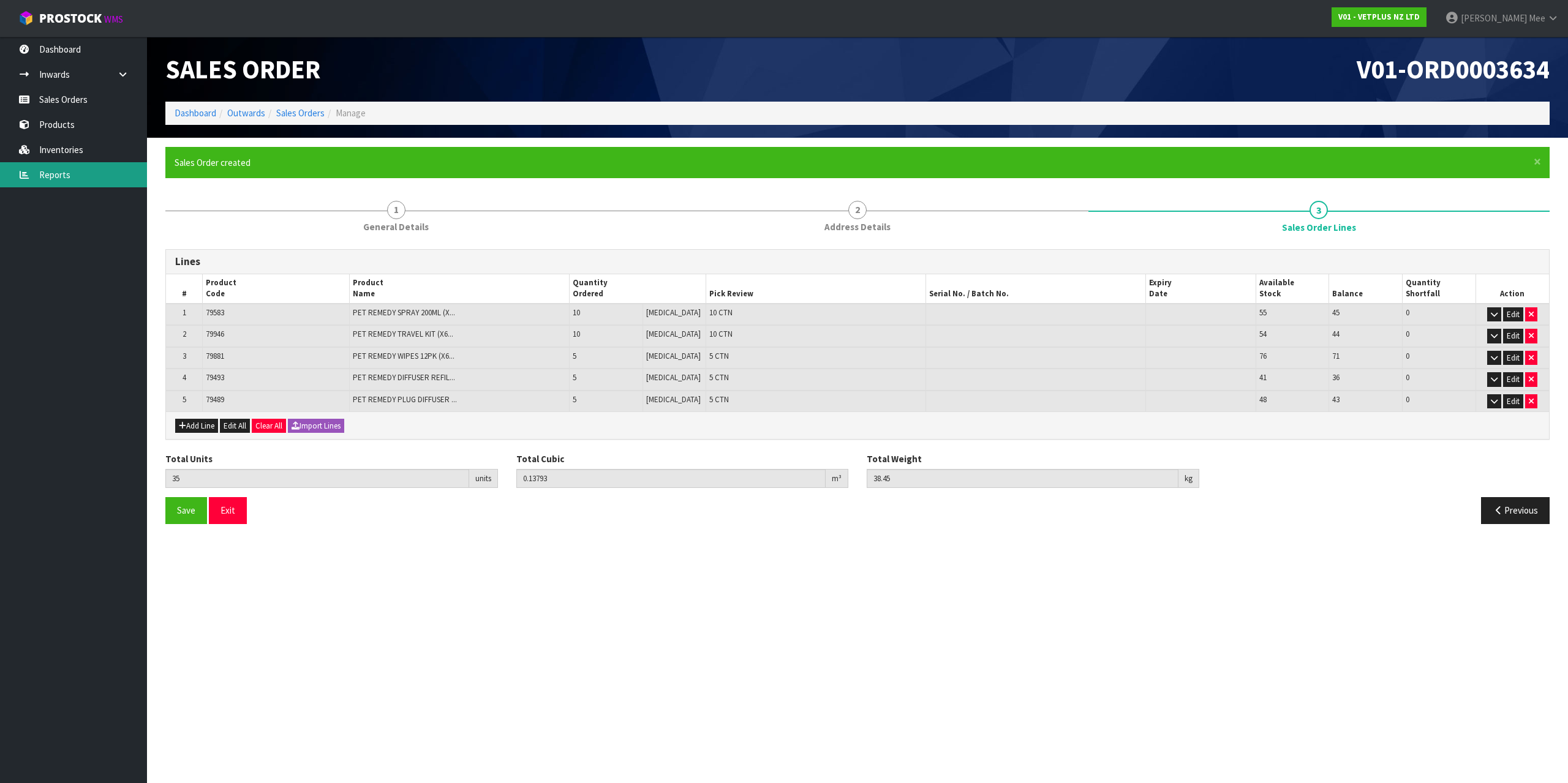
click at [93, 170] on link "Reports" at bounding box center [74, 175] width 147 height 25
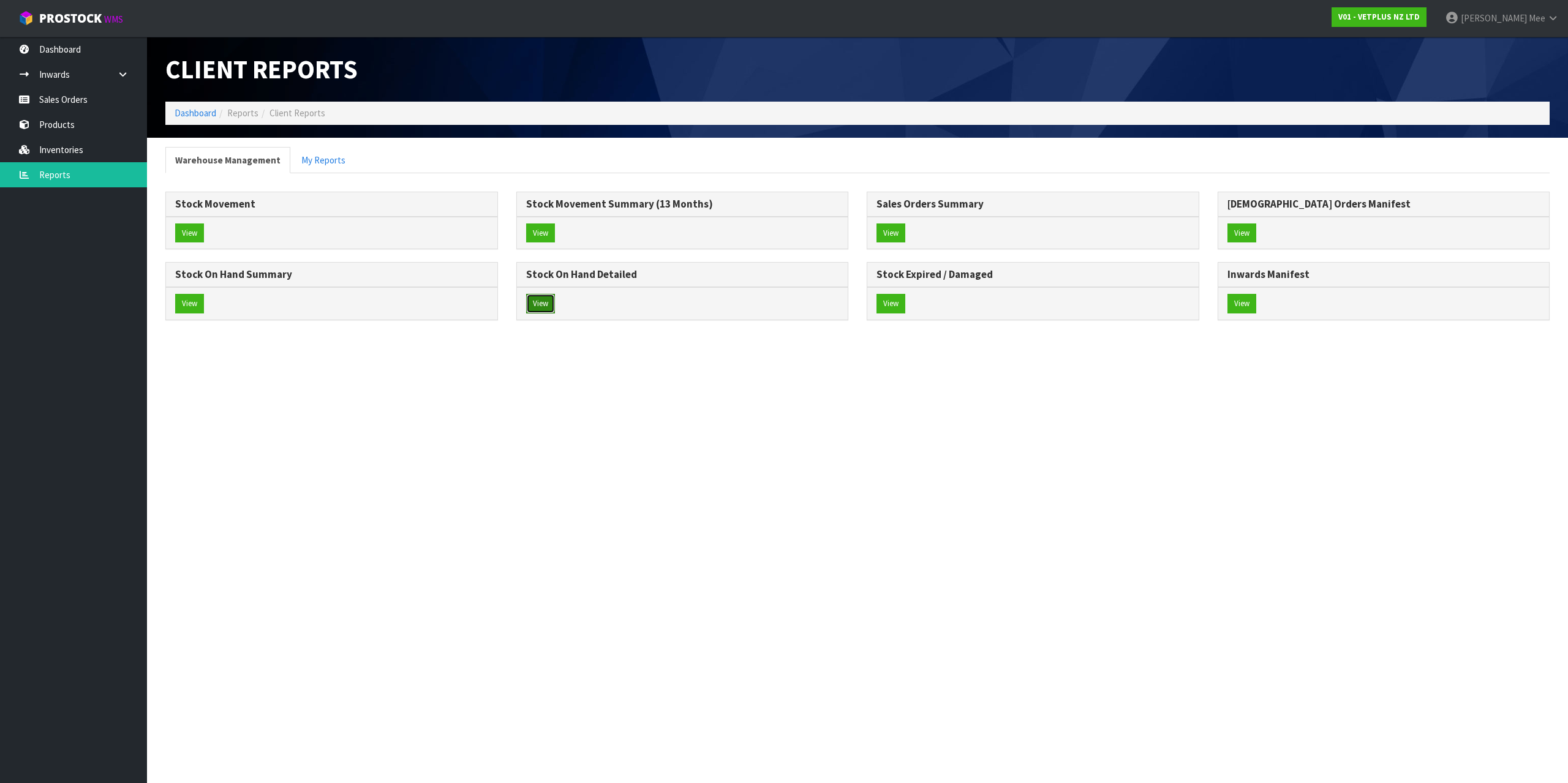
click at [545, 301] on button "View" at bounding box center [541, 304] width 29 height 20
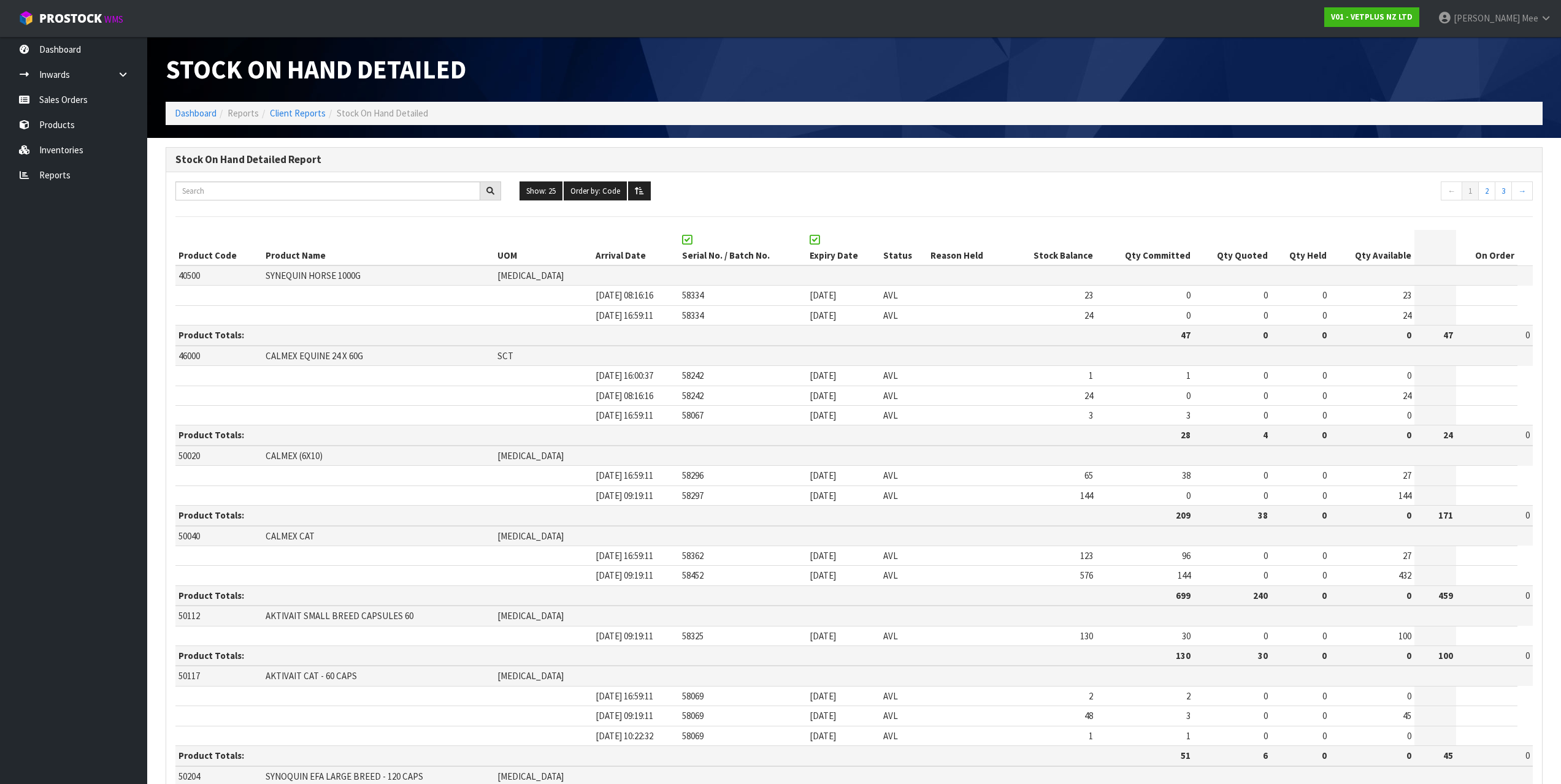
scroll to position [1243, 0]
